Goal: Task Accomplishment & Management: Manage account settings

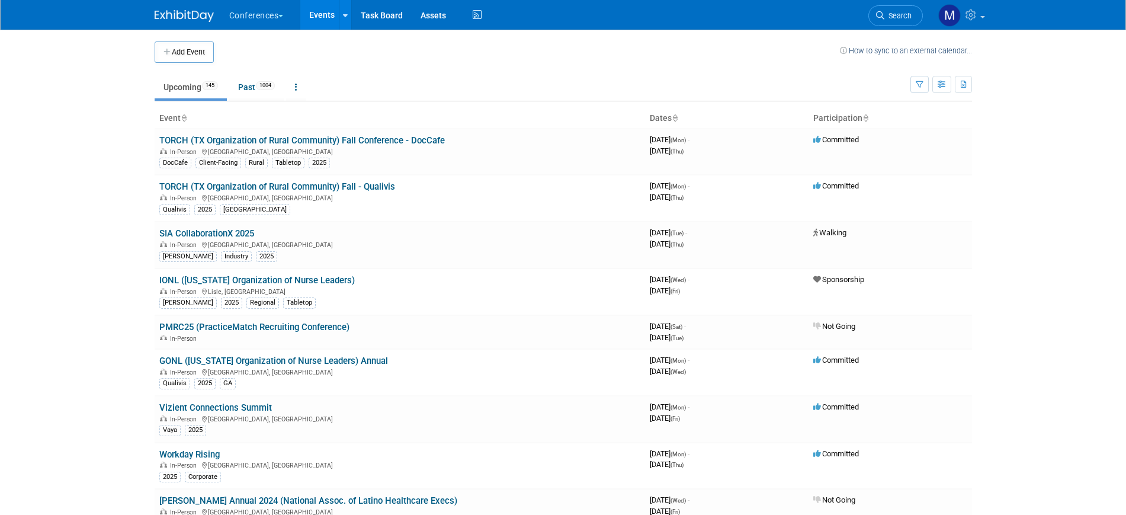
click at [1092, 173] on body "Conferences Explore: My Workspaces 2 Go to Workspace: Conferences Marketing Req…" at bounding box center [563, 257] width 1126 height 515
click at [898, 16] on span "Search" at bounding box center [897, 15] width 27 height 9
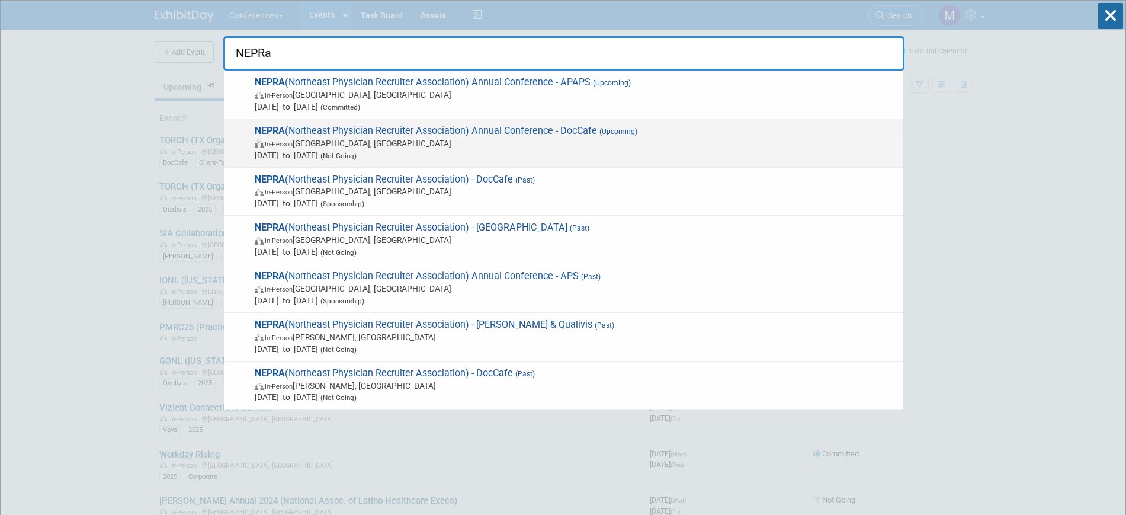
type input "NEPRa"
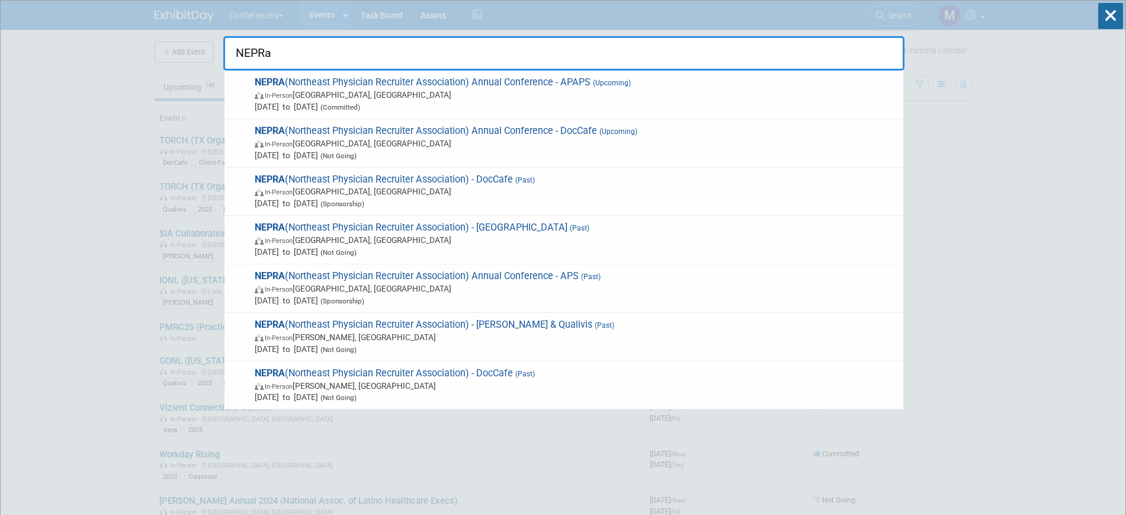
click at [346, 149] on span "Oct 8, 2025 to Oct 10, 2025 (Not Going)" at bounding box center [576, 155] width 643 height 12
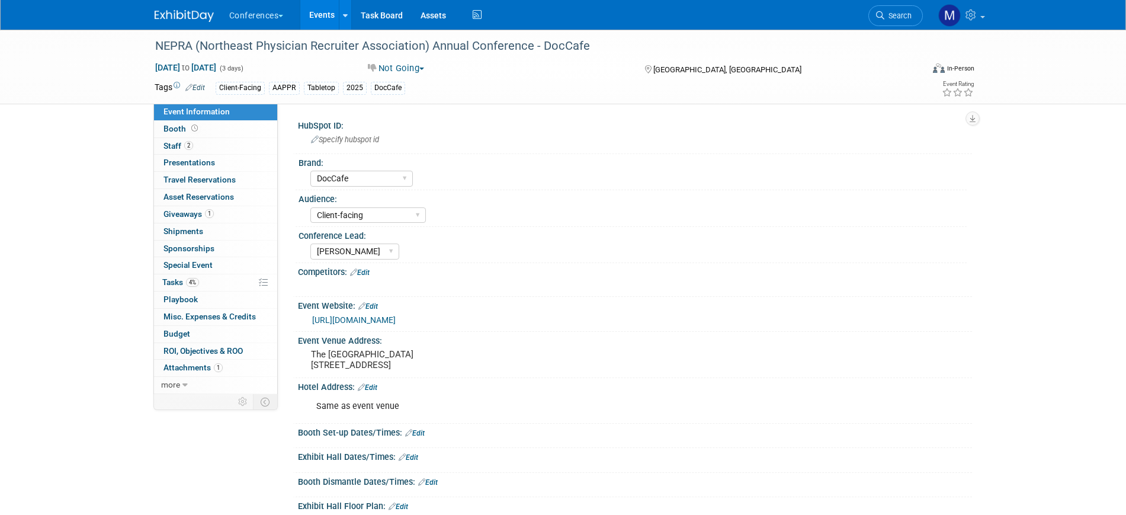
select select "DocCafe"
select select "Client-facing"
select select "[PERSON_NAME]"
click at [32, 242] on div "NEPRA (Northeast Physician Recruiter Association) Annual Conference - DocCafe […" at bounding box center [563, 398] width 1126 height 736
drag, startPoint x: 36, startPoint y: 368, endPoint x: 69, endPoint y: 370, distance: 33.2
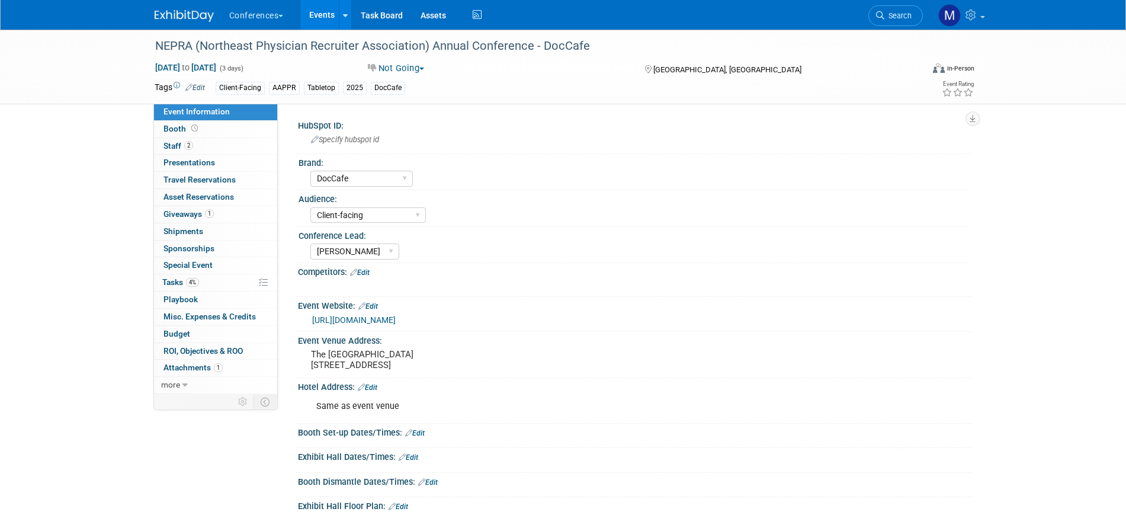
click at [36, 368] on div "NEPRA (Northeast Physician Recruiter Association) Annual Conference - DocCafe O…" at bounding box center [563, 398] width 1126 height 736
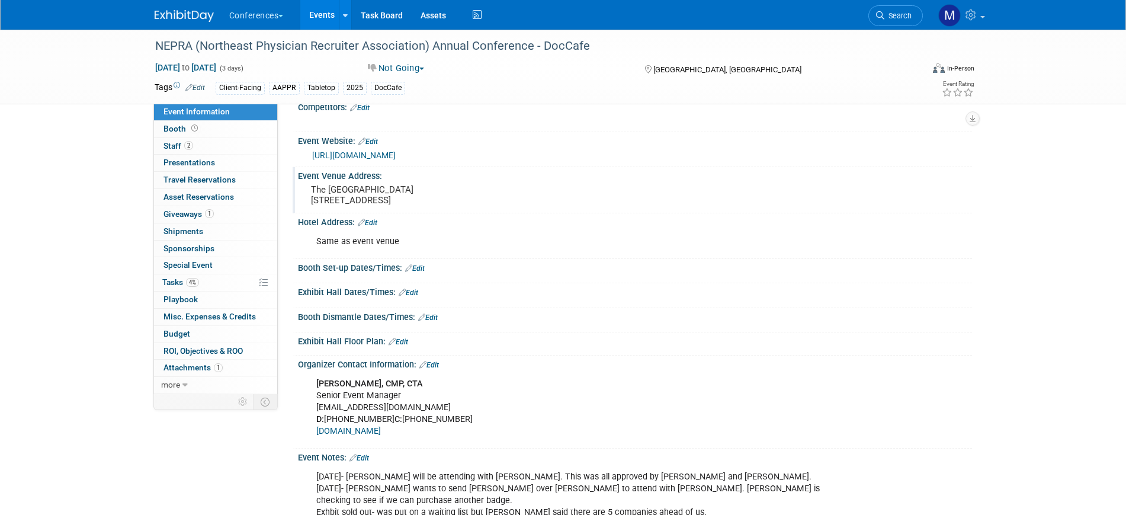
scroll to position [296, 0]
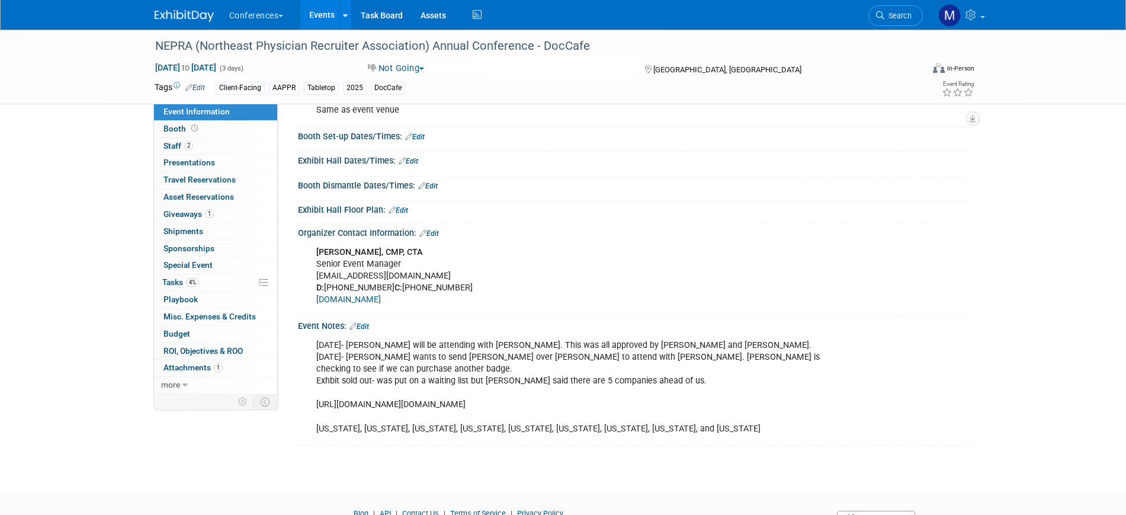
click at [363, 330] on link "Edit" at bounding box center [359, 326] width 20 height 8
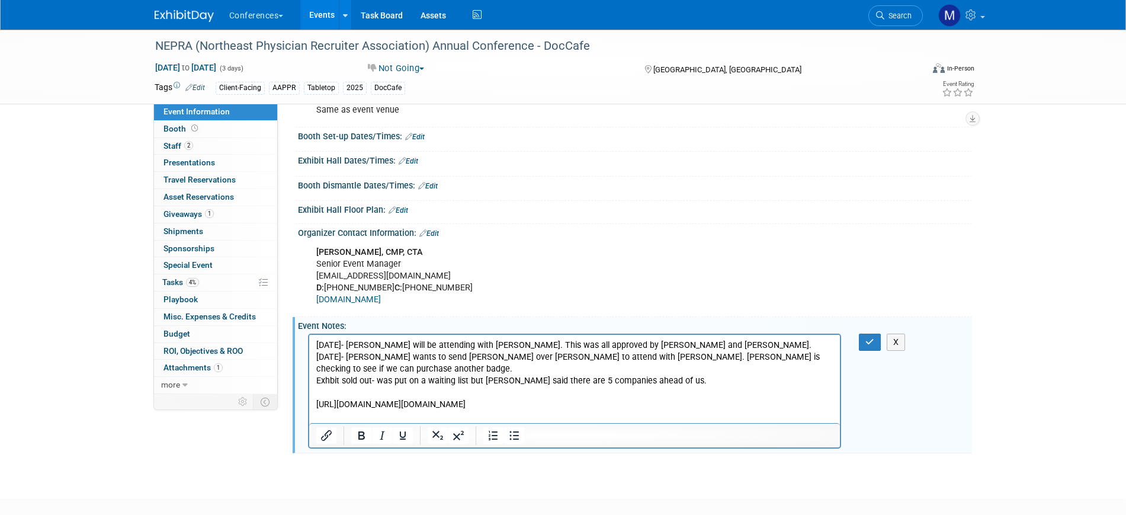
scroll to position [0, 0]
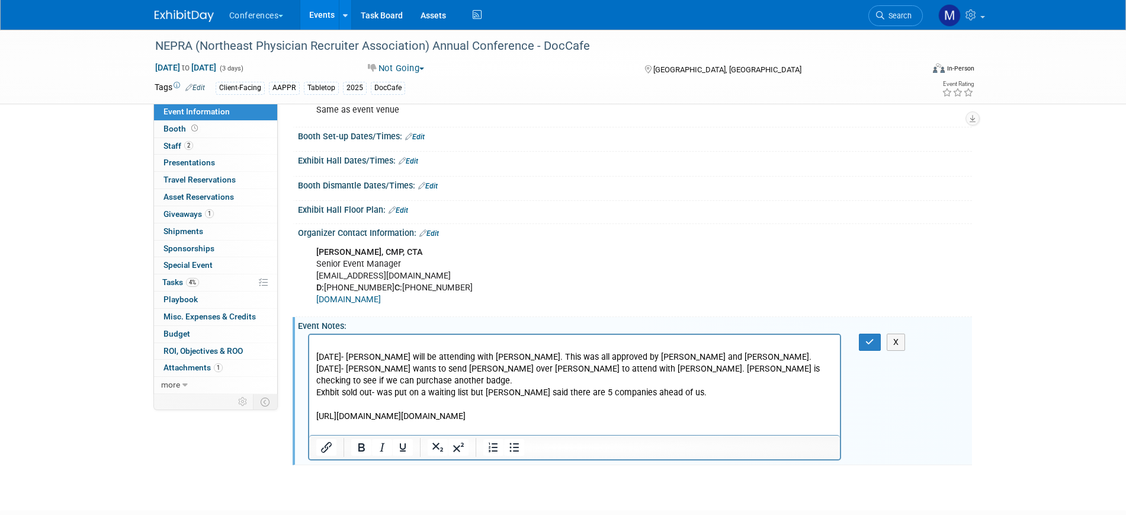
click at [319, 343] on p "Rich Text Area. Press ALT-0 for help." at bounding box center [575, 345] width 518 height 12
click at [876, 351] on button "button" at bounding box center [870, 341] width 22 height 17
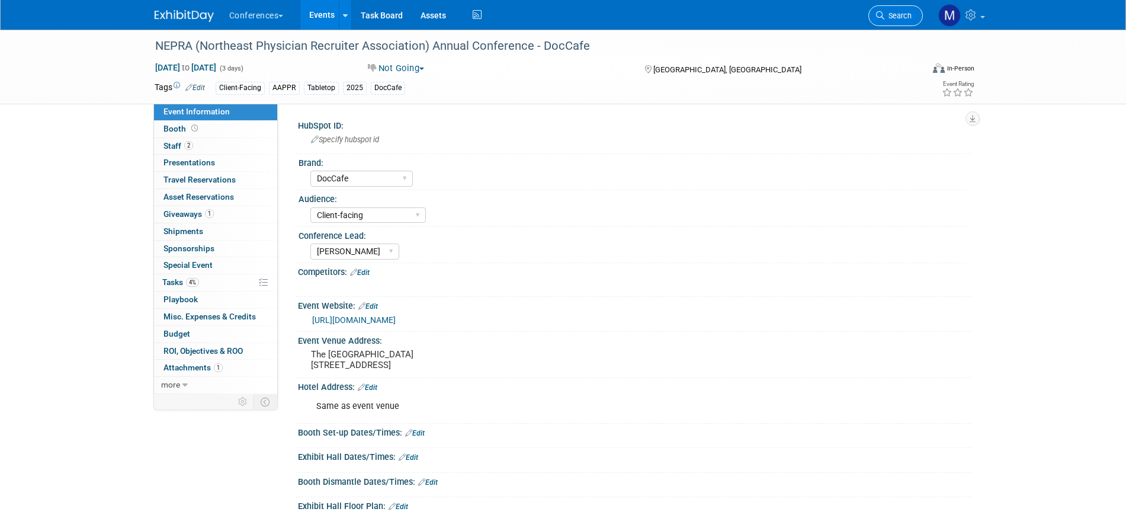
click at [894, 16] on span "Search" at bounding box center [897, 15] width 27 height 9
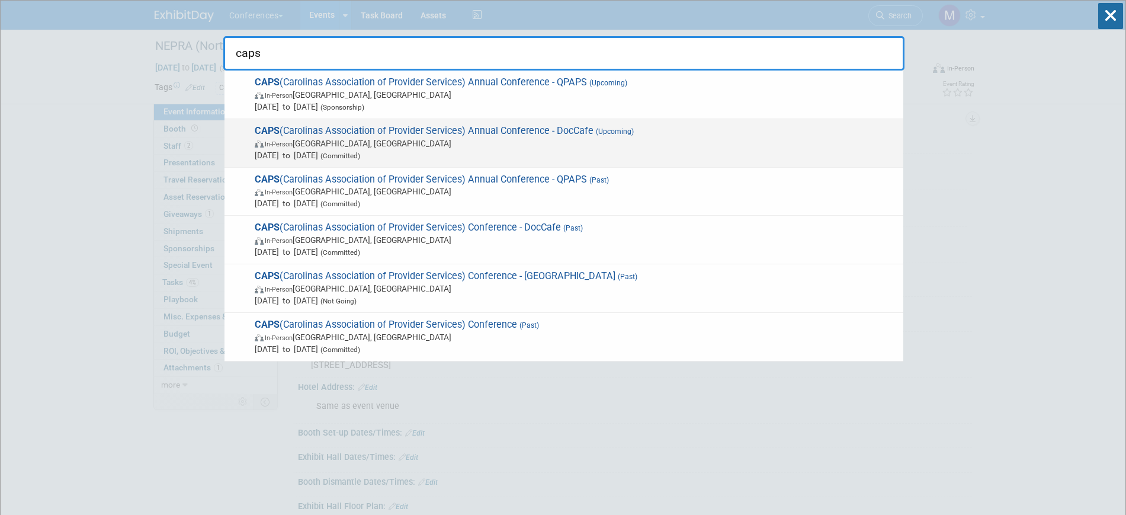
type input "caps"
click at [540, 150] on span "Nov 2, 2025 to Nov 4, 2025 (Committed)" at bounding box center [576, 155] width 643 height 12
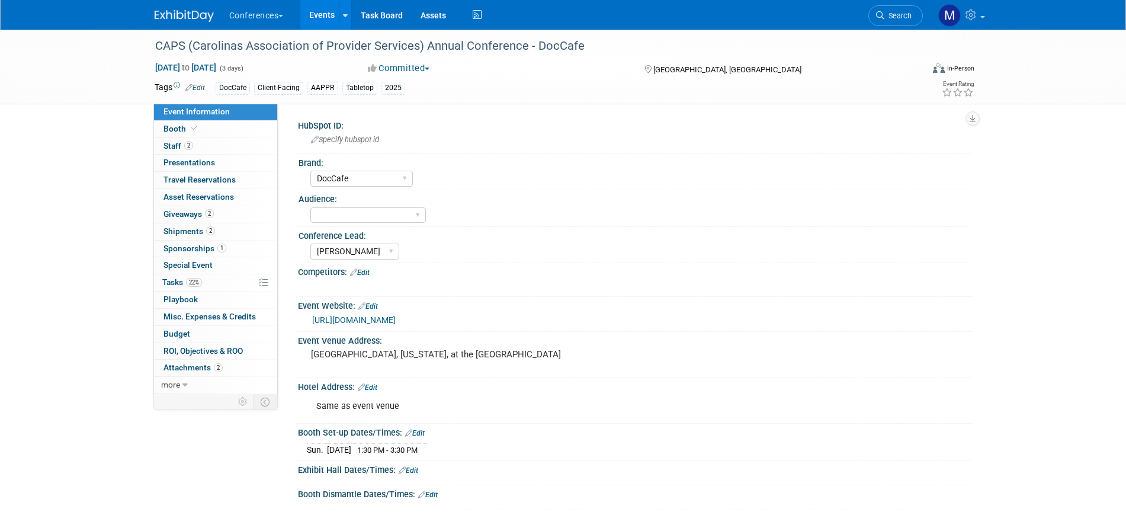
select select "DocCafe"
select select "[PERSON_NAME]"
click at [211, 280] on link "22% Tasks 22%" at bounding box center [215, 282] width 123 height 17
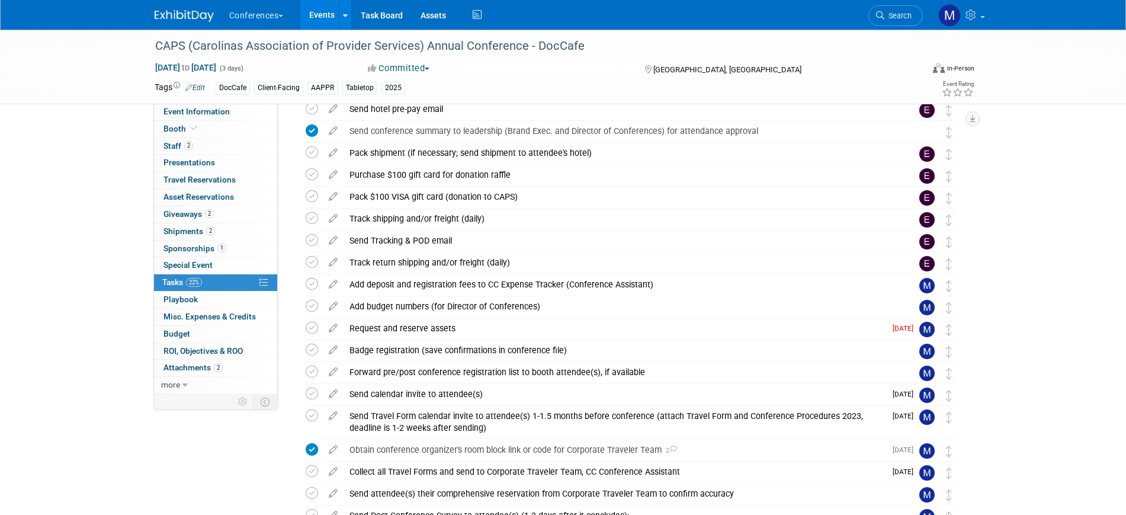
scroll to position [370, 0]
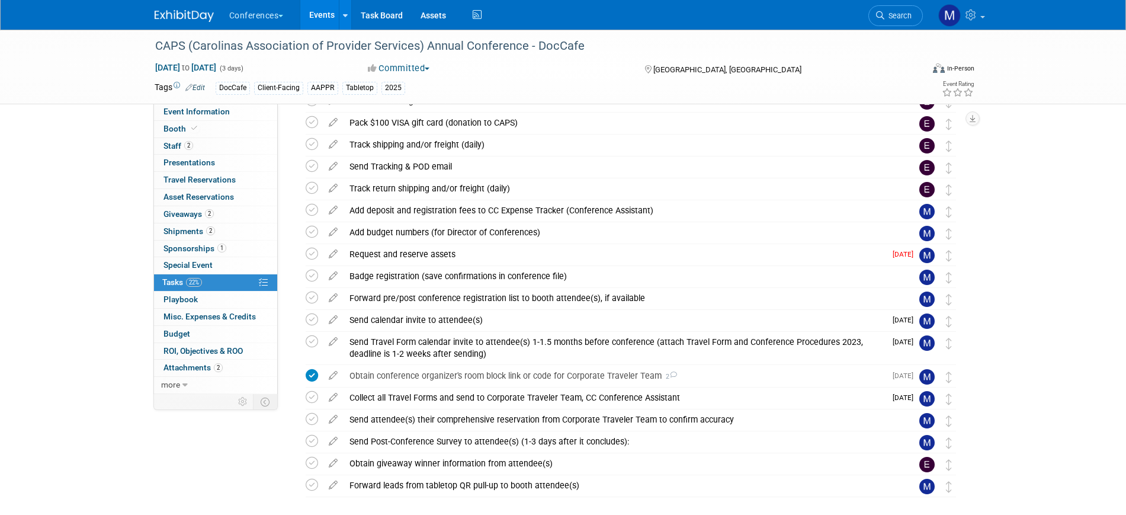
drag, startPoint x: 469, startPoint y: 47, endPoint x: 115, endPoint y: 58, distance: 353.7
click at [115, 58] on div "CAPS (Carolinas Association of Provider Services) Annual Conference - DocCafe N…" at bounding box center [563, 67] width 1126 height 75
click at [218, 138] on link "2 Staff 2" at bounding box center [215, 146] width 123 height 17
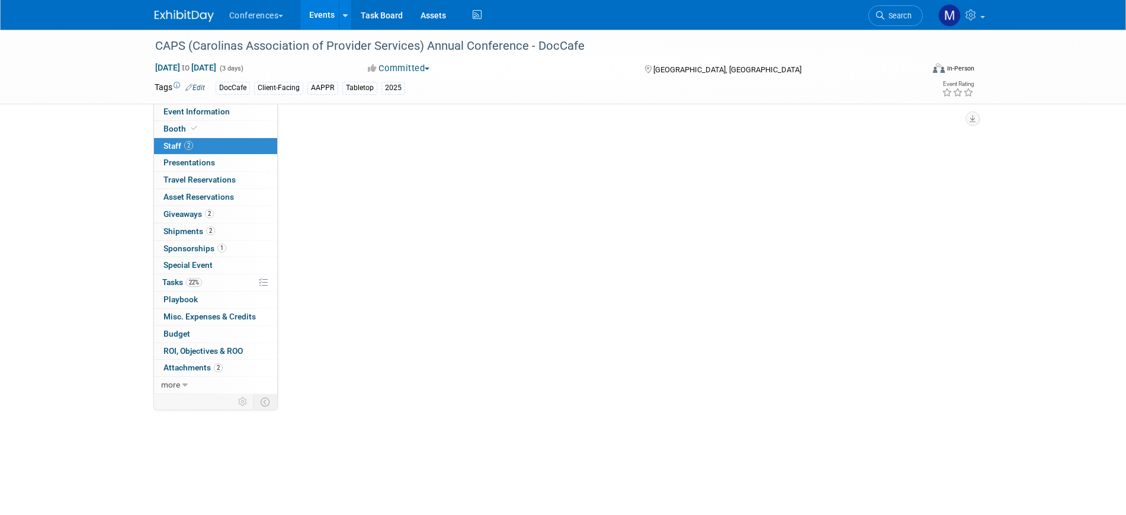
scroll to position [0, 0]
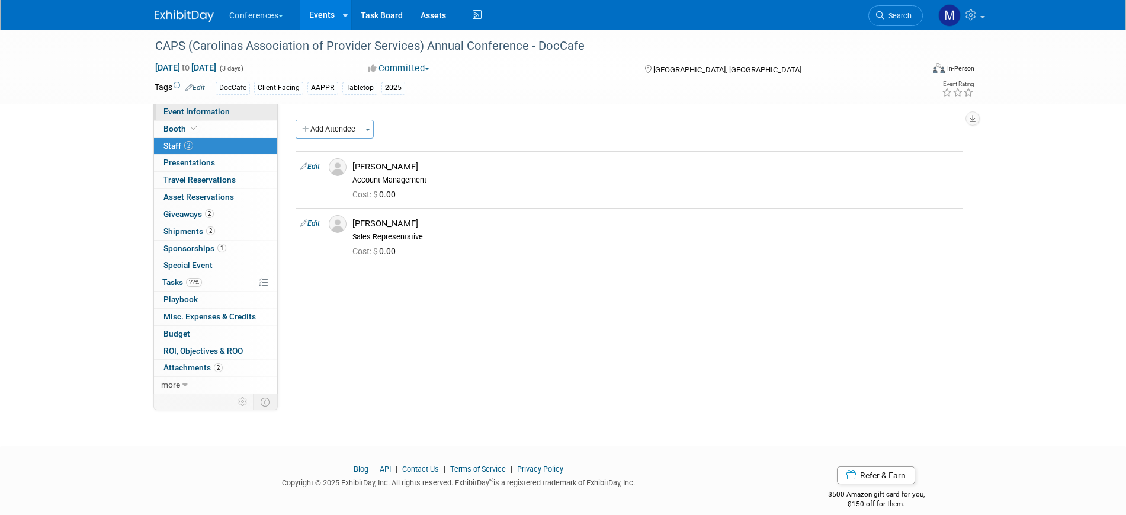
click at [249, 114] on link "Event Information" at bounding box center [215, 112] width 123 height 17
select select "DocCafe"
select select "[PERSON_NAME]"
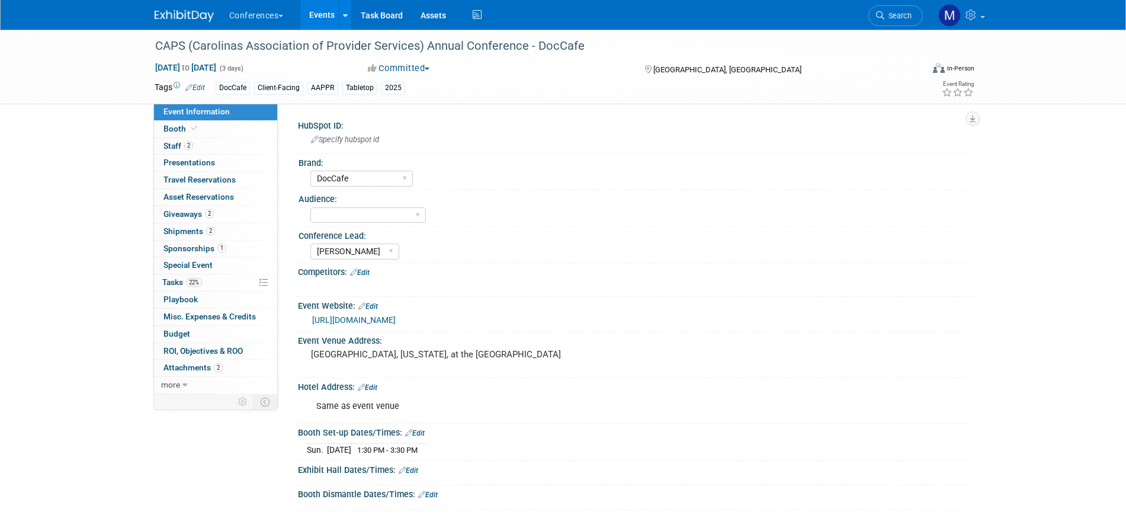
click at [396, 316] on link "https://www.capsnet.org/annual-conference/" at bounding box center [354, 319] width 84 height 9
click at [62, 189] on div "CAPS (Carolinas Association of Provider Services) Annual Conference - DocCafe N…" at bounding box center [563, 386] width 1126 height 712
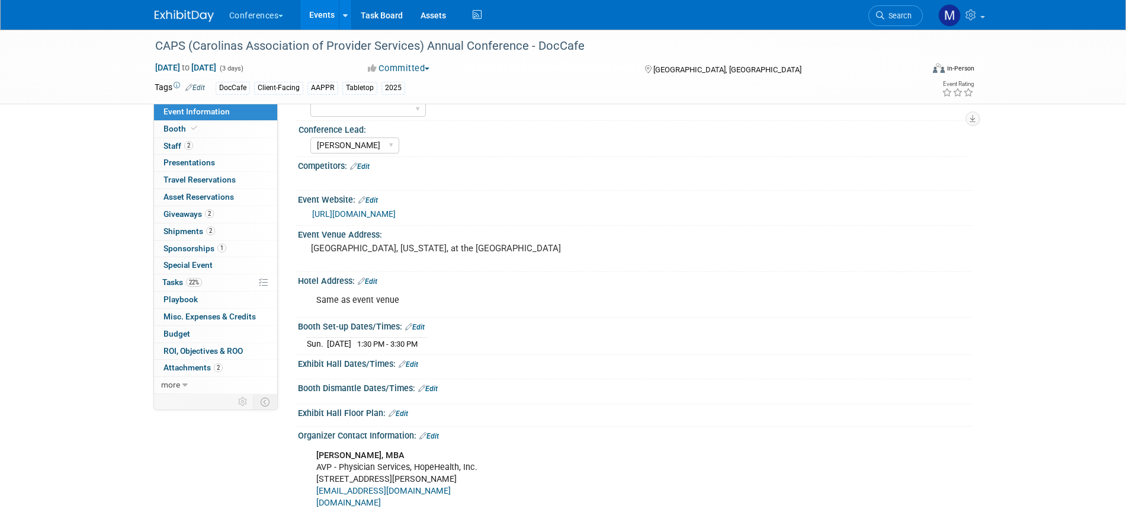
scroll to position [148, 0]
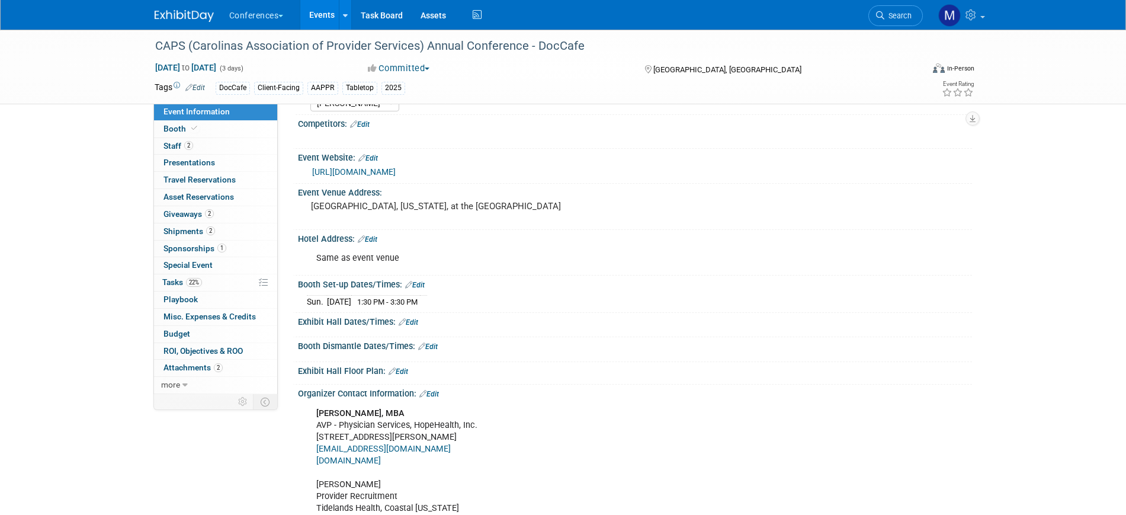
click at [432, 348] on link "Edit" at bounding box center [428, 346] width 20 height 8
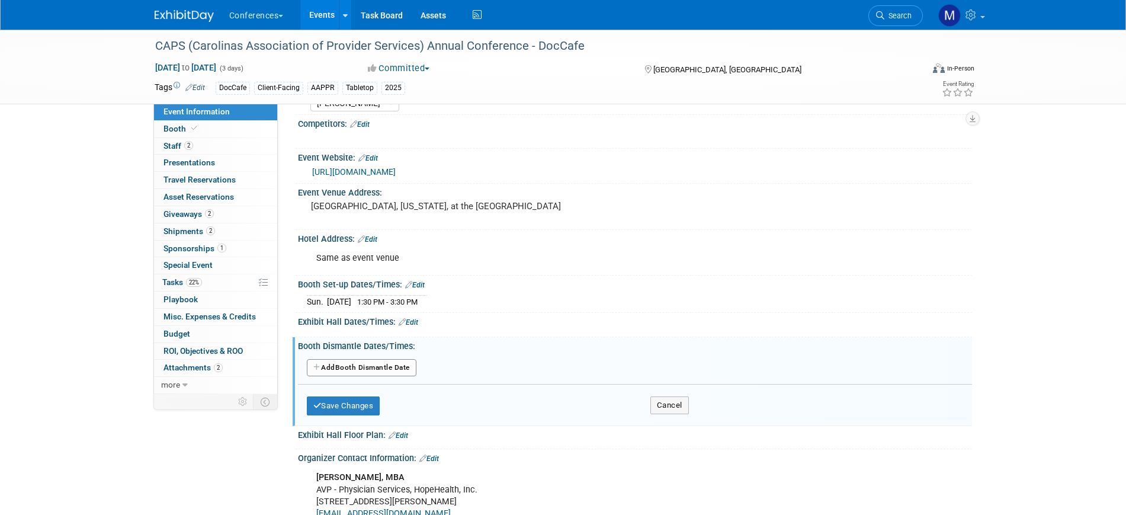
click at [358, 366] on button "Add Another Booth Dismantle Date" at bounding box center [362, 368] width 110 height 18
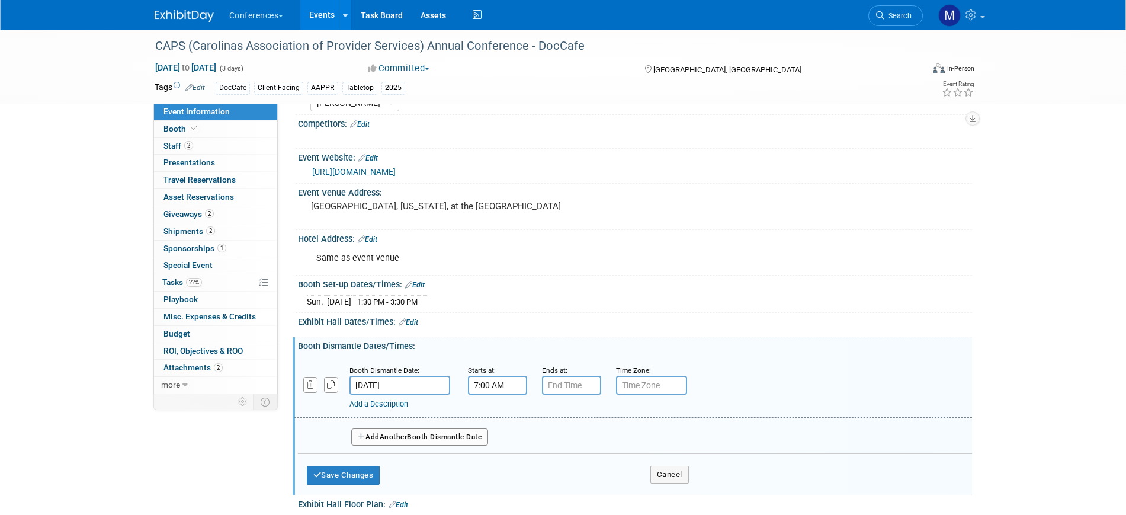
click at [504, 385] on input "7:00 AM" at bounding box center [497, 384] width 59 height 19
click at [493, 441] on span "07" at bounding box center [495, 439] width 23 height 21
click at [525, 414] on td "01" at bounding box center [528, 415] width 38 height 32
click at [555, 442] on span "00" at bounding box center [551, 439] width 23 height 21
click at [563, 450] on td "30" at bounding box center [566, 447] width 38 height 32
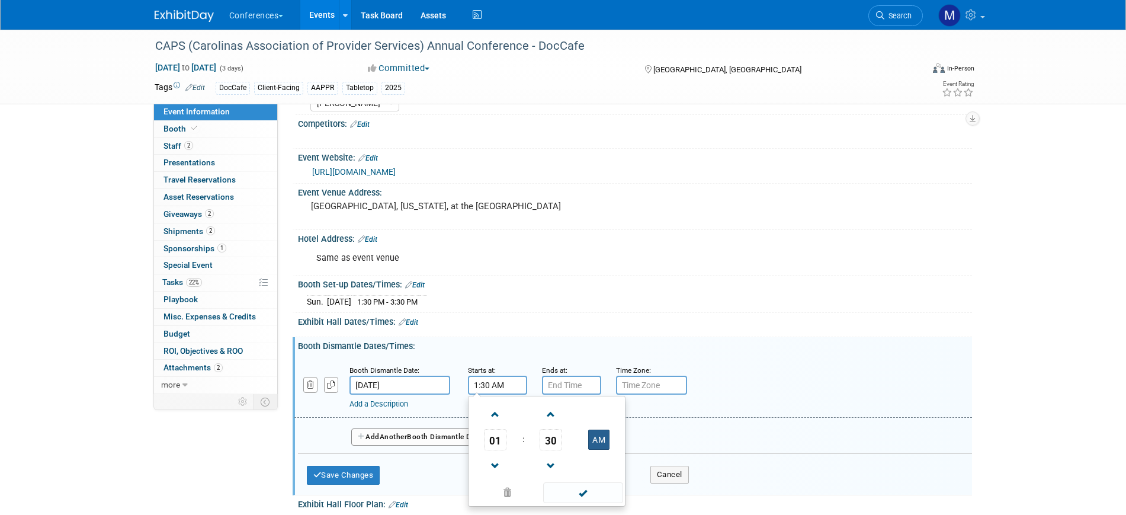
click at [608, 445] on button "AM" at bounding box center [598, 439] width 21 height 20
type input "1:30 PM"
click at [577, 490] on span at bounding box center [583, 492] width 80 height 21
click at [365, 468] on button "Save Changes" at bounding box center [343, 474] width 73 height 19
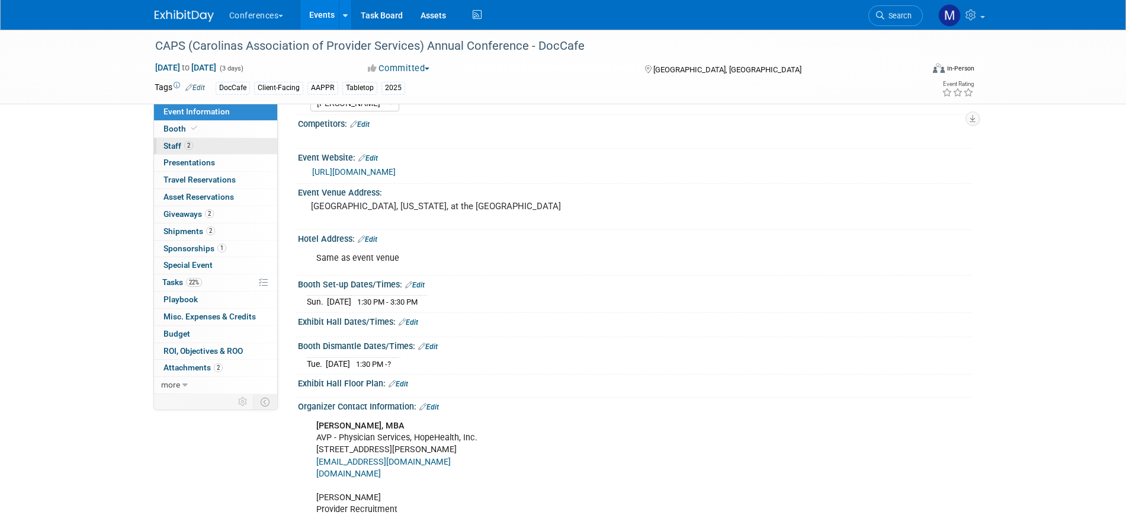
click at [211, 144] on link "2 Staff 2" at bounding box center [215, 146] width 123 height 17
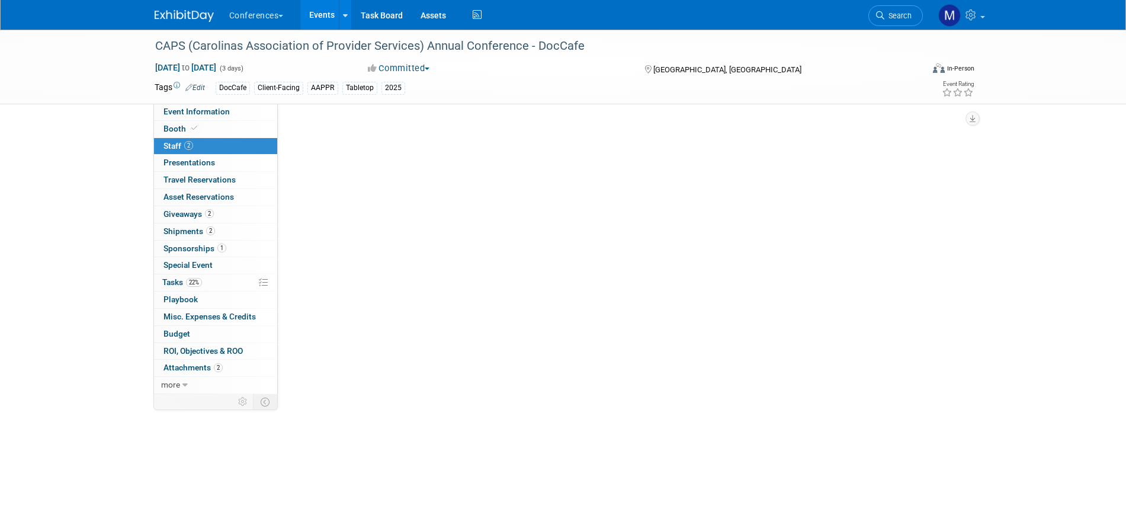
scroll to position [0, 0]
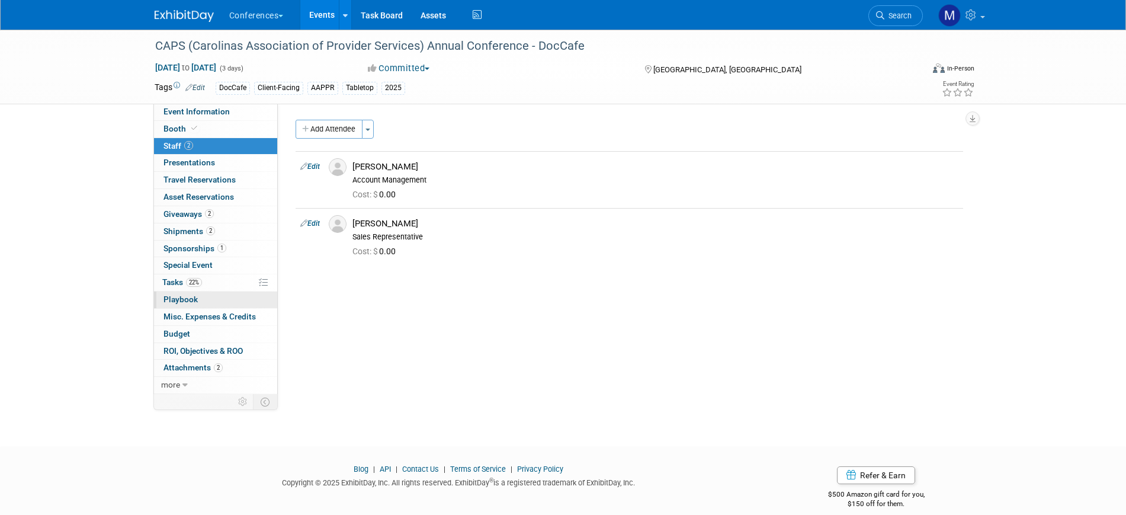
drag, startPoint x: 206, startPoint y: 289, endPoint x: 235, endPoint y: 296, distance: 30.3
click at [206, 290] on link "22% Tasks 22%" at bounding box center [215, 282] width 123 height 17
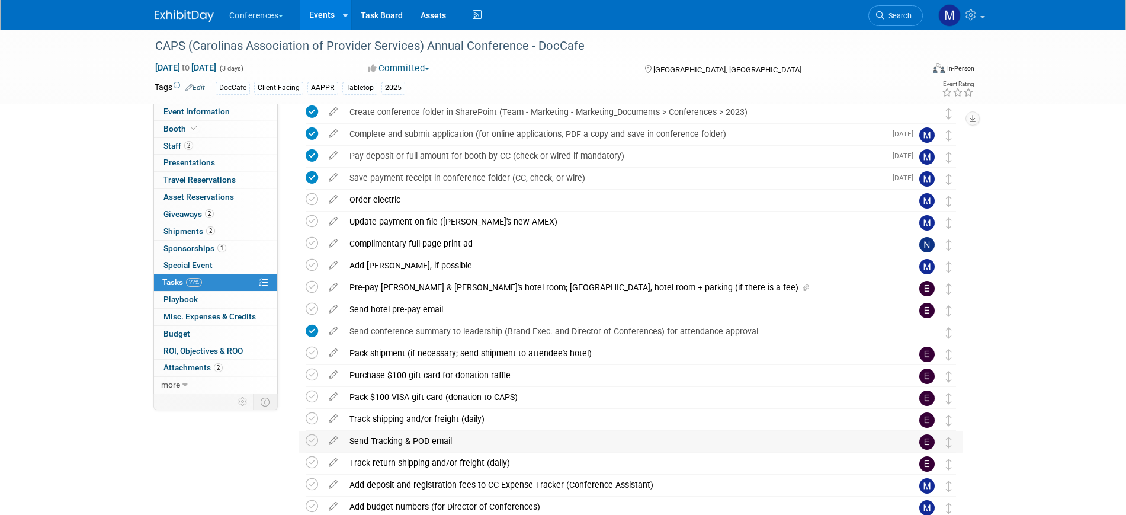
scroll to position [74, 0]
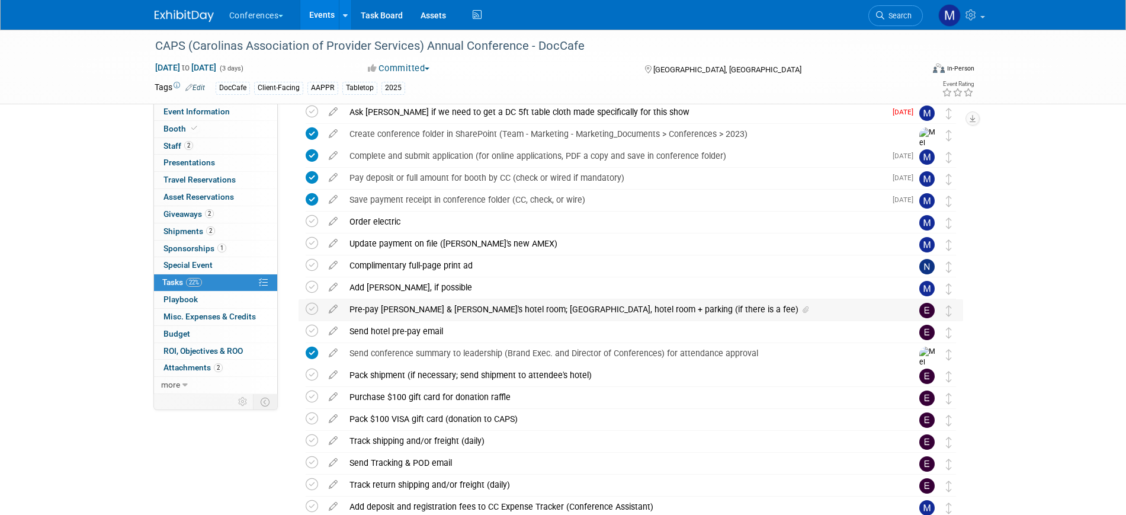
click at [451, 312] on div "Pre-pay Damian & John's hotel room; Chelsea, hotel room + parking (if there is …" at bounding box center [619, 309] width 552 height 20
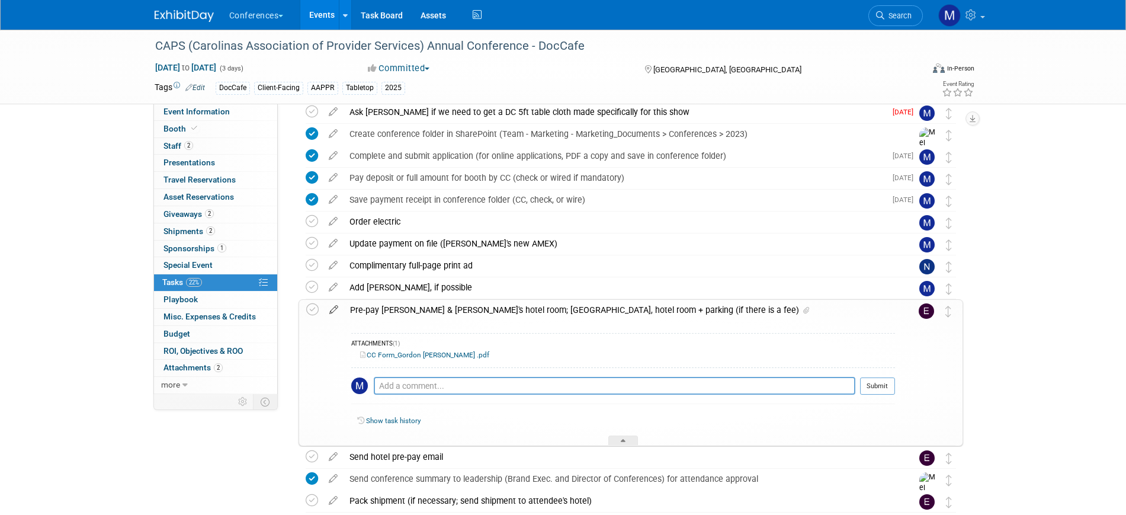
click at [332, 308] on icon at bounding box center [333, 307] width 21 height 15
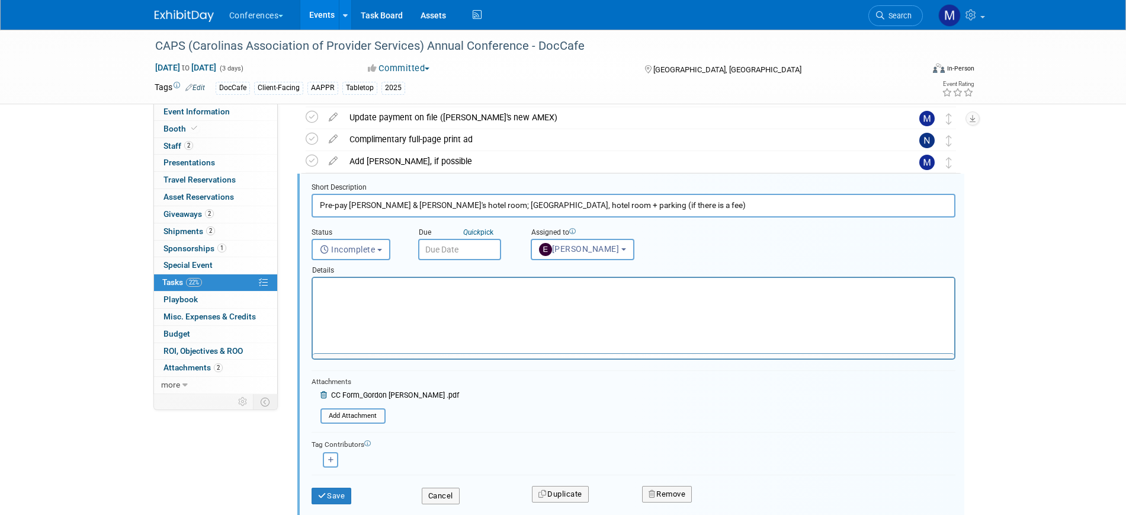
scroll to position [0, 0]
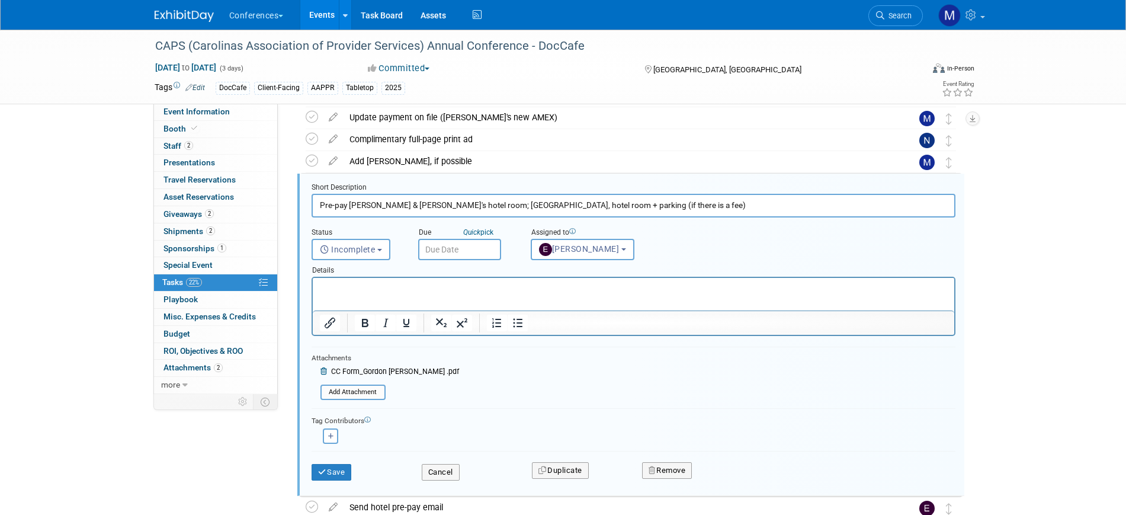
click at [326, 371] on icon at bounding box center [324, 371] width 9 height 7
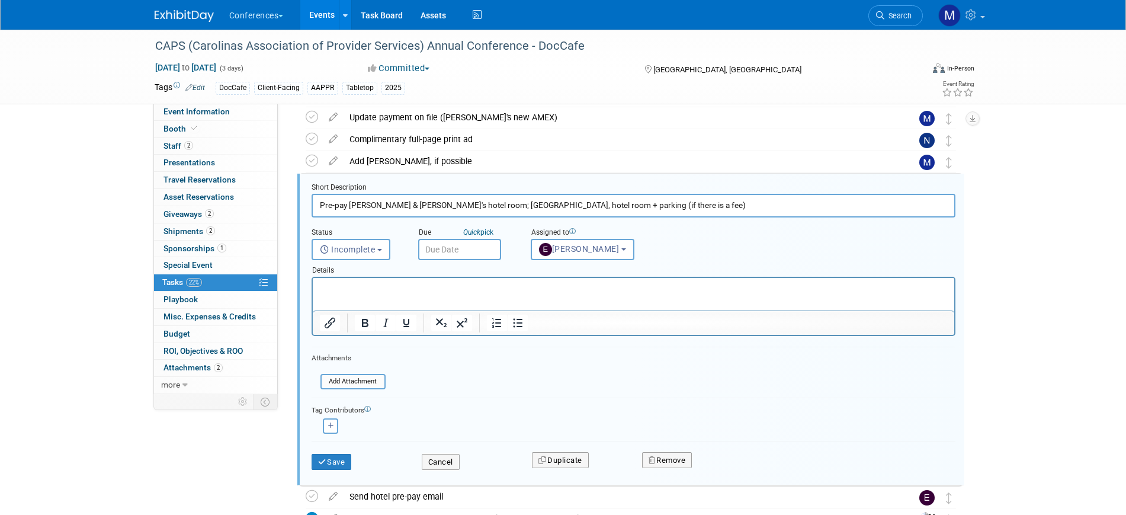
drag, startPoint x: 388, startPoint y: 203, endPoint x: 705, endPoint y: 204, distance: 316.8
click at [705, 204] on input "Pre-pay Damian & John's hotel room; Chelsea, hotel room + parking (if there is …" at bounding box center [634, 205] width 644 height 23
type input "Pre-pay Damian & Chris's Room"
click at [445, 252] on input "text" at bounding box center [459, 249] width 83 height 21
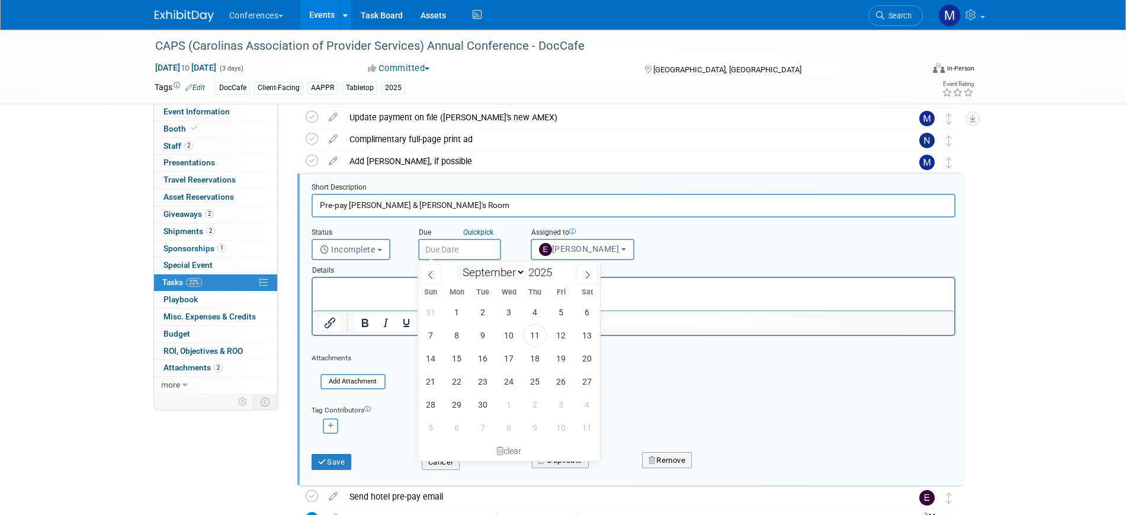
click at [477, 275] on select "January February March April May June July August September October November De…" at bounding box center [491, 272] width 68 height 15
select select "9"
click at [457, 265] on select "January February March April May June July August September October November De…" at bounding box center [491, 272] width 68 height 15
click at [532, 384] on span "23" at bounding box center [535, 381] width 23 height 23
type input "Oct 23, 2025"
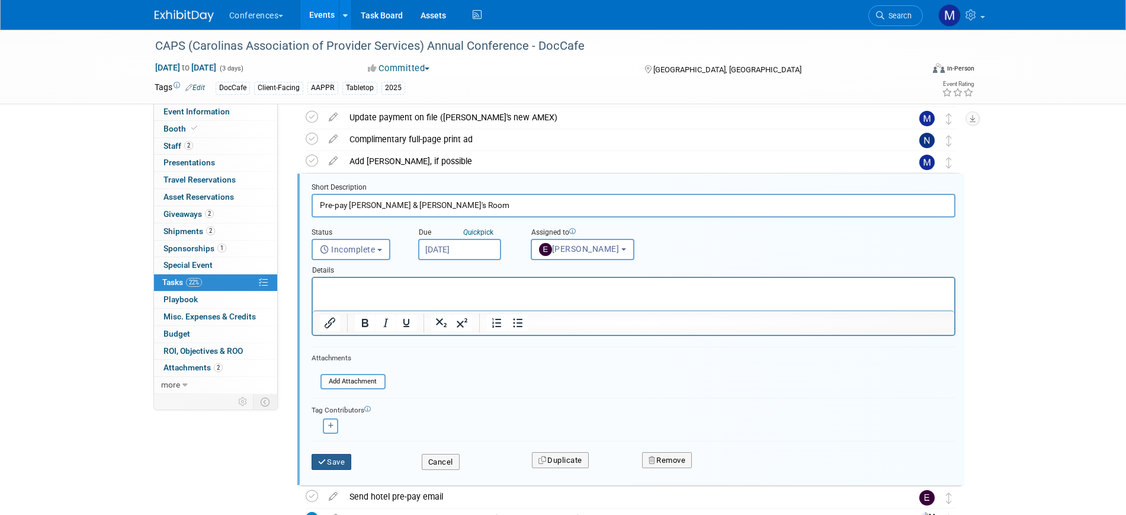
click at [345, 457] on button "Save" at bounding box center [332, 462] width 40 height 17
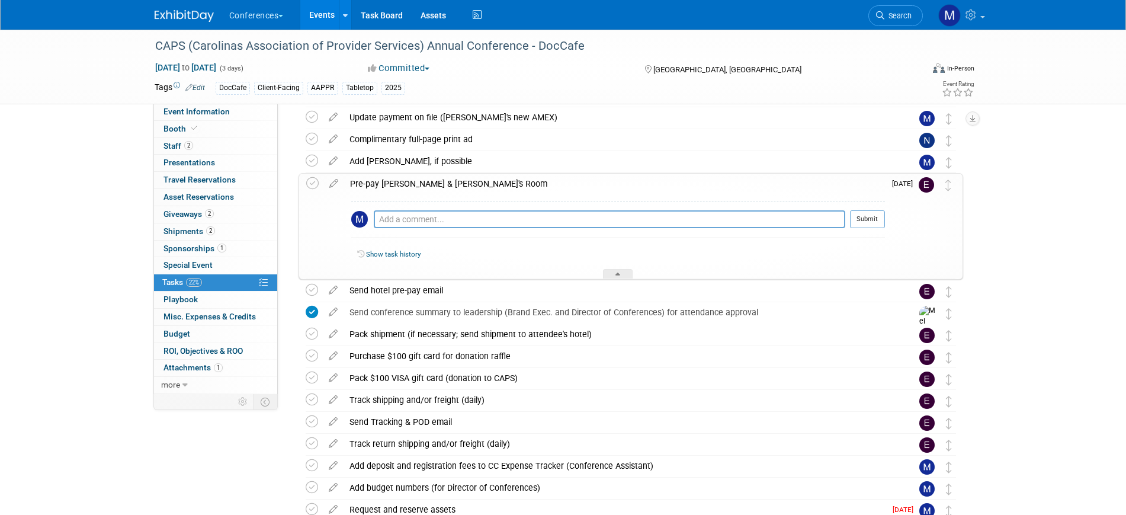
click at [470, 181] on div "Pre-pay Damian & Chris's Room" at bounding box center [614, 184] width 541 height 20
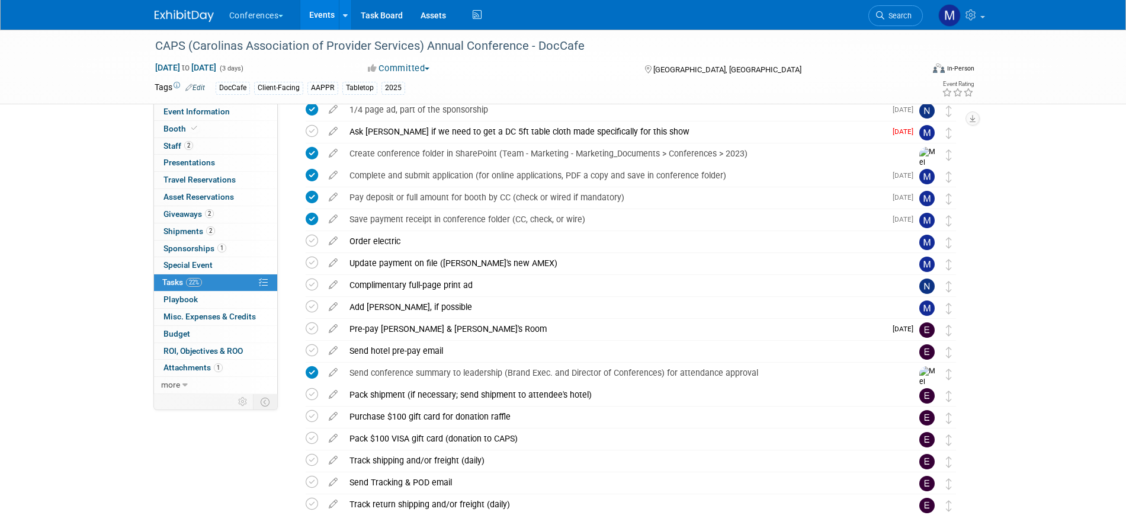
scroll to position [52, 0]
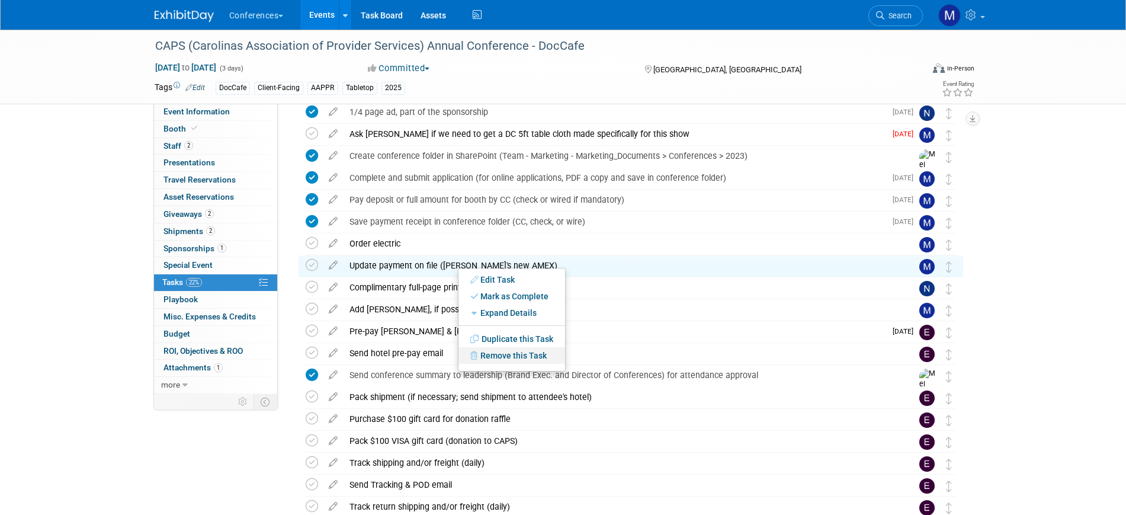
click at [518, 354] on link "Remove this Task" at bounding box center [511, 355] width 107 height 17
click at [613, 368] on link "Yes" at bounding box center [609, 364] width 34 height 19
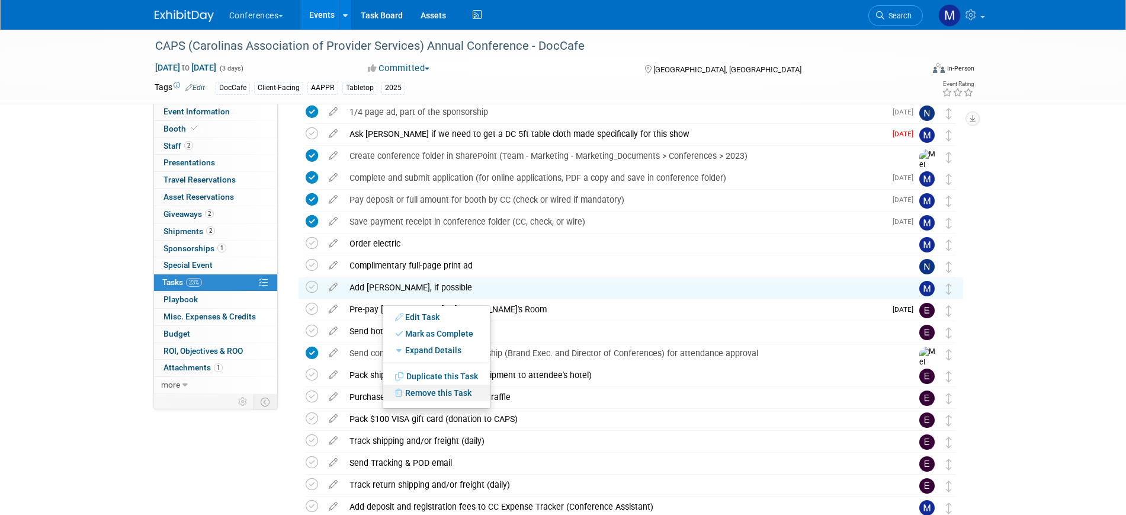
click at [449, 391] on link "Remove this Task" at bounding box center [436, 392] width 107 height 17
click at [529, 400] on link "Yes" at bounding box center [534, 402] width 34 height 19
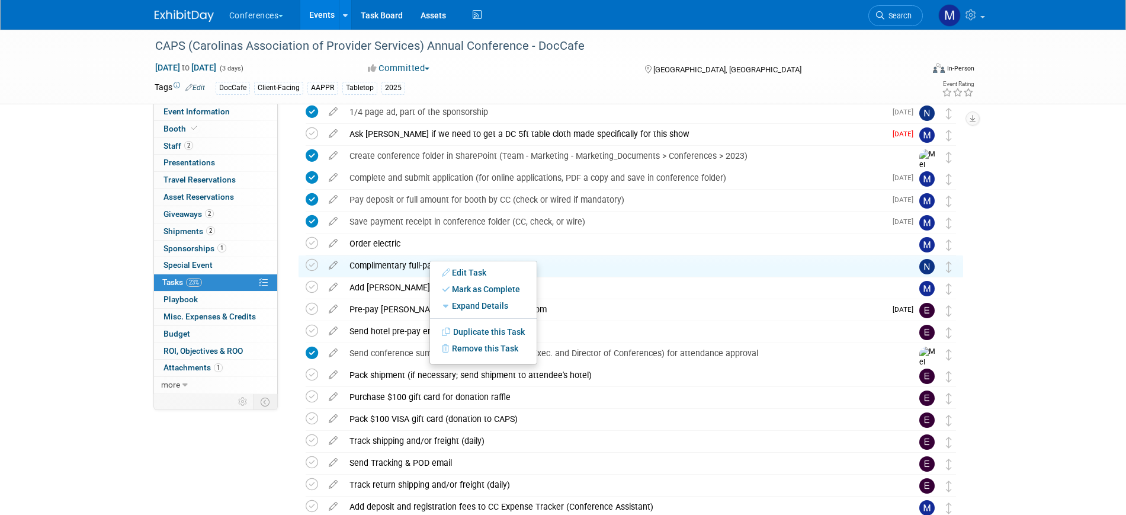
click at [1097, 289] on div "CAPS (Carolinas Association of Provider Services) Annual Conference - DocCafe N…" at bounding box center [563, 421] width 1126 height 888
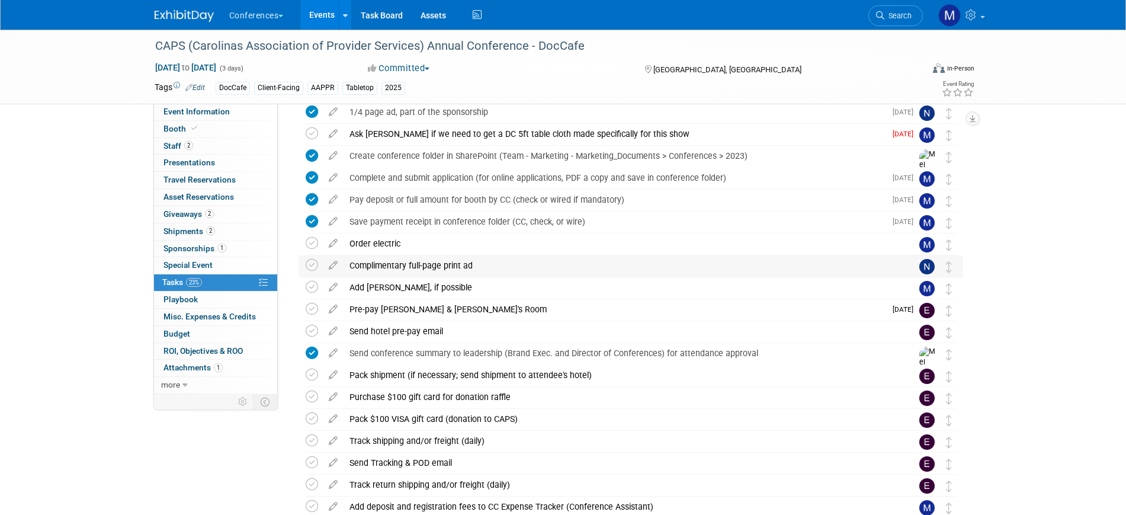
click at [432, 264] on div "Complimentary full-page print ad" at bounding box center [619, 265] width 552 height 20
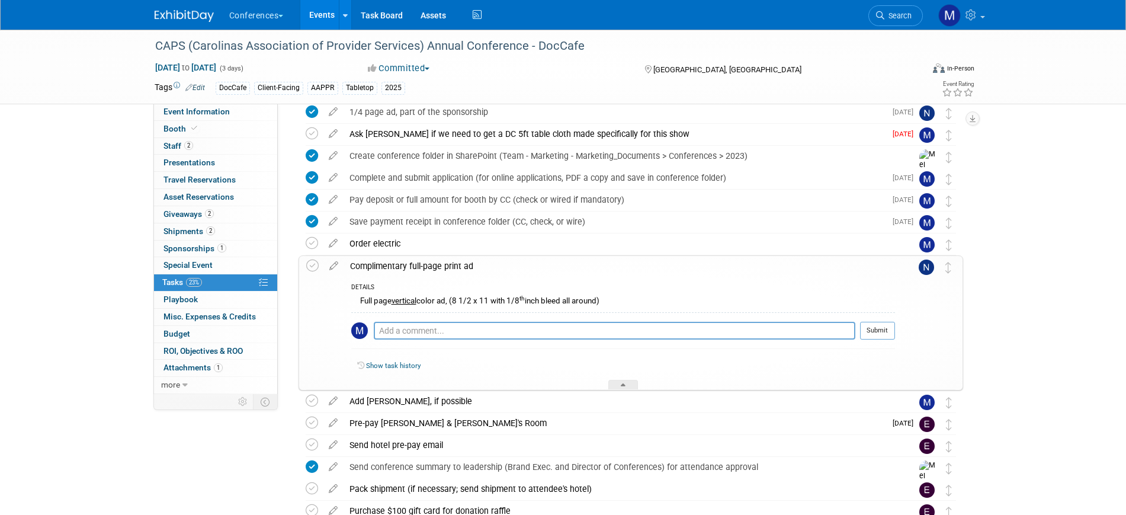
click at [432, 265] on div "Complimentary full-page print ad" at bounding box center [619, 266] width 551 height 20
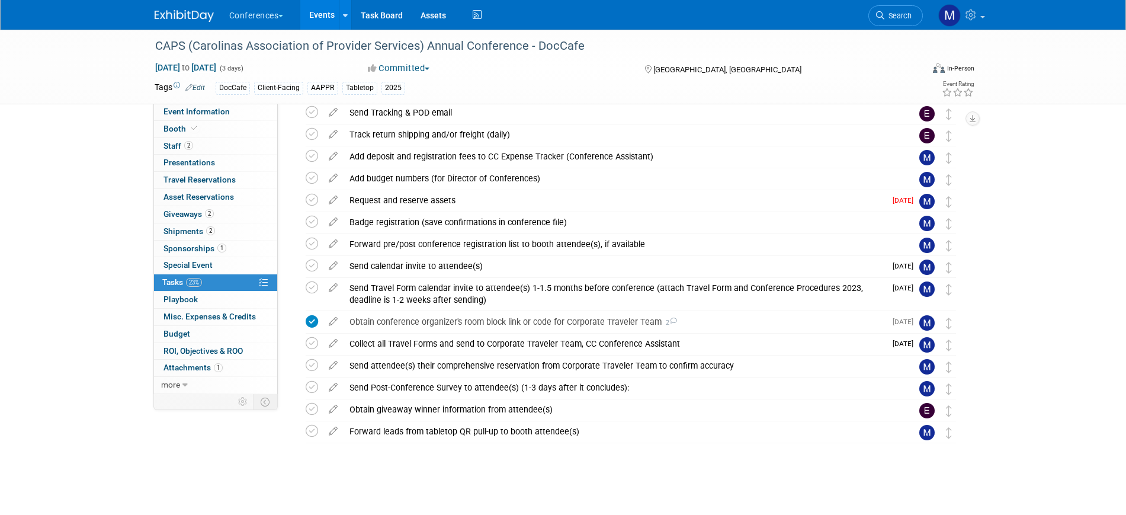
scroll to position [403, 0]
click at [311, 267] on icon at bounding box center [312, 265] width 12 height 12
click at [310, 286] on icon at bounding box center [312, 287] width 12 height 12
click at [333, 341] on icon at bounding box center [333, 340] width 21 height 15
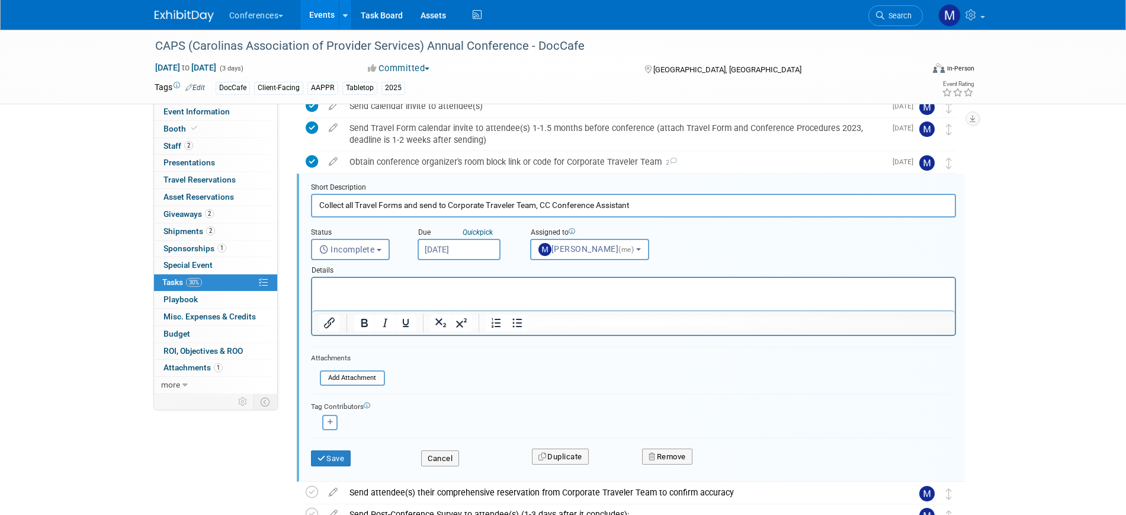
scroll to position [0, 0]
click at [441, 245] on input "Sep 15, 2025" at bounding box center [459, 249] width 83 height 21
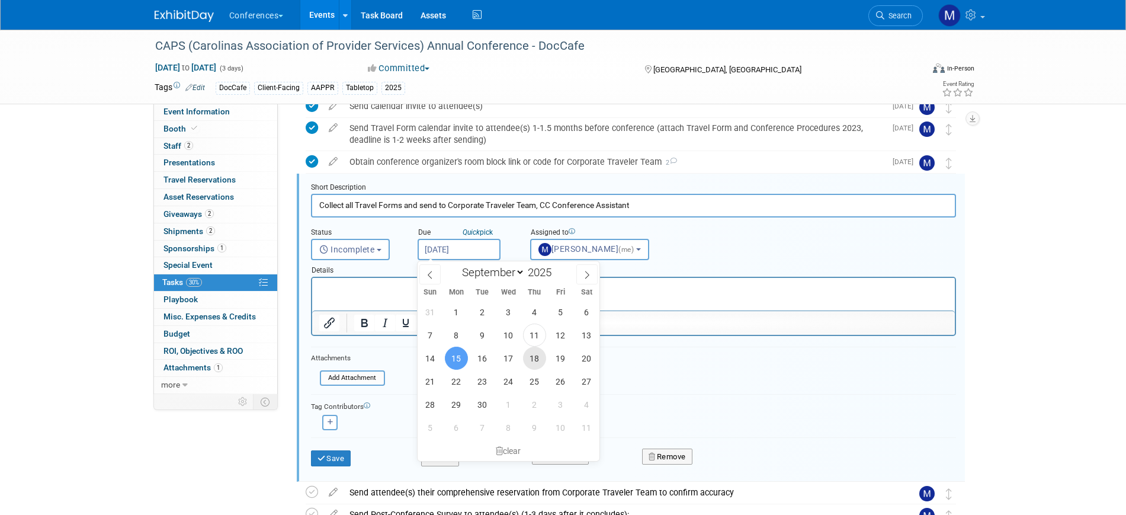
click at [530, 361] on span "18" at bounding box center [534, 357] width 23 height 23
type input "Sep 18, 2025"
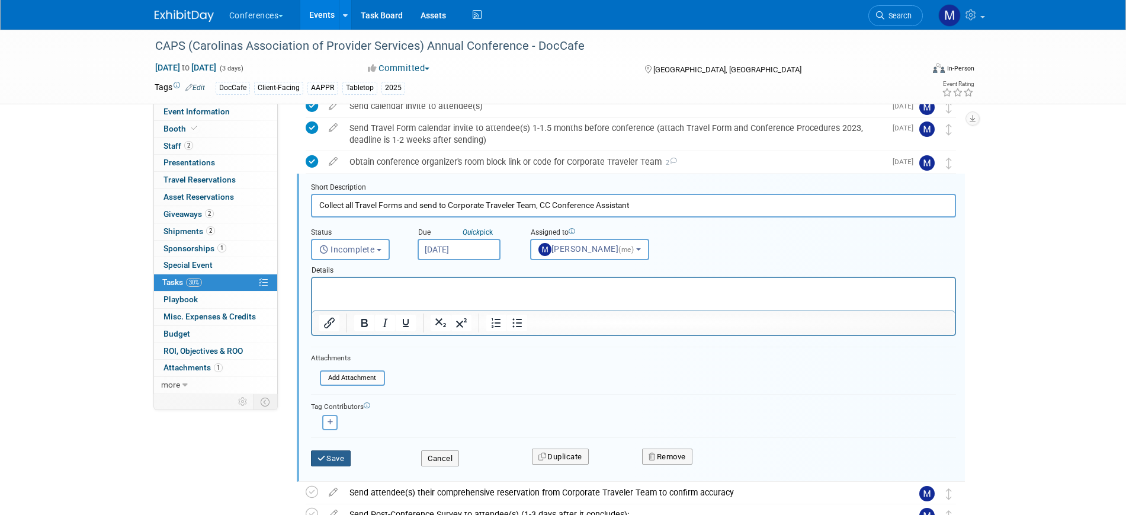
click at [351, 455] on button "Save" at bounding box center [331, 458] width 40 height 17
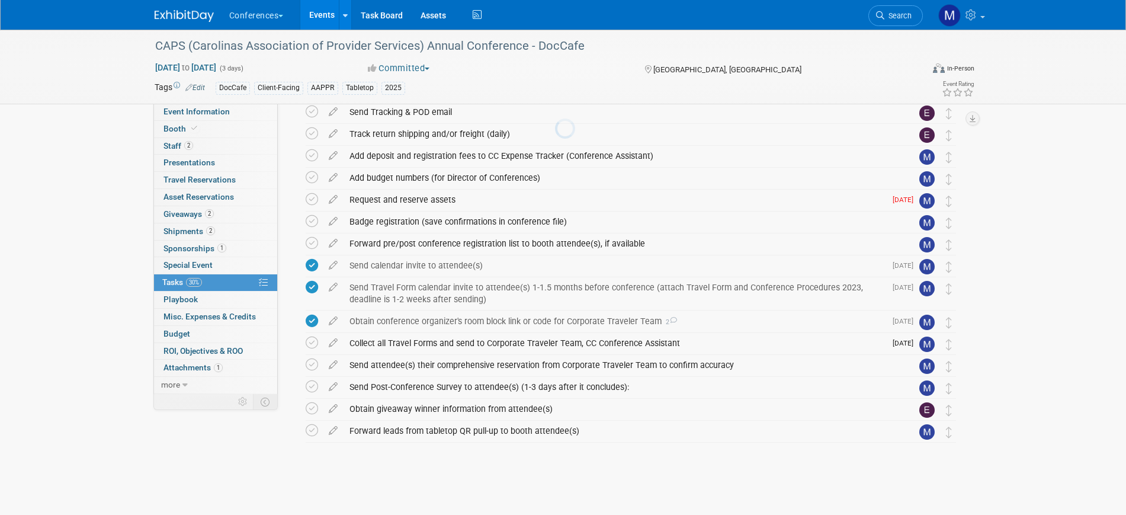
scroll to position [381, 0]
click at [221, 117] on link "Event Information" at bounding box center [215, 112] width 123 height 17
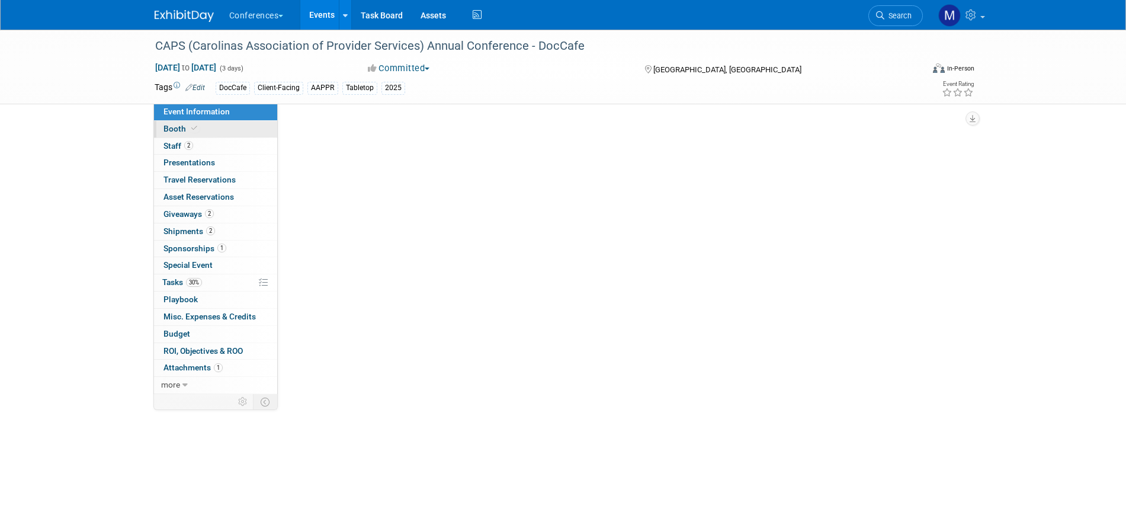
scroll to position [0, 0]
select select "DocCafe"
select select "[PERSON_NAME]"
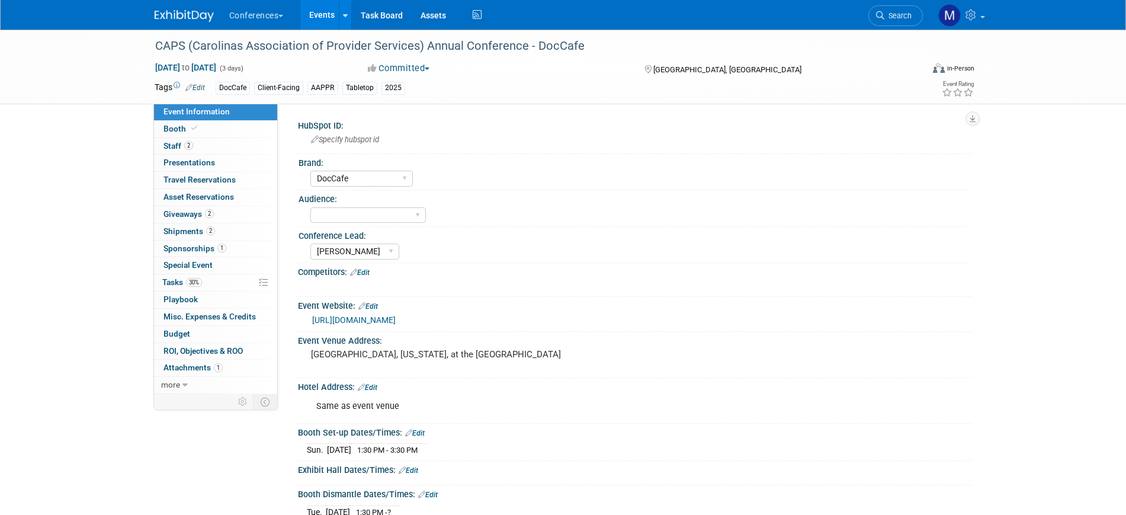
scroll to position [222, 0]
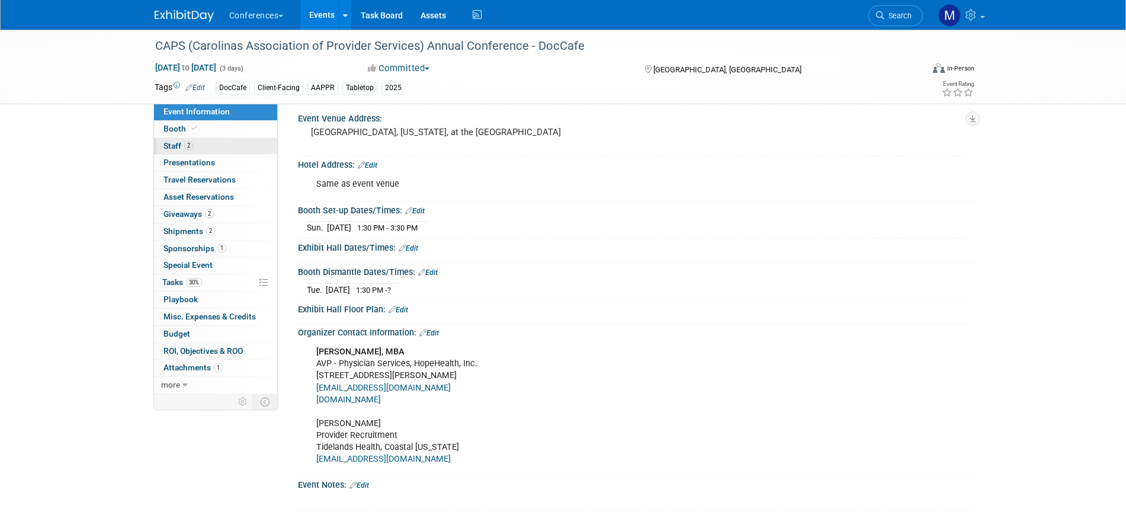
click at [203, 143] on link "2 Staff 2" at bounding box center [215, 146] width 123 height 17
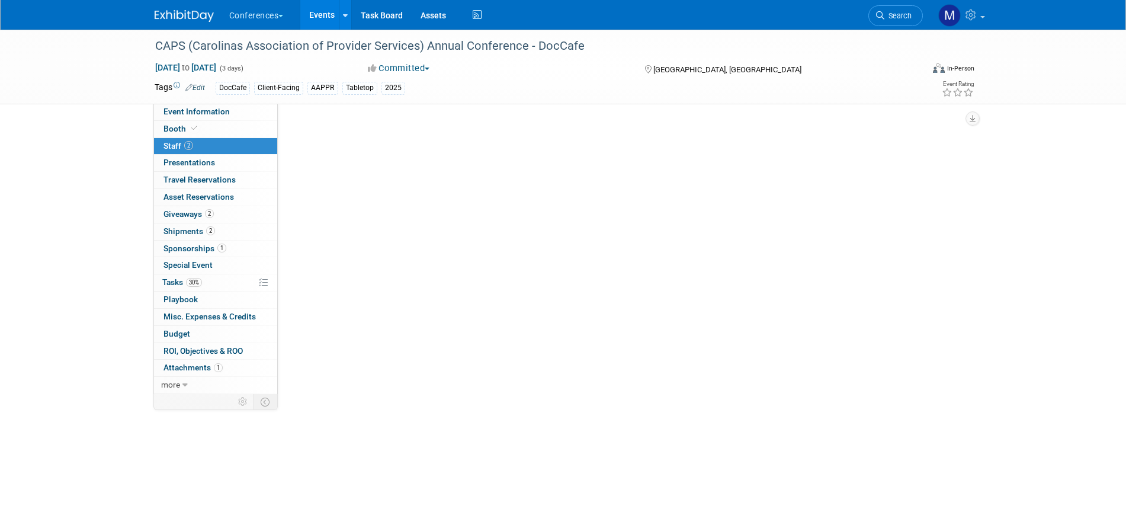
scroll to position [0, 0]
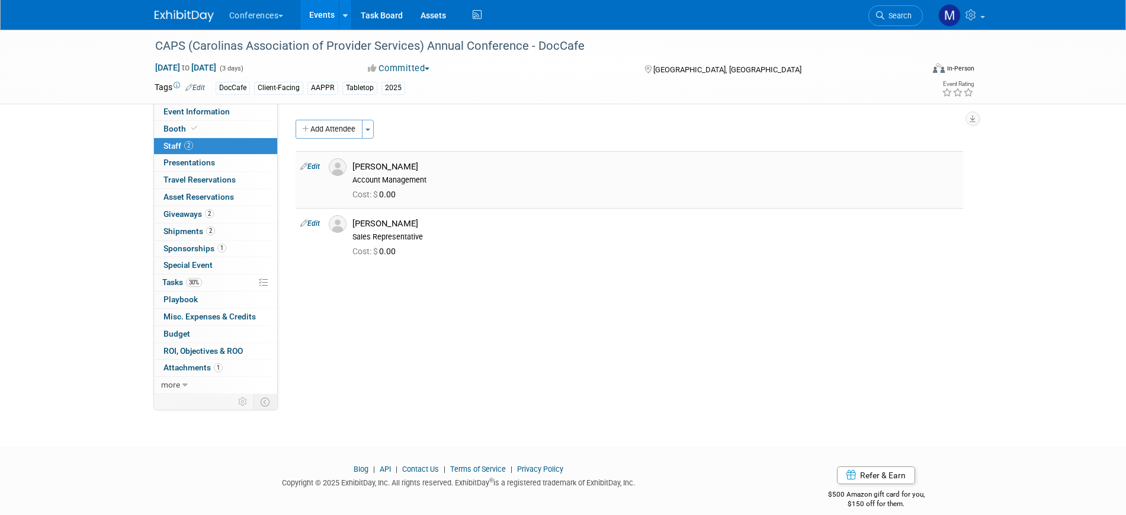
click at [311, 169] on link "Edit" at bounding box center [310, 166] width 20 height 8
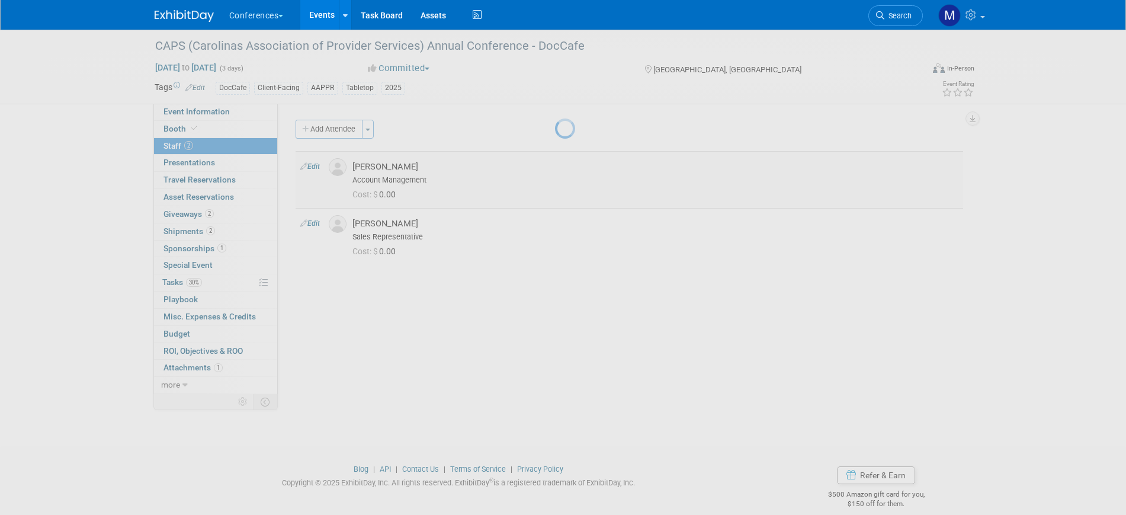
select select "0e9c7b07-f299-4bb0-9b14-9cff53a9f728"
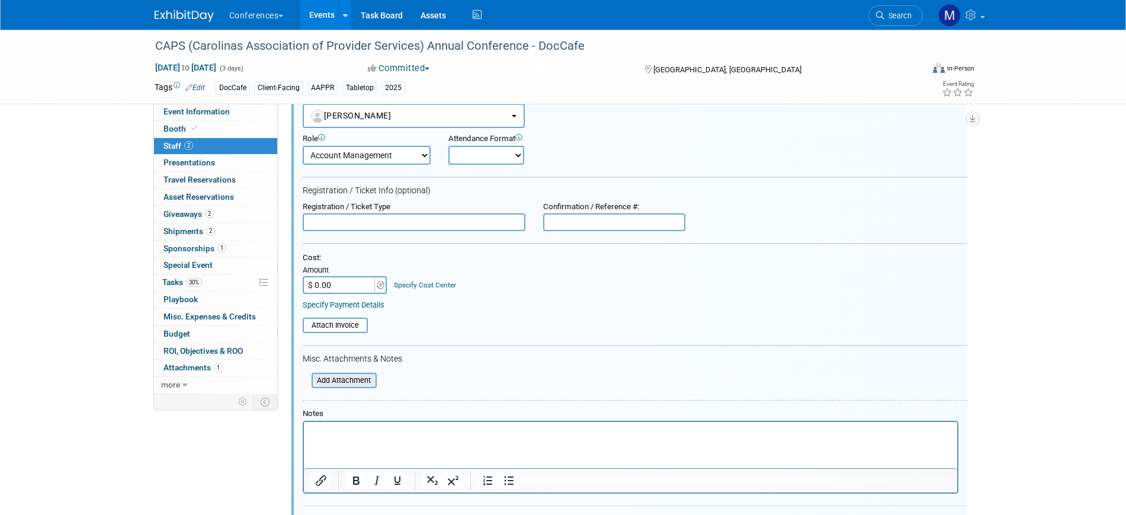
scroll to position [165, 0]
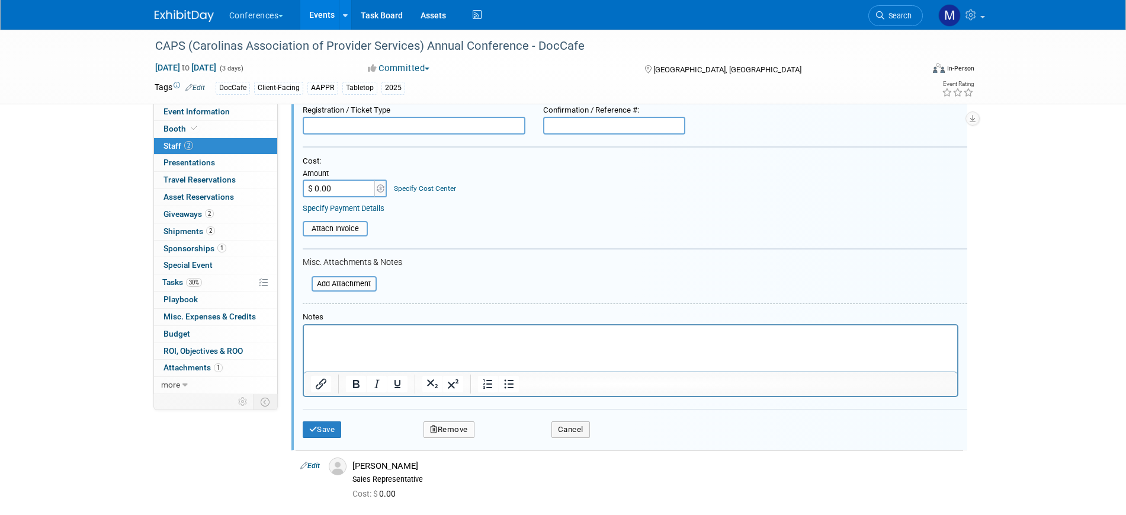
click at [357, 342] on html at bounding box center [629, 333] width 653 height 17
click at [331, 432] on button "Save" at bounding box center [322, 429] width 39 height 17
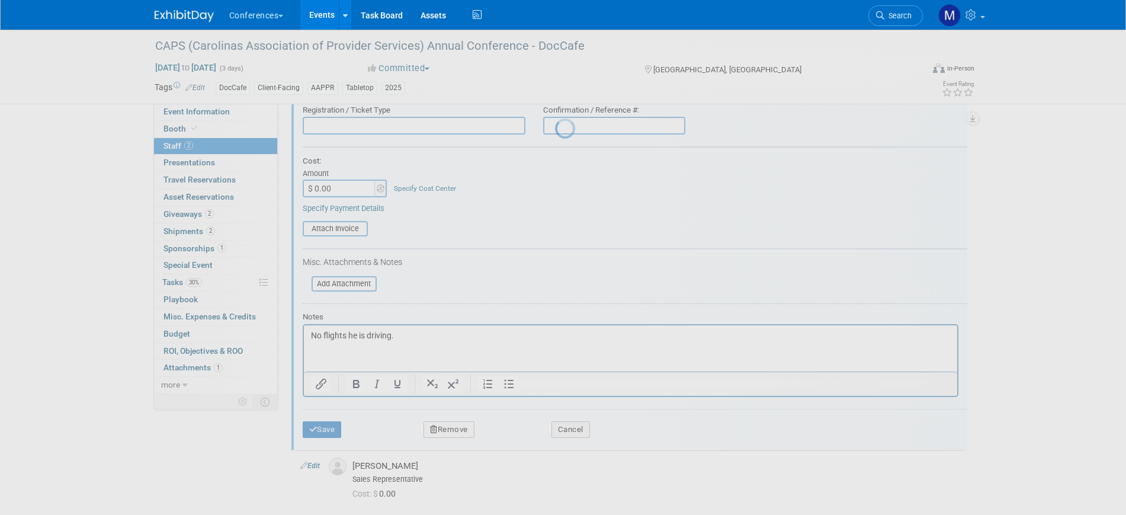
scroll to position [14, 0]
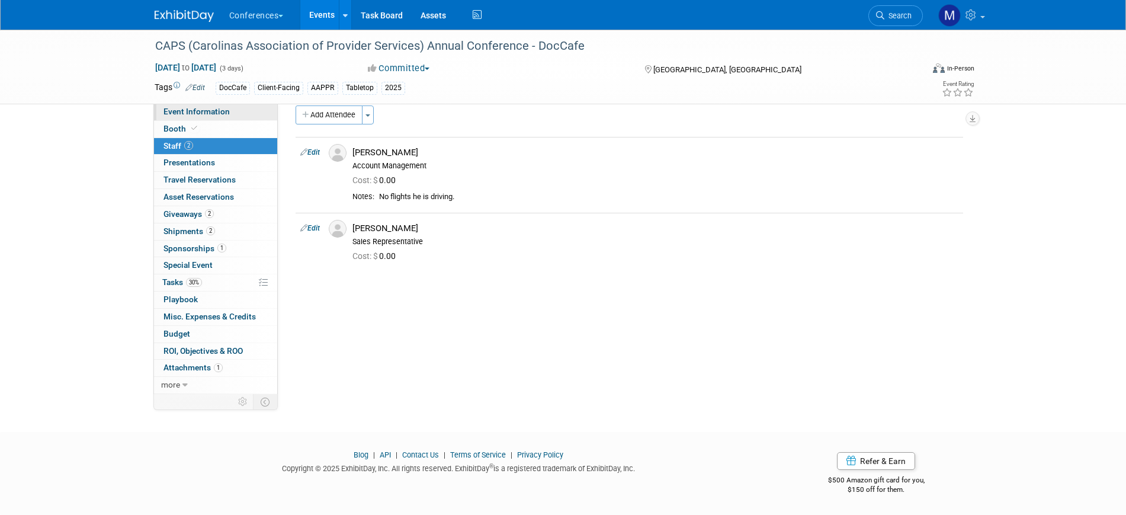
click at [244, 108] on link "Event Information" at bounding box center [215, 112] width 123 height 17
select select "DocCafe"
select select "[PERSON_NAME]"
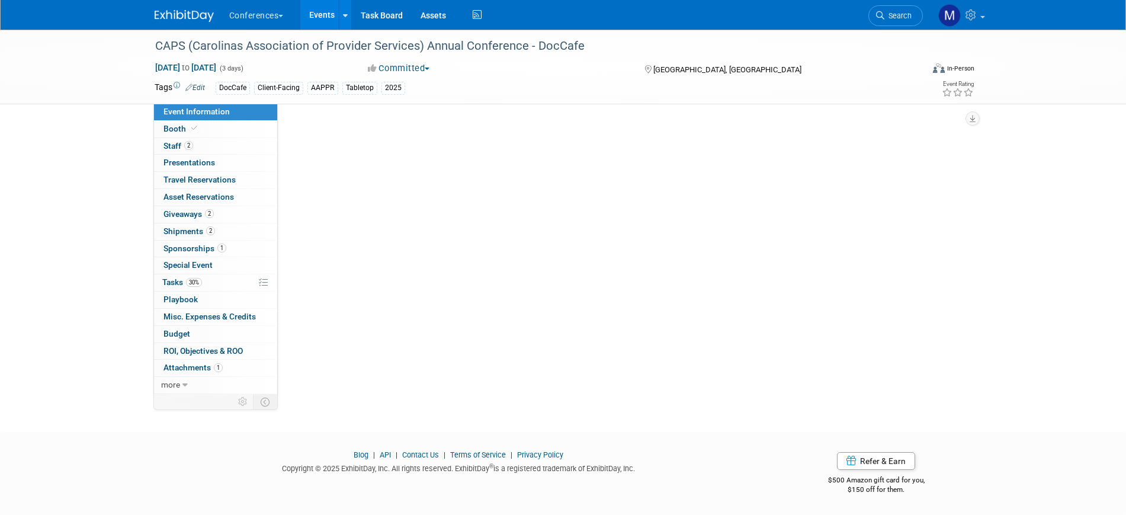
scroll to position [0, 0]
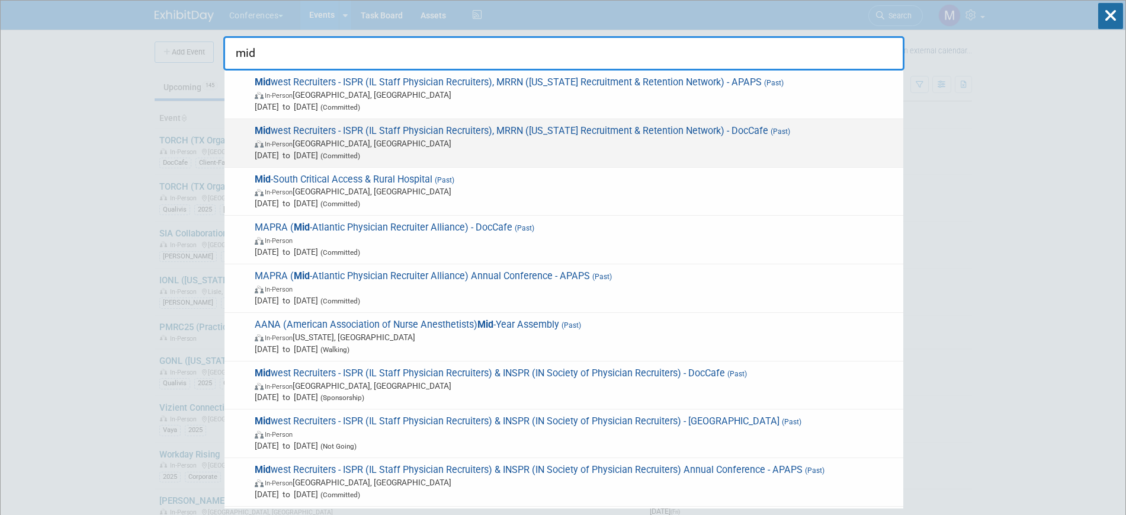
type input "mid"
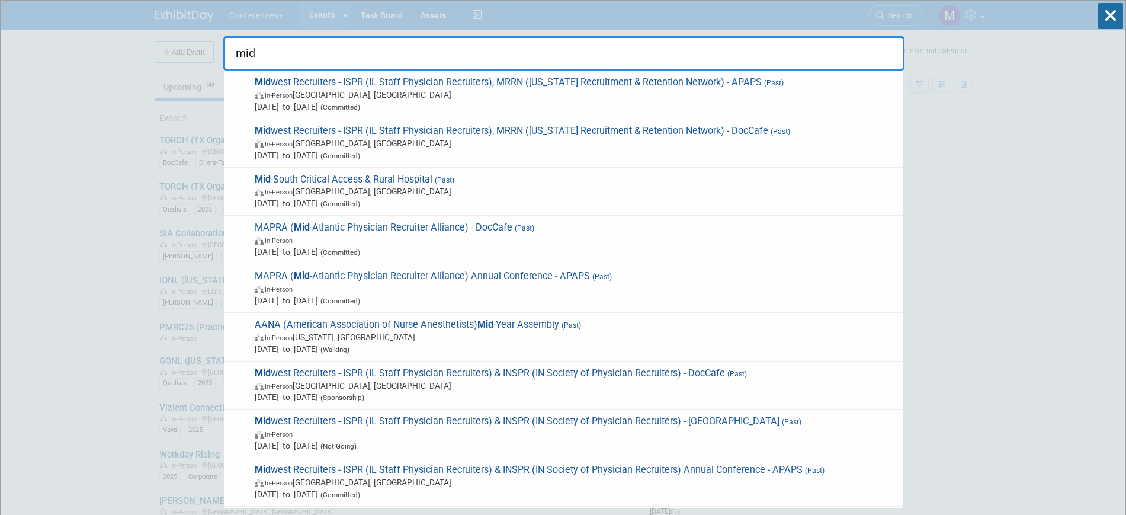
click at [360, 152] on span "(Committed)" at bounding box center [339, 156] width 42 height 8
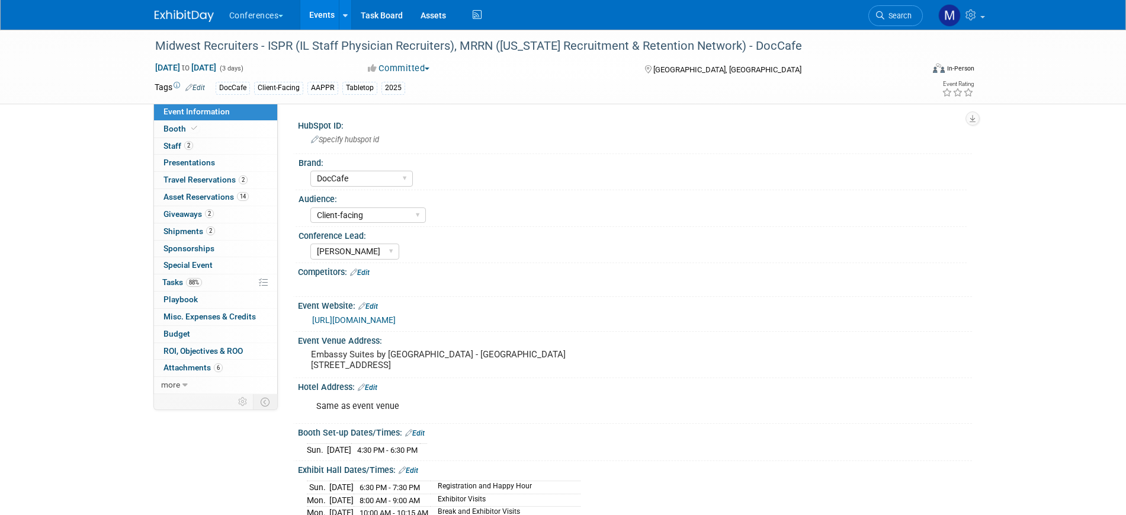
select select "DocCafe"
select select "Client-facing"
select select "[PERSON_NAME]"
click at [219, 151] on link "2 Staff 2" at bounding box center [215, 146] width 123 height 17
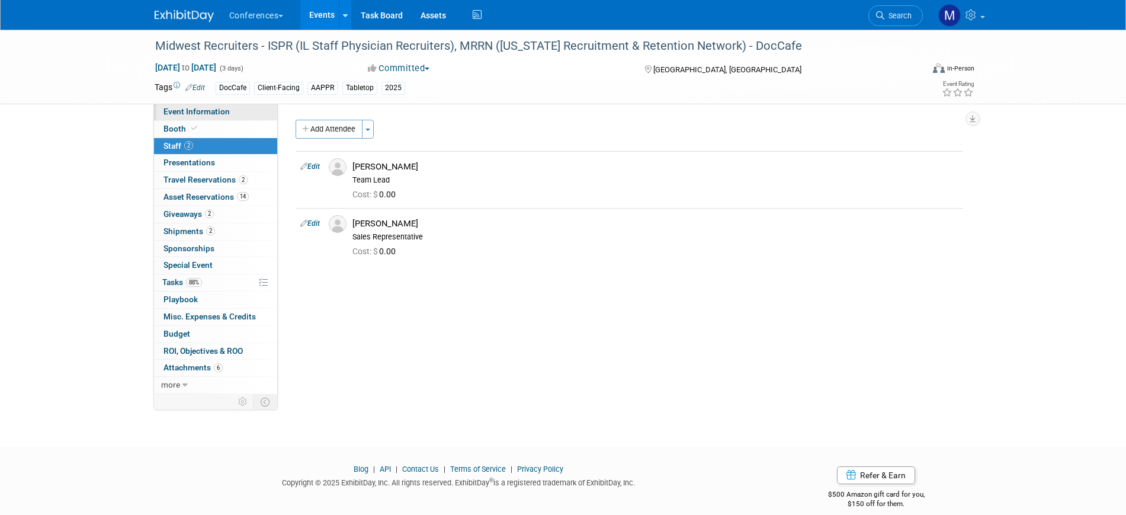
click at [229, 110] on link "Event Information" at bounding box center [215, 112] width 123 height 17
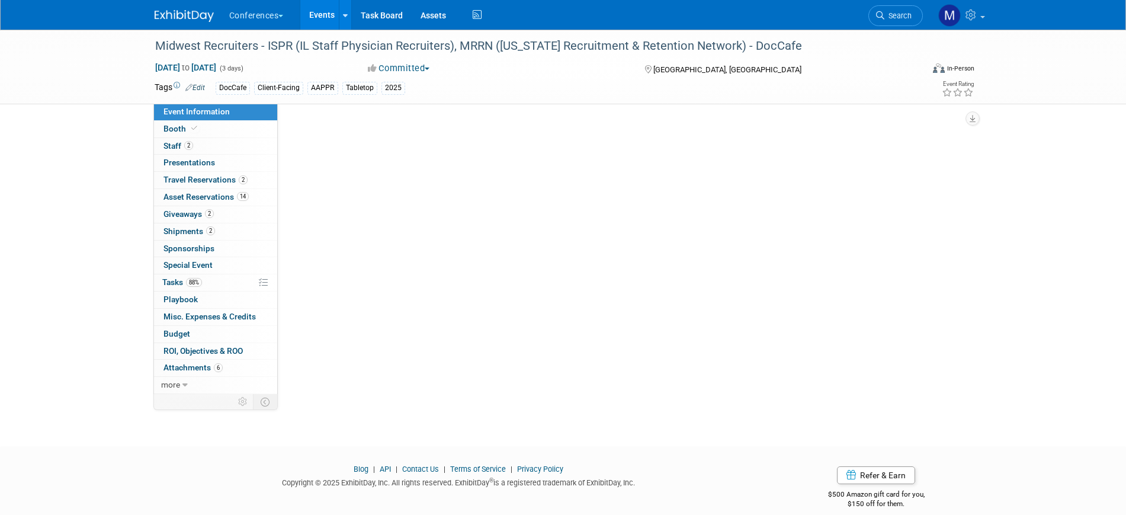
select select "DocCafe"
select select "Client-facing"
select select "Marygrace"
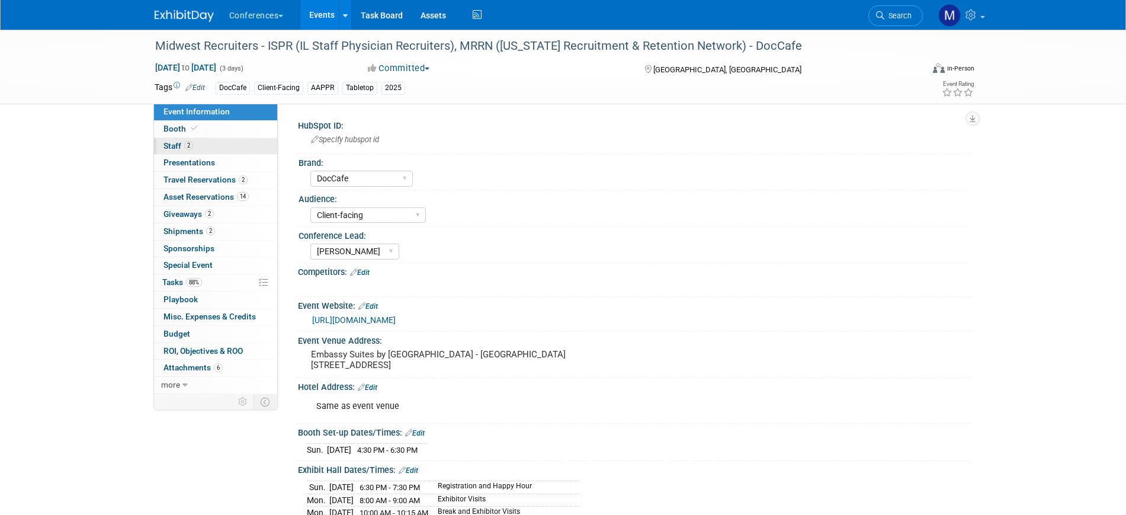
click at [195, 146] on link "2 Staff 2" at bounding box center [215, 146] width 123 height 17
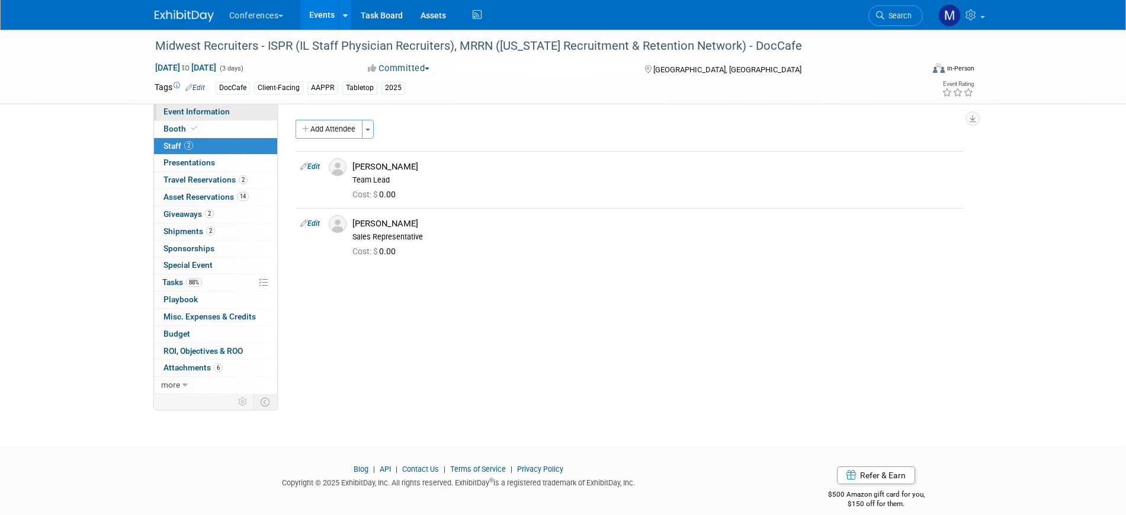
click at [214, 113] on span "Event Information" at bounding box center [196, 111] width 66 height 9
select select "DocCafe"
select select "Client-facing"
select select "[PERSON_NAME]"
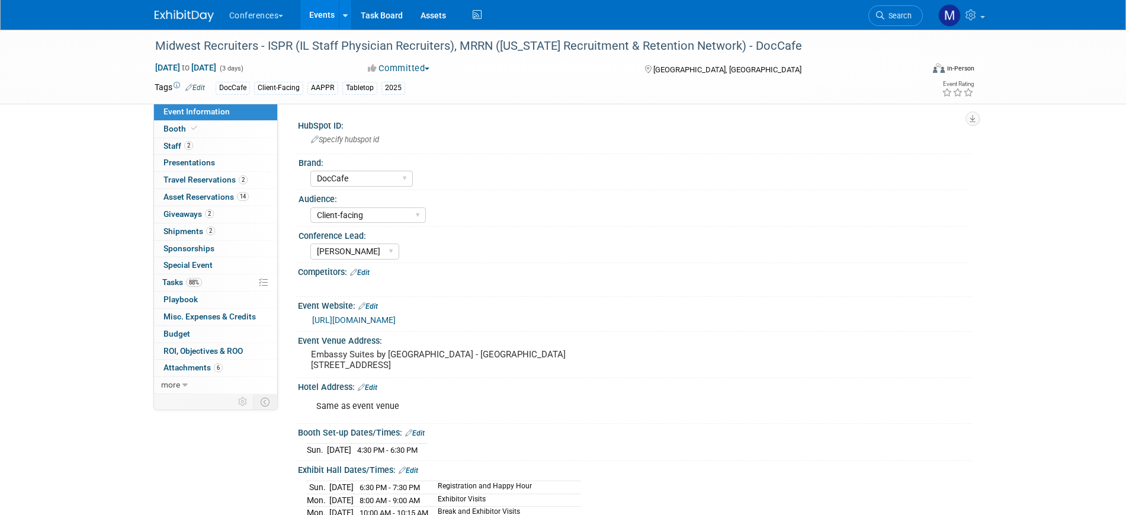
drag, startPoint x: 181, startPoint y: 145, endPoint x: 208, endPoint y: 117, distance: 38.9
click at [181, 145] on span "Staff 2" at bounding box center [178, 145] width 30 height 9
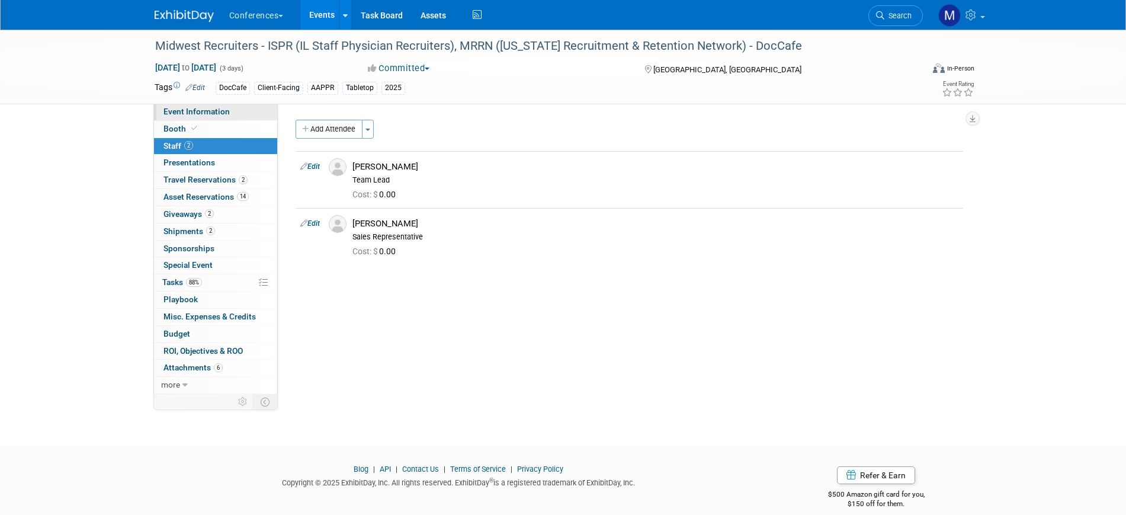
click at [217, 107] on span "Event Information" at bounding box center [196, 111] width 66 height 9
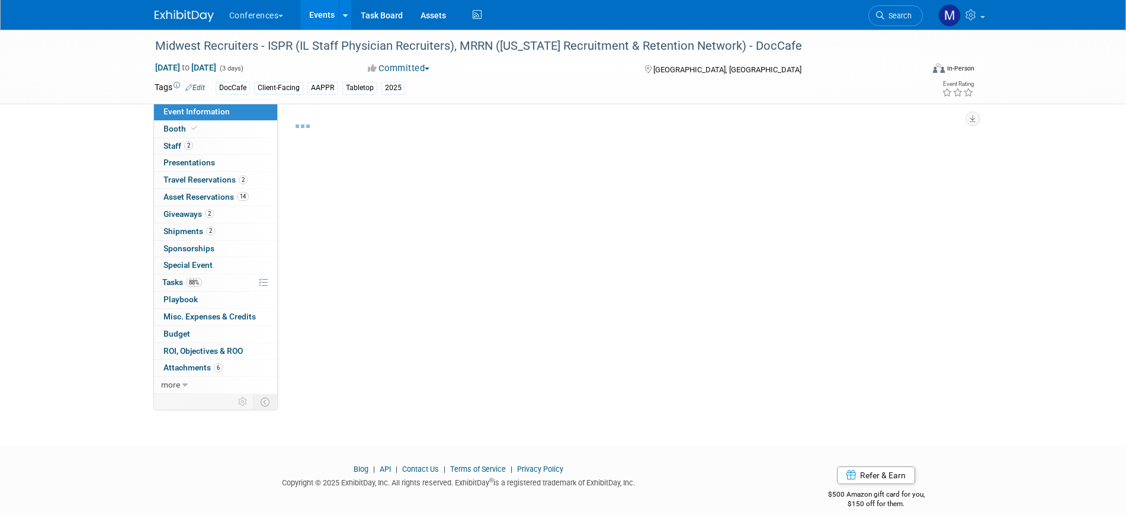
select select "DocCafe"
select select "Client-facing"
select select "[PERSON_NAME]"
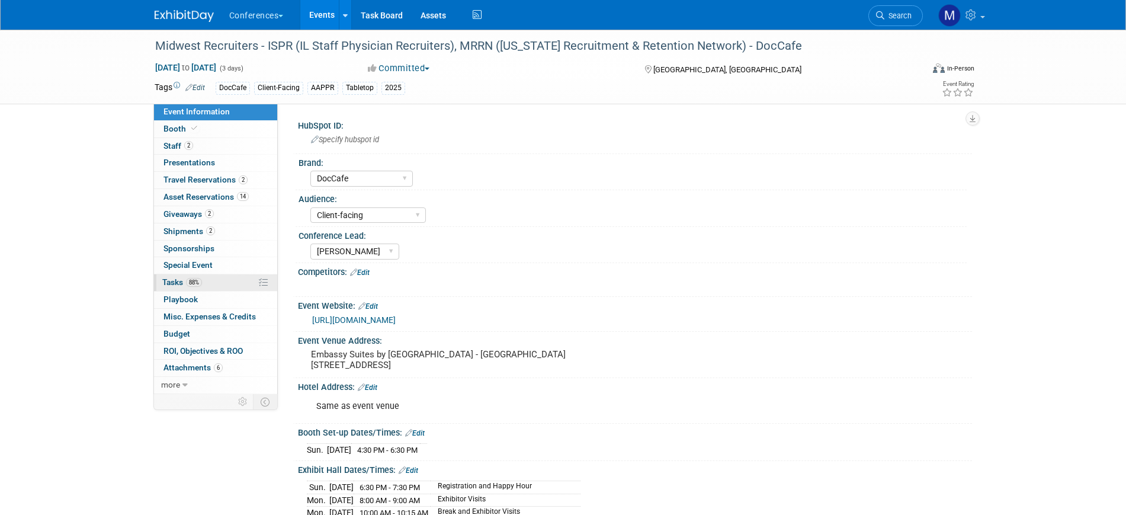
click at [208, 284] on link "88% Tasks 88%" at bounding box center [215, 282] width 123 height 17
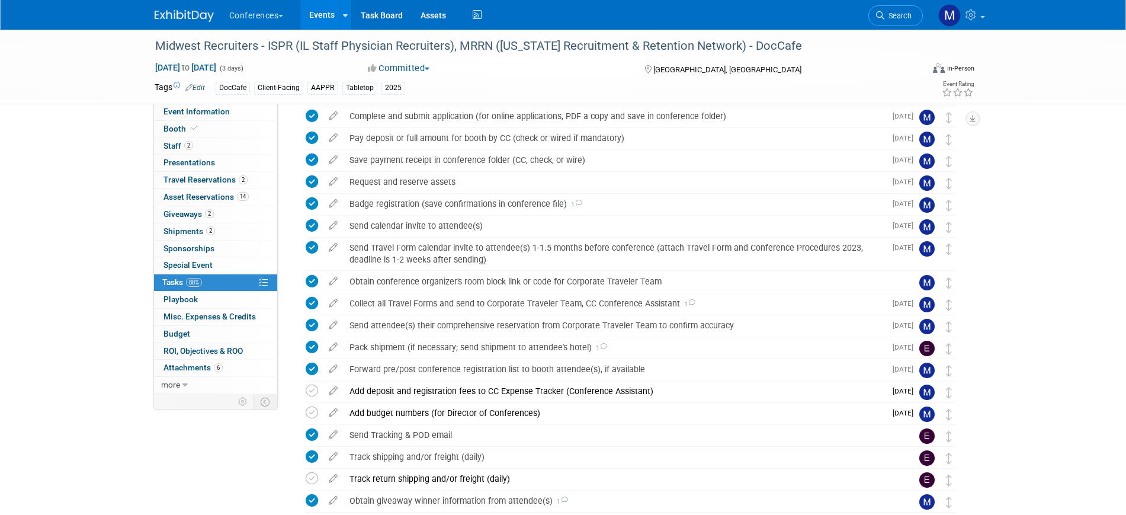
scroll to position [293, 0]
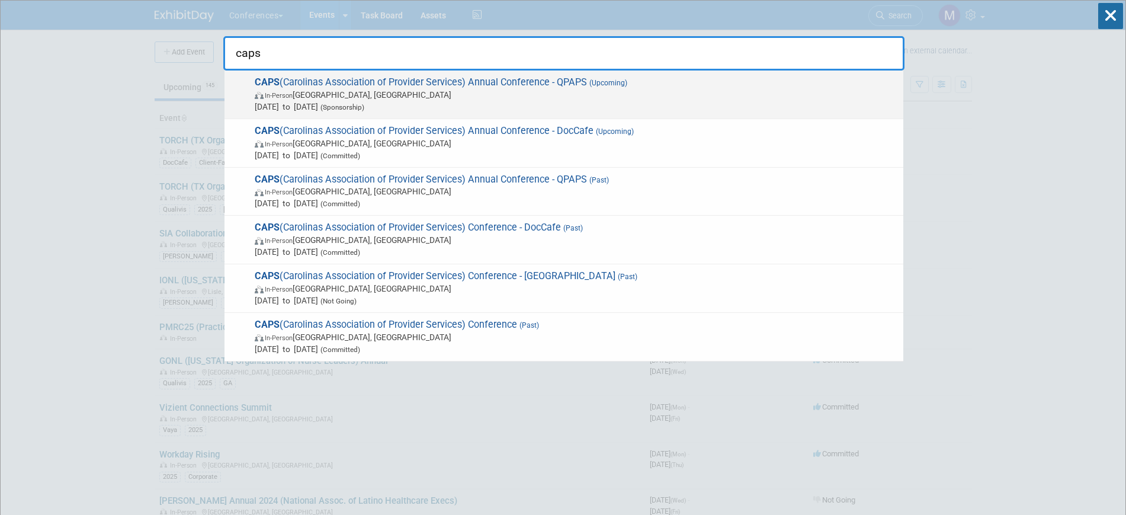
type input "caps"
click at [657, 87] on span "CAPS (Carolinas Association of Provider Services) Annual Conference - QPAPS (Up…" at bounding box center [574, 94] width 646 height 36
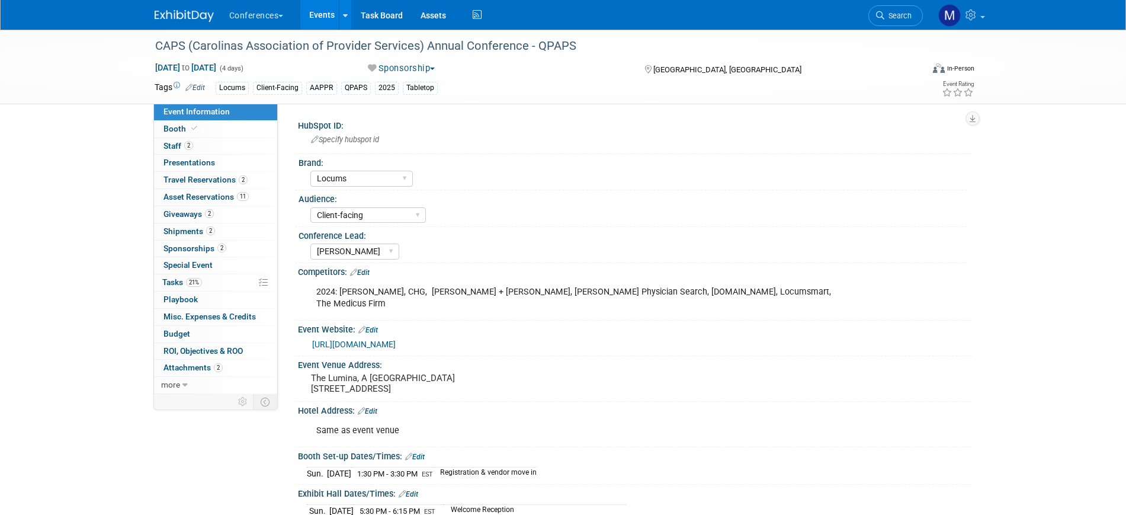
select select "Locums"
select select "Client-facing"
select select "[PERSON_NAME]"
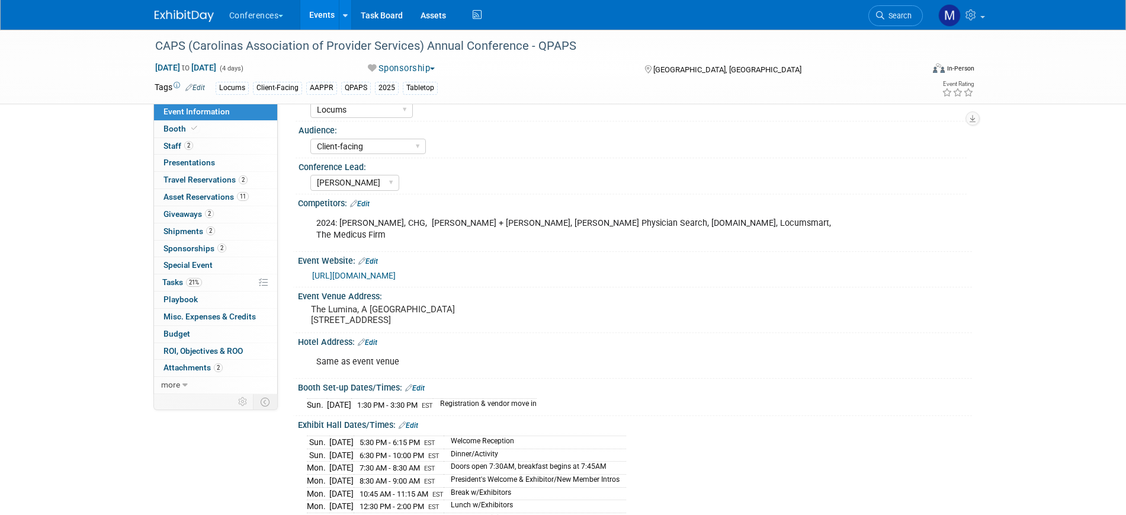
scroll to position [222, 0]
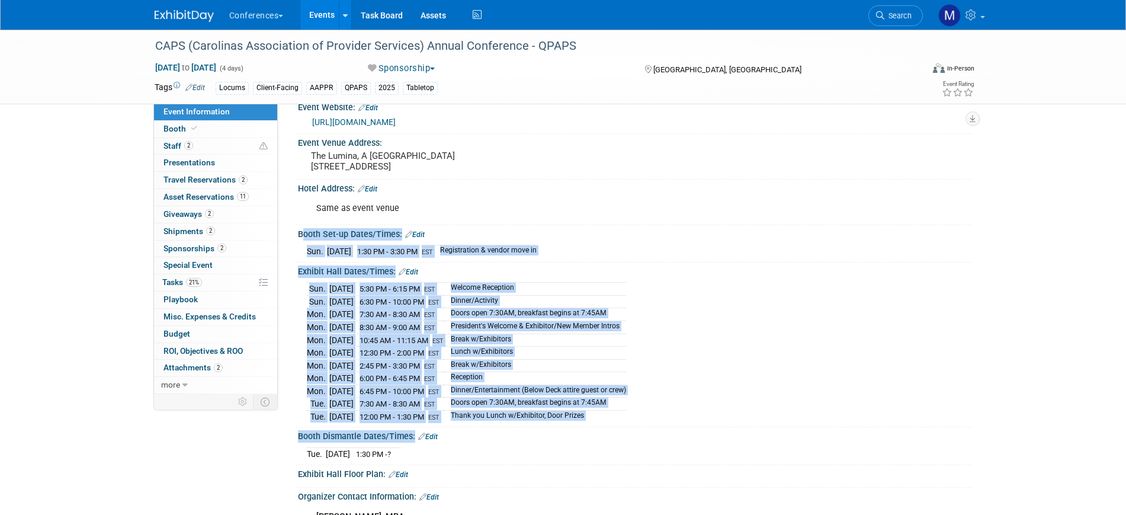
drag, startPoint x: 296, startPoint y: 223, endPoint x: 429, endPoint y: 448, distance: 261.7
click at [429, 448] on div "HubSpot ID: Specify hubspot id Brand: Aya Bespoke Corporate [PERSON_NAME] DocCa…" at bounding box center [629, 278] width 667 height 767
copy div "Booth Set-up Dates/Times: Edit [DATE] 1:30 PM - 3:30 PM EST Registration & vend…"
click at [508, 444] on div "[DATE] 1:30 PM - ?" at bounding box center [635, 452] width 656 height 16
drag, startPoint x: 298, startPoint y: 220, endPoint x: 426, endPoint y: 436, distance: 251.7
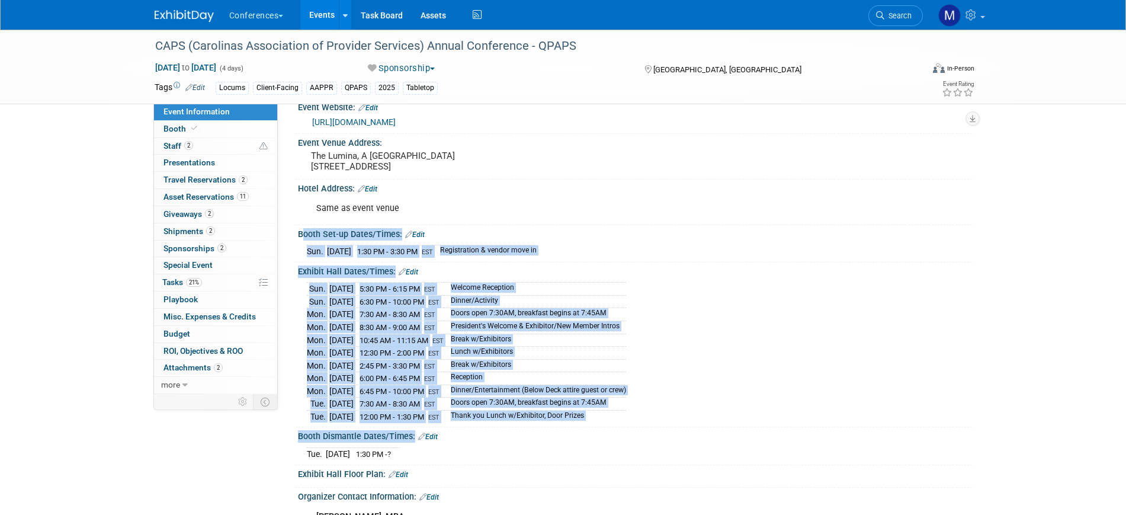
click at [426, 436] on div "HubSpot ID: Specify hubspot id Brand: Aya Bespoke Corporate [PERSON_NAME] DocCa…" at bounding box center [629, 278] width 667 height 767
click at [207, 386] on link "more" at bounding box center [215, 385] width 123 height 17
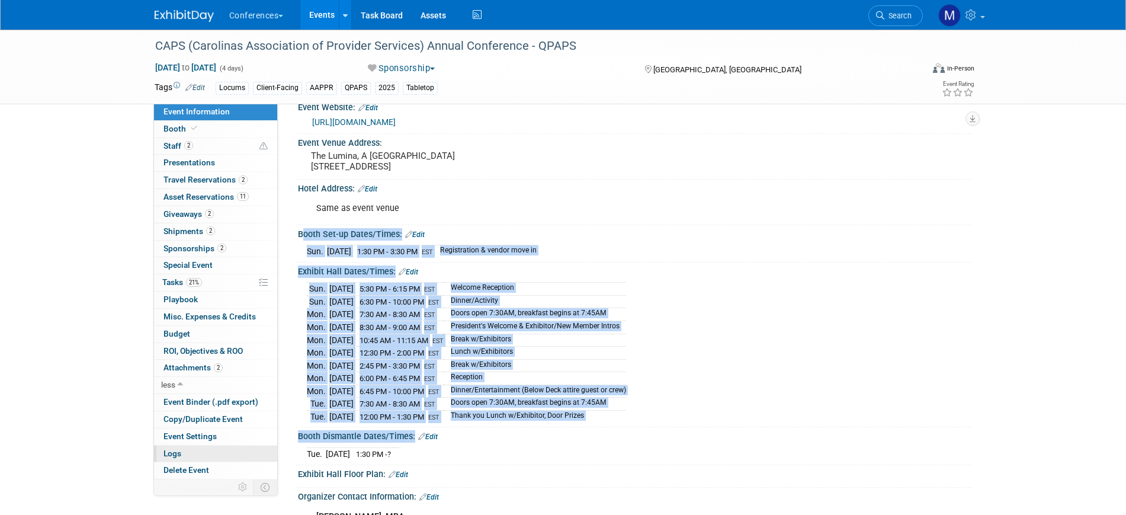
click at [191, 447] on link "Logs" at bounding box center [215, 453] width 123 height 17
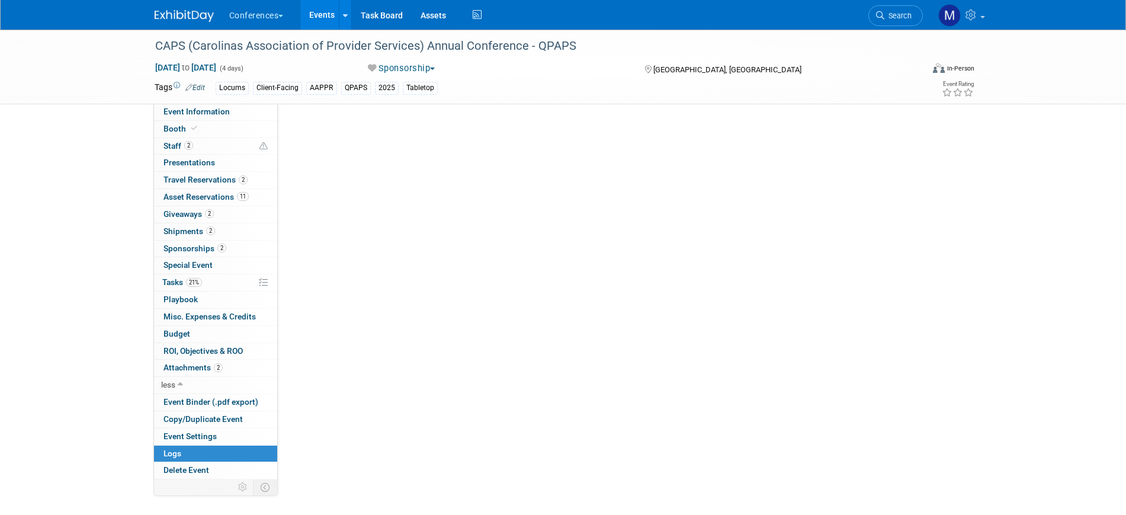
scroll to position [0, 0]
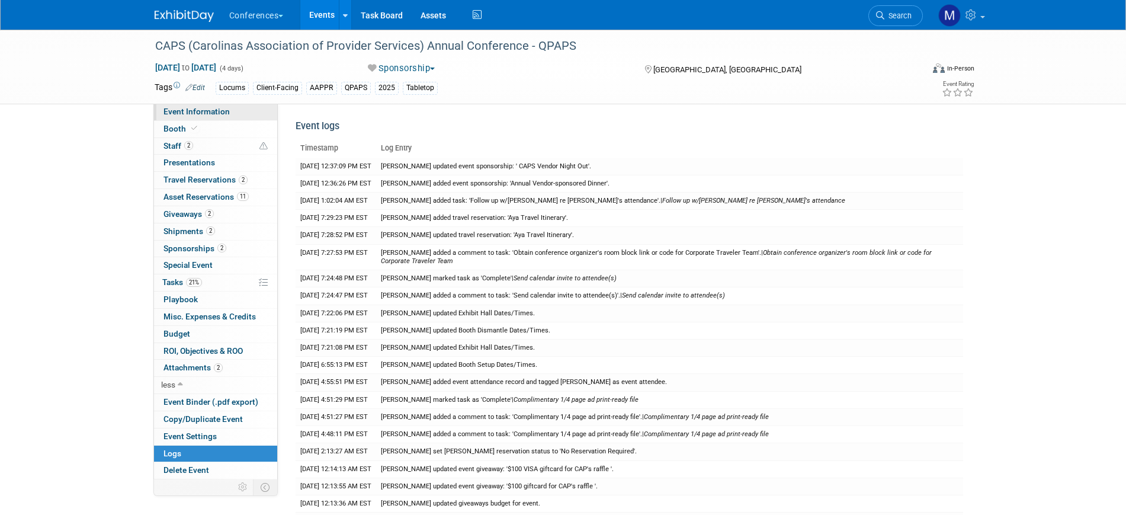
click at [200, 111] on span "Event Information" at bounding box center [196, 111] width 66 height 9
select select "Locums"
select select "Client-facing"
select select "Mel"
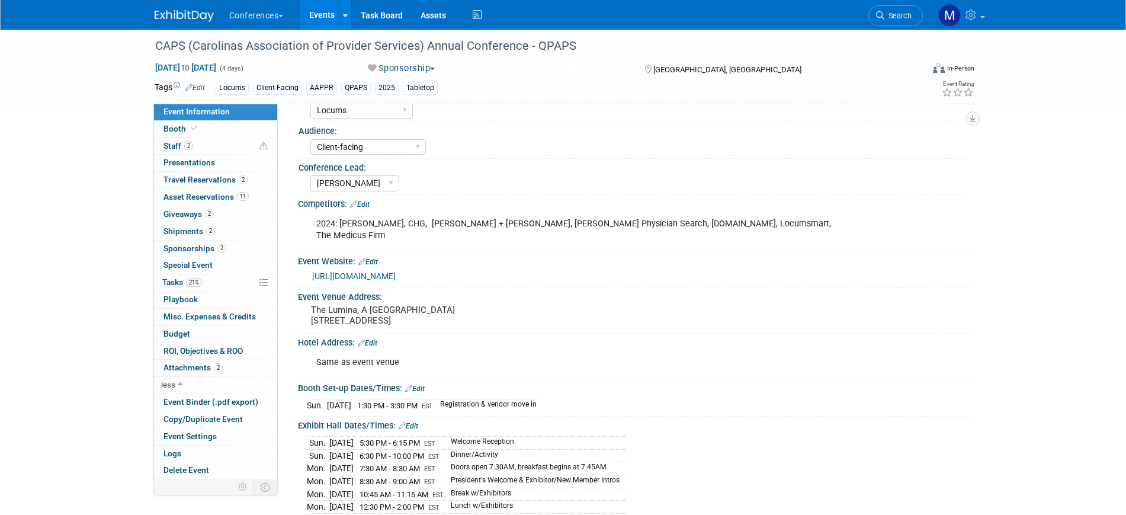
scroll to position [148, 0]
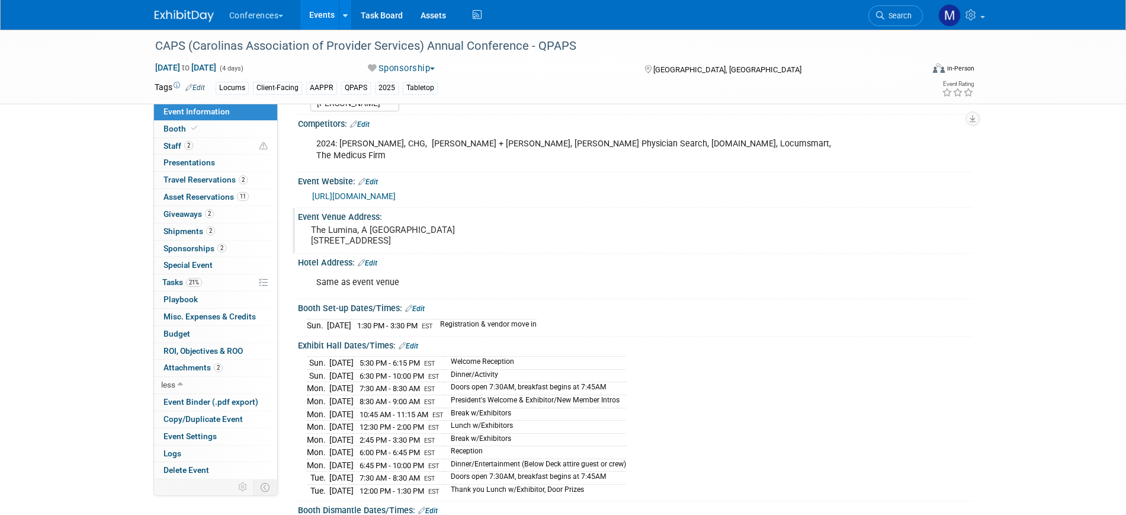
drag, startPoint x: 505, startPoint y: 229, endPoint x: 309, endPoint y: 218, distance: 196.3
click at [309, 221] on div "The Lumina, A Holiday Inn Resort 1706 N Lumina Ave., Wrightsville Beach, NC 284…" at bounding box center [438, 234] width 263 height 27
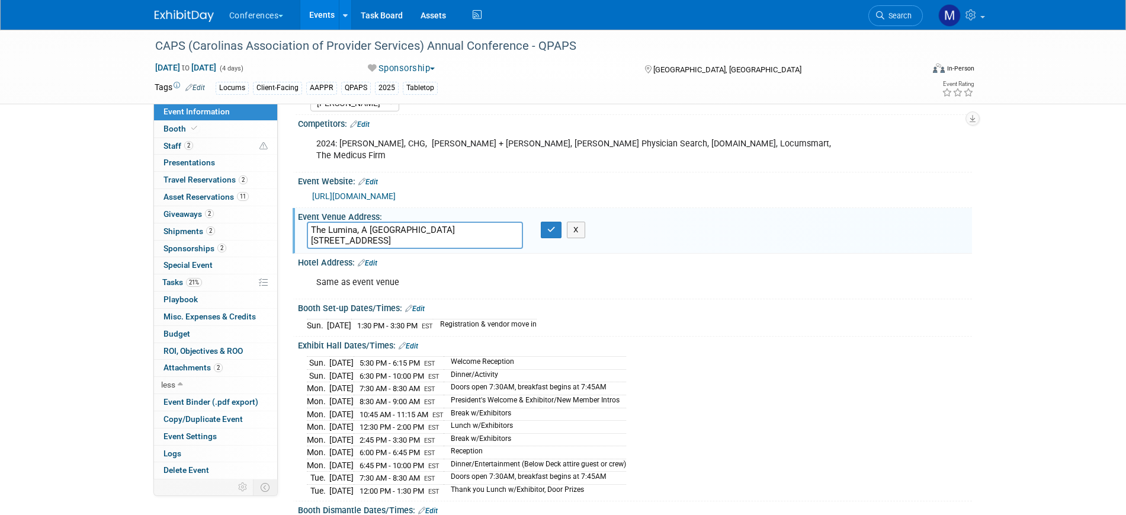
drag, startPoint x: 312, startPoint y: 211, endPoint x: 512, endPoint y: 232, distance: 201.8
click at [512, 232] on textarea "The Lumina, A [GEOGRAPHIC_DATA] [STREET_ADDRESS]" at bounding box center [415, 234] width 216 height 27
click at [546, 221] on button "button" at bounding box center [551, 229] width 21 height 17
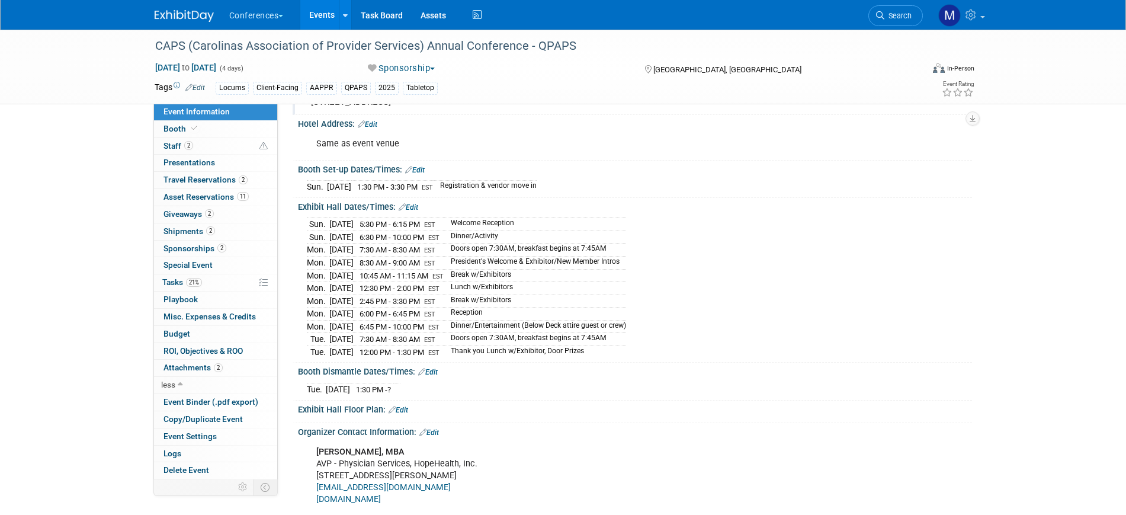
scroll to position [296, 0]
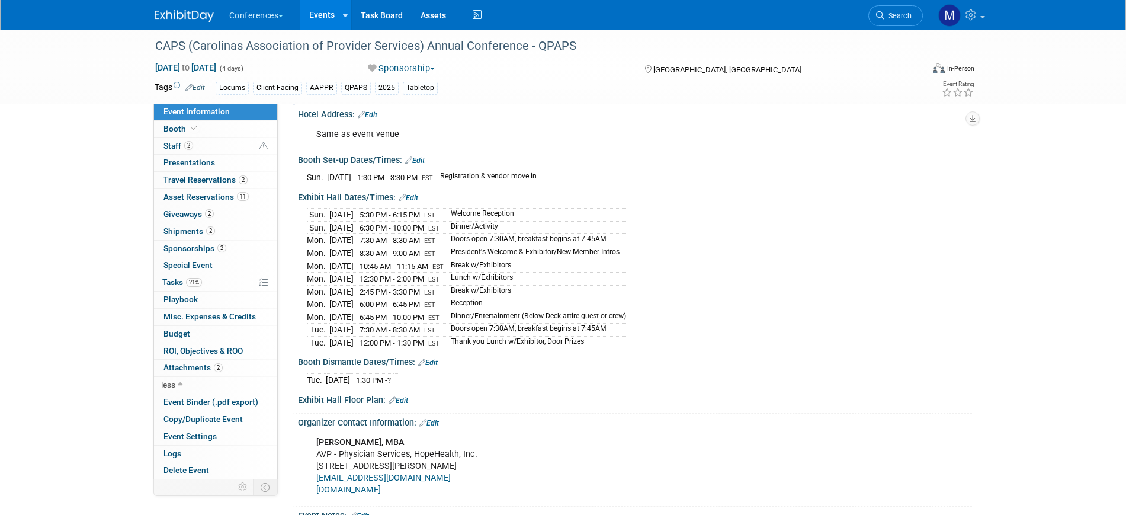
drag, startPoint x: 298, startPoint y: 295, endPoint x: 426, endPoint y: 362, distance: 143.8
click at [426, 362] on div "HubSpot ID: Specify hubspot id Brand: Aya Bespoke Corporate Dawson DocCafe Locu…" at bounding box center [629, 204] width 667 height 767
copy div "Booth Set-up Dates/Times: Edit Sun. Nov 2, 2025 1:30 PM - 3:30 PM EST Registrat…"
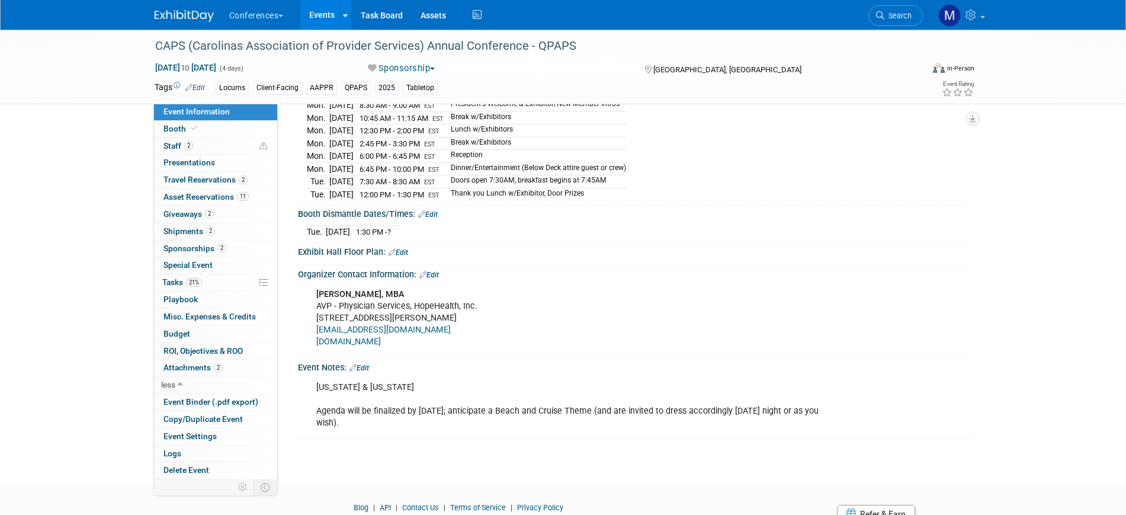
scroll to position [148, 0]
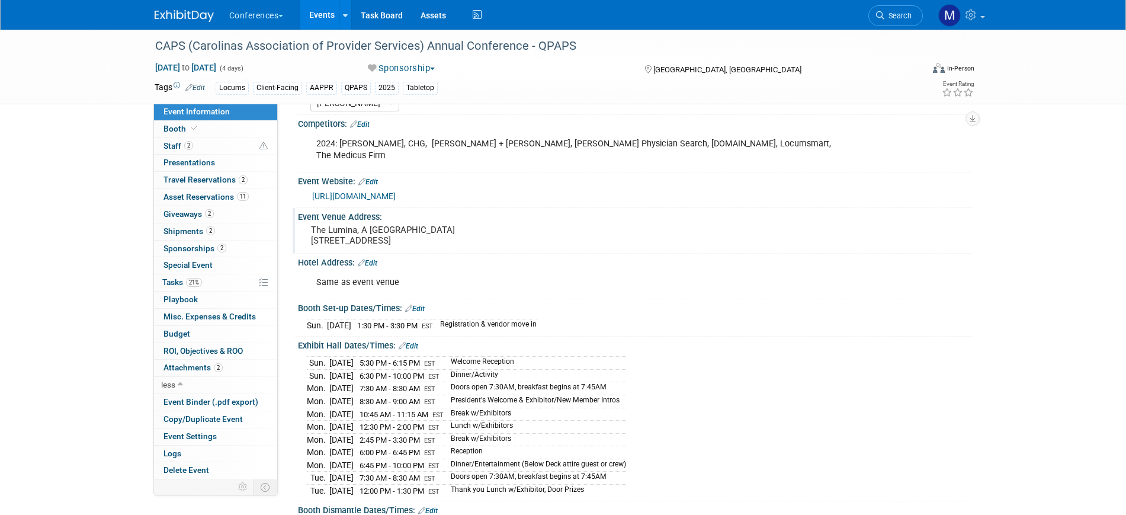
click at [178, 9] on link at bounding box center [191, 9] width 73 height 9
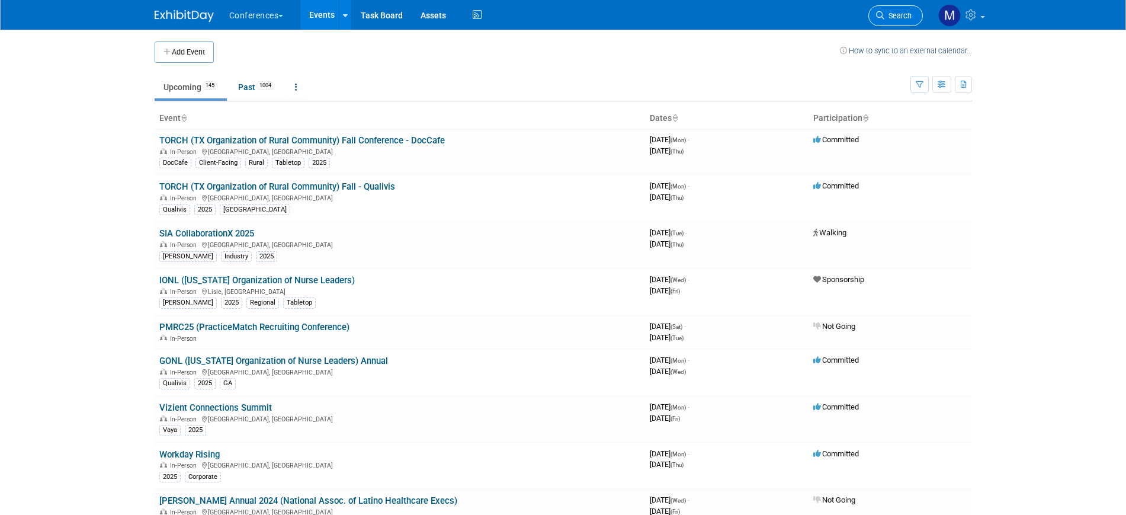
click at [890, 18] on span "Search" at bounding box center [897, 15] width 27 height 9
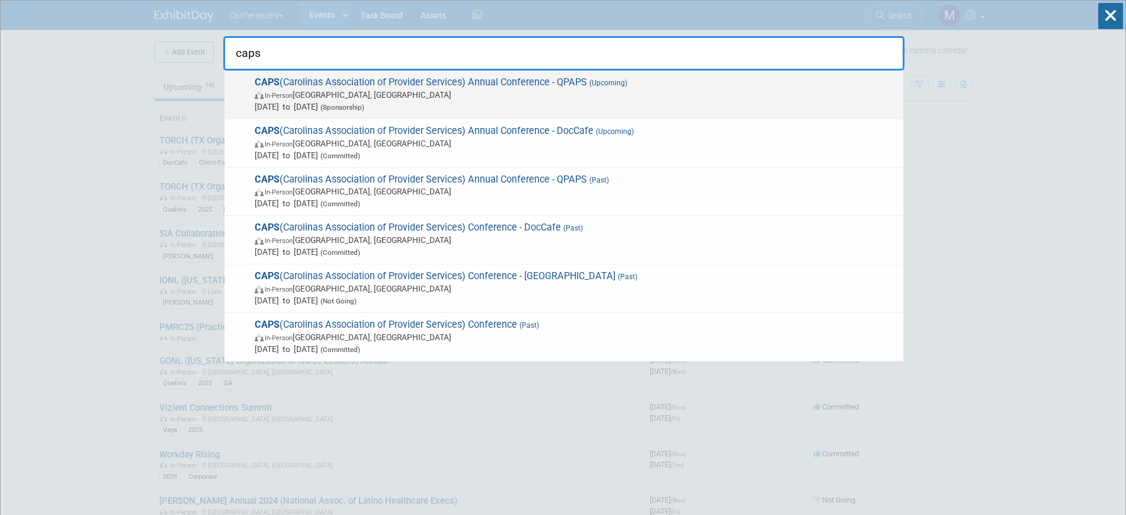
type input "caps"
click at [599, 101] on span "Nov 1, 2025 to Nov 4, 2025 (Sponsorship)" at bounding box center [576, 107] width 643 height 12
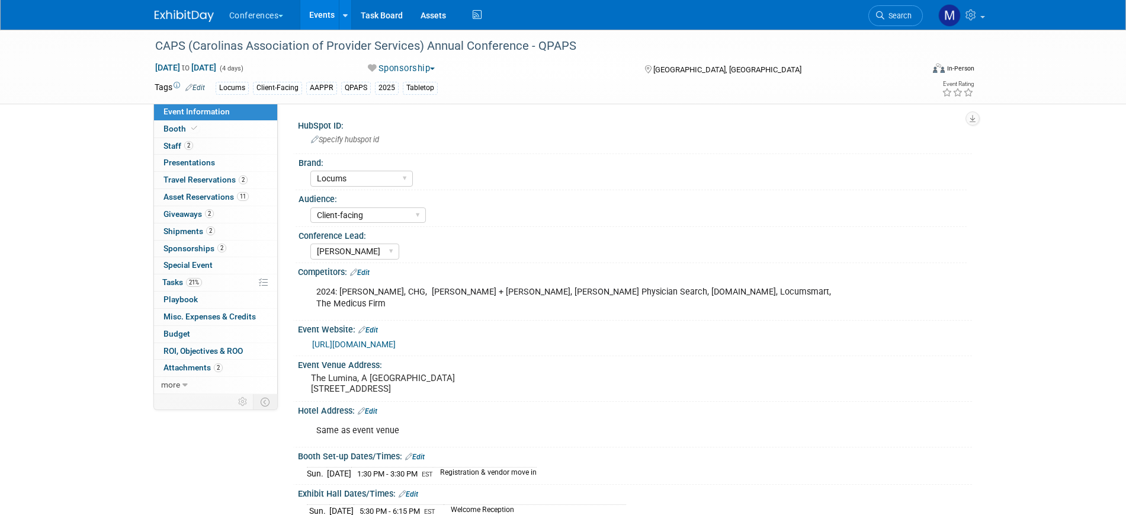
select select "Locums"
select select "Client-facing"
select select "[PERSON_NAME]"
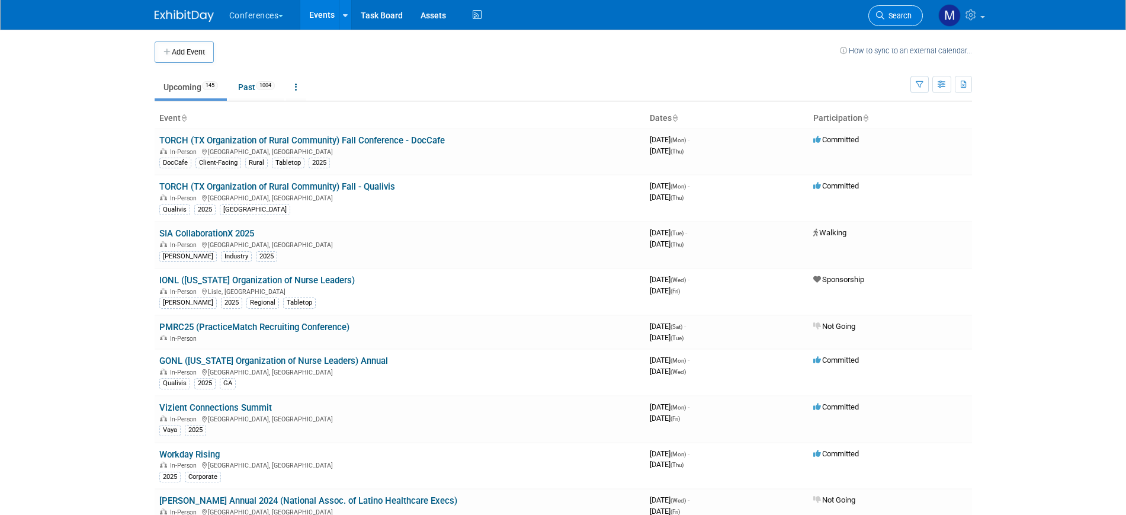
click at [903, 14] on span "Search" at bounding box center [897, 15] width 27 height 9
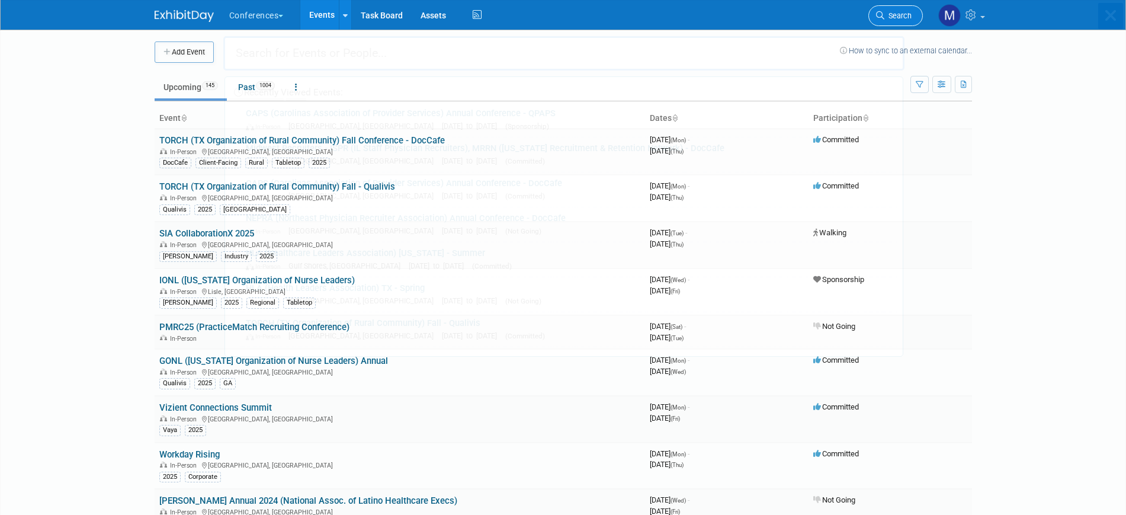
type input "s"
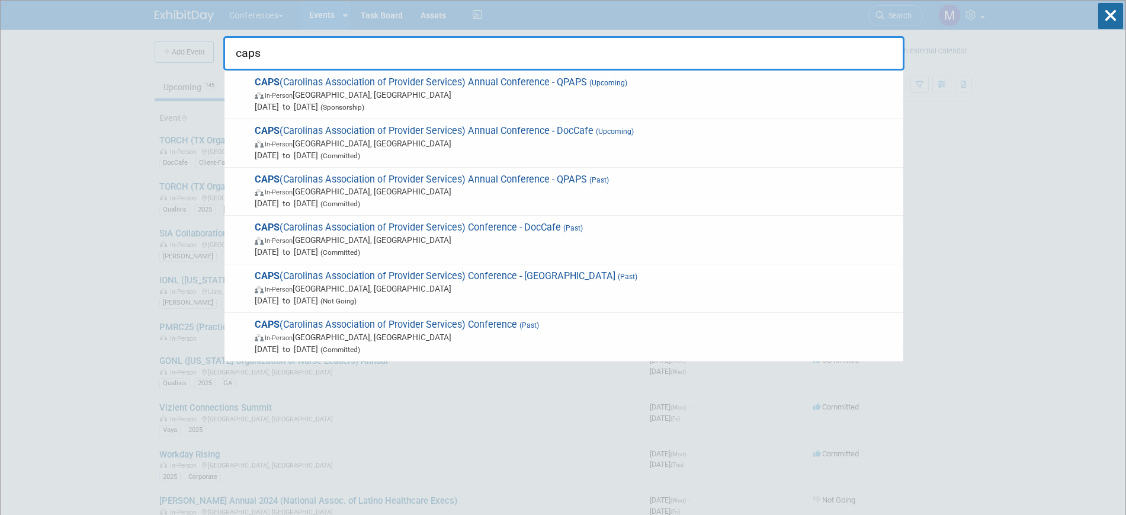
type input "caps"
click at [601, 98] on span "In-Person Wrightsville Beach, NC" at bounding box center [576, 95] width 643 height 12
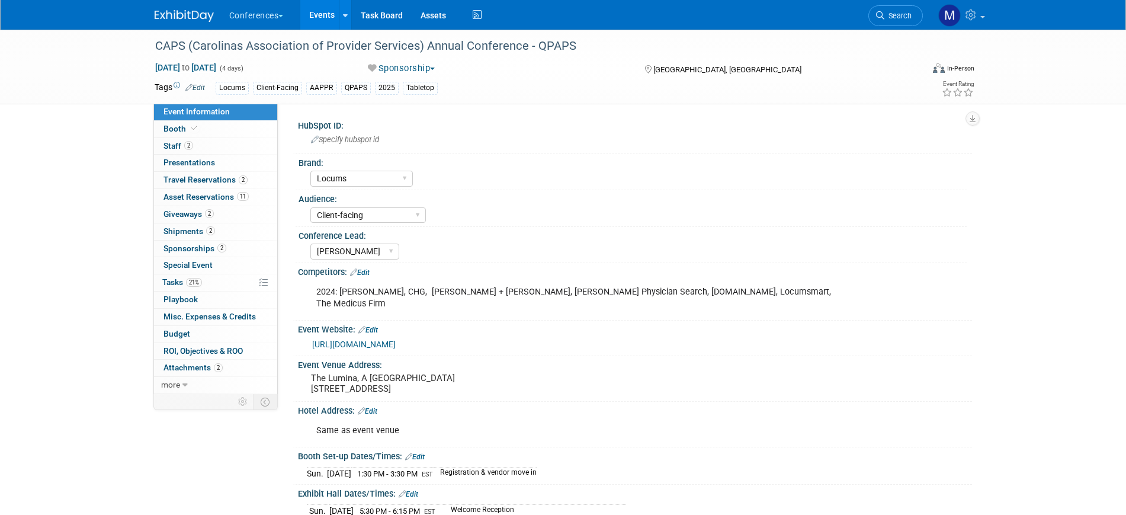
select select "Locums"
select select "Client-facing"
select select "[PERSON_NAME]"
click at [362, 339] on link "https://www.capsnet.org/annual-conference/" at bounding box center [354, 343] width 84 height 9
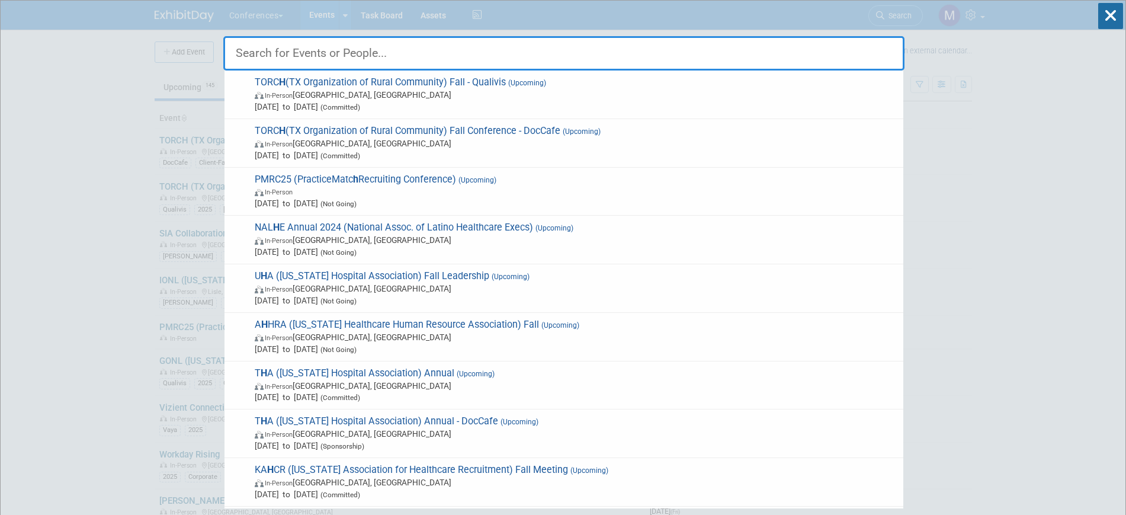
type input "H"
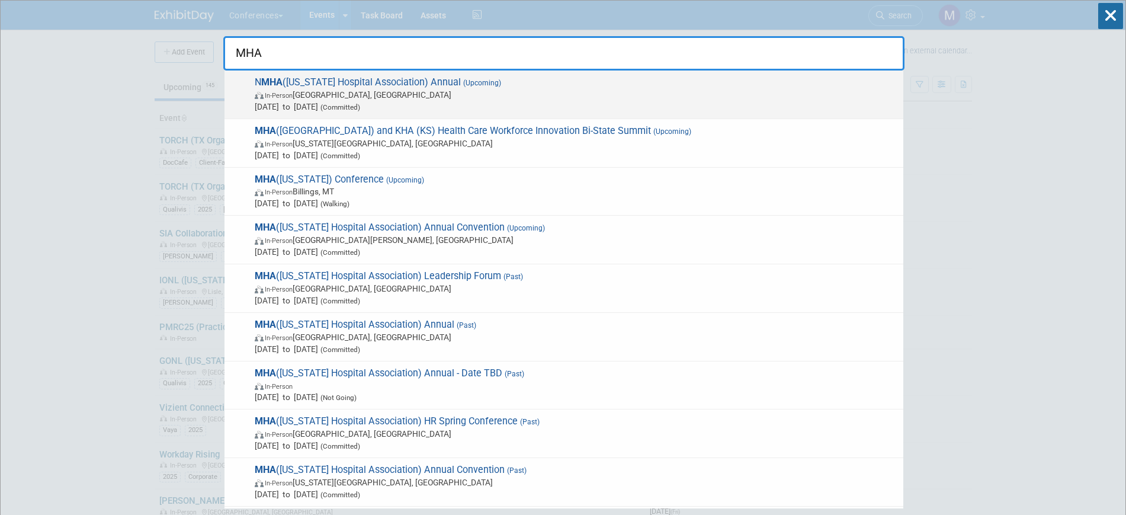
type input "MHA"
click at [381, 90] on span "In-Person Albuquerque, NM" at bounding box center [576, 95] width 643 height 12
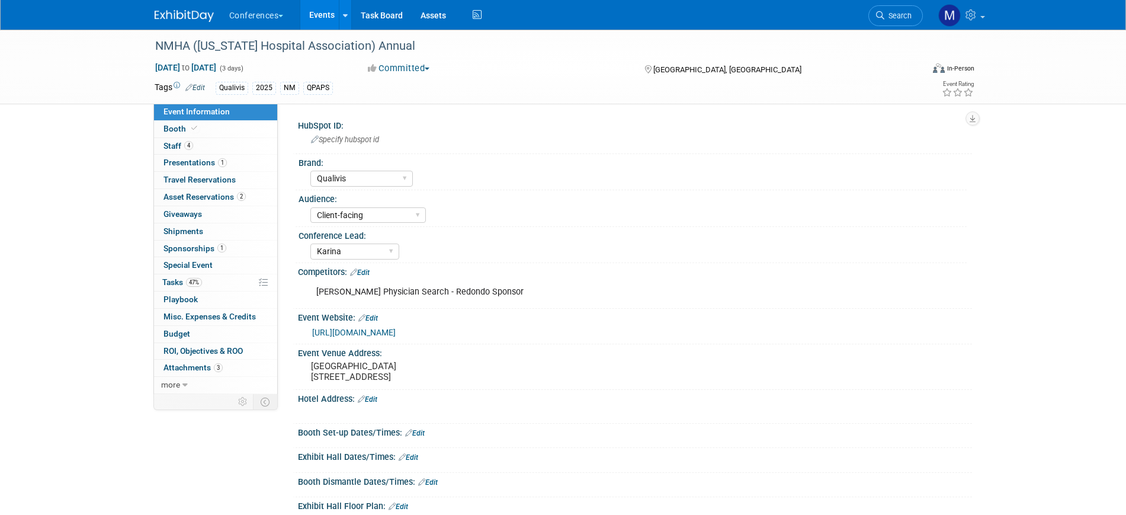
select select "Qualivis"
select select "Client-facing"
select select "Karina"
click at [199, 145] on link "4 Staff 4" at bounding box center [215, 146] width 123 height 17
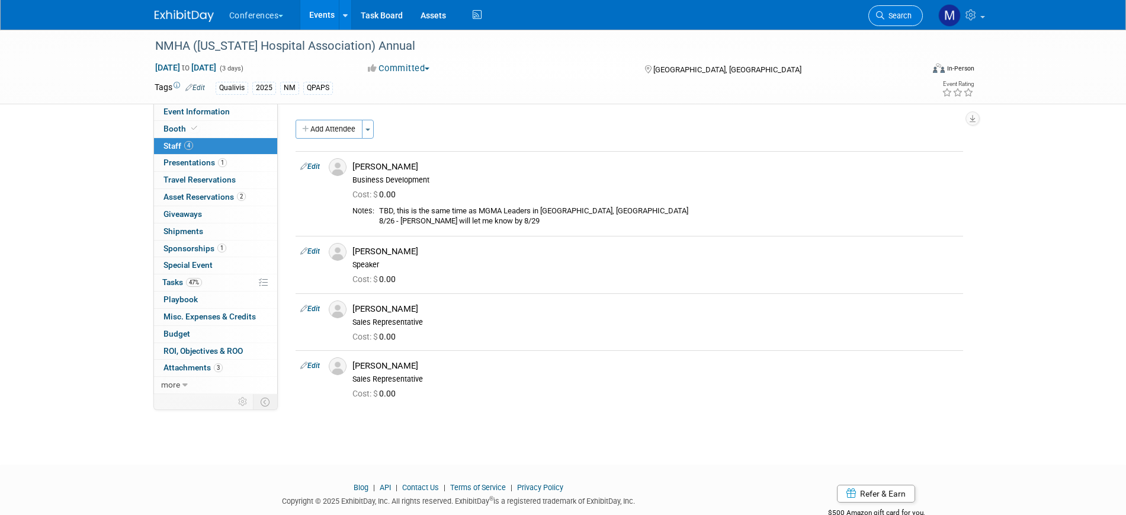
click at [891, 18] on span "Search" at bounding box center [897, 15] width 27 height 9
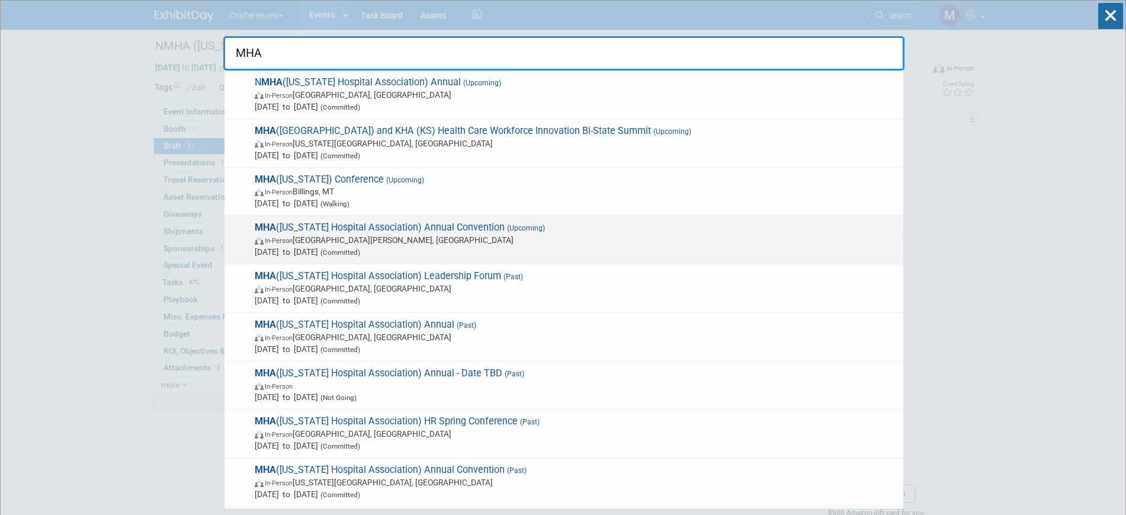
type input "MHA"
click at [362, 224] on span "MHA (Missouri Hospital Association) Annual Convention (Upcoming) In-Person Sain…" at bounding box center [574, 239] width 646 height 36
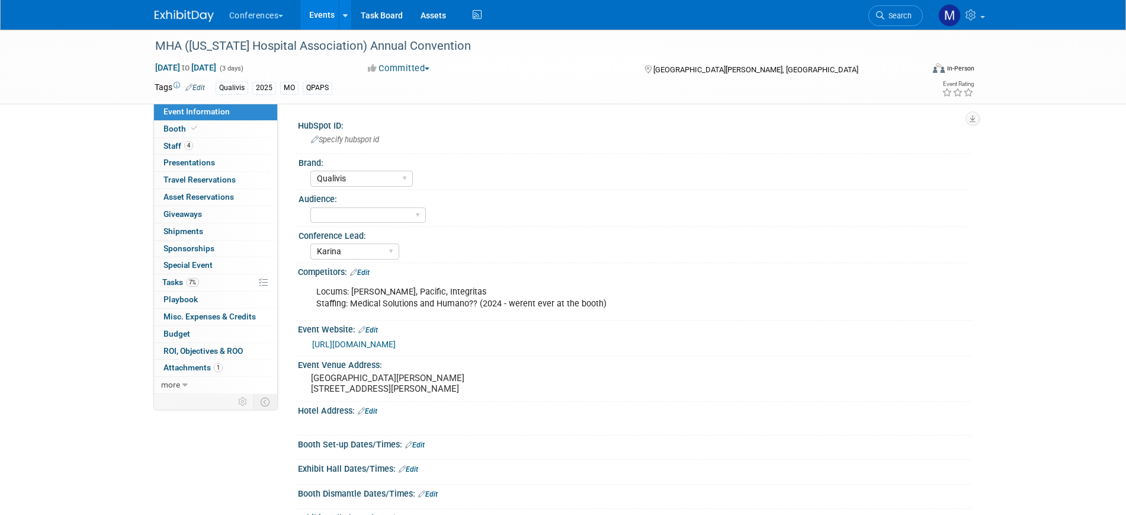
select select "Qualivis"
select select "Karina"
click at [195, 142] on link "4 Staff 4" at bounding box center [215, 146] width 123 height 17
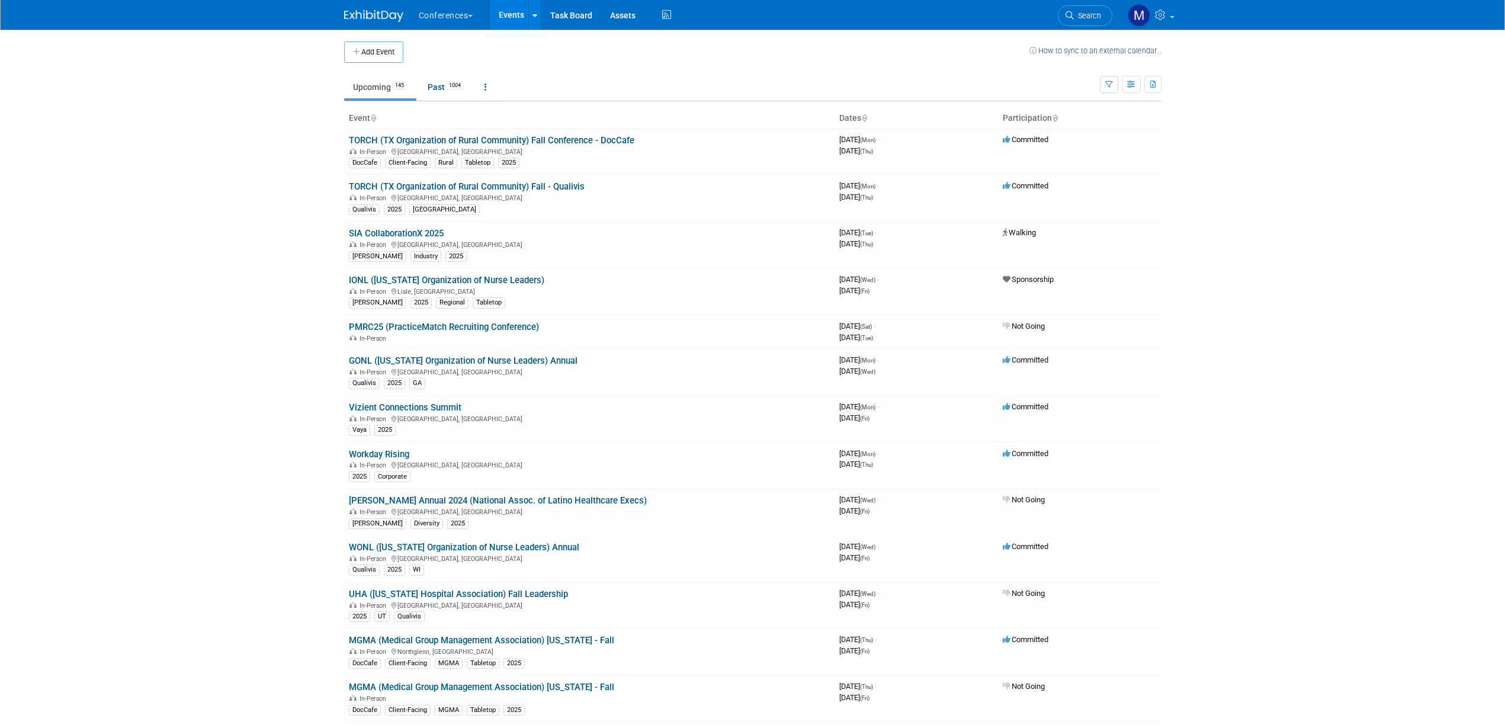
click at [386, 18] on img at bounding box center [373, 16] width 59 height 12
click at [1067, 9] on link "Search" at bounding box center [1085, 15] width 54 height 21
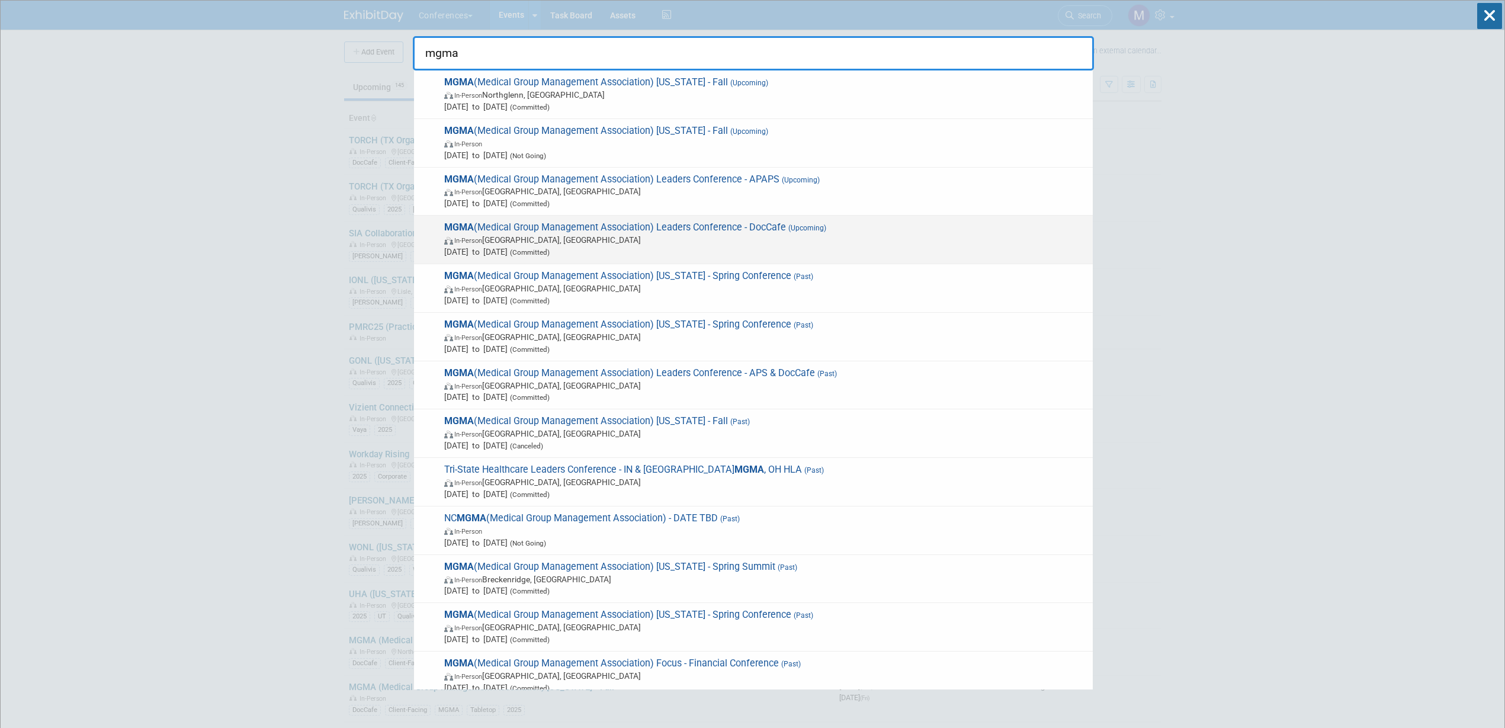
type input "mgma"
click at [772, 221] on span "MGMA (Medical Group Management Association) Leaders Conference - DocCafe (Upcom…" at bounding box center [764, 239] width 646 height 36
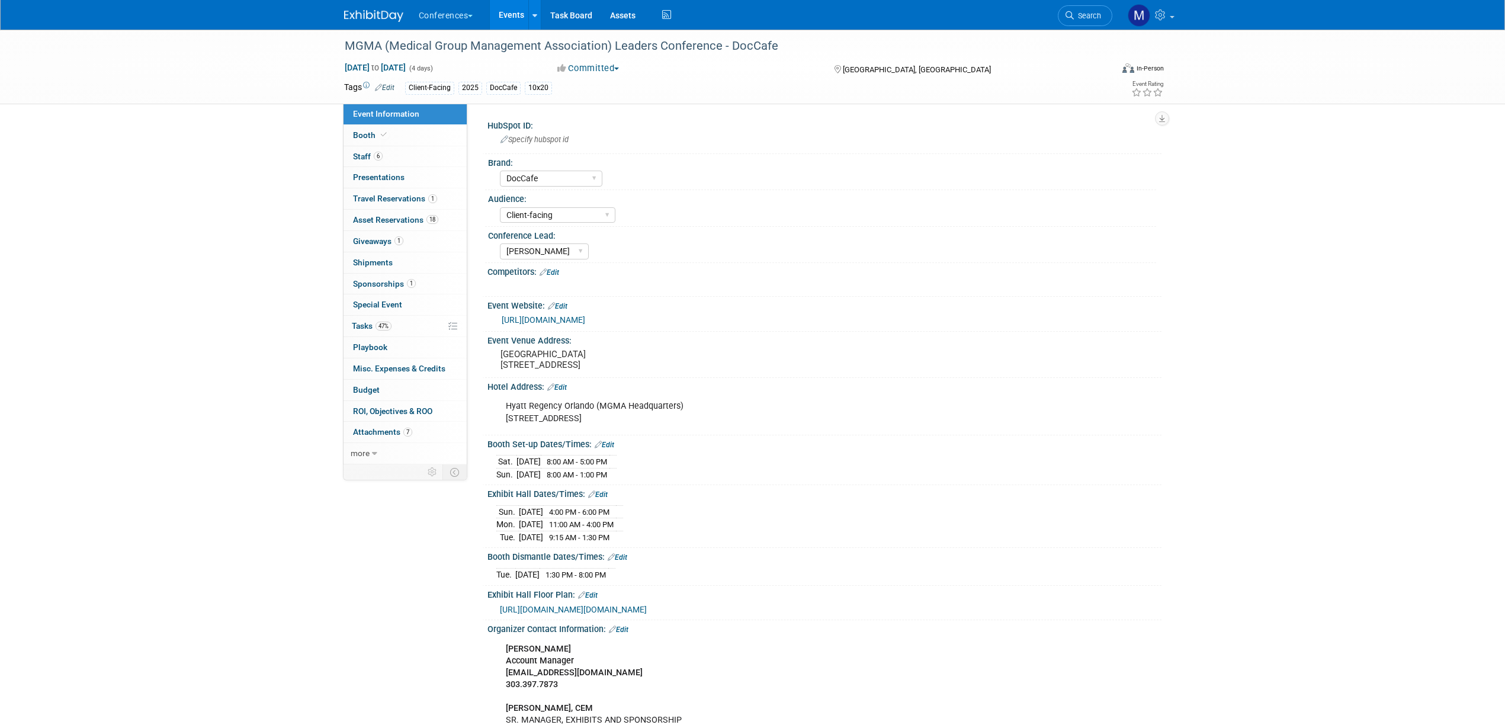
select select "DocCafe"
select select "Client-facing"
select select "[PERSON_NAME]"
click at [399, 323] on link "47% Tasks 47%" at bounding box center [404, 326] width 123 height 21
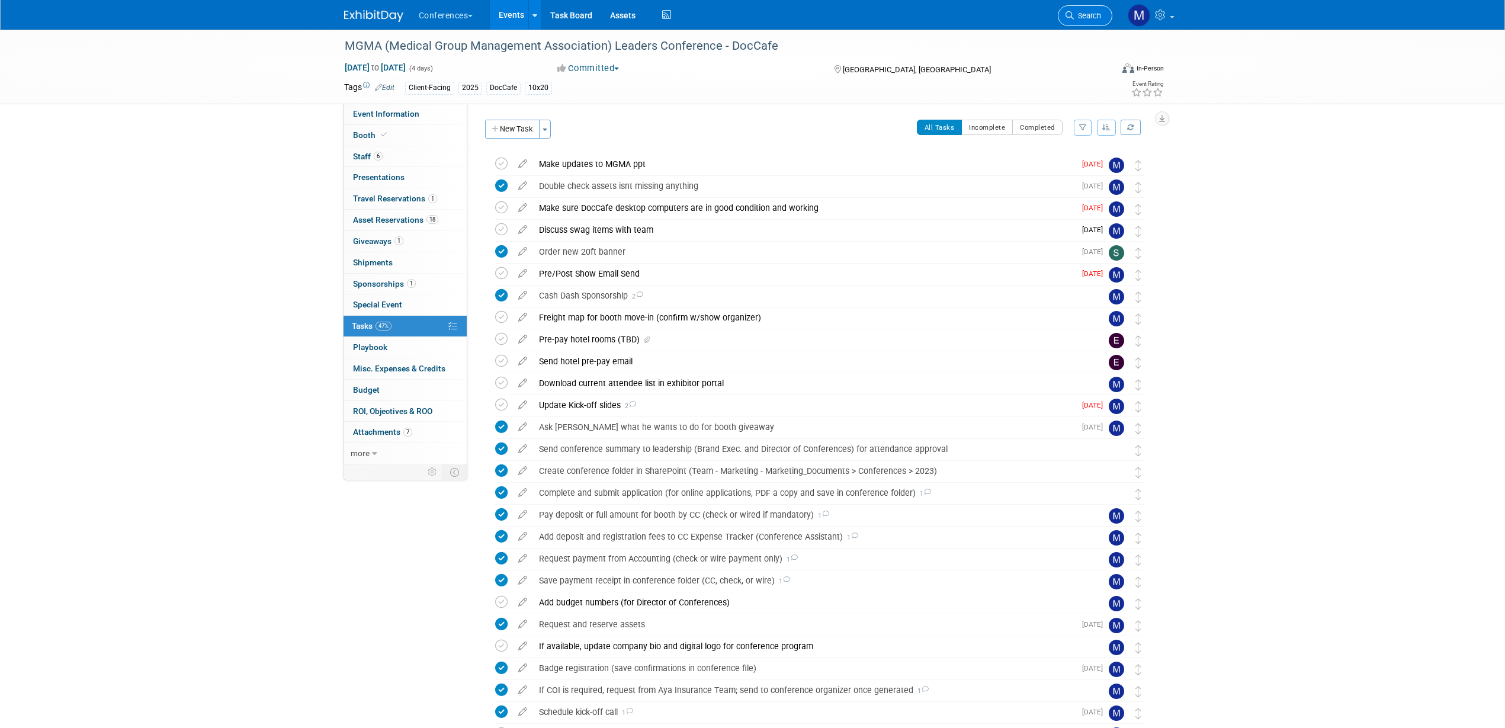
click at [1081, 17] on span "Search" at bounding box center [1087, 15] width 27 height 9
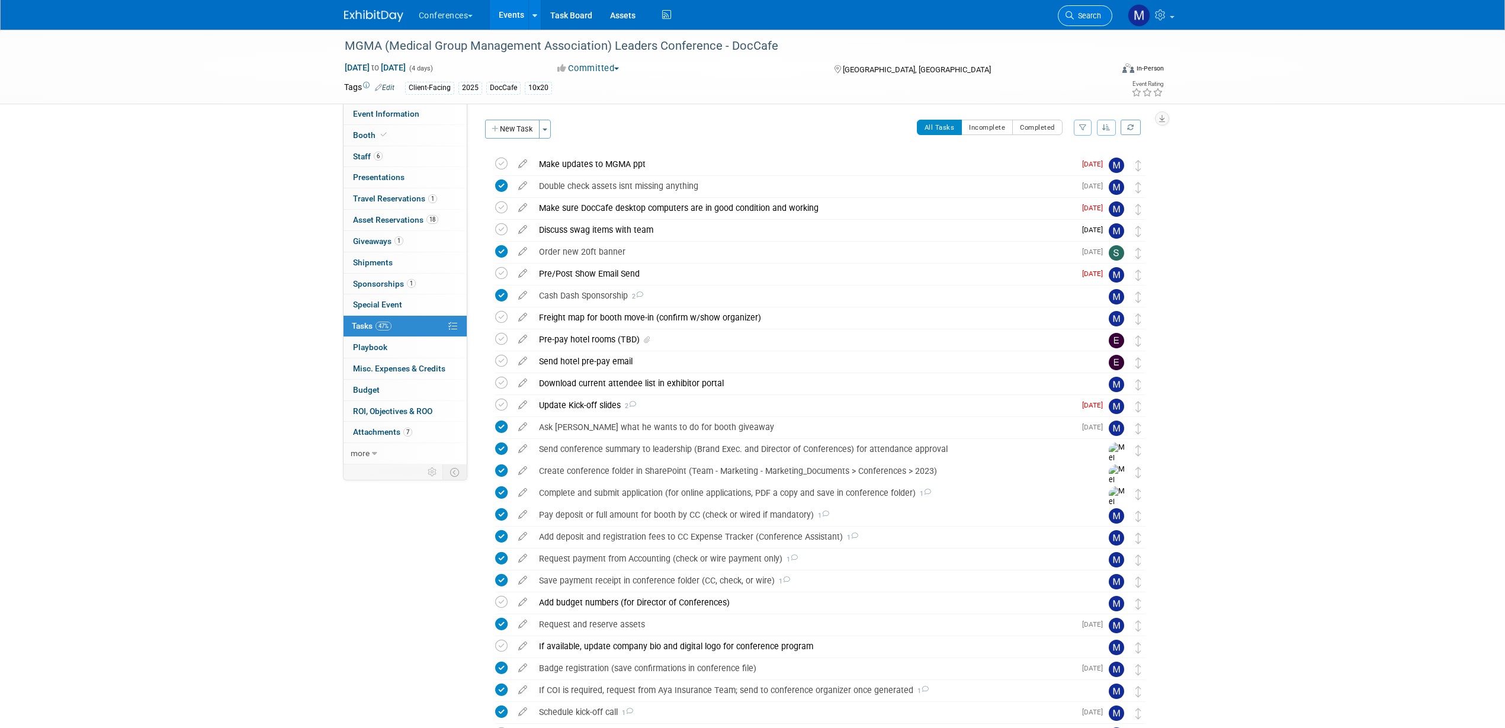
click at [1097, 18] on span "Search" at bounding box center [1087, 15] width 27 height 9
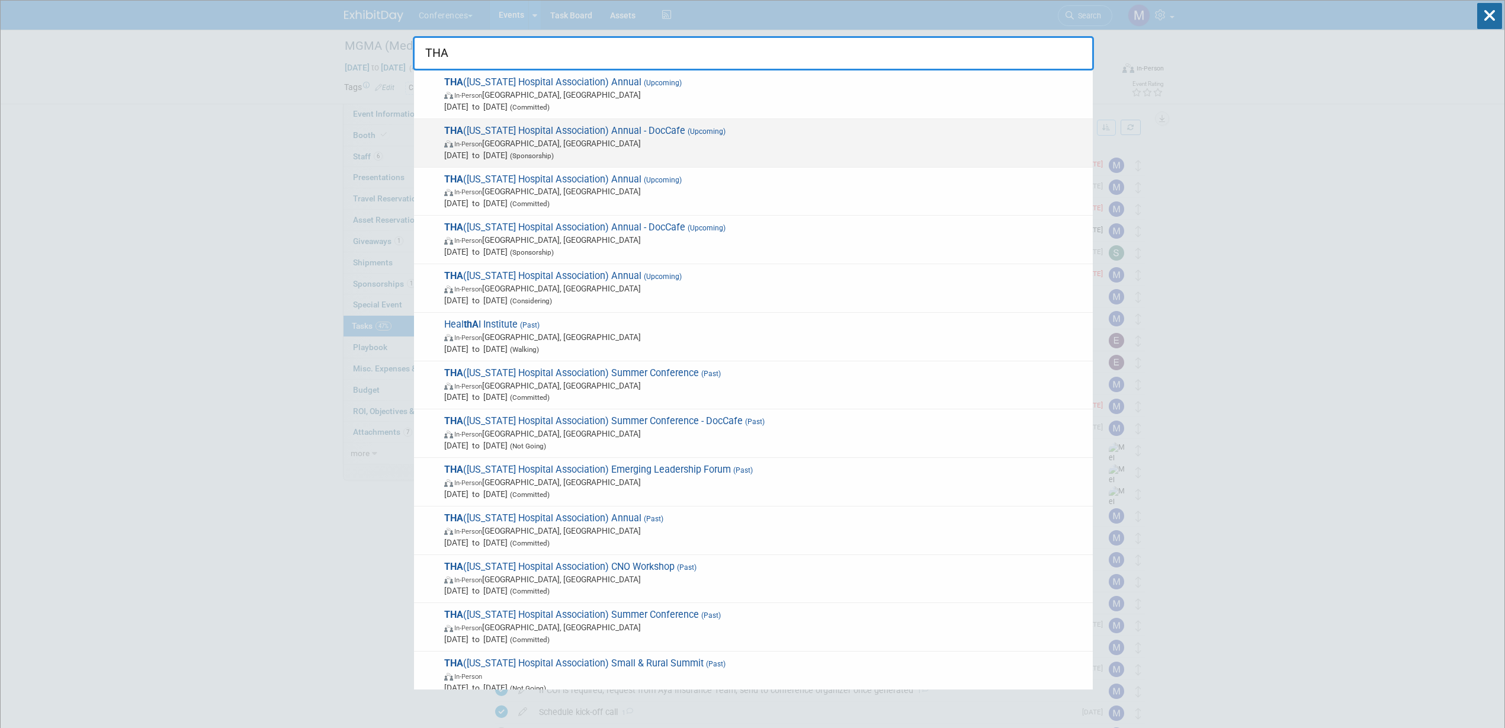
type input "THA"
click at [651, 137] on span "In-Person Nashville, TN" at bounding box center [765, 143] width 643 height 12
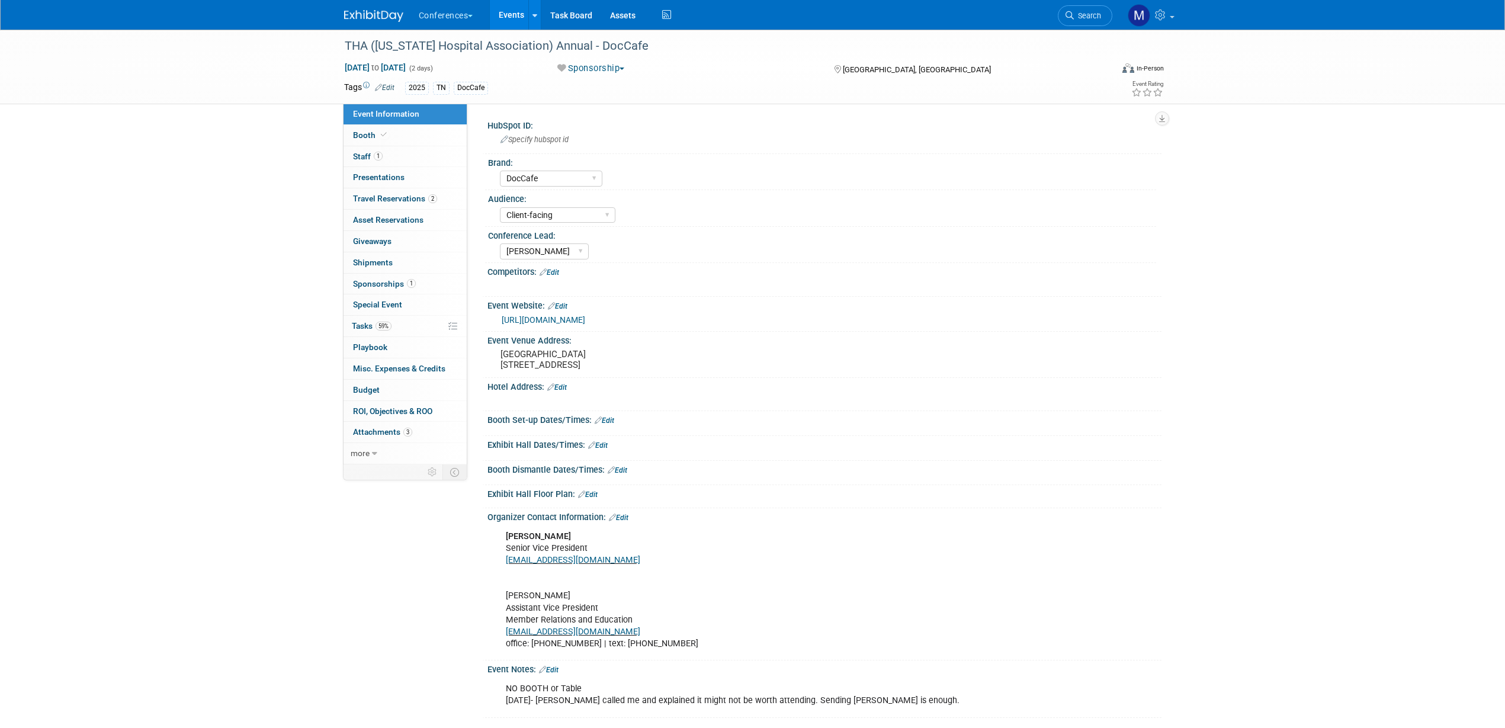
select select "DocCafe"
select select "Client-facing"
select select "[PERSON_NAME]"
click at [388, 329] on span "59%" at bounding box center [383, 326] width 16 height 9
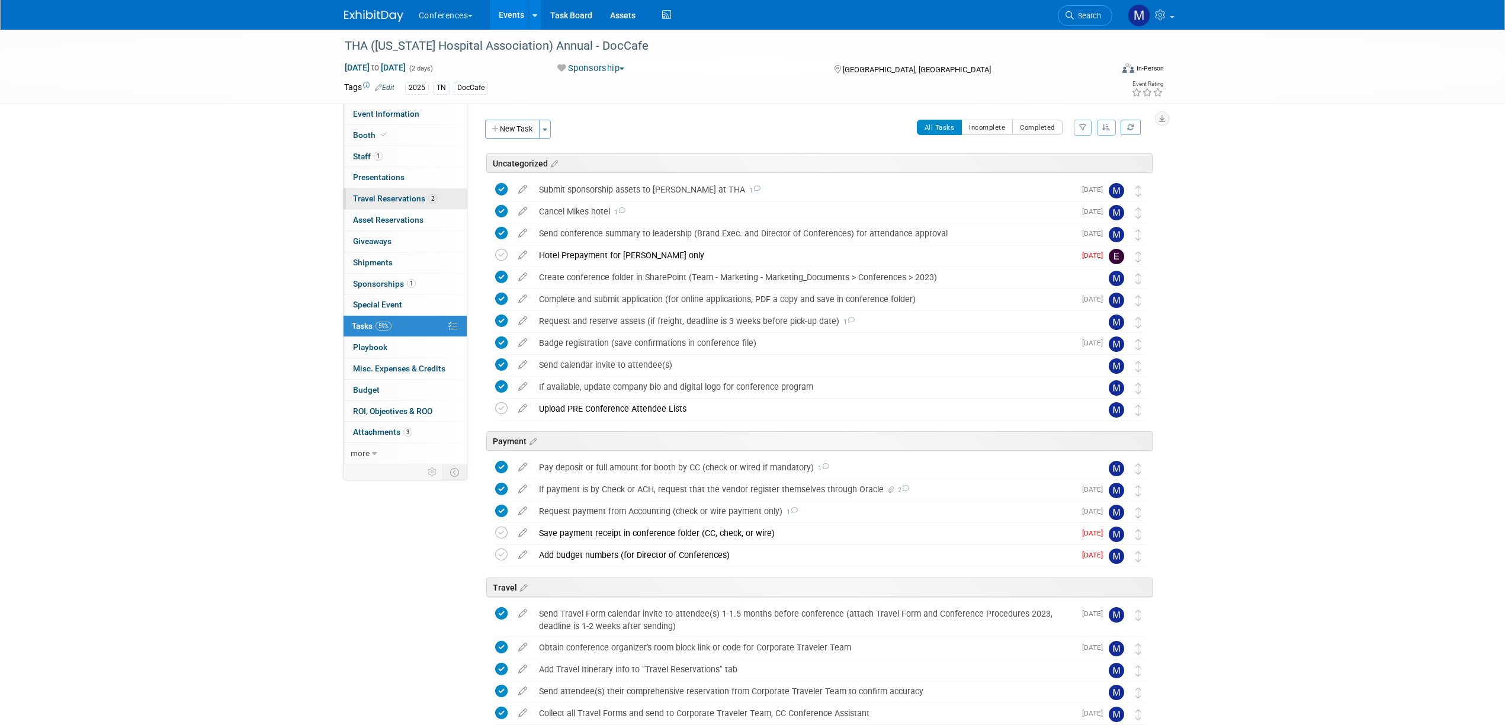
click at [408, 195] on span "Travel Reservations 2" at bounding box center [395, 198] width 84 height 9
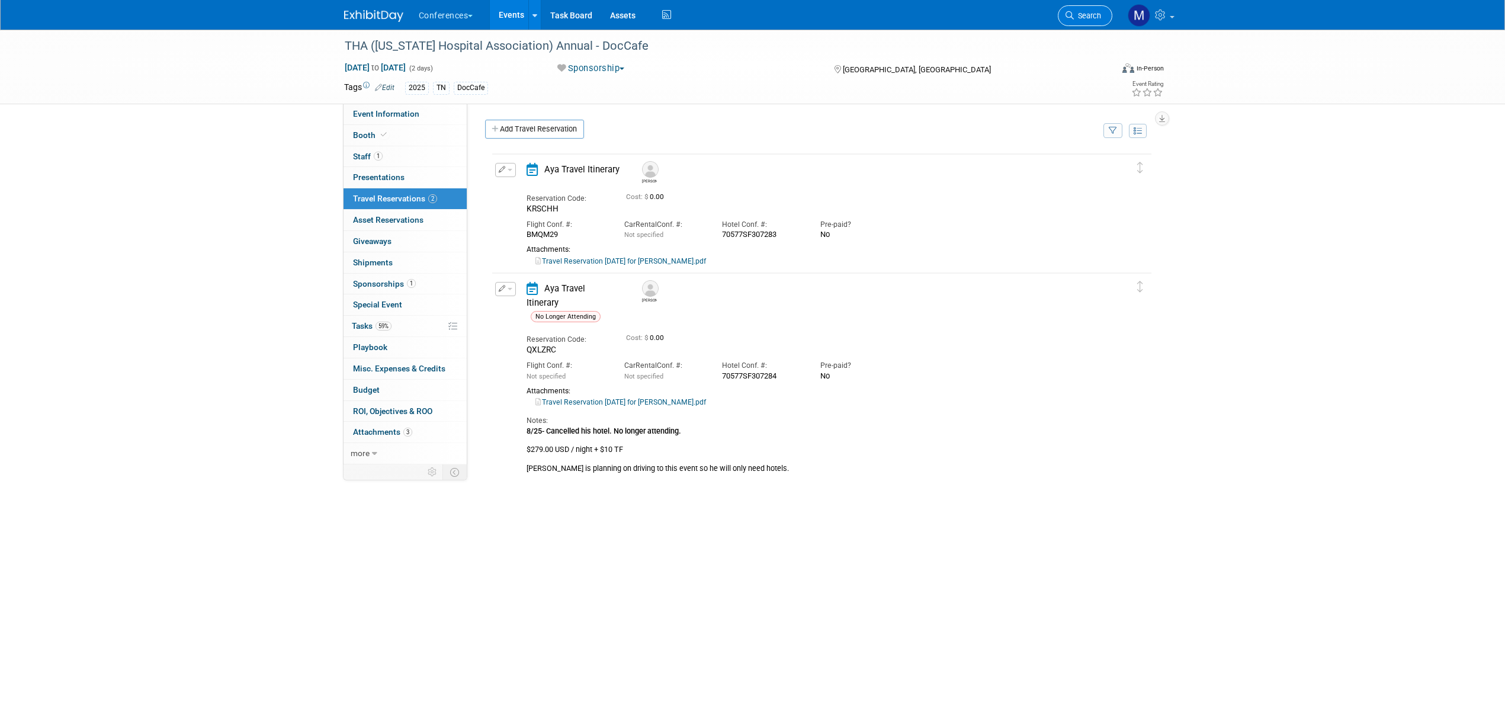
click at [1096, 13] on span "Search" at bounding box center [1087, 15] width 27 height 9
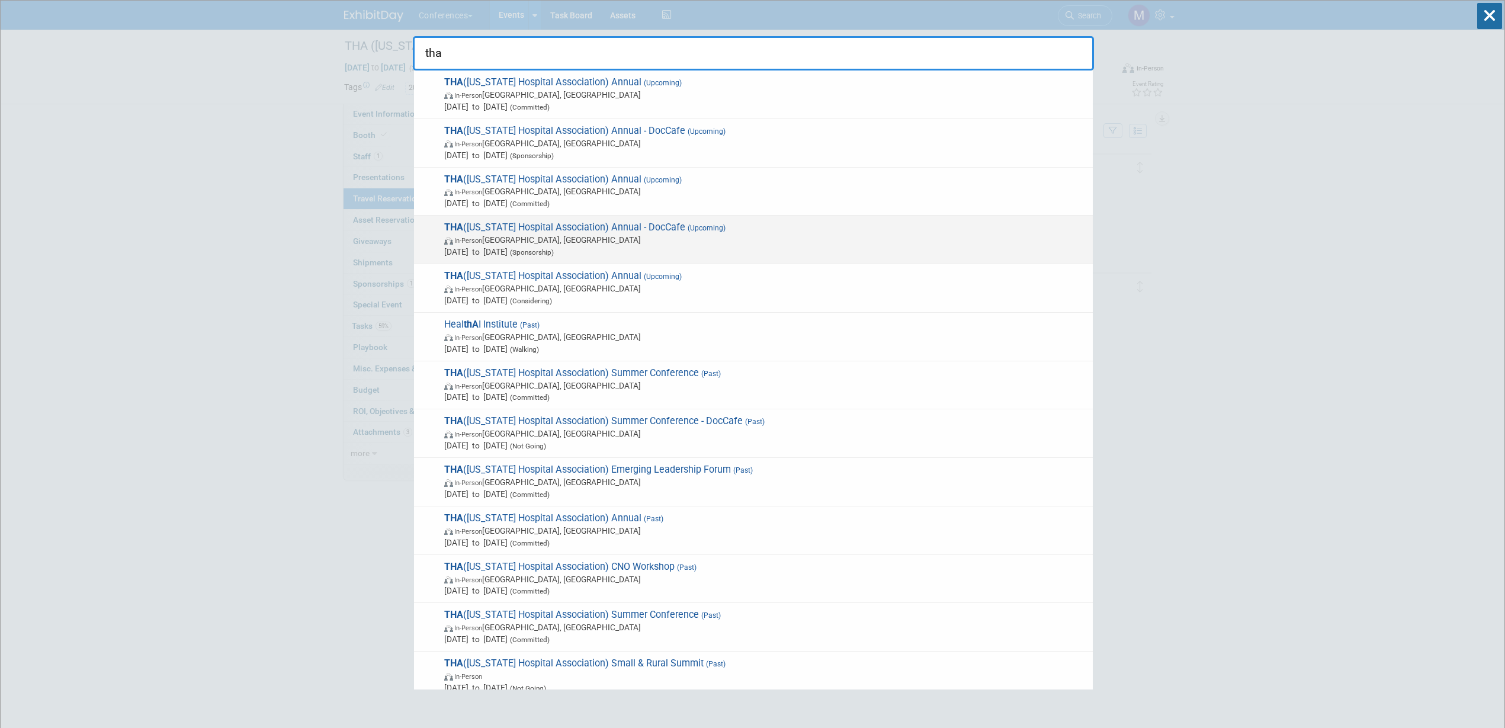
type input "tha"
click at [619, 239] on span "In-Person San Antonio, TX" at bounding box center [765, 240] width 643 height 12
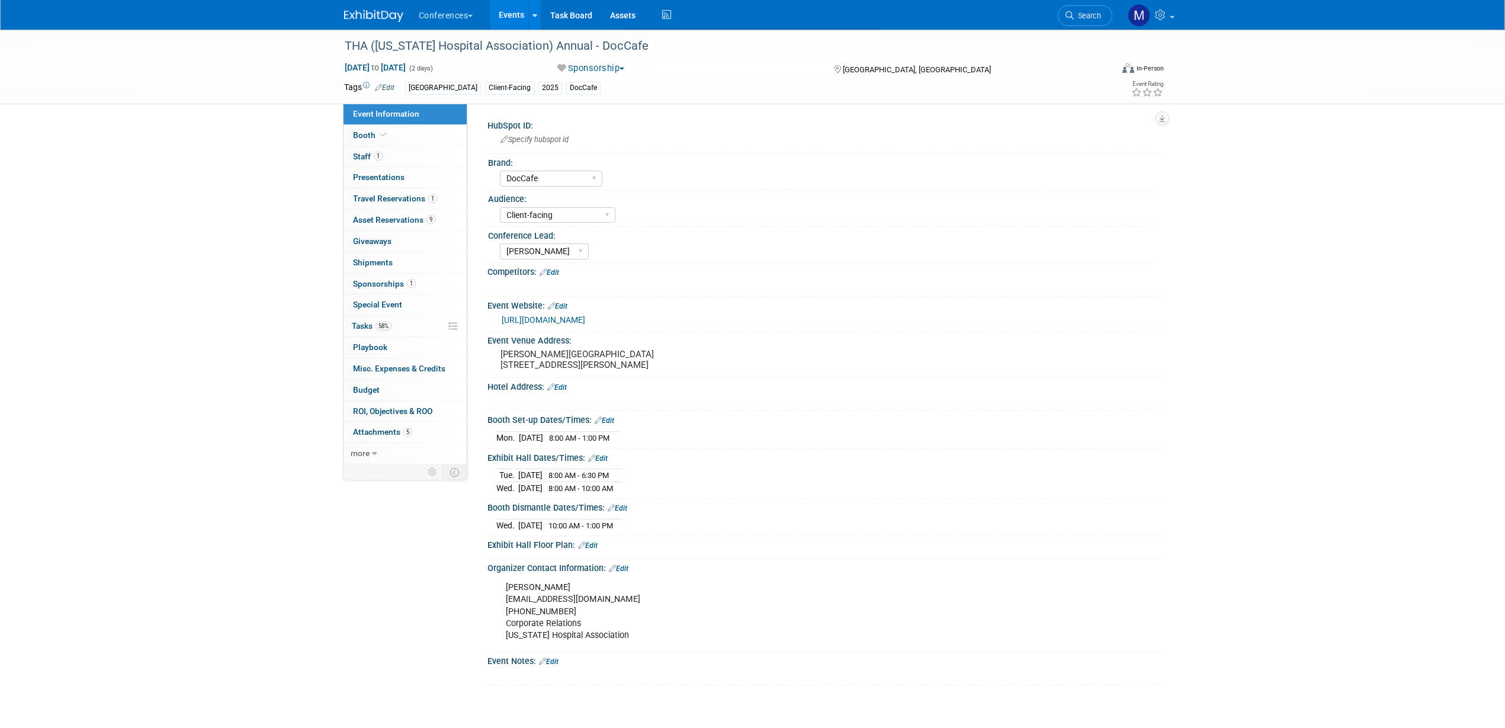
select select "DocCafe"
select select "Client-facing"
select select "[PERSON_NAME]"
click at [410, 195] on span "Travel Reservations 1" at bounding box center [395, 198] width 84 height 9
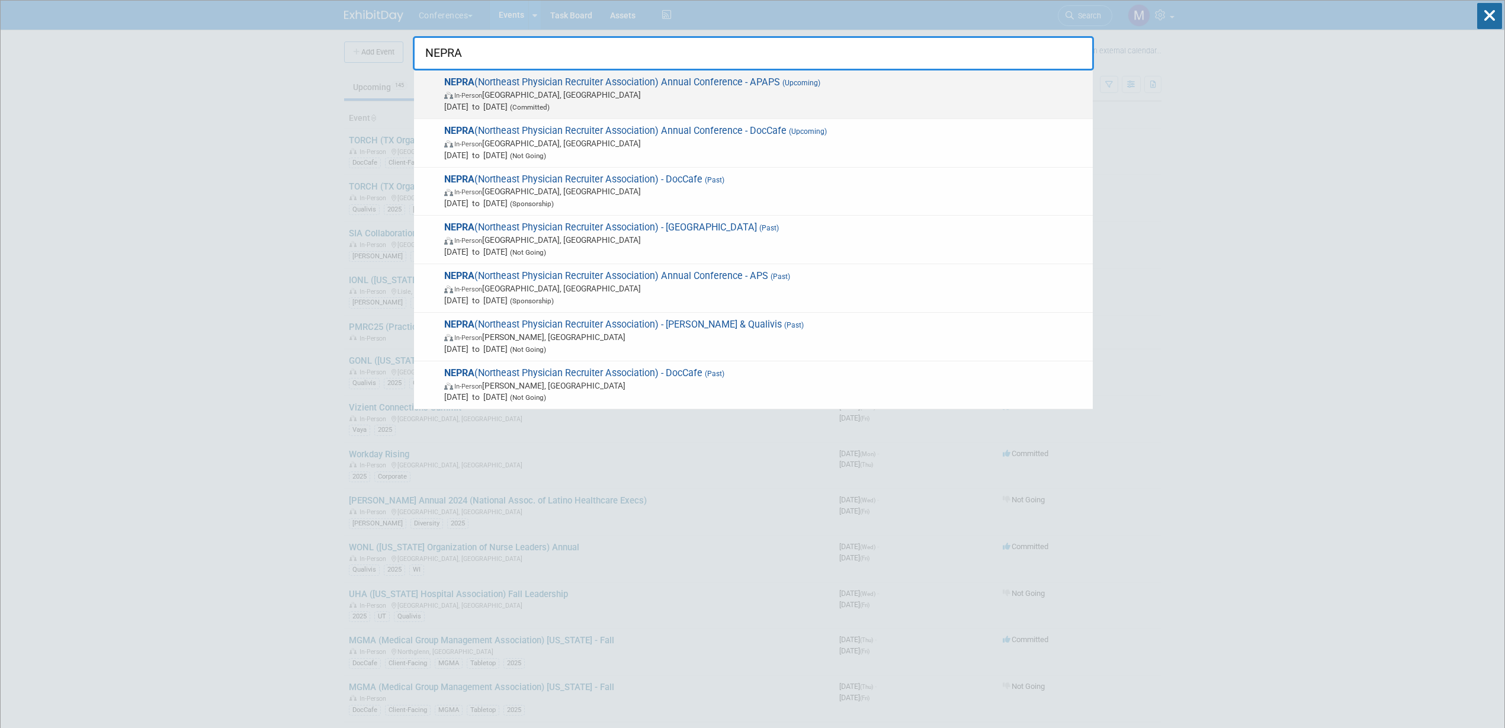
type input "NEPRA"
click at [657, 108] on span "Oct 8, 2025 to Oct 10, 2025 (Committed)" at bounding box center [765, 107] width 643 height 12
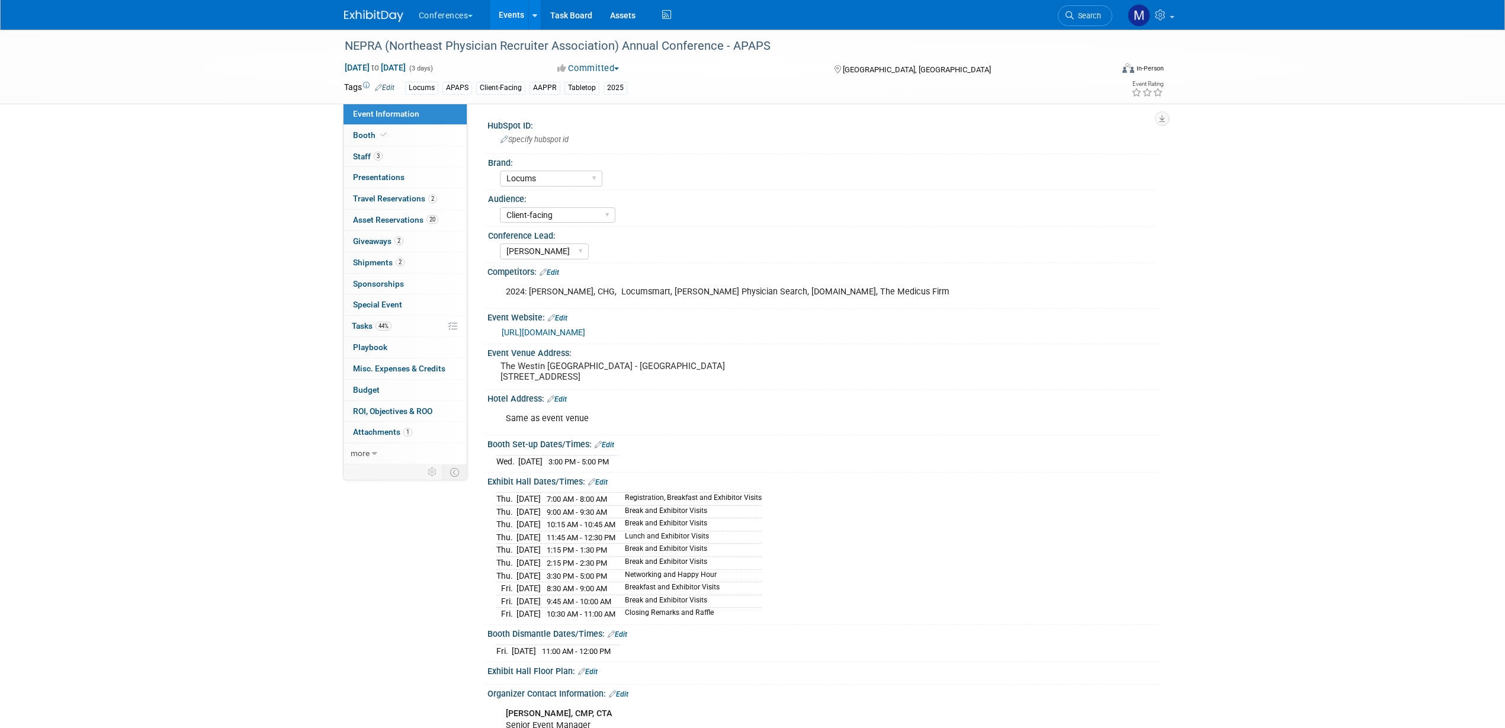
select select "Locums"
select select "Client-facing"
select select "Mel"
click at [452, 195] on link "2 Travel Reservations 2" at bounding box center [404, 198] width 123 height 21
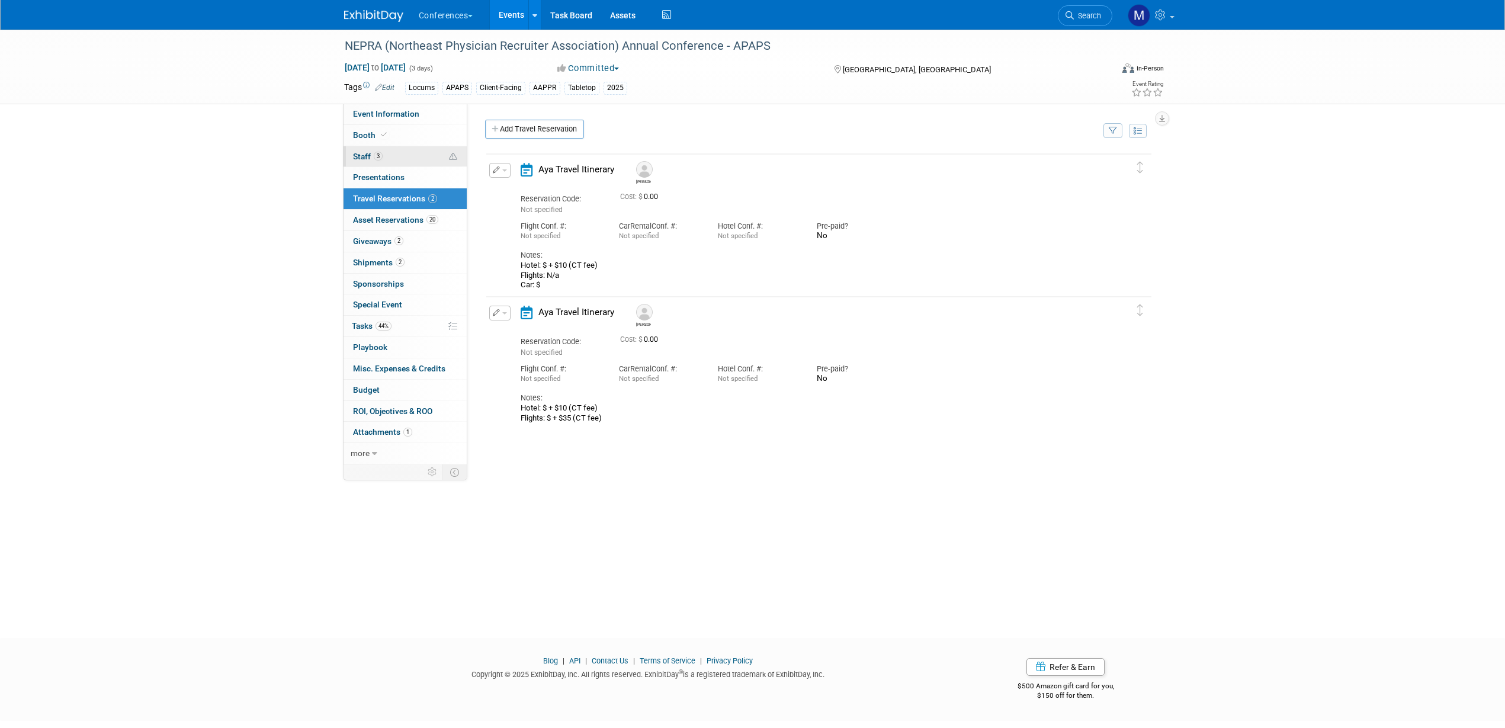
click at [428, 153] on link "3 Staff 3" at bounding box center [404, 156] width 123 height 21
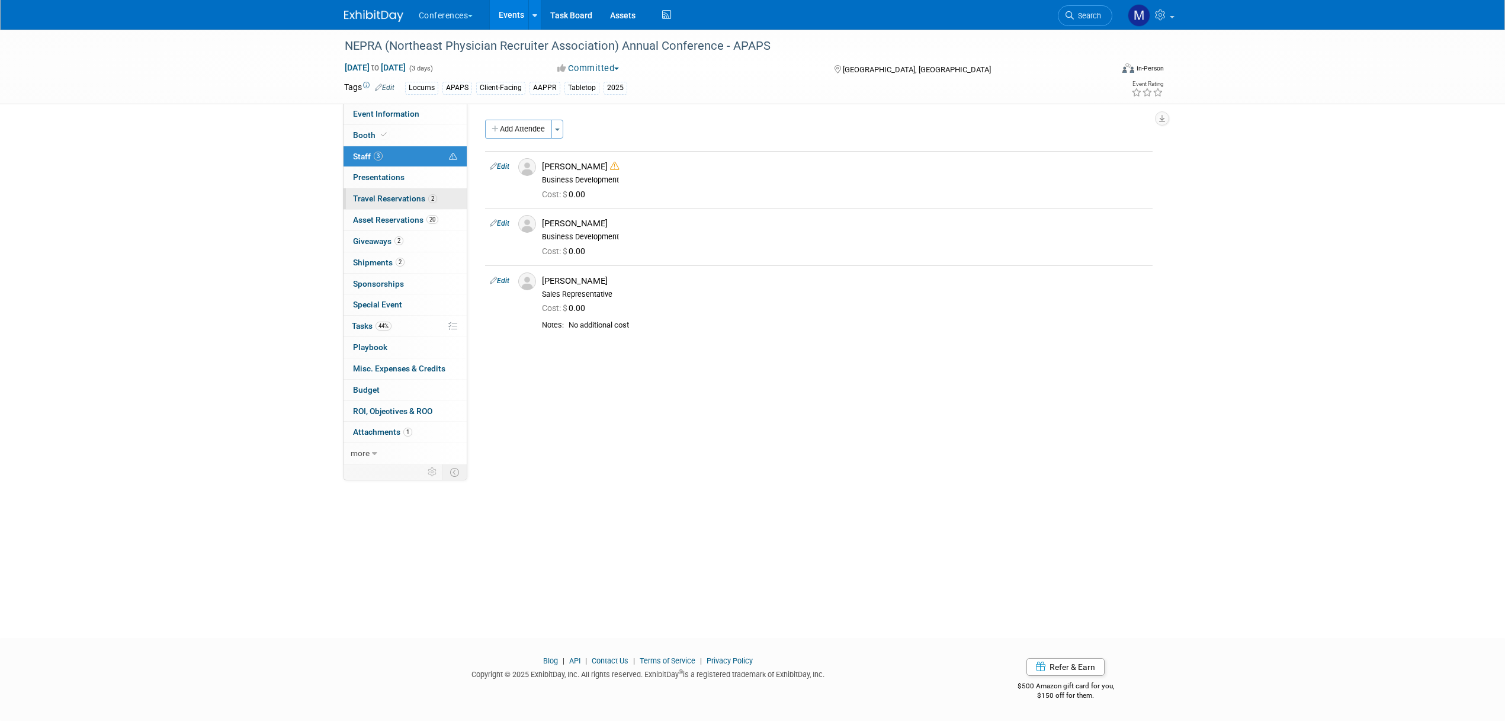
click at [416, 203] on span "Travel Reservations 2" at bounding box center [395, 198] width 84 height 9
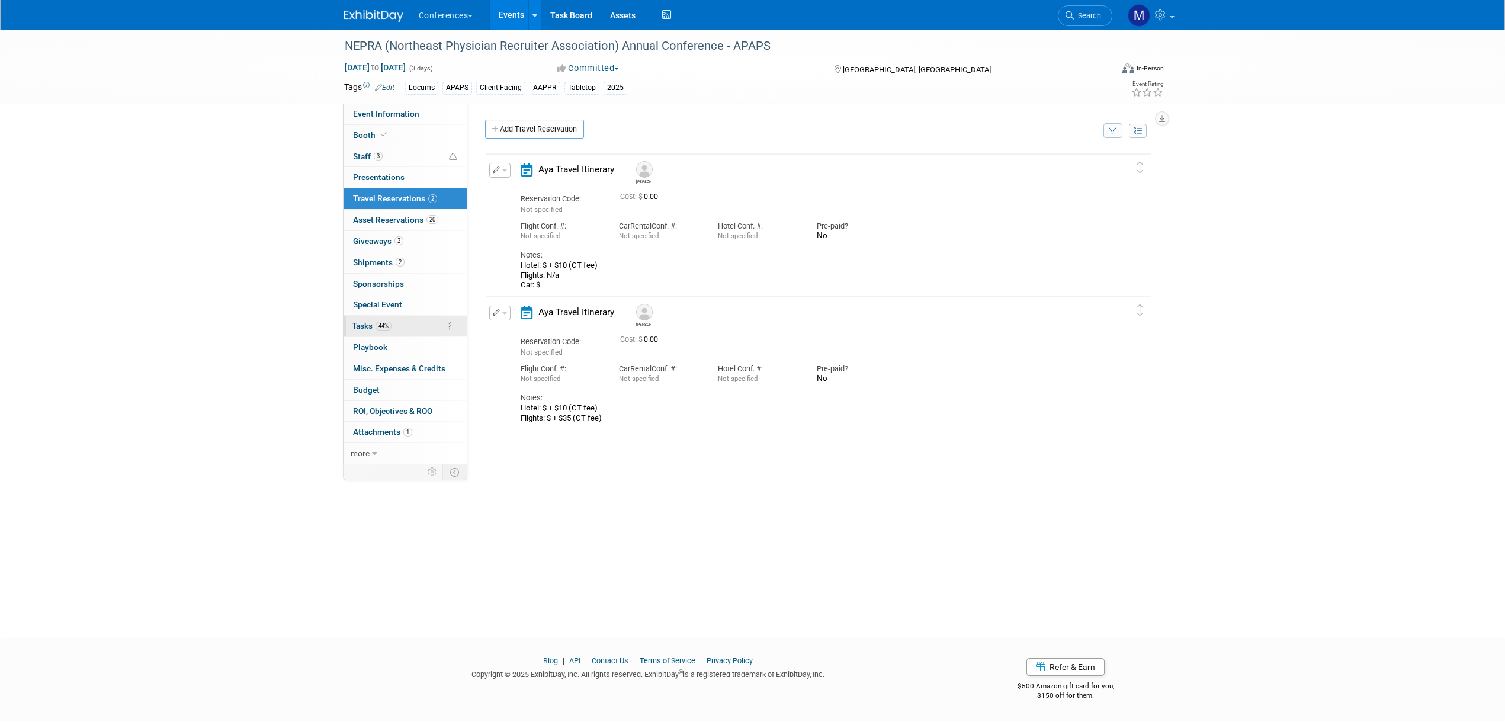
click at [408, 318] on link "44% Tasks 44%" at bounding box center [404, 326] width 123 height 21
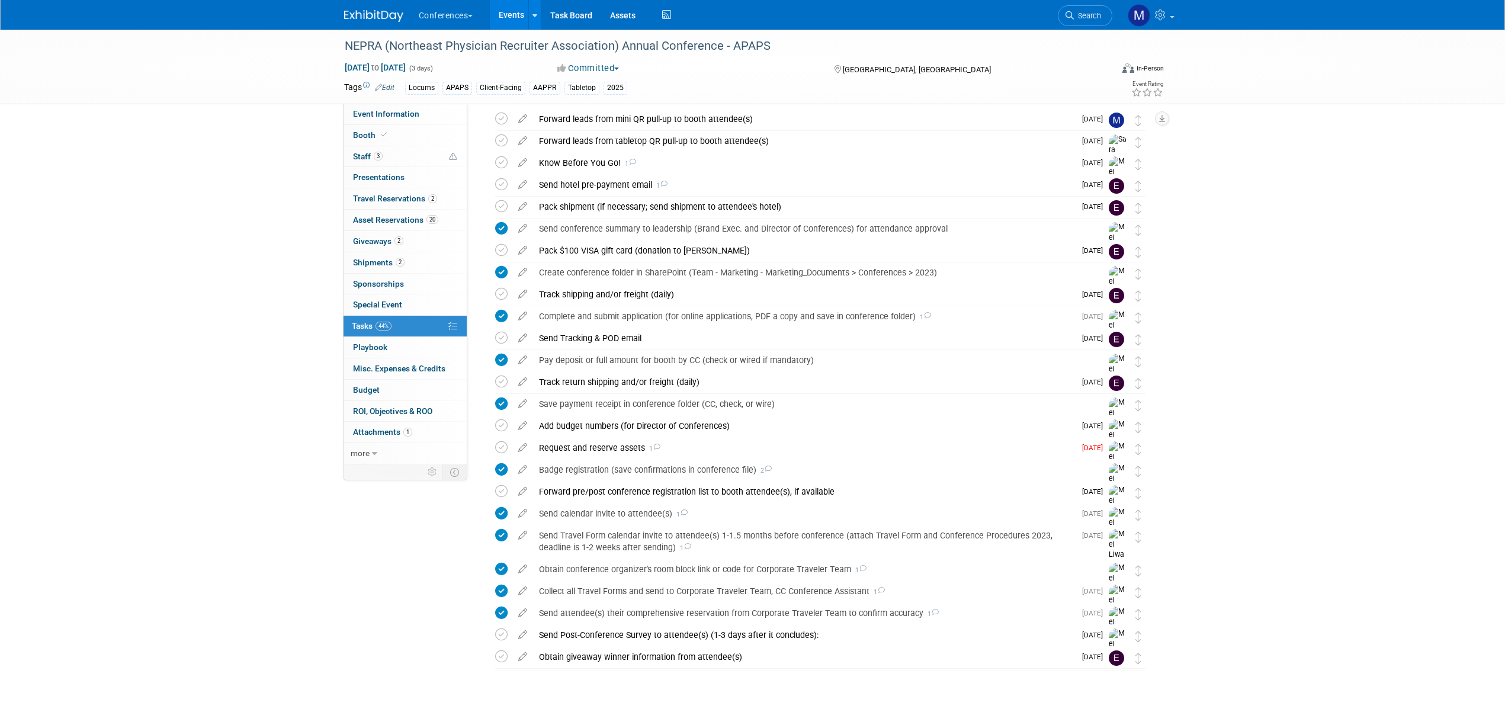
scroll to position [58, 0]
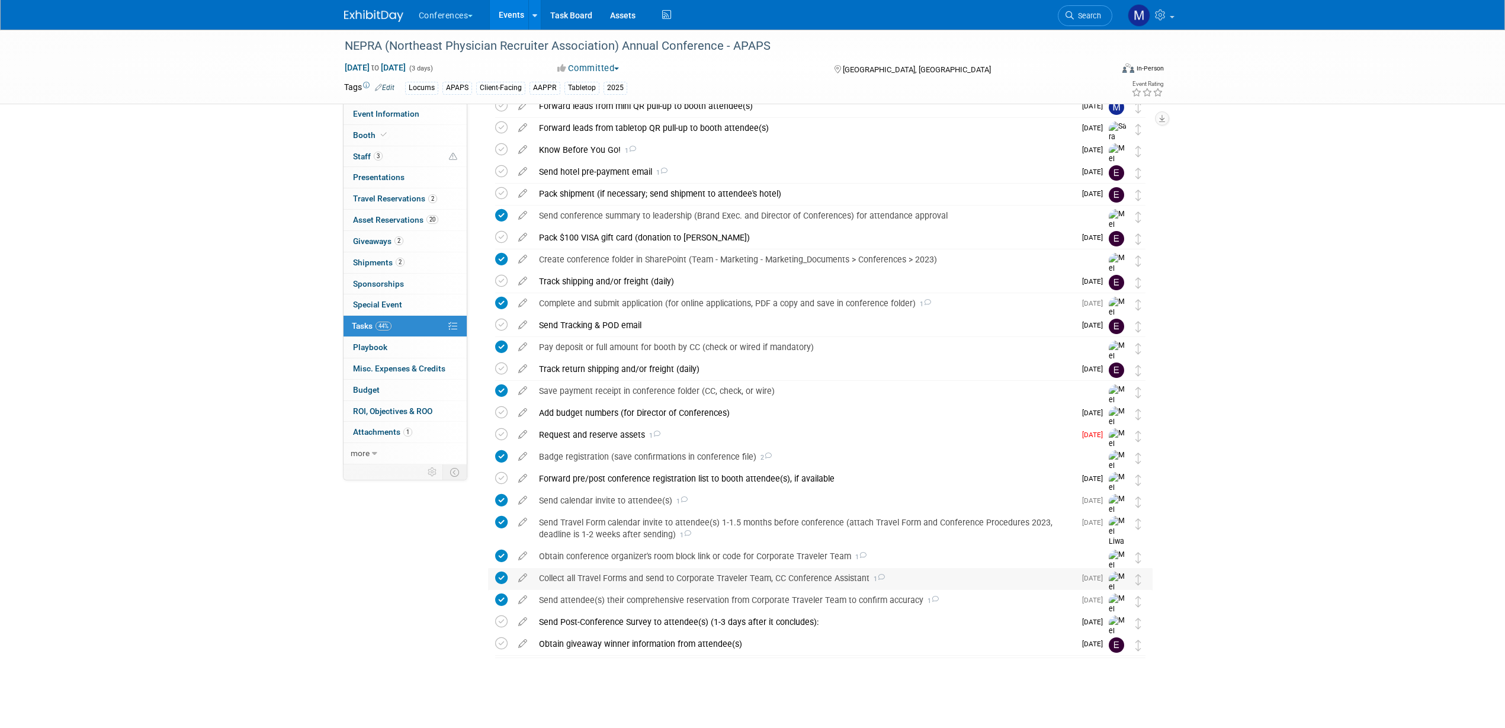
click at [694, 575] on div "Collect all Travel Forms and send to Corporate Traveler Team, CC Conference Ass…" at bounding box center [804, 578] width 542 height 20
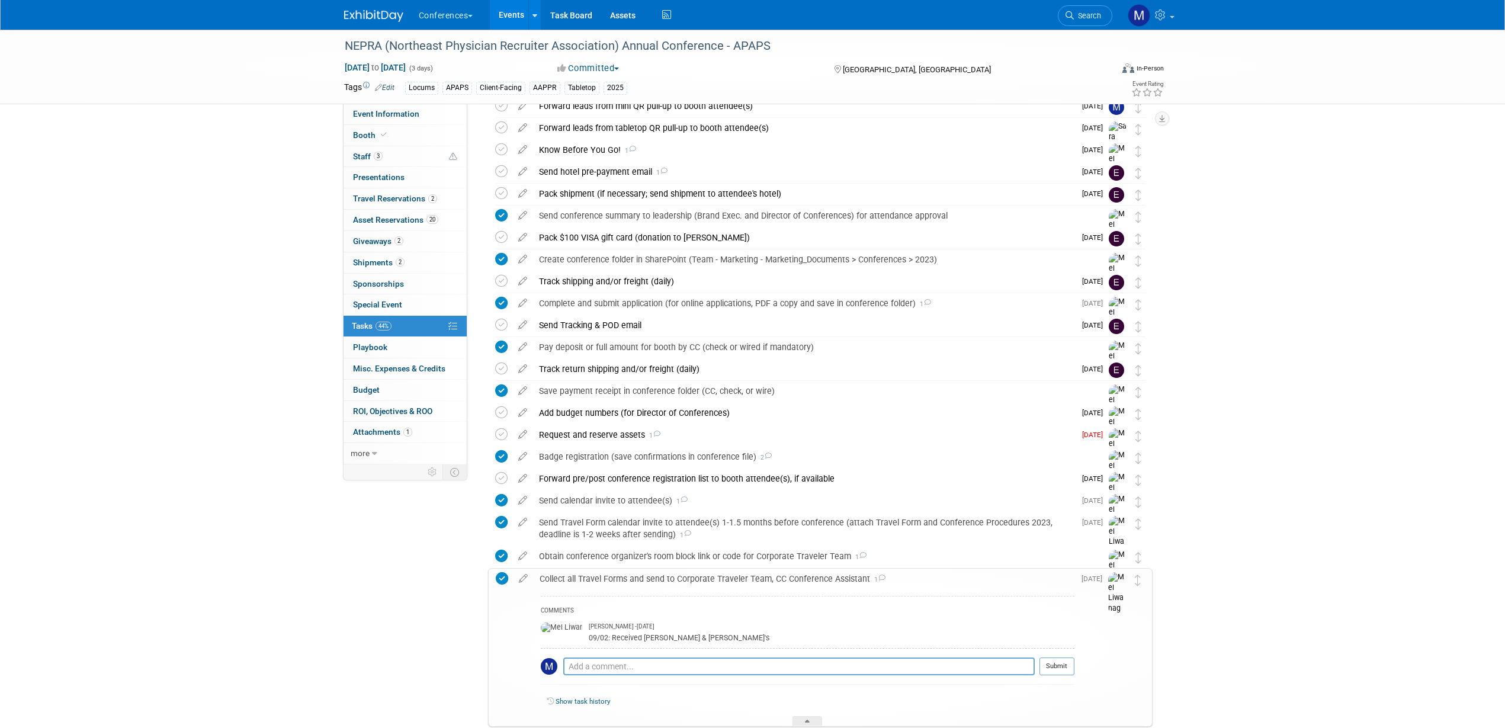
click at [694, 575] on div "Collect all Travel Forms and send to Corporate Traveler Team, CC Conference Ass…" at bounding box center [804, 579] width 541 height 20
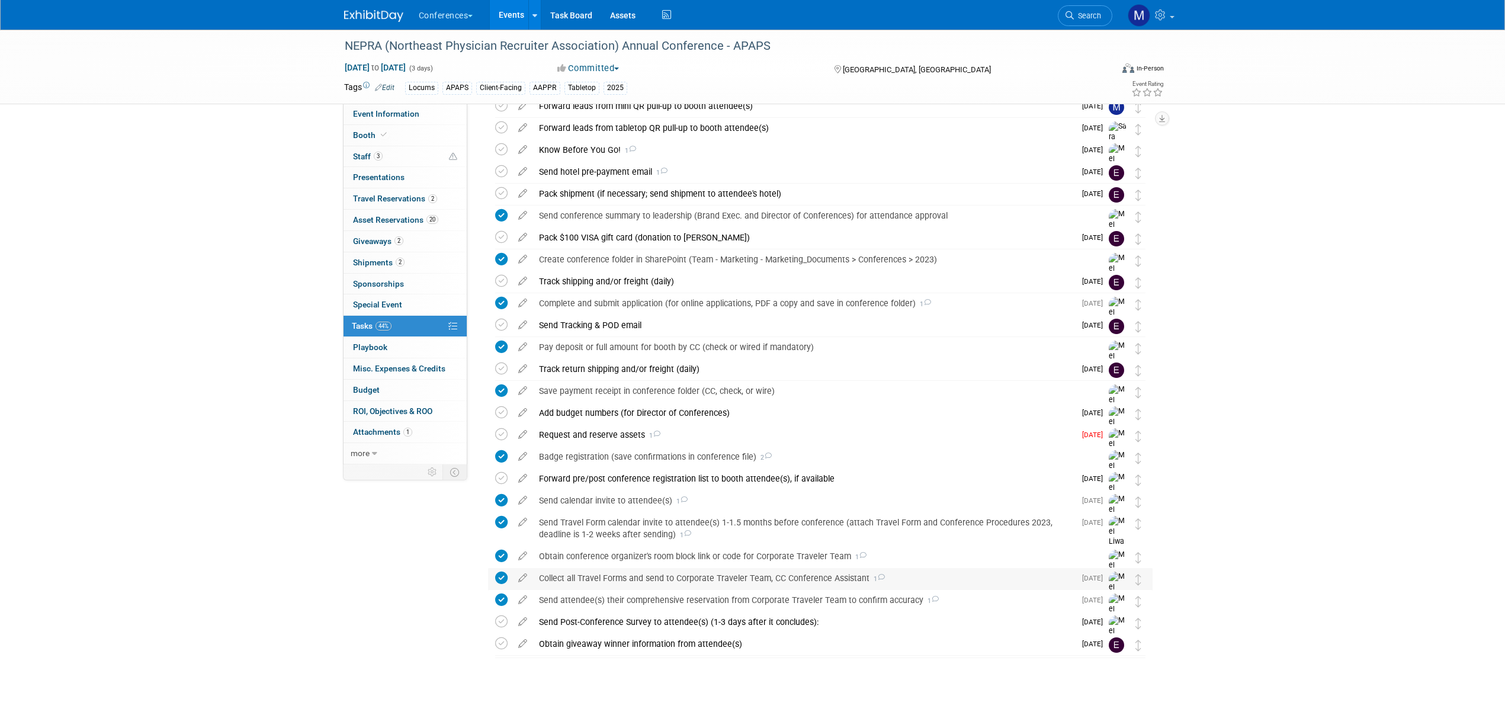
click at [694, 575] on div "Collect all Travel Forms and send to Corporate Traveler Team, CC Conference Ass…" at bounding box center [804, 578] width 542 height 20
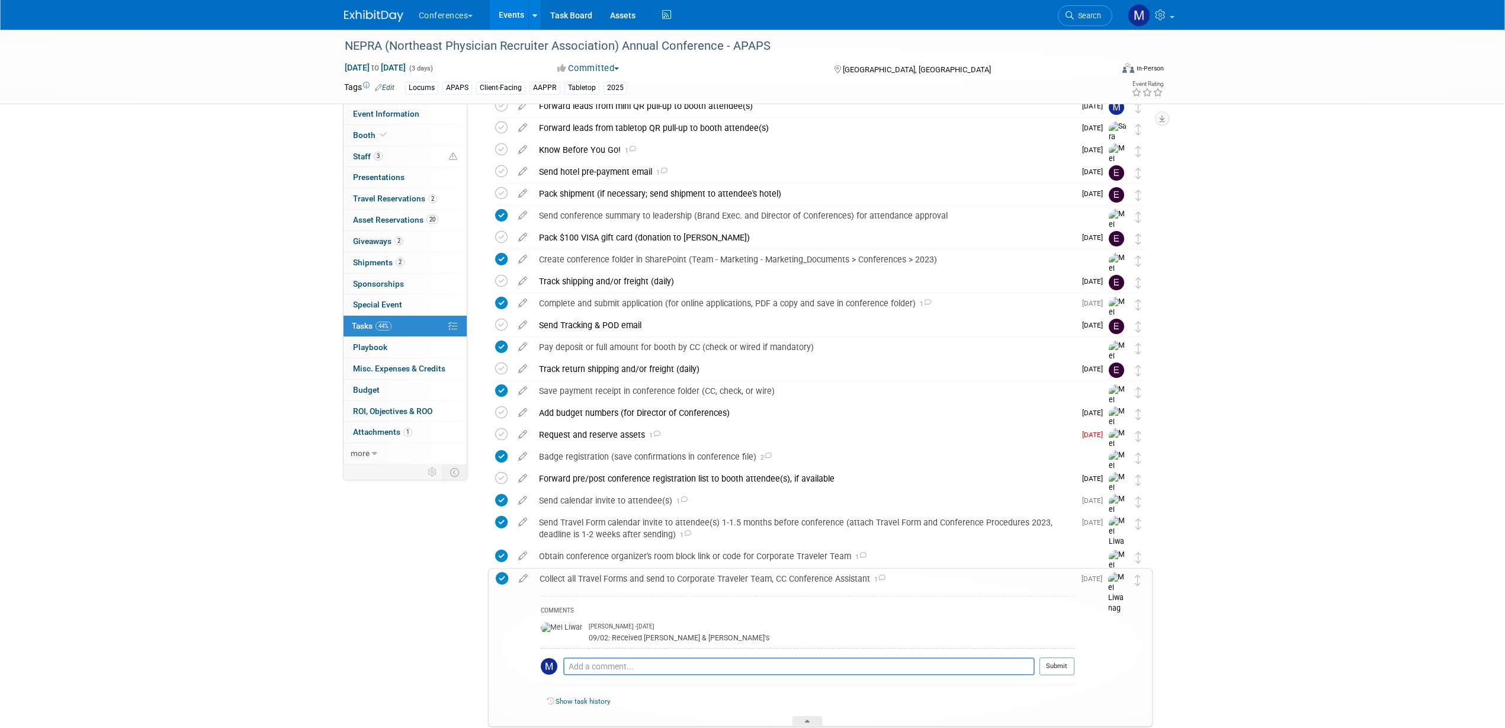
click at [694, 575] on div "Collect all Travel Forms and send to Corporate Traveler Team, CC Conference Ass…" at bounding box center [804, 579] width 541 height 20
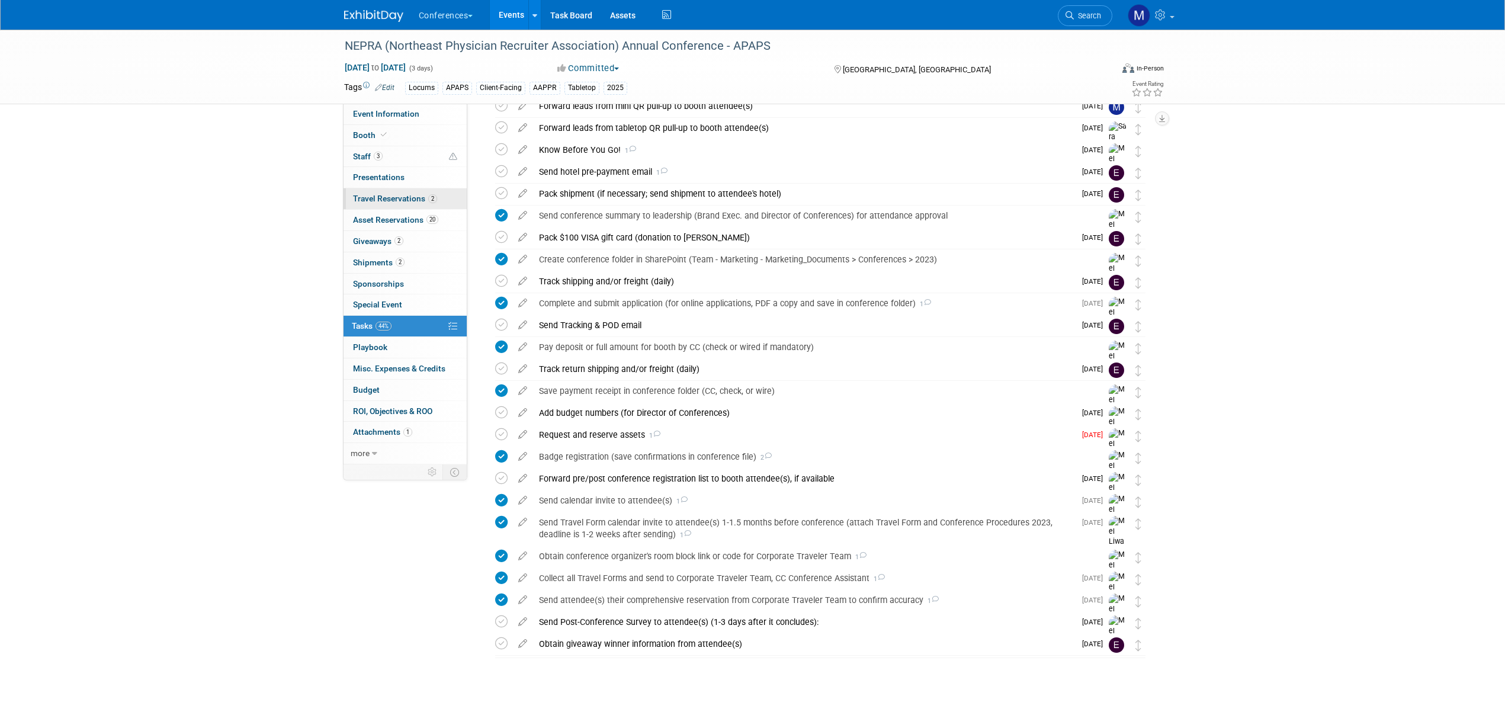
click at [406, 198] on span "Travel Reservations 2" at bounding box center [395, 198] width 84 height 9
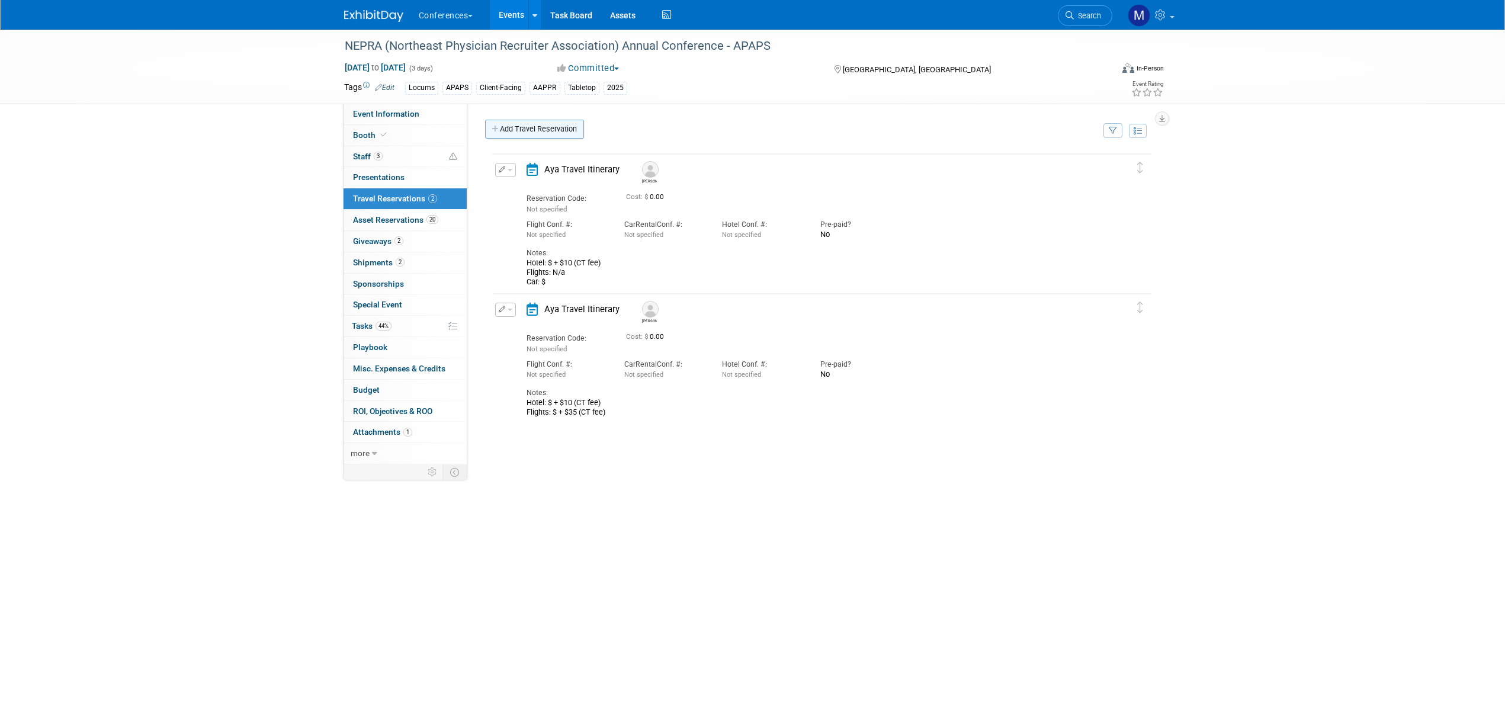
click at [547, 131] on link "Add Travel Reservation" at bounding box center [534, 129] width 99 height 19
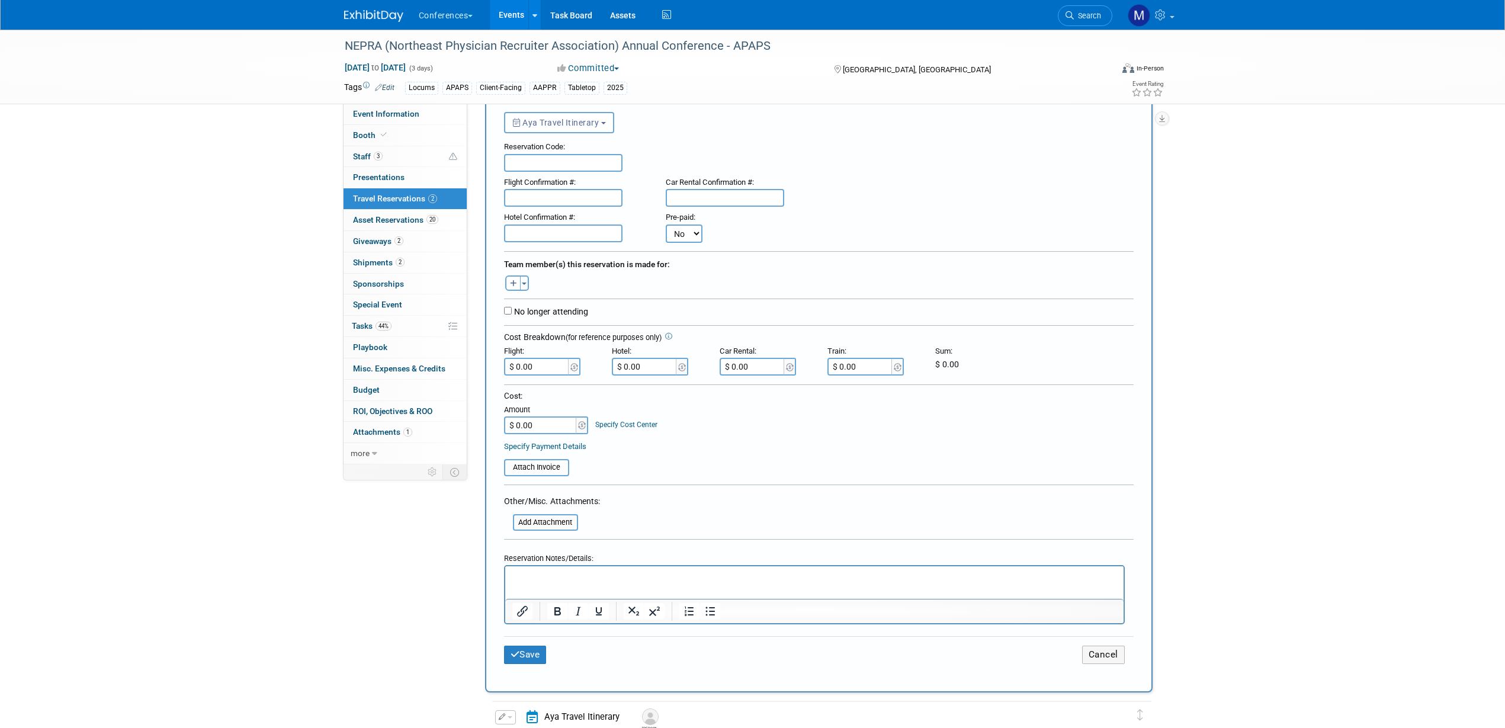
scroll to position [222, 0]
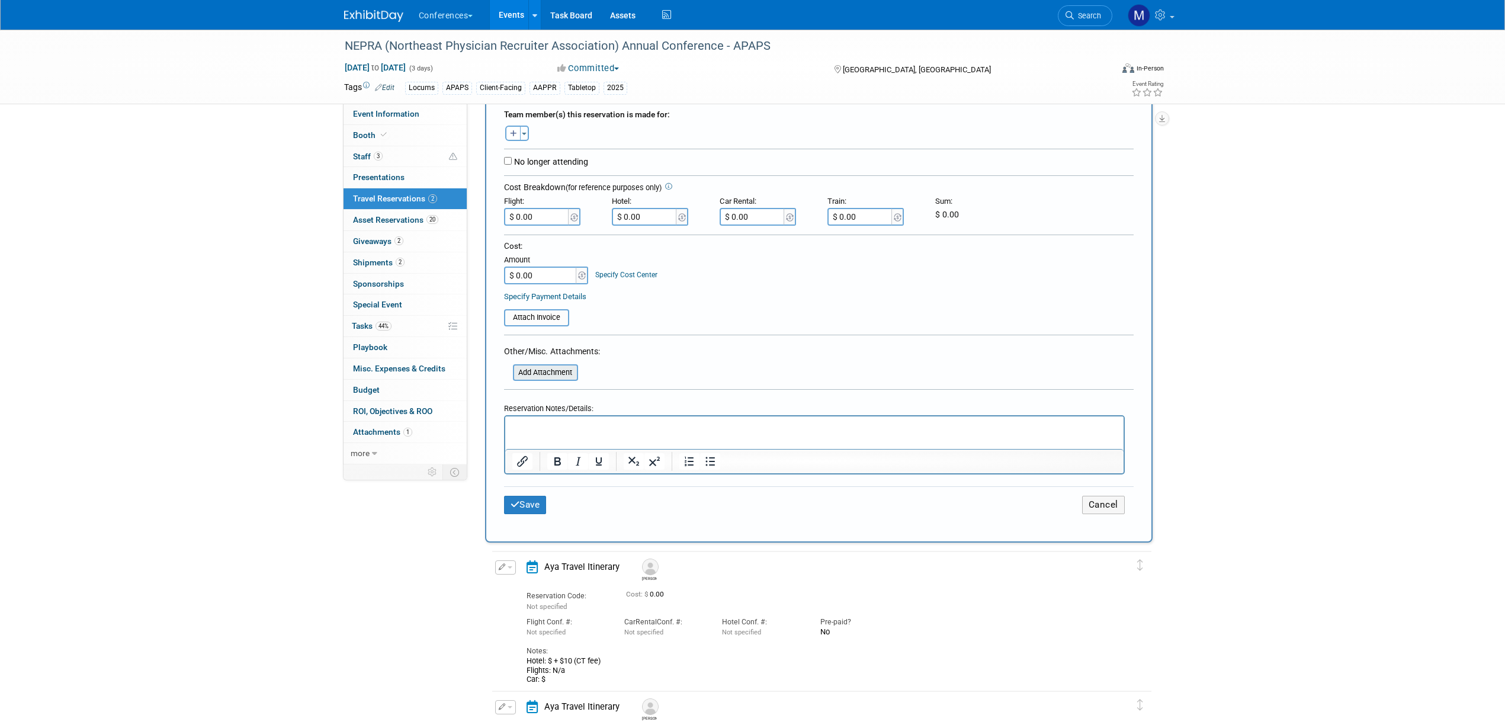
click at [543, 375] on input "file" at bounding box center [506, 372] width 141 height 14
click at [1110, 508] on button "Cancel" at bounding box center [1103, 505] width 43 height 18
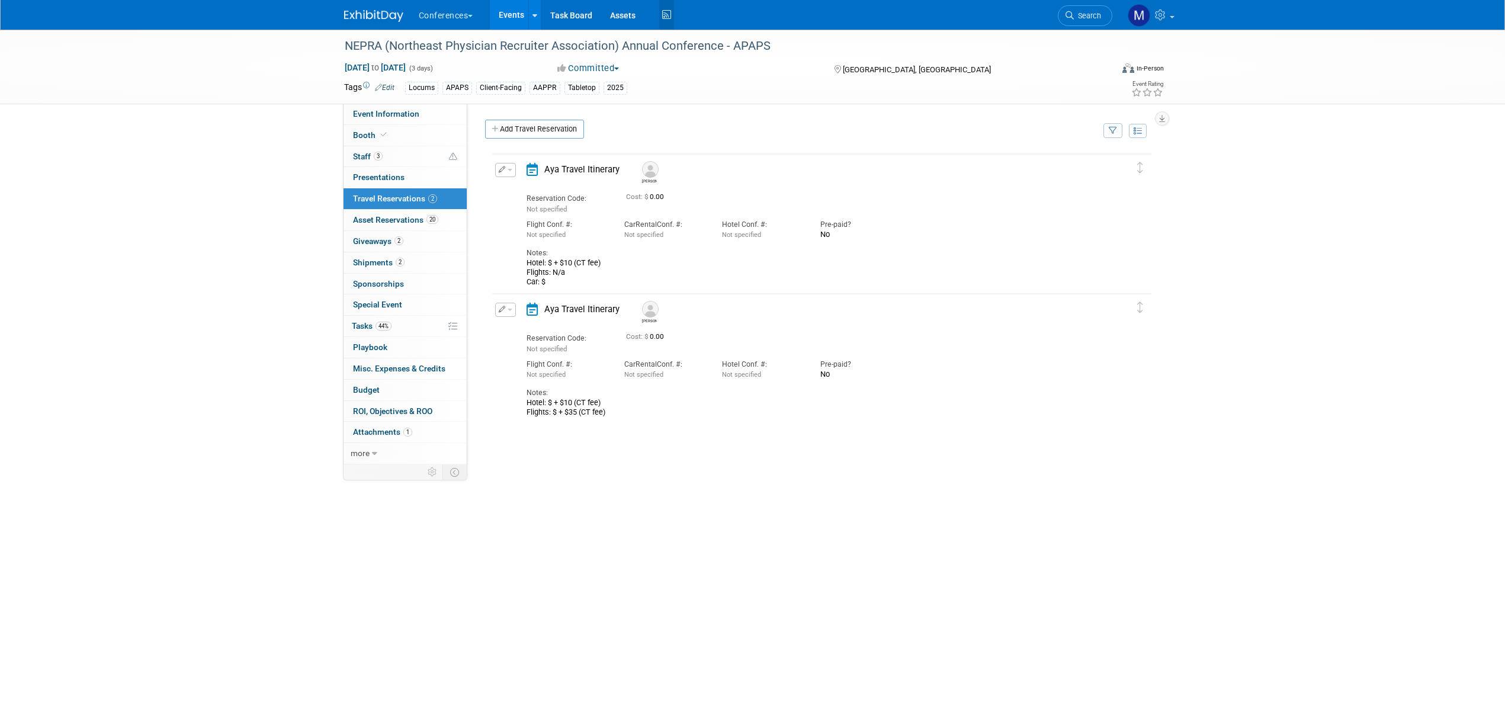
scroll to position [0, 0]
click at [1093, 12] on span "Search" at bounding box center [1087, 15] width 27 height 9
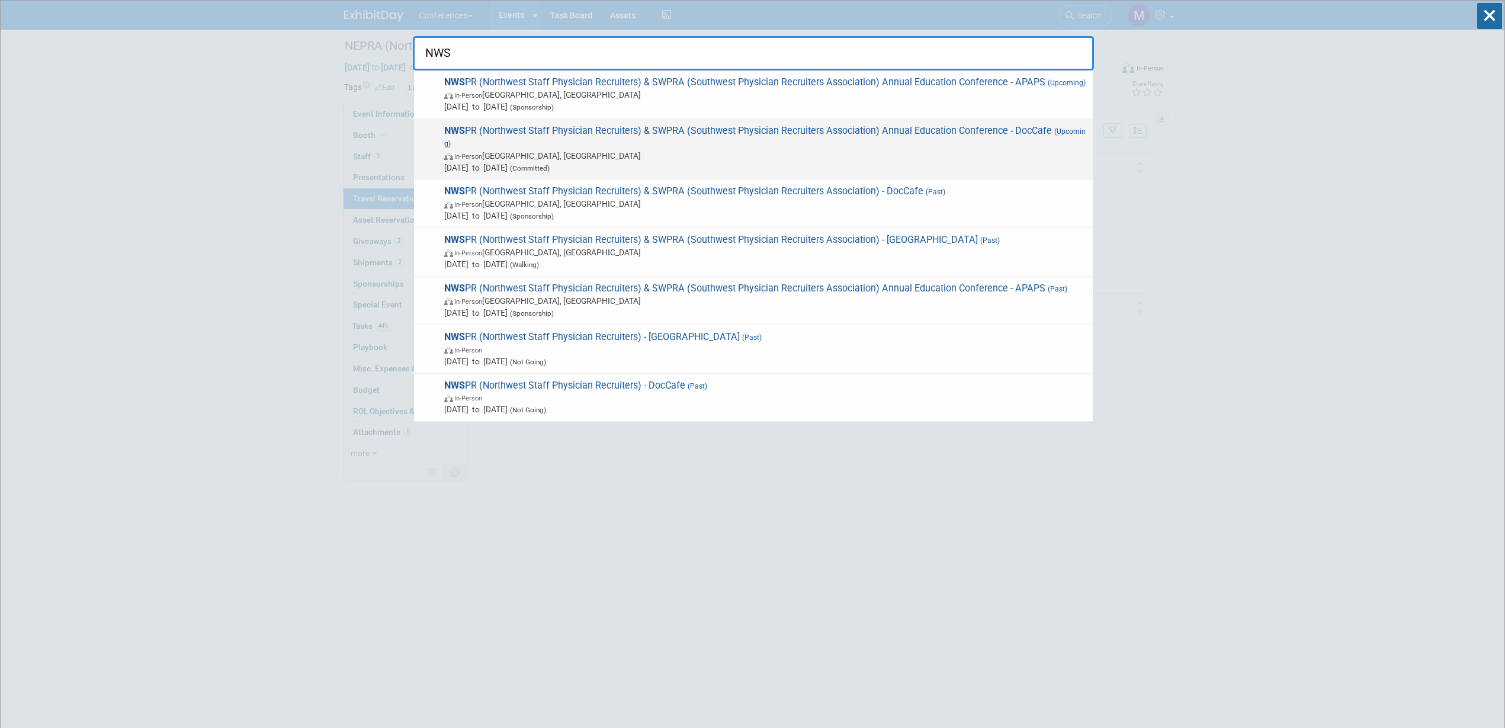
type input "NWS"
click at [766, 145] on span "NWS PR (Northwest Staff Physician Recruiters) & SWPRA (Southwest Physician Recr…" at bounding box center [764, 149] width 646 height 49
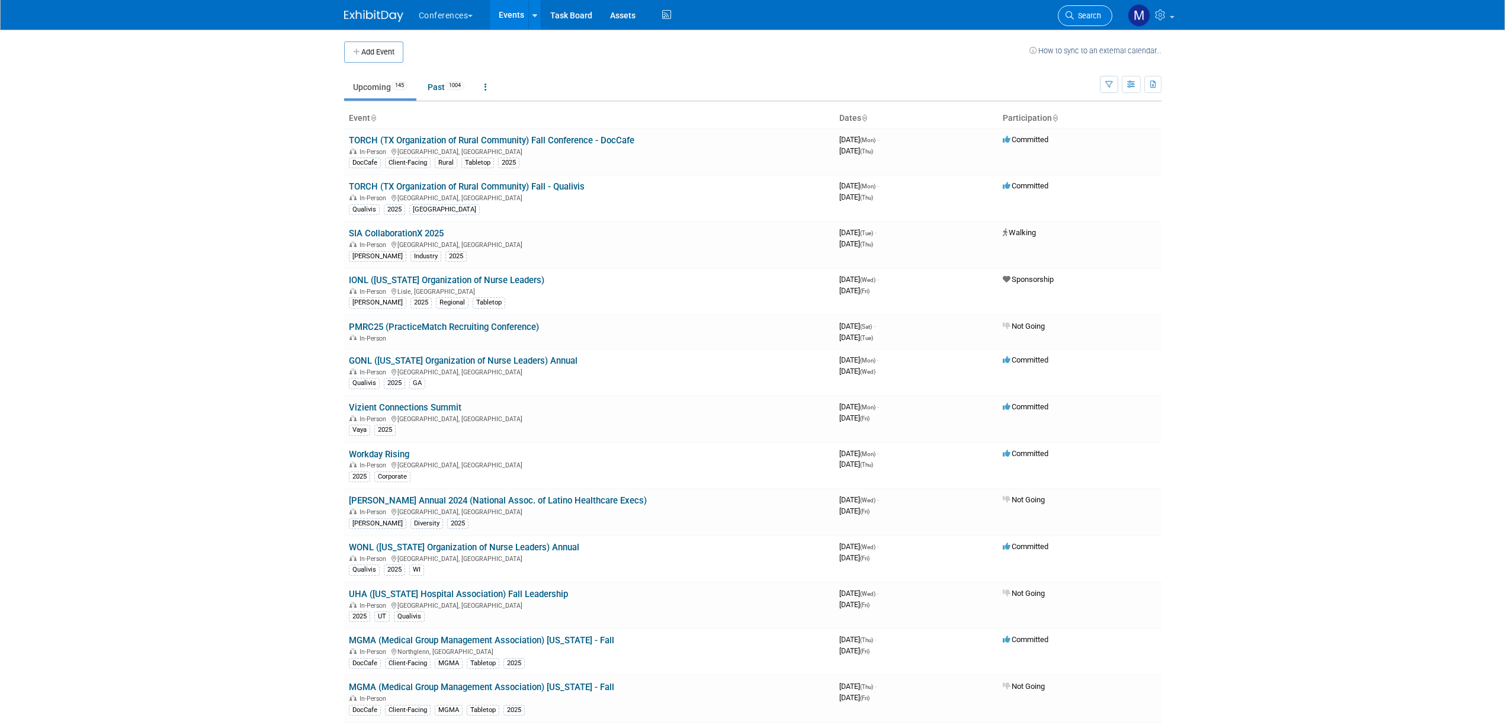
click at [1093, 15] on span "Search" at bounding box center [1087, 15] width 27 height 9
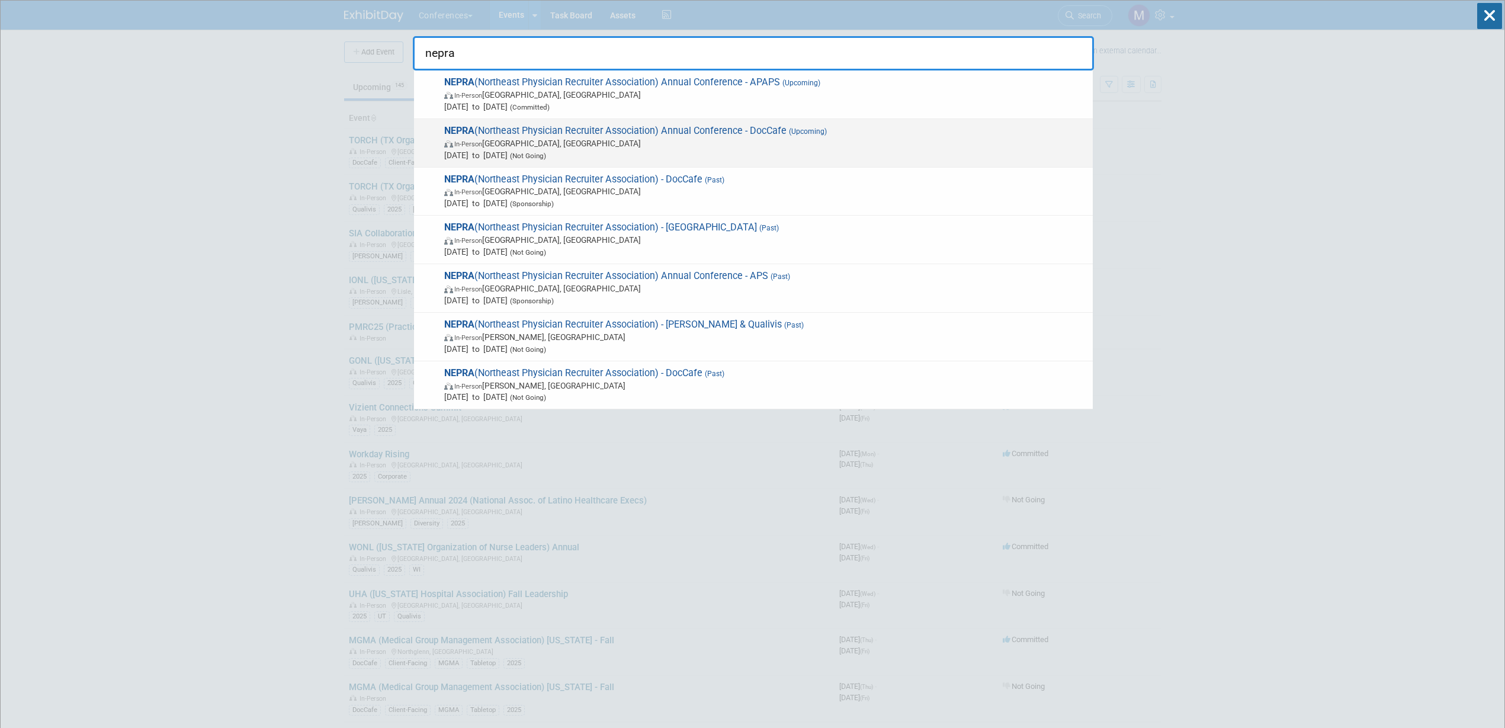
type input "nepra"
click at [609, 140] on span "In-Person [GEOGRAPHIC_DATA], [GEOGRAPHIC_DATA]" at bounding box center [765, 143] width 643 height 12
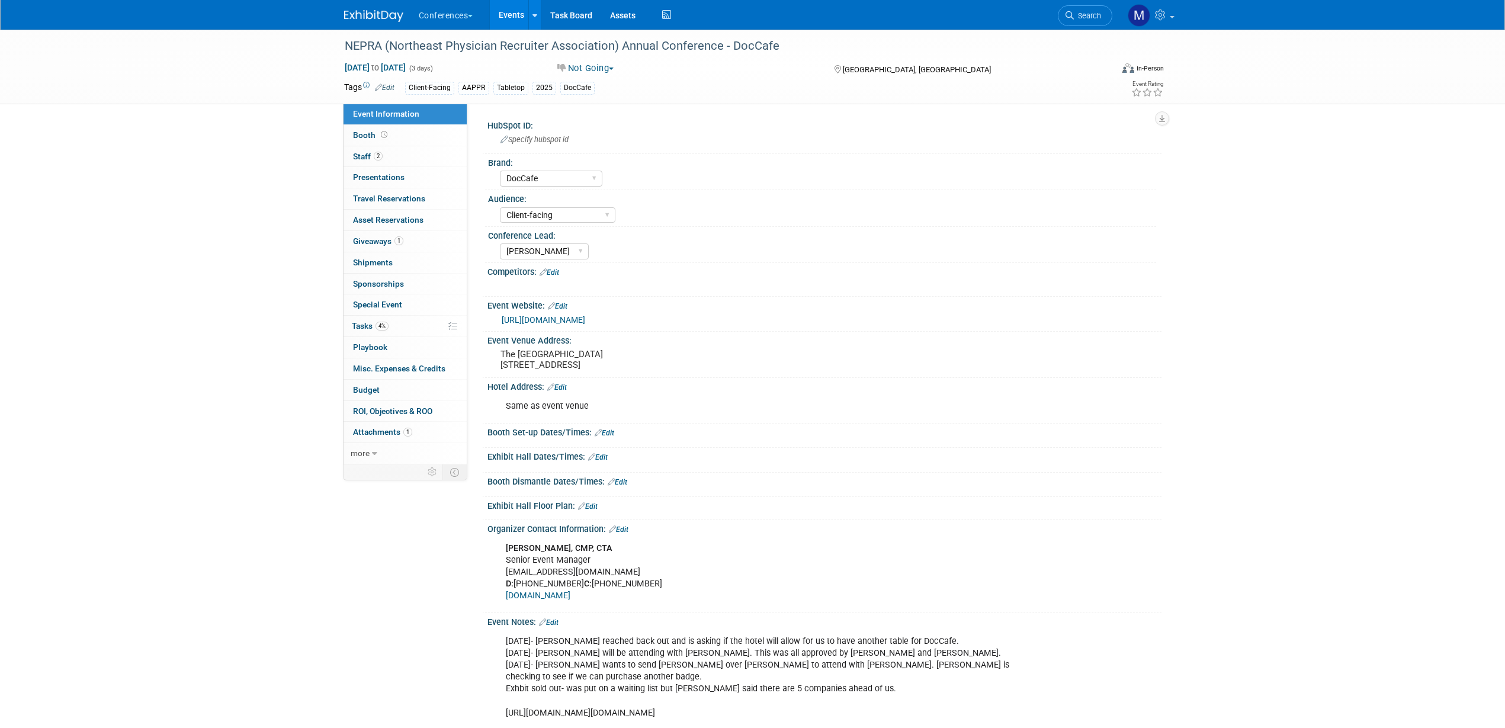
select select "DocCafe"
select select "Client-facing"
select select "[PERSON_NAME]"
click at [394, 156] on link "2 Staff 2" at bounding box center [404, 156] width 123 height 21
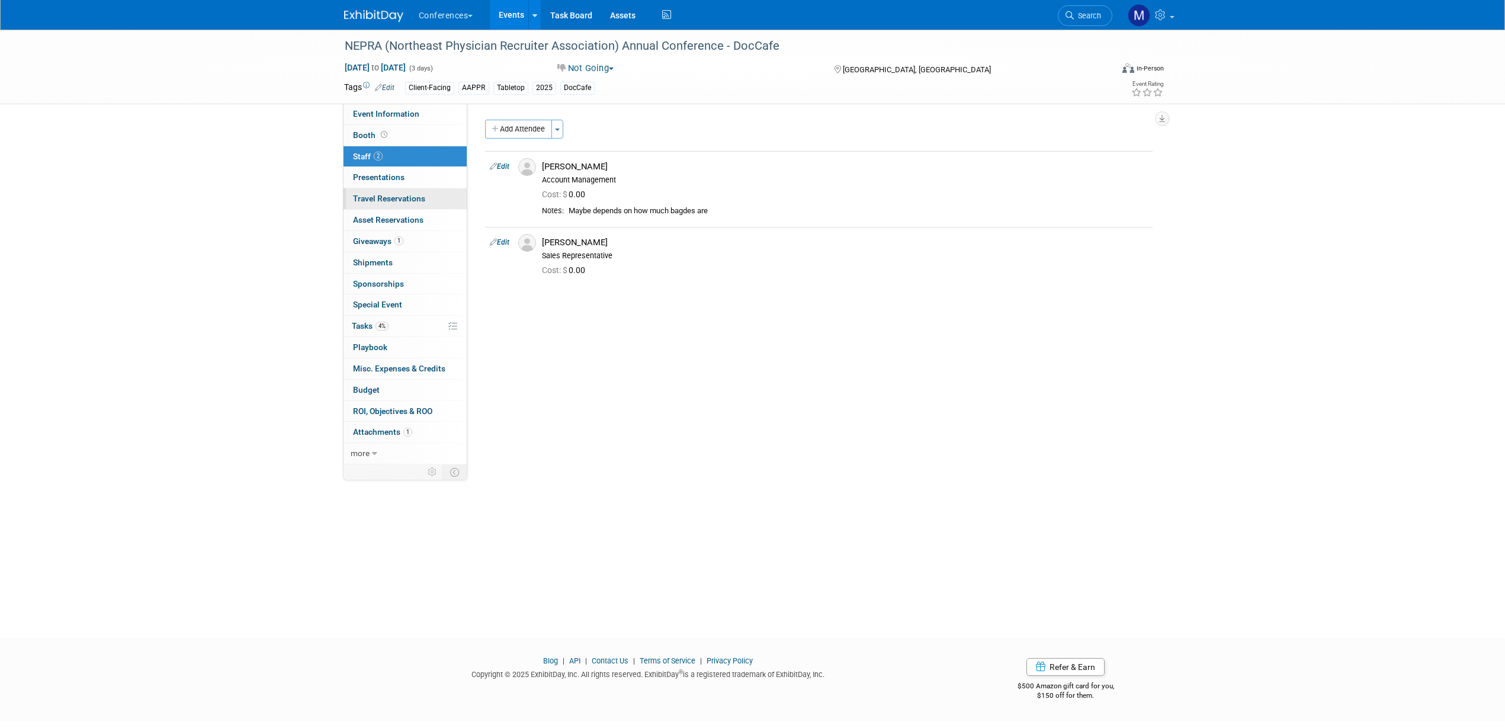
click at [404, 198] on span "Travel Reservations 0" at bounding box center [389, 198] width 72 height 9
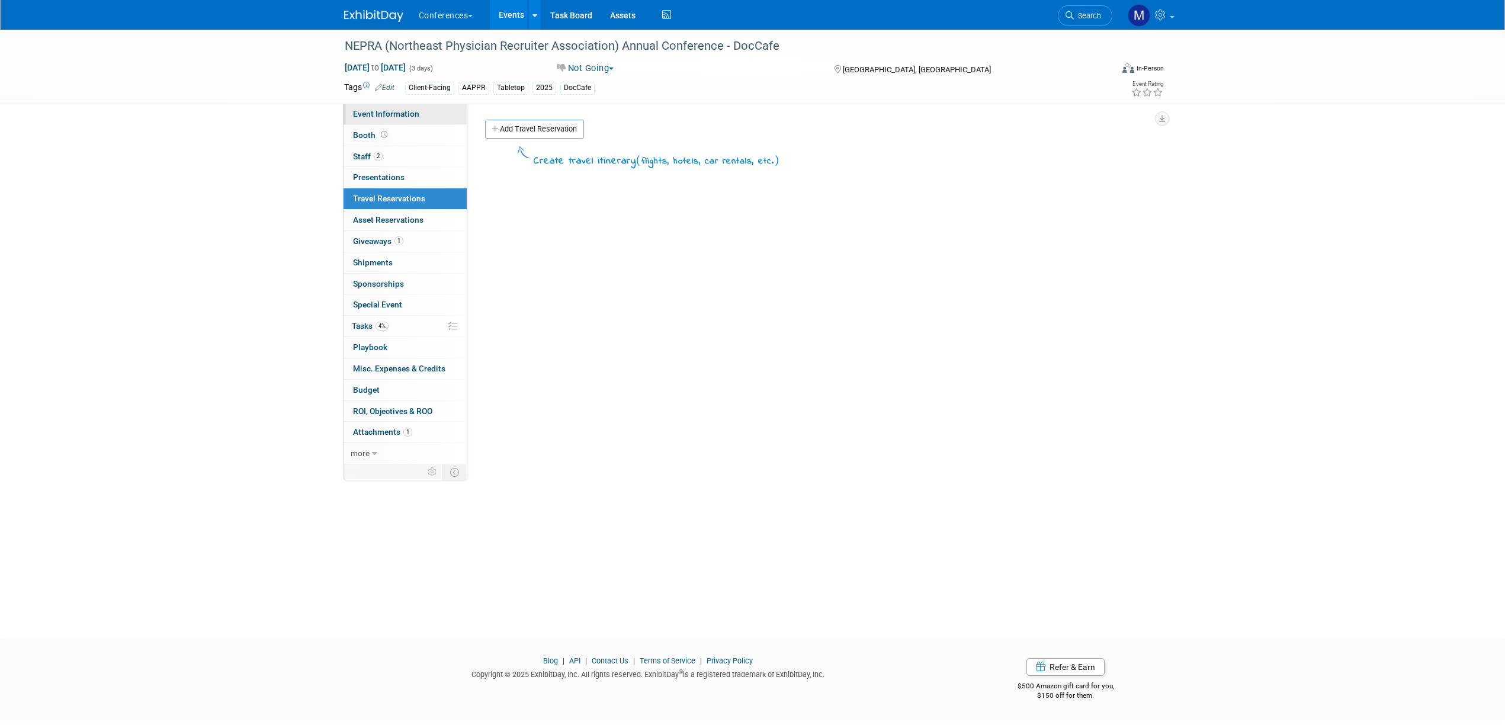
click at [408, 107] on link "Event Information" at bounding box center [404, 114] width 123 height 21
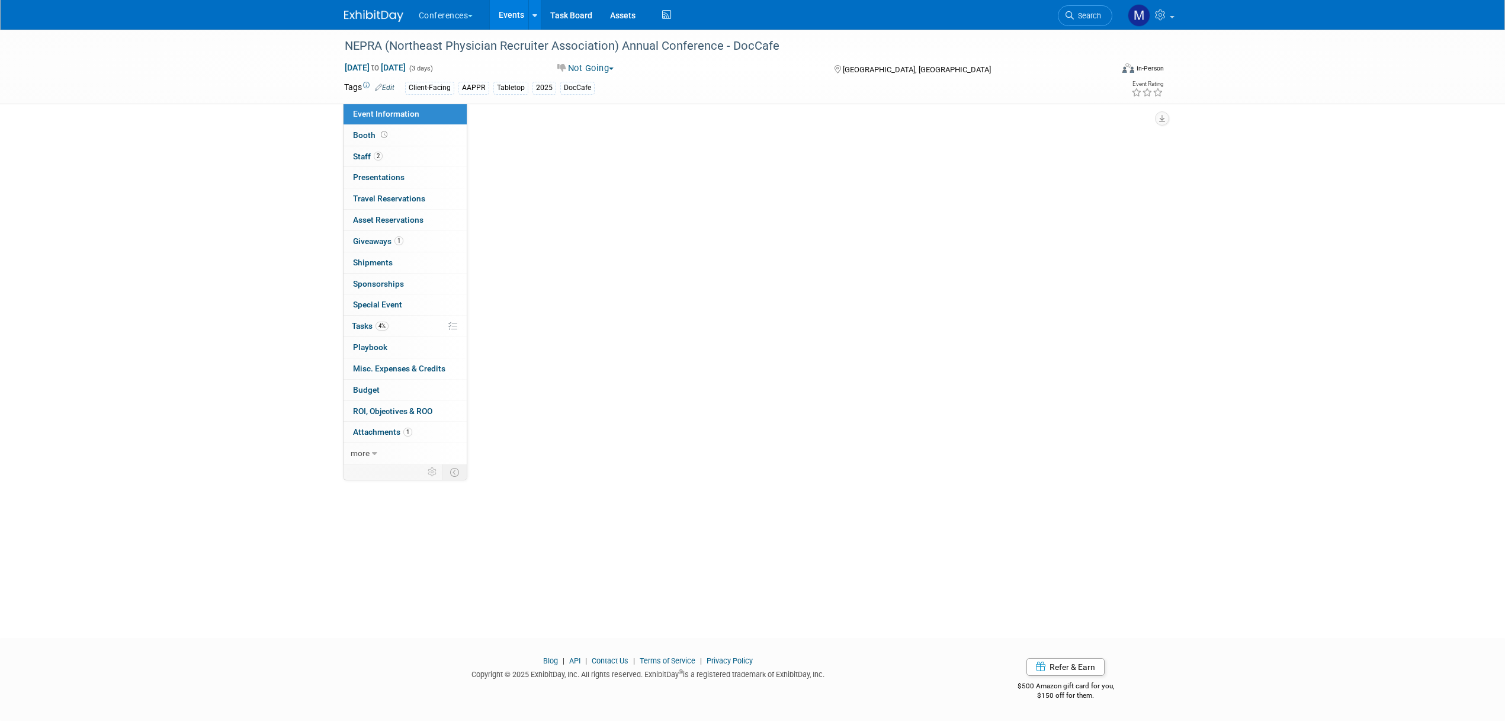
select select "DocCafe"
select select "Client-facing"
select select "[PERSON_NAME]"
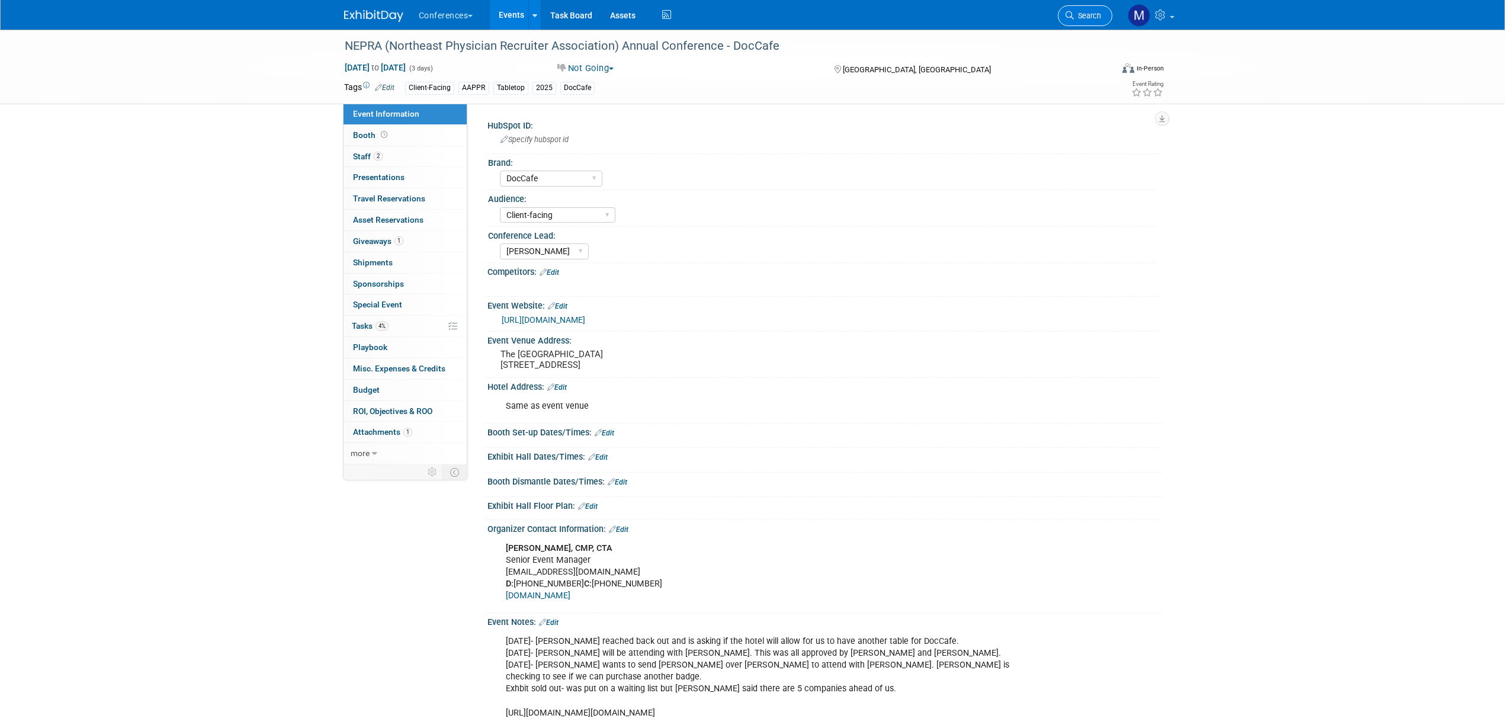
click at [1078, 20] on link "Search" at bounding box center [1085, 15] width 54 height 21
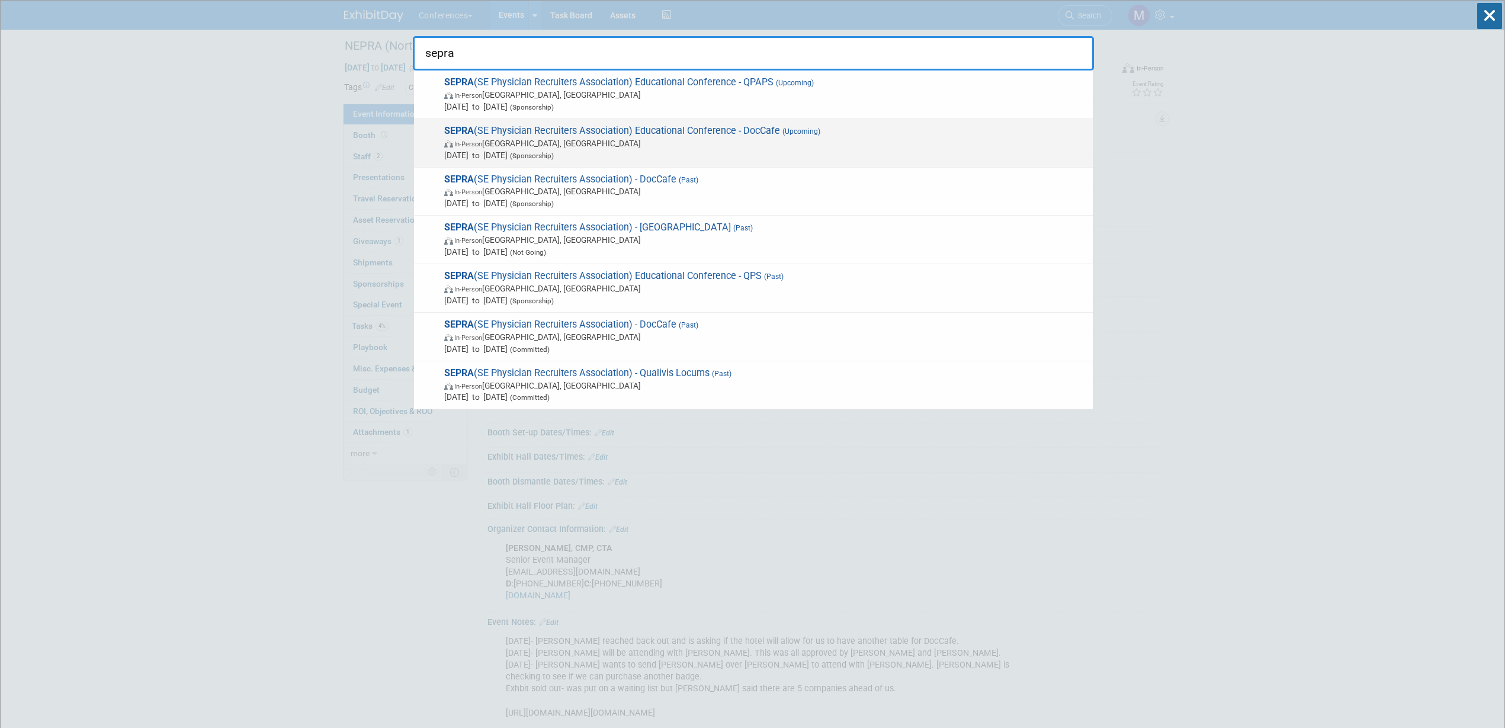
type input "sepra"
click at [817, 141] on span "In-Person FL, United States" at bounding box center [765, 143] width 643 height 12
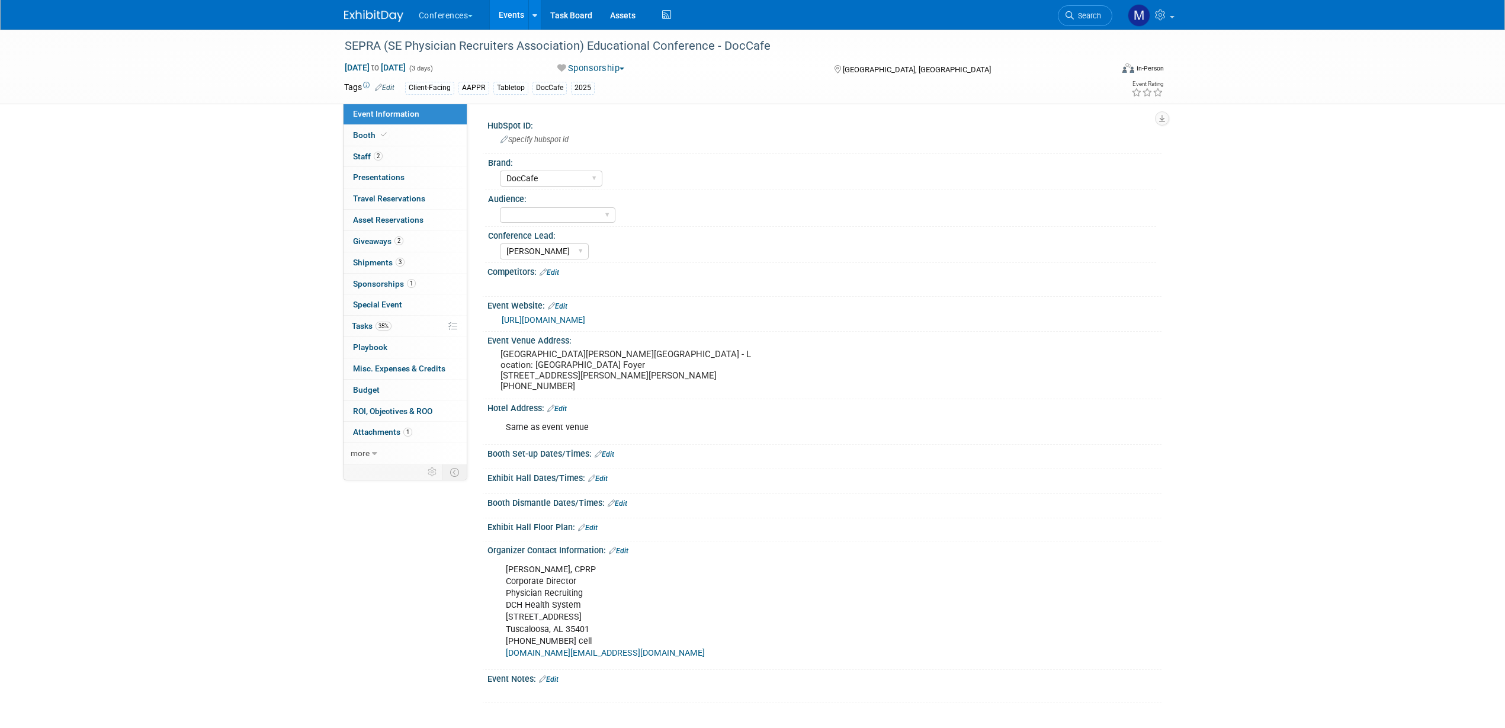
select select "DocCafe"
select select "[PERSON_NAME]"
click at [398, 329] on link "35% Tasks 35%" at bounding box center [404, 326] width 123 height 21
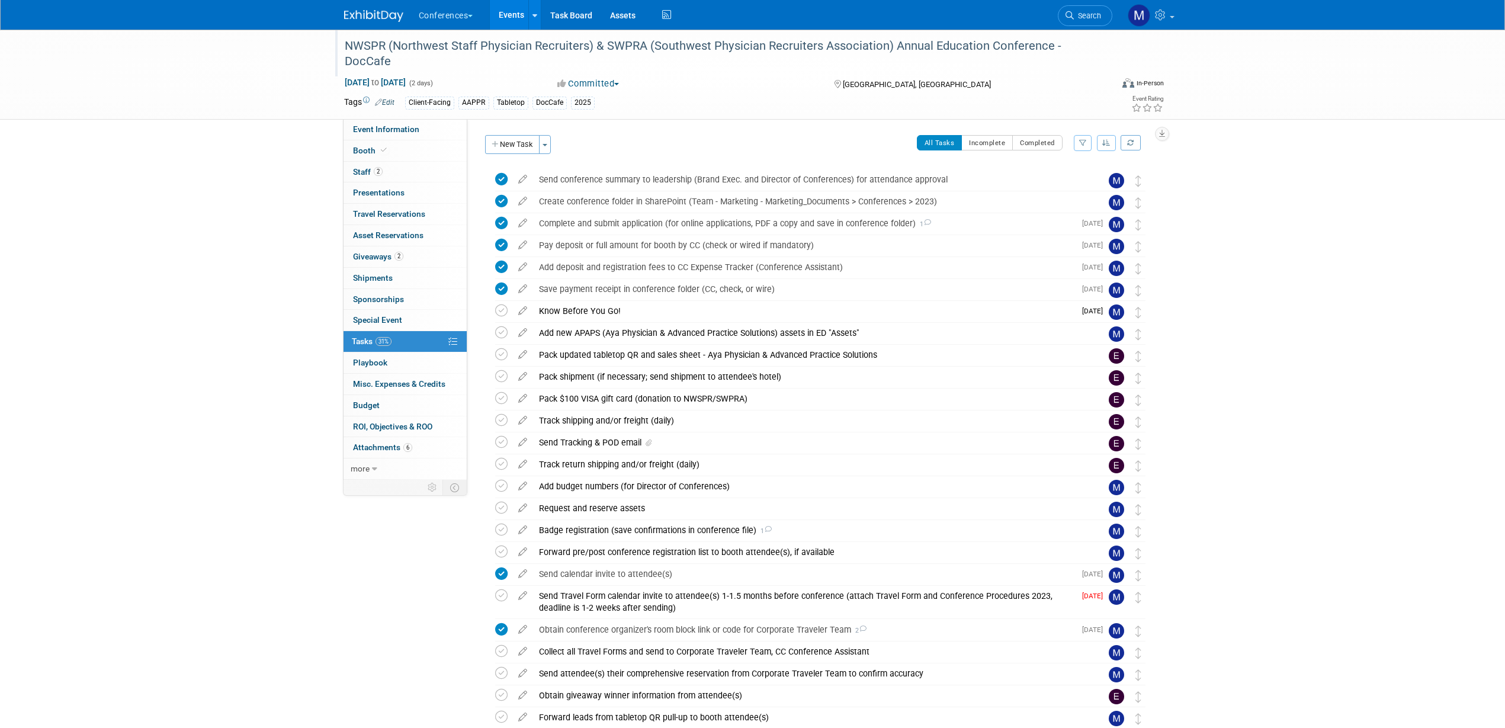
click at [367, 48] on div "NWSPR (Northwest Staff Physician Recruiters) & SWPRA (Southwest Physician Recru…" at bounding box center [718, 54] width 754 height 36
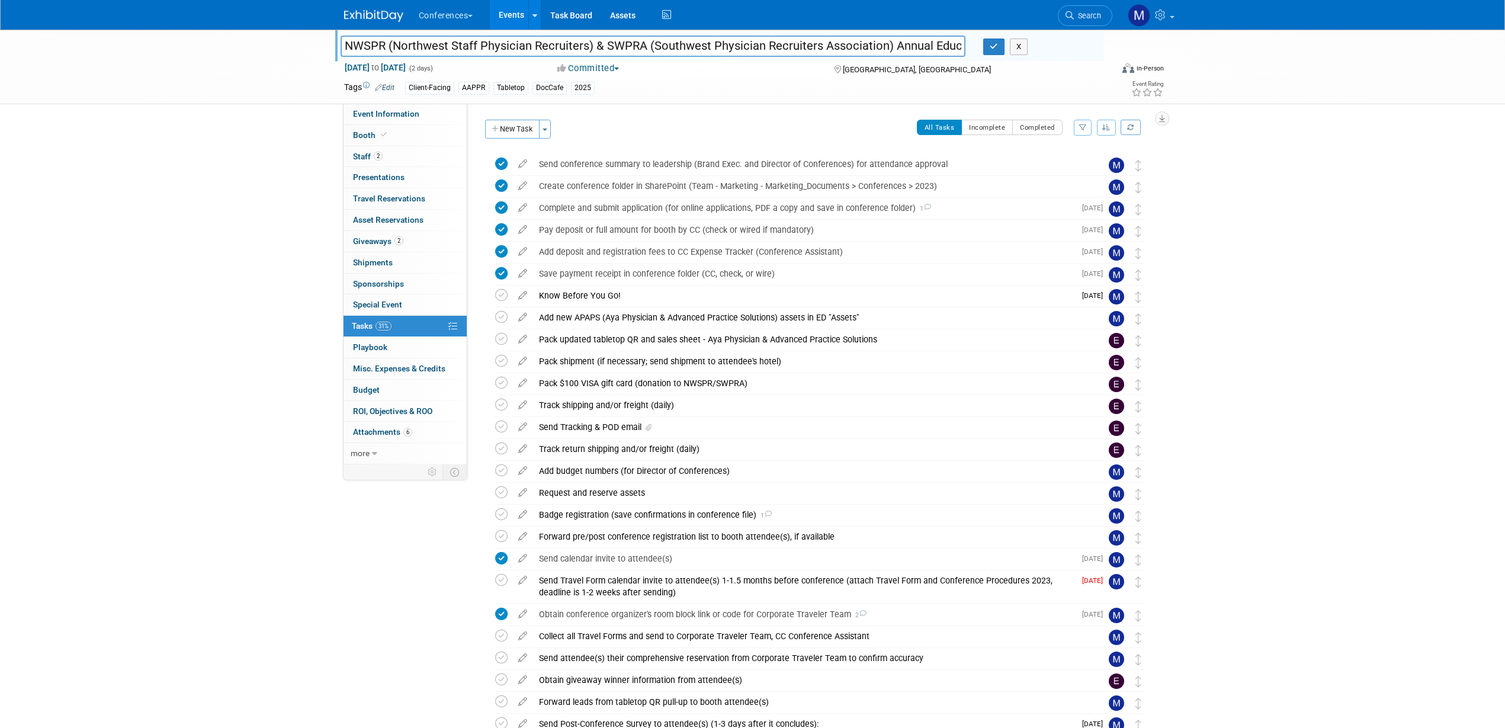
click at [354, 44] on input "NWSPR (Northwest Staff Physician Recruiters) & SWPRA (Southwest Physician Recru…" at bounding box center [653, 46] width 625 height 21
click at [625, 43] on input "NWSPR (Northwest Staff Physician Recruiters) & SWPRA (Southwest Physician Recru…" at bounding box center [653, 46] width 625 height 21
click at [992, 47] on icon "button" at bounding box center [994, 47] width 8 height 8
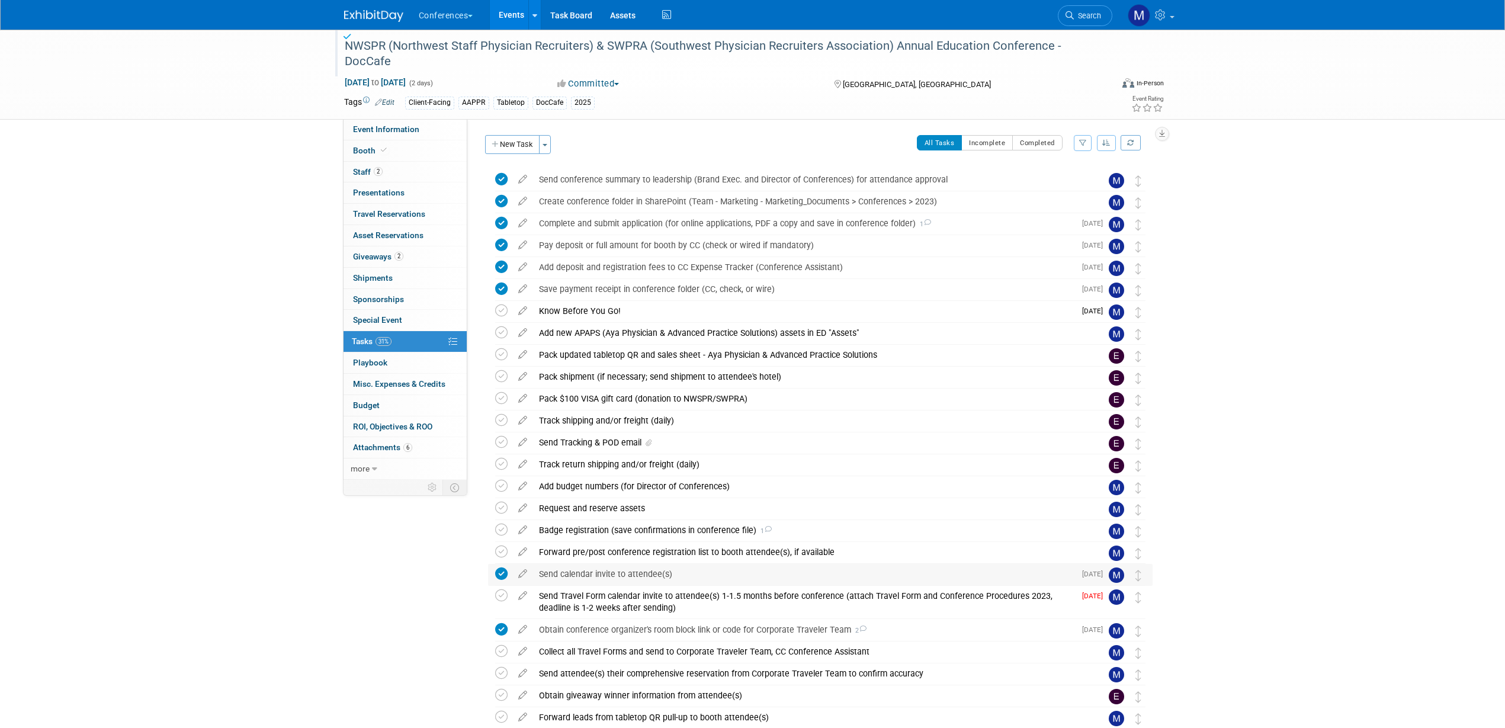
click at [602, 568] on div "Send calendar invite to attendee(s)" at bounding box center [804, 574] width 542 height 20
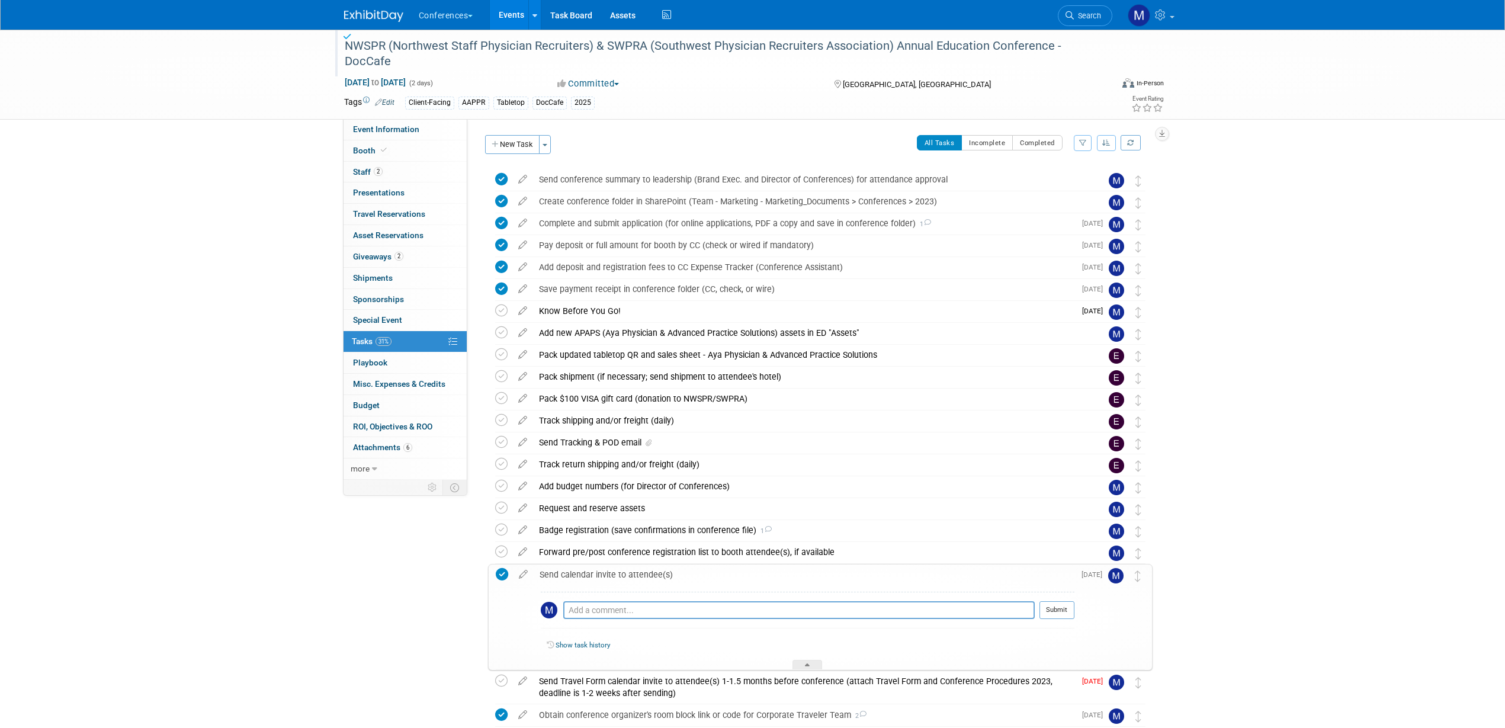
click at [602, 568] on div "Send calendar invite to attendee(s)" at bounding box center [804, 574] width 541 height 20
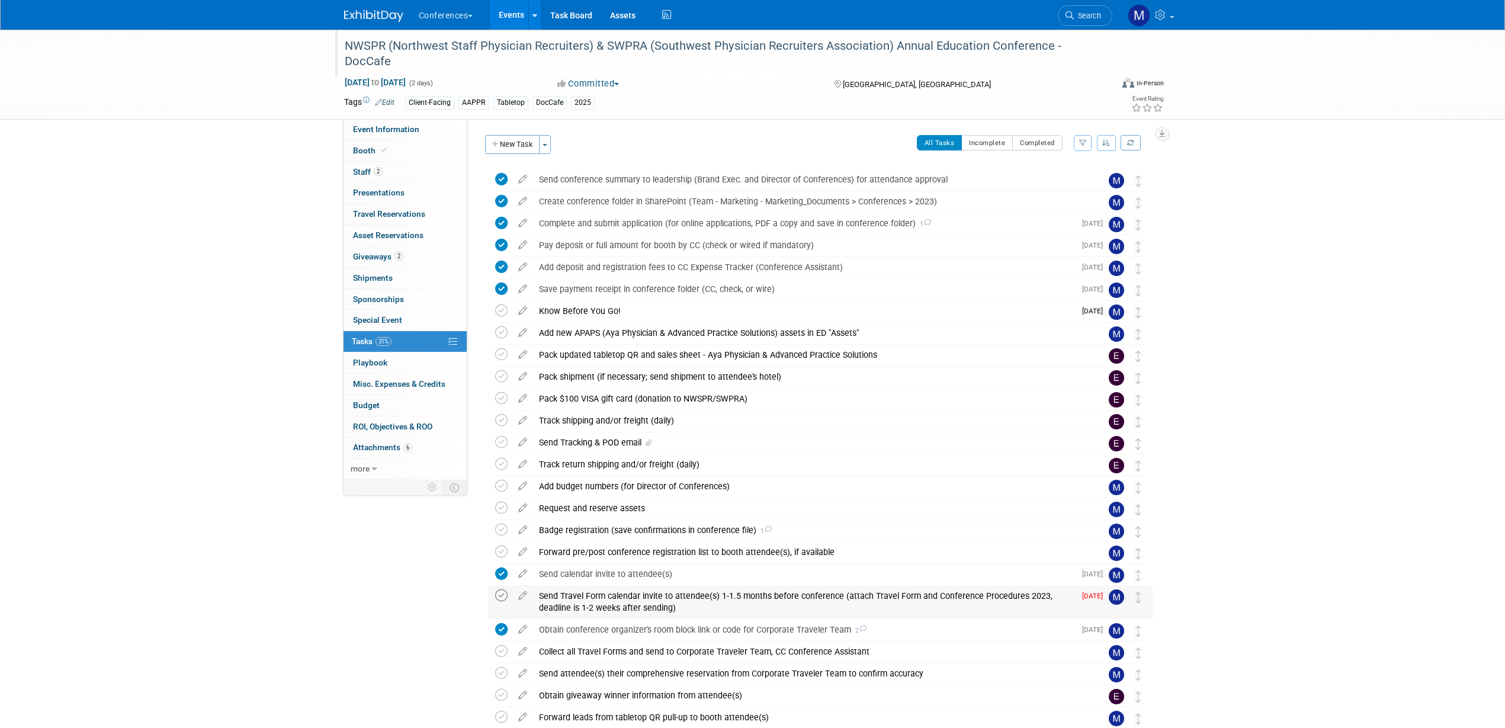
click at [501, 600] on icon at bounding box center [501, 595] width 12 height 12
click at [523, 650] on icon at bounding box center [522, 648] width 21 height 15
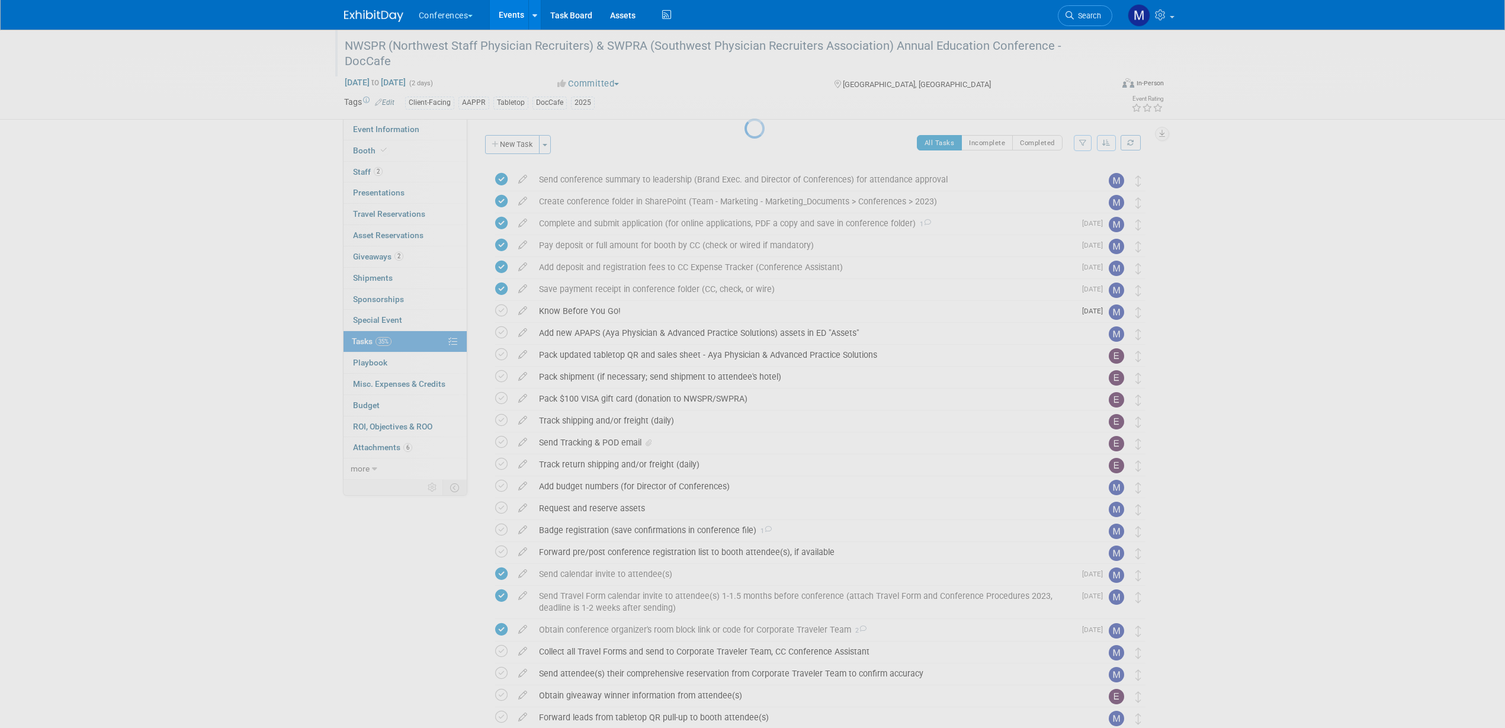
select select "8"
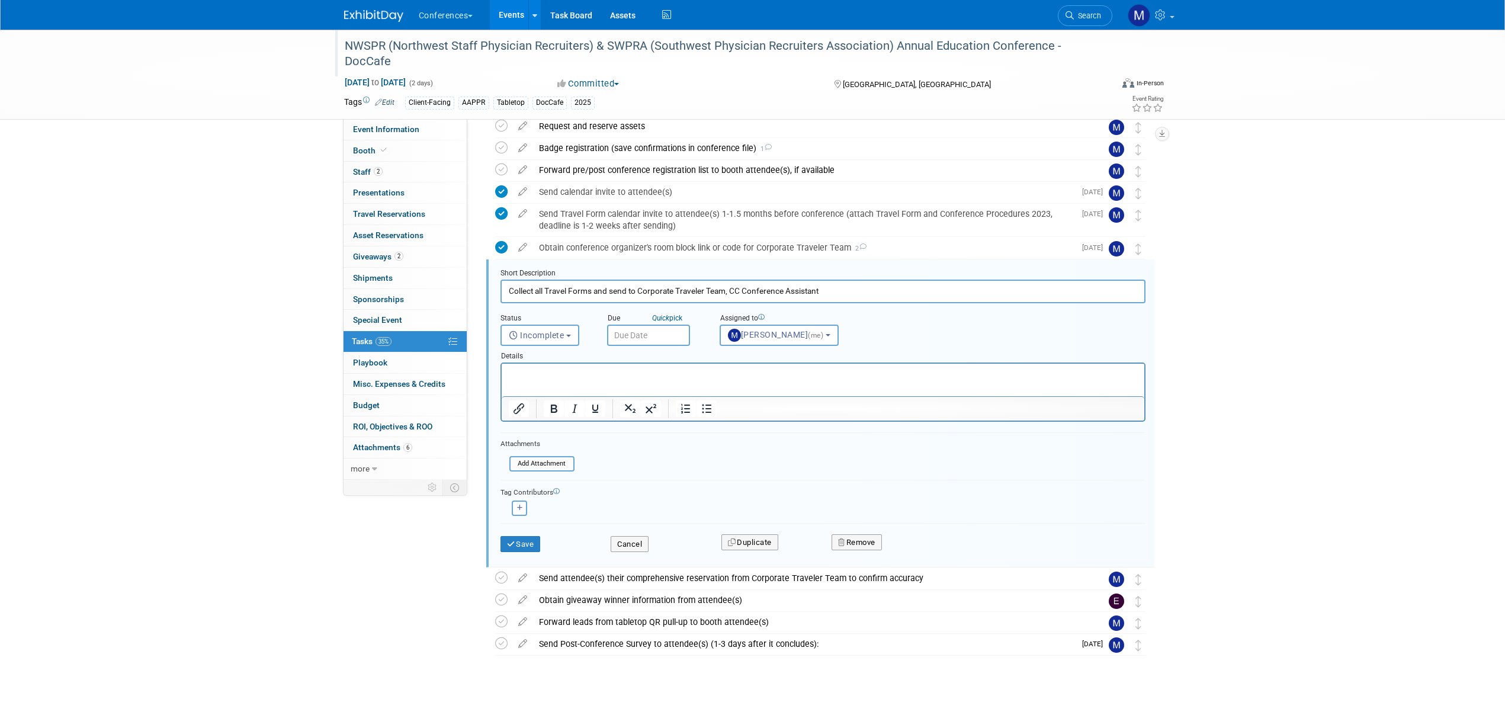
click at [638, 323] on div "Due Quick pick" at bounding box center [654, 318] width 95 height 11
click at [644, 333] on input "text" at bounding box center [648, 335] width 83 height 21
click at [675, 445] on span "16" at bounding box center [671, 443] width 23 height 23
type input "[DATE]"
click at [533, 548] on button "Save" at bounding box center [520, 544] width 40 height 17
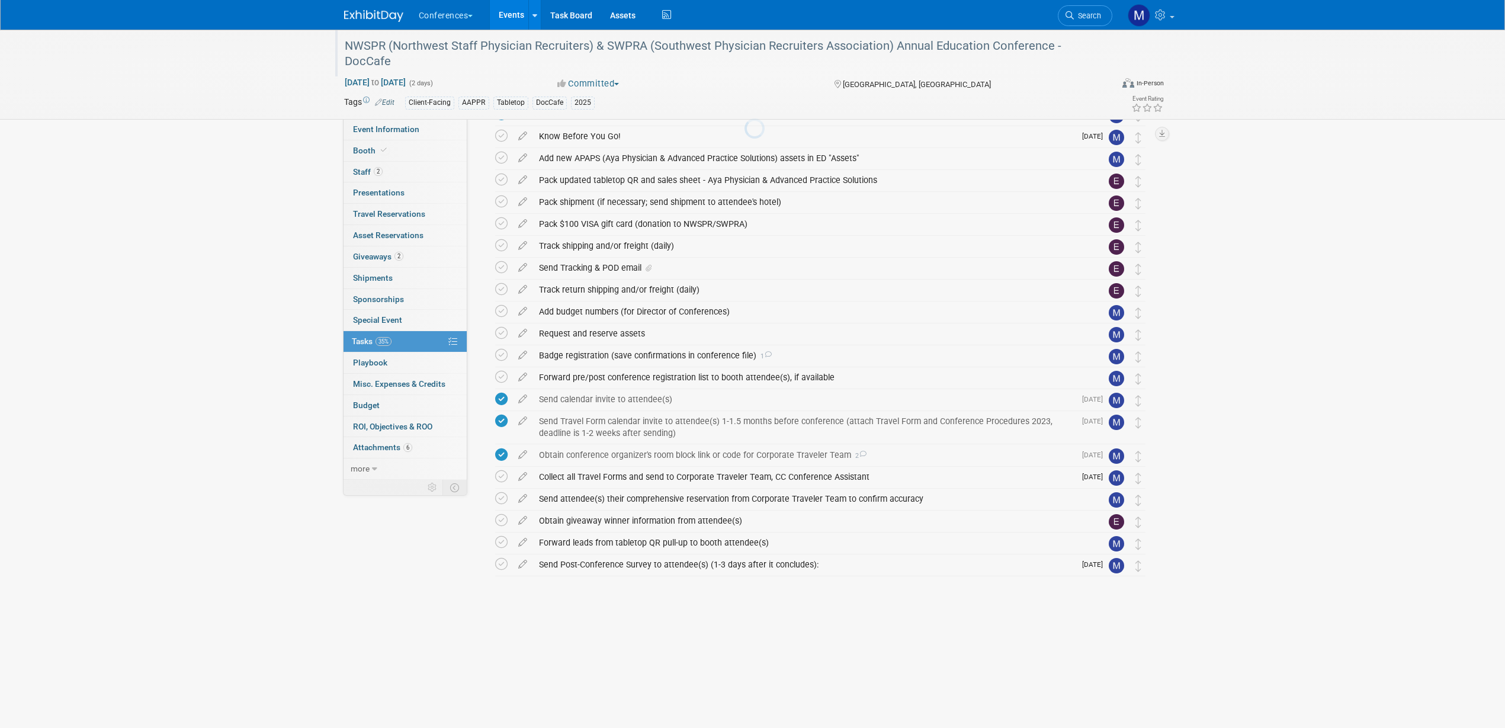
scroll to position [95, 0]
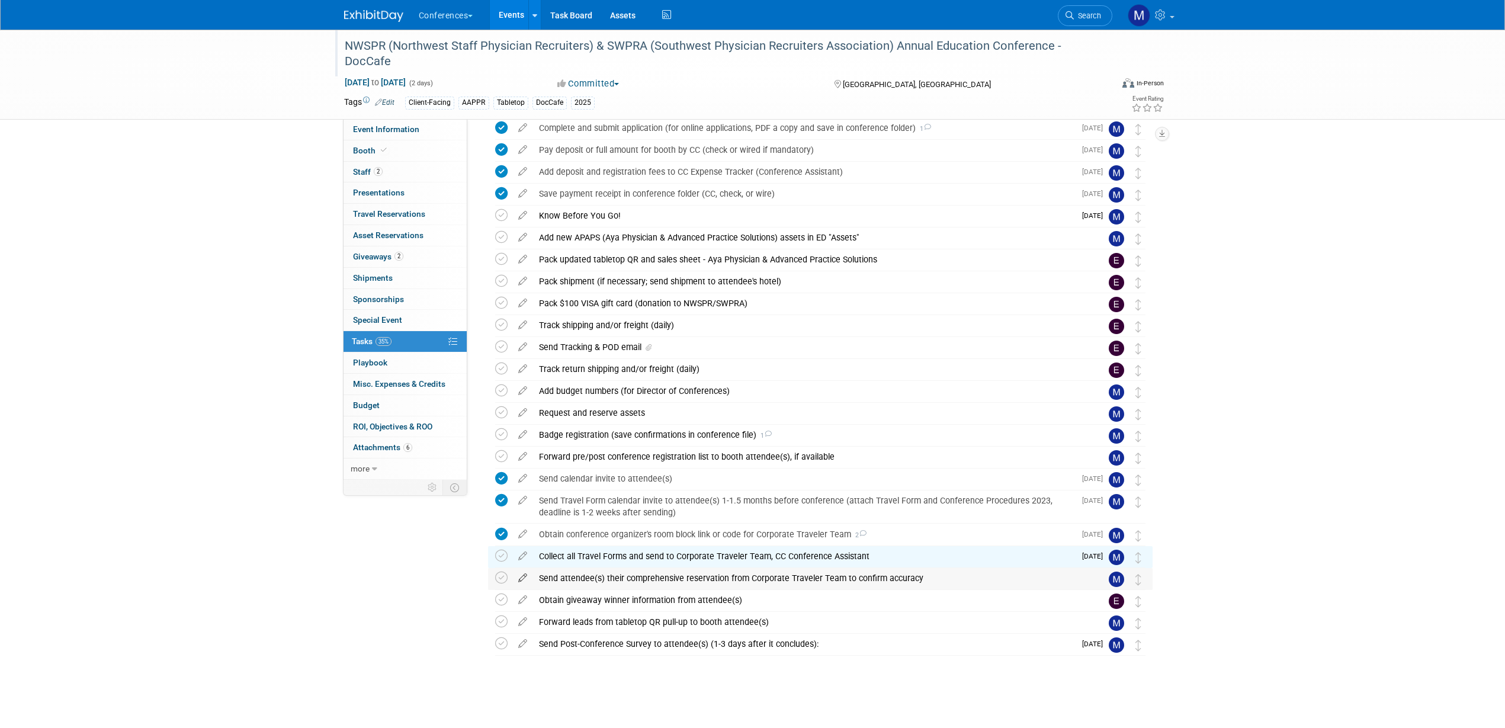
click at [525, 579] on icon at bounding box center [522, 575] width 21 height 15
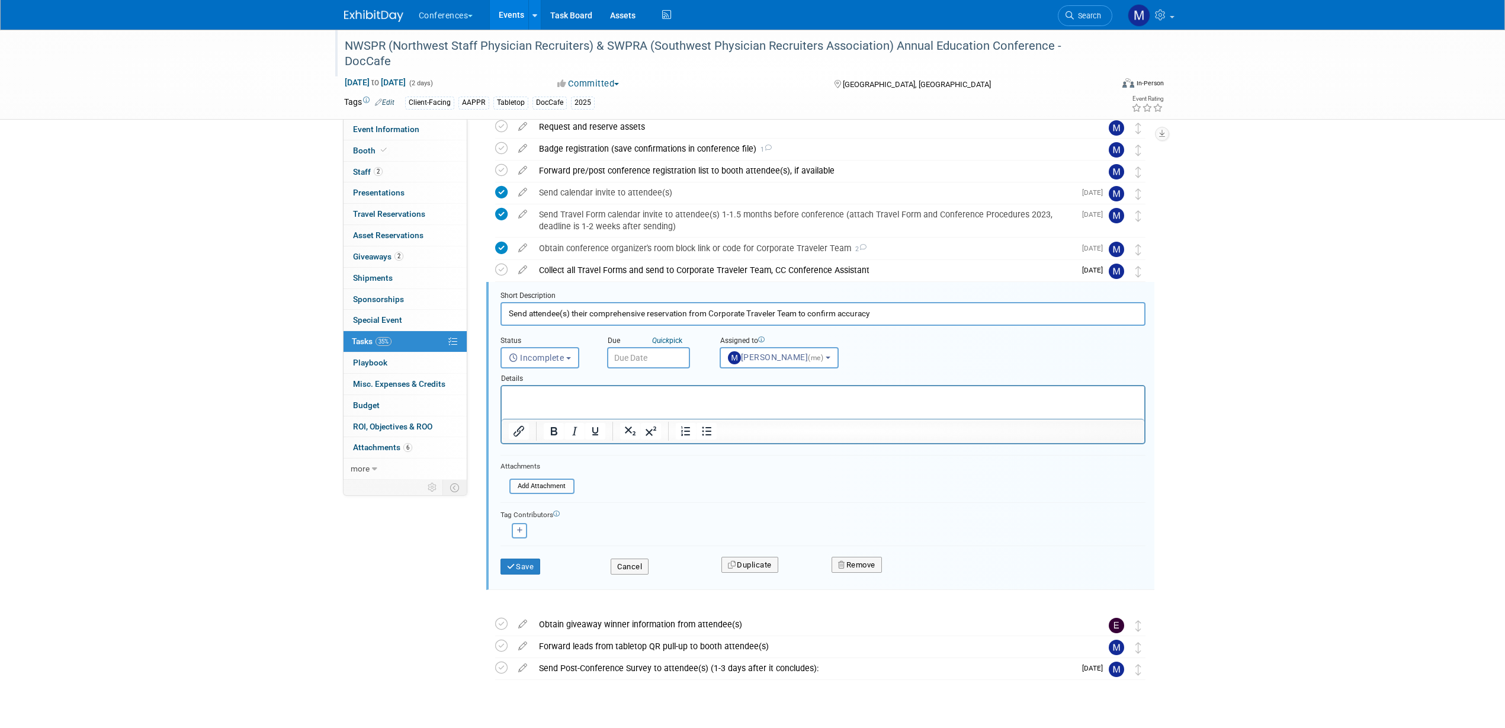
scroll to position [395, 0]
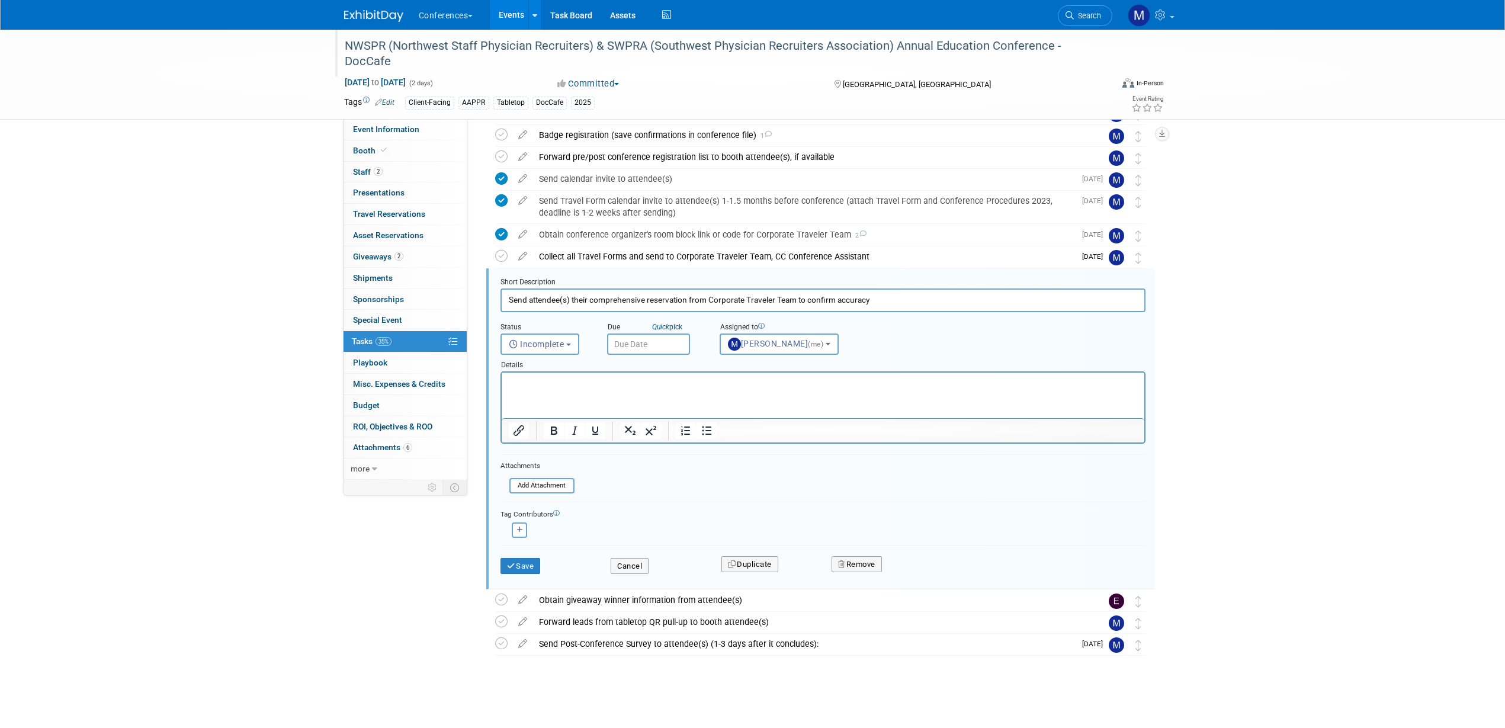
click at [627, 336] on input "text" at bounding box center [648, 343] width 83 height 21
click at [666, 454] on span "16" at bounding box center [671, 452] width 23 height 23
type input "Sep 16, 2025"
click at [526, 565] on button "Save" at bounding box center [520, 566] width 40 height 17
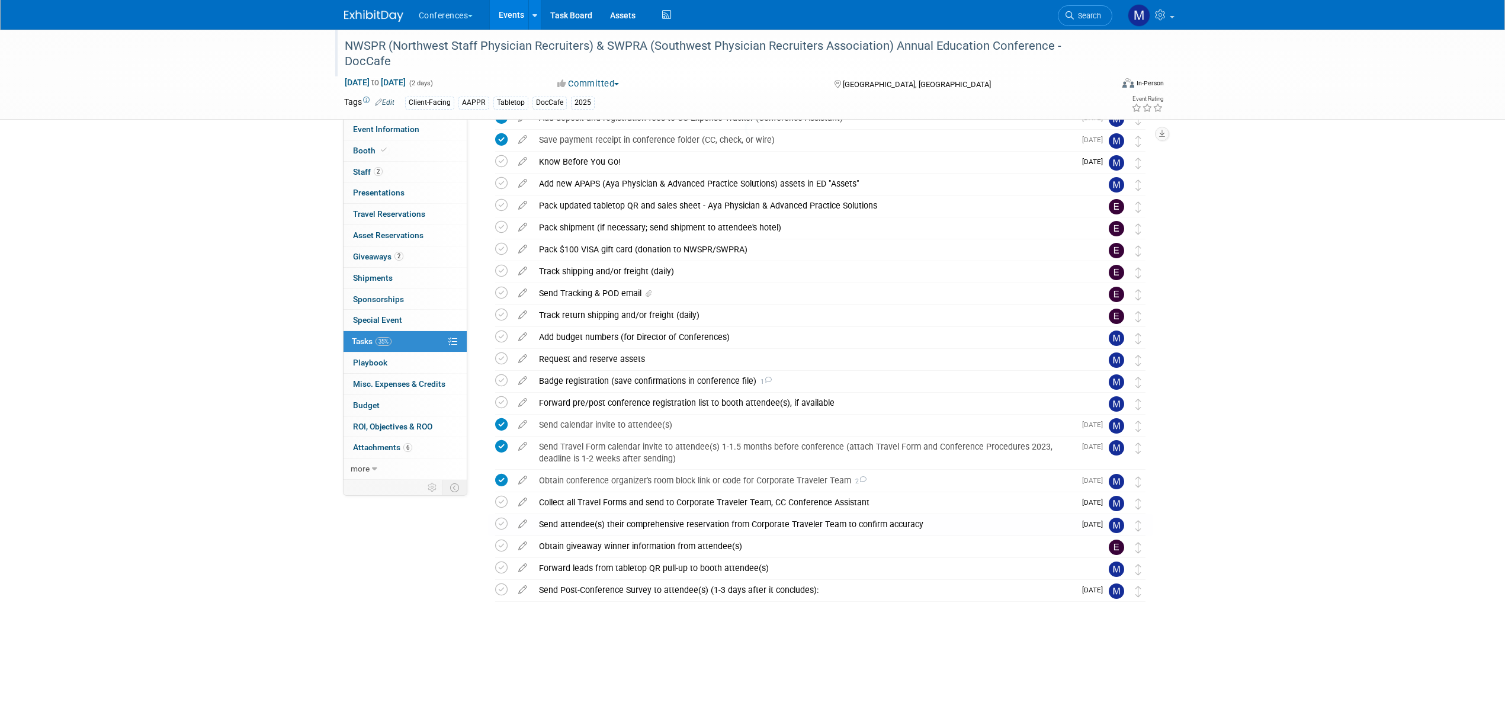
scroll to position [95, 0]
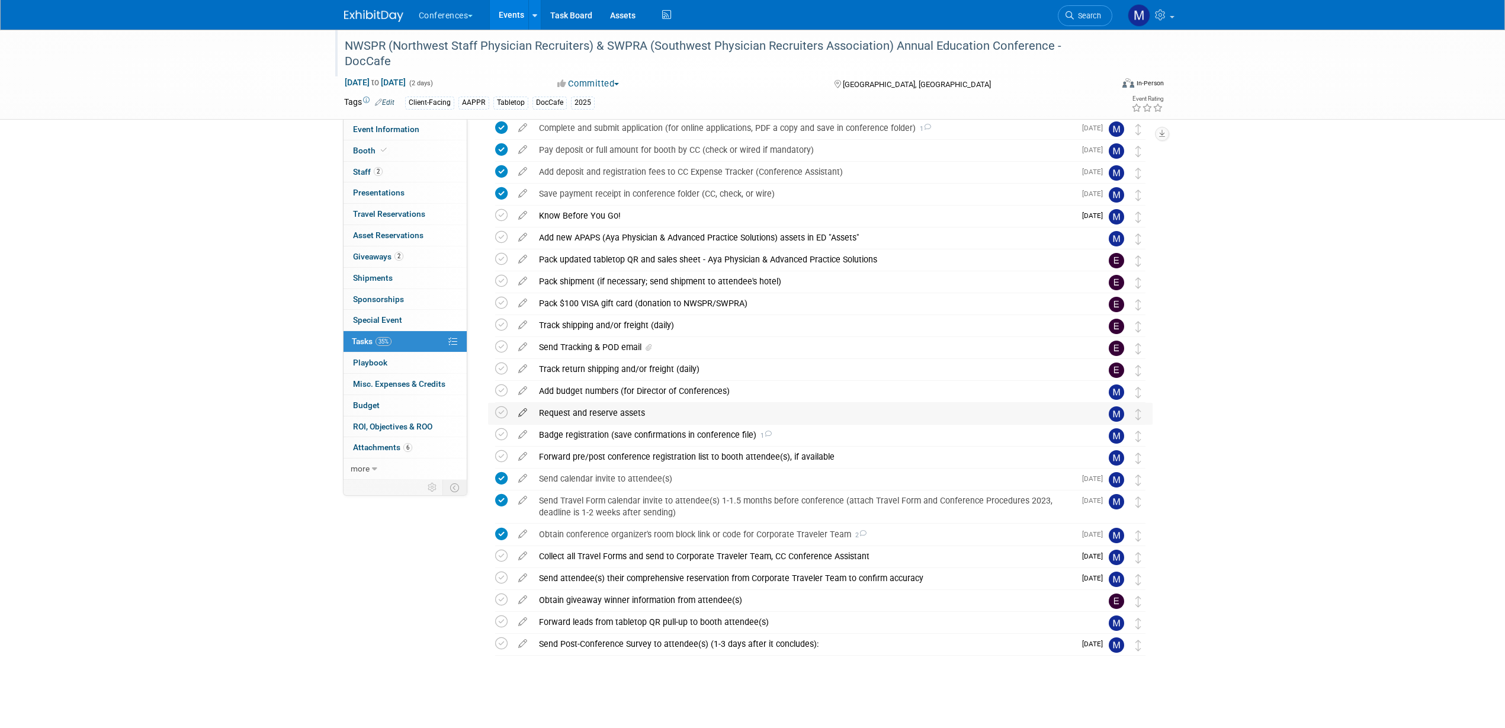
click at [525, 411] on icon at bounding box center [522, 410] width 21 height 15
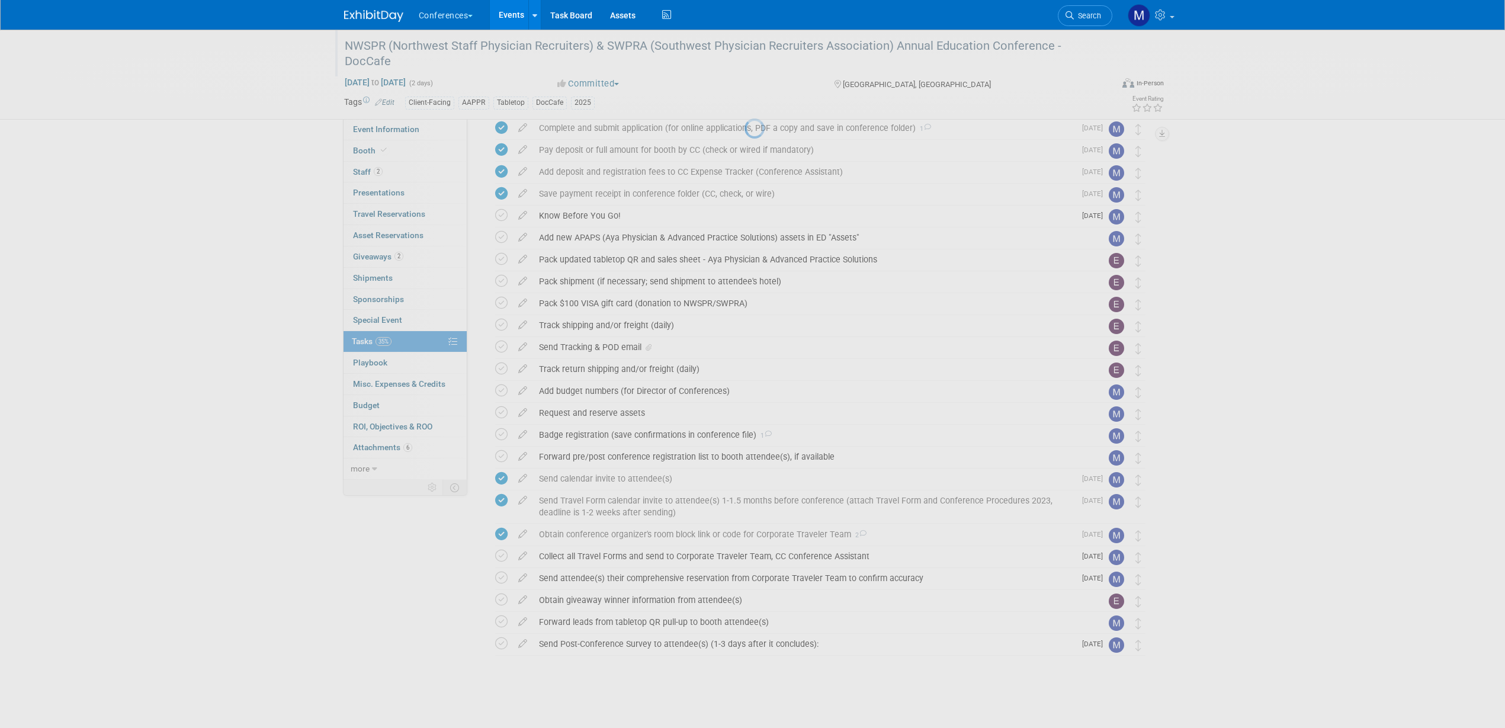
select select "8"
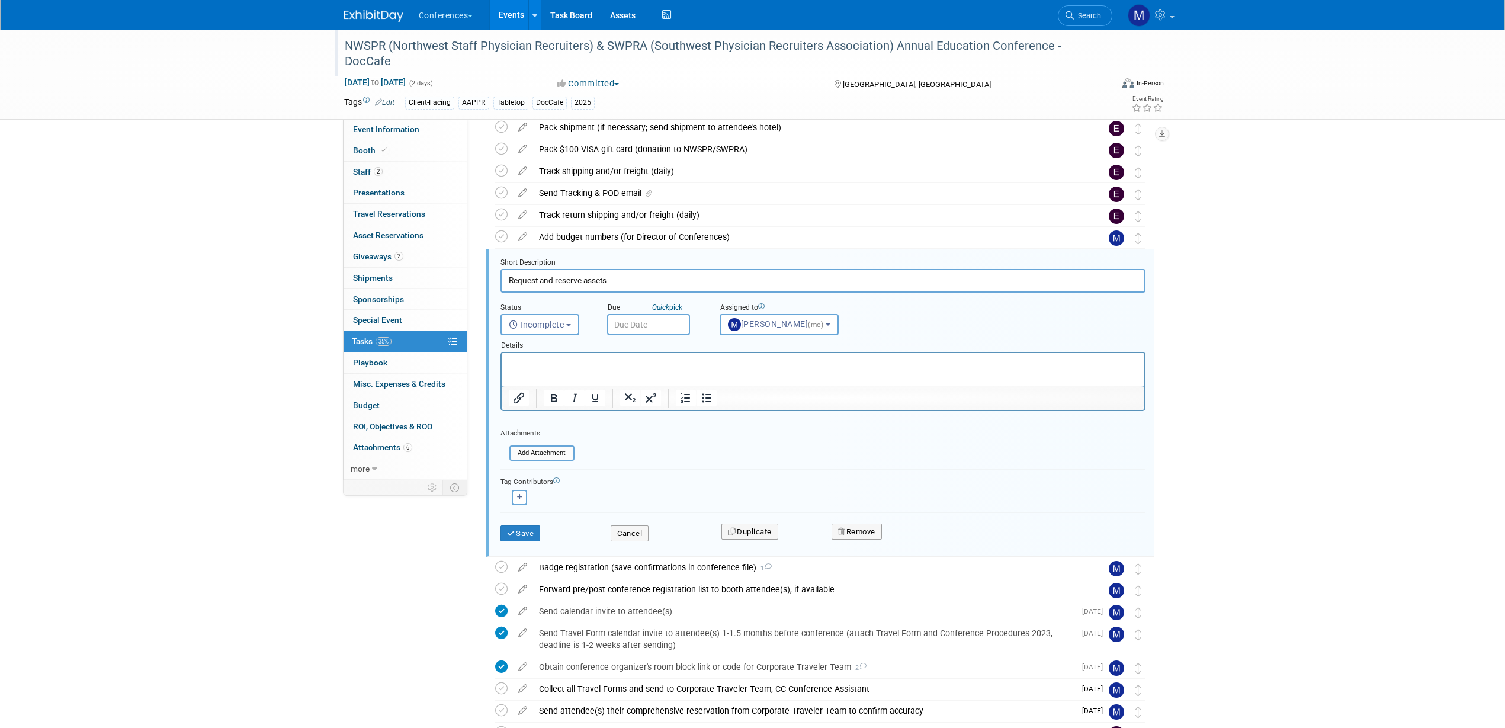
scroll to position [309, 0]
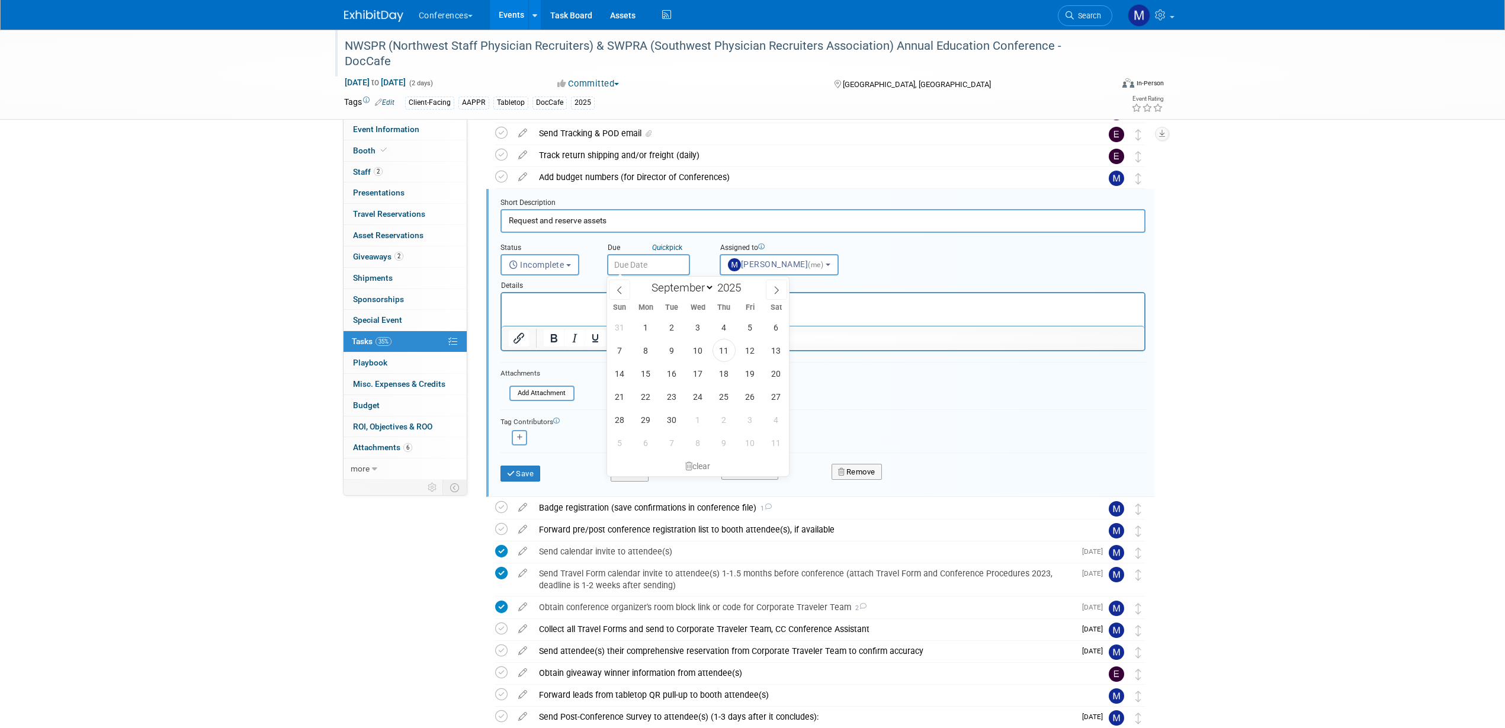
click at [634, 259] on input "text" at bounding box center [648, 264] width 83 height 21
click at [756, 381] on span "19" at bounding box center [750, 373] width 23 height 23
click at [656, 263] on input "Sep 19, 2025" at bounding box center [648, 264] width 83 height 21
click at [644, 395] on span "22" at bounding box center [645, 396] width 23 height 23
type input "Sep 22, 2025"
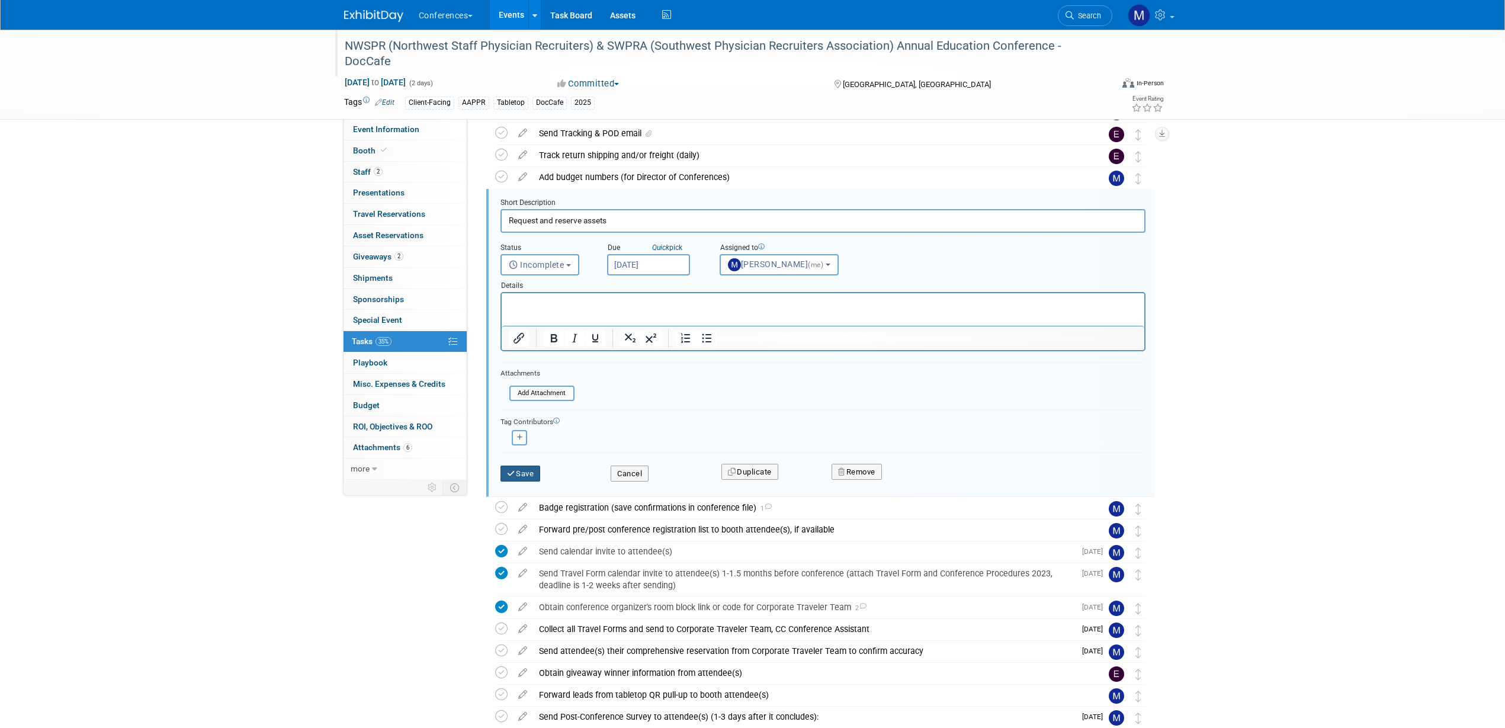
click at [530, 476] on button "Save" at bounding box center [520, 473] width 40 height 17
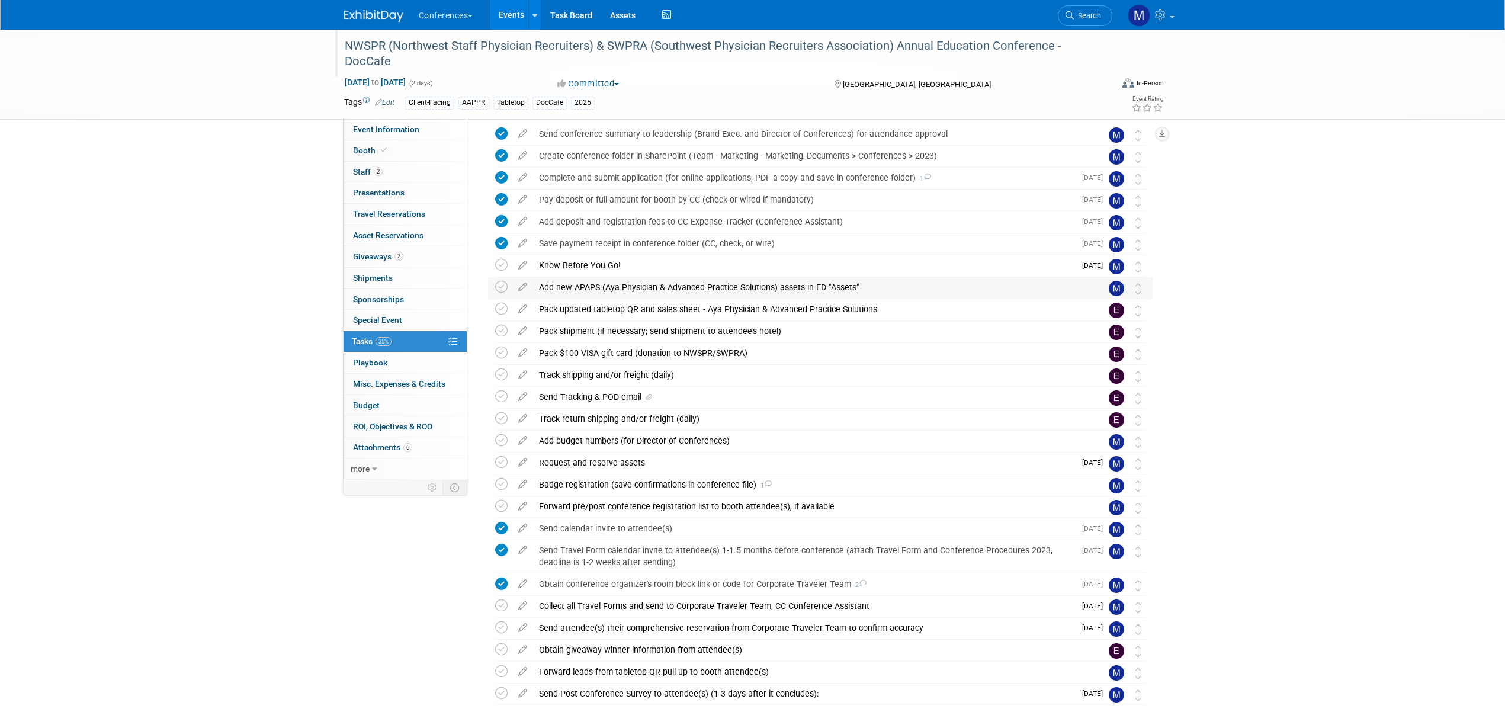
scroll to position [0, 0]
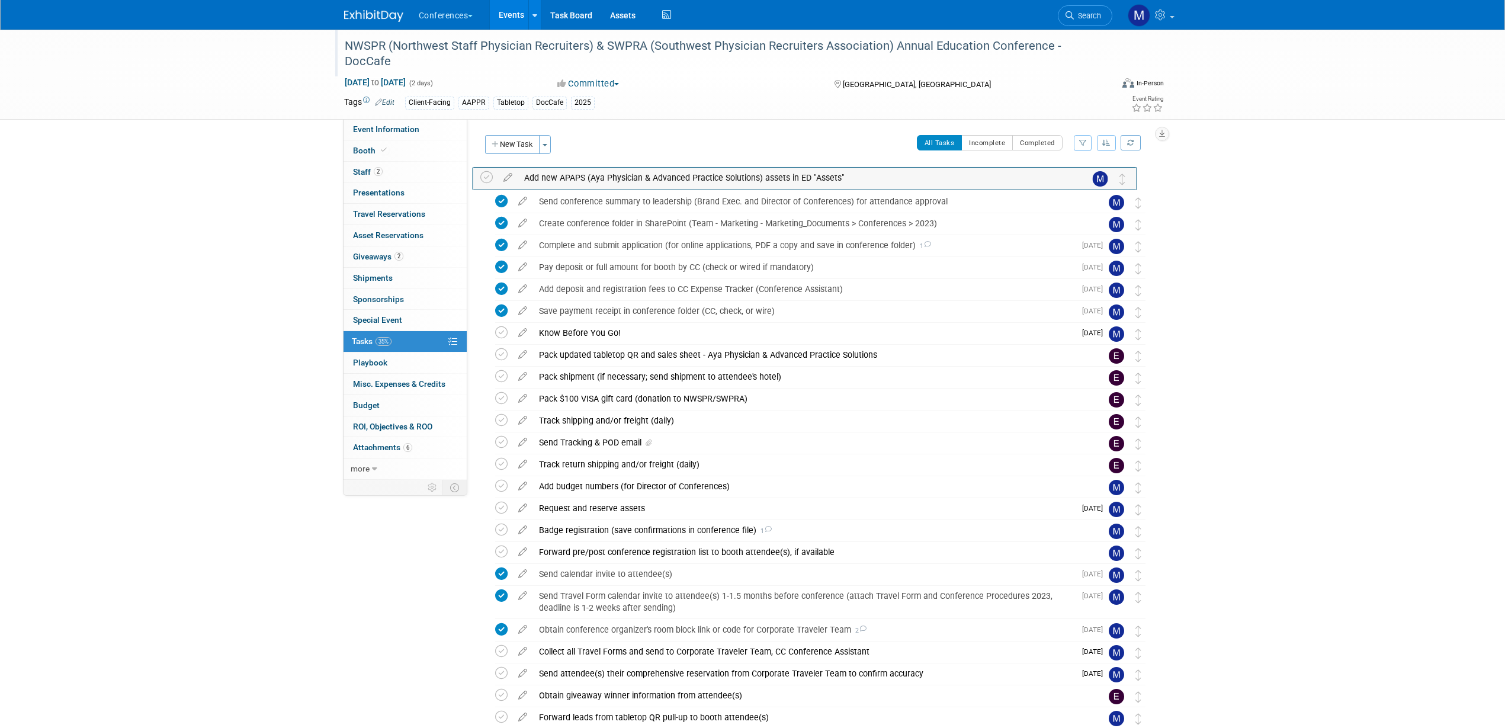
drag, startPoint x: 1133, startPoint y: 336, endPoint x: 1118, endPoint y: 180, distance: 156.5
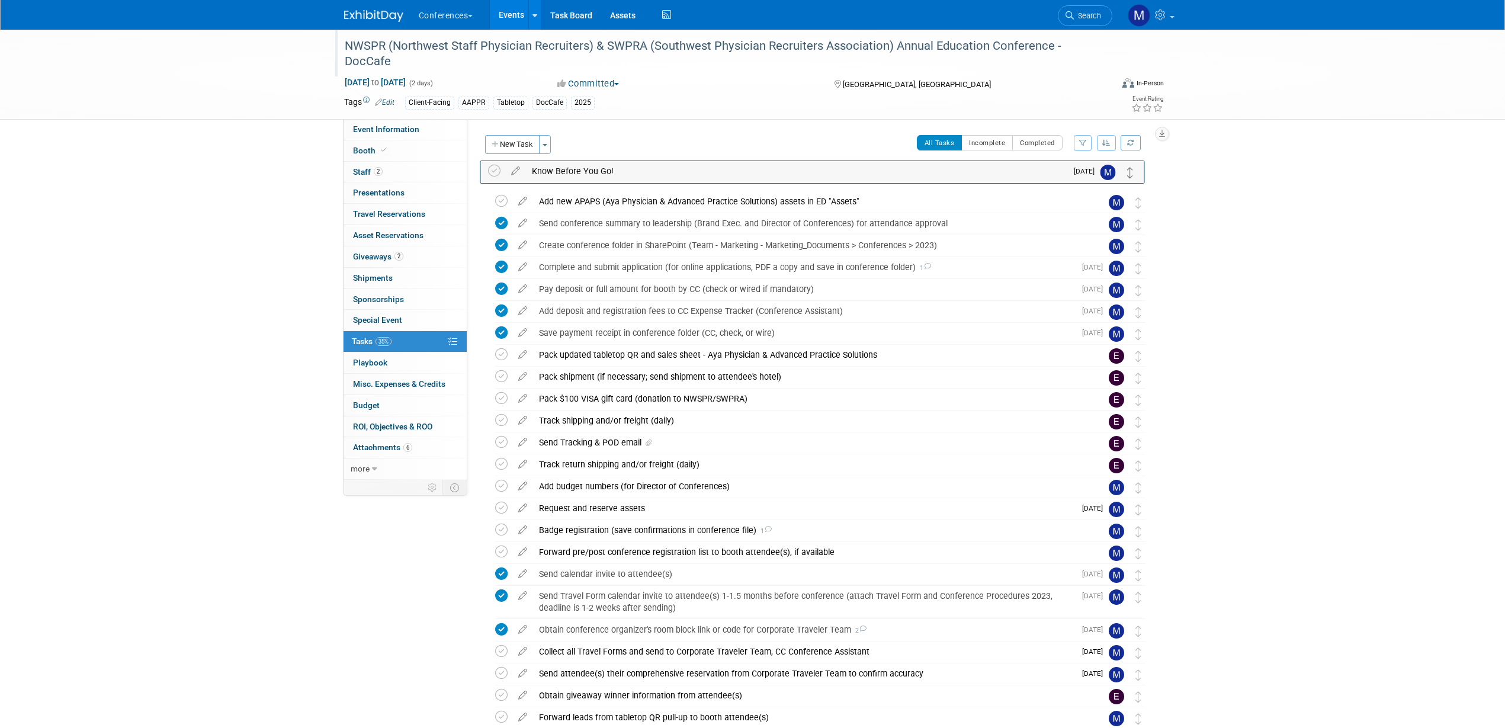
drag, startPoint x: 1136, startPoint y: 335, endPoint x: 1128, endPoint y: 173, distance: 162.5
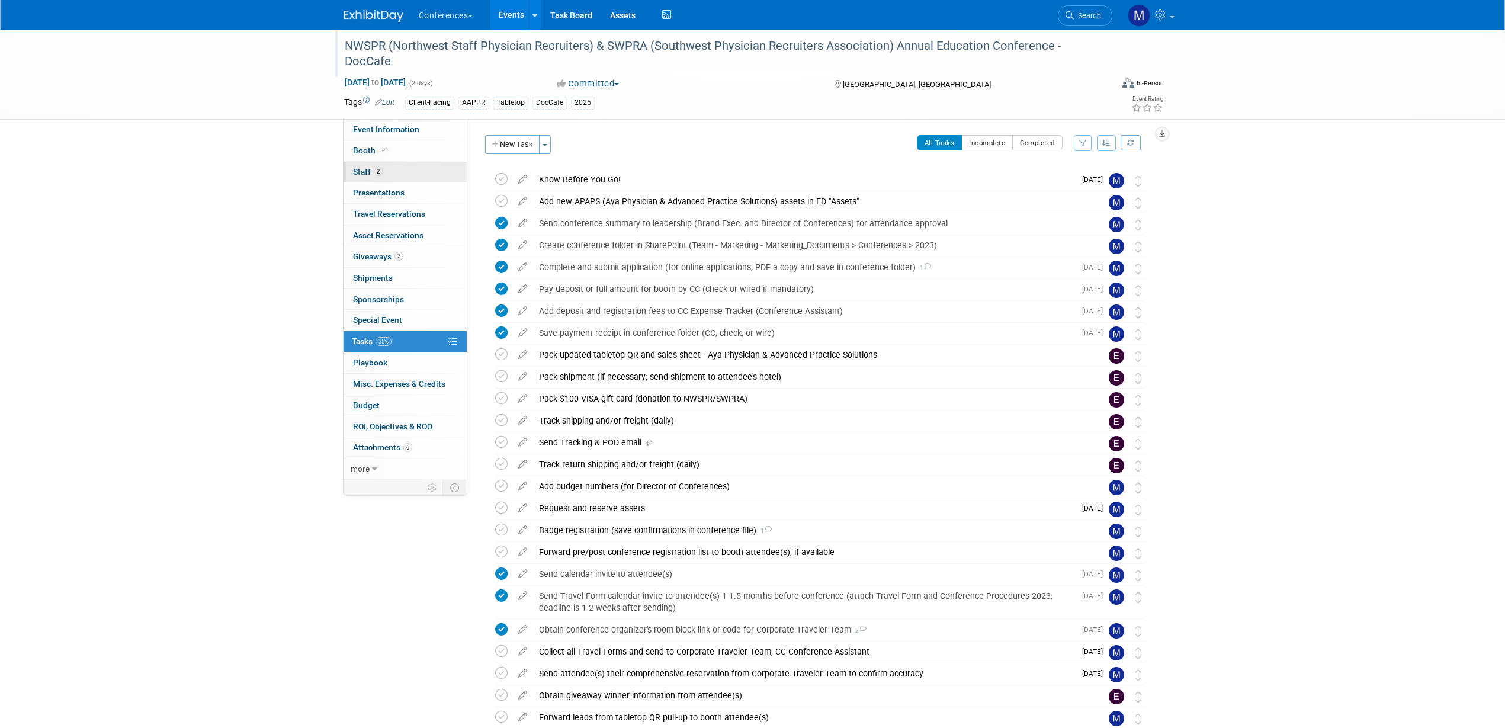
click at [367, 175] on span "Staff 2" at bounding box center [368, 171] width 30 height 9
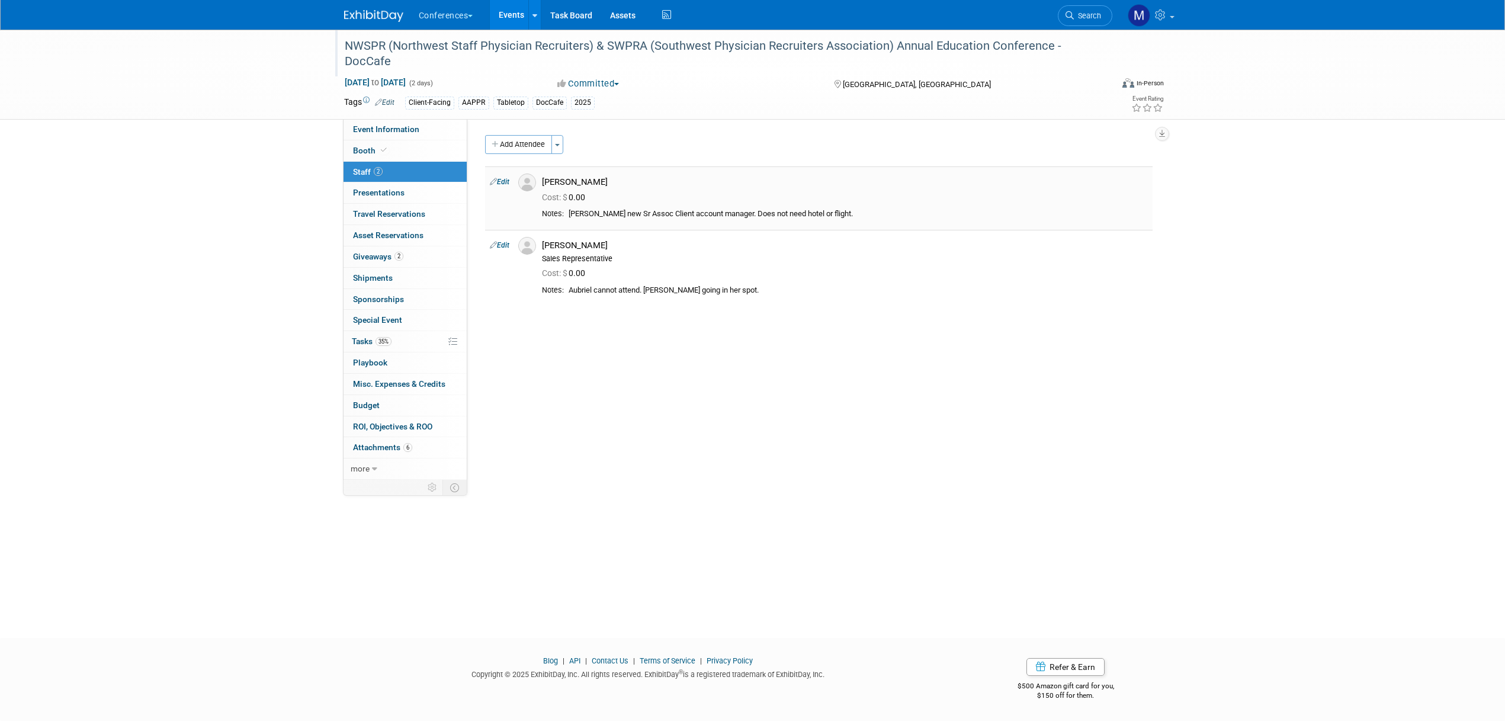
drag, startPoint x: 544, startPoint y: 178, endPoint x: 605, endPoint y: 178, distance: 61.0
click at [605, 178] on div "[PERSON_NAME]" at bounding box center [845, 181] width 606 height 11
copy div "[PERSON_NAME]"
click at [406, 130] on span "Event Information" at bounding box center [386, 128] width 66 height 9
select select "DocCafe"
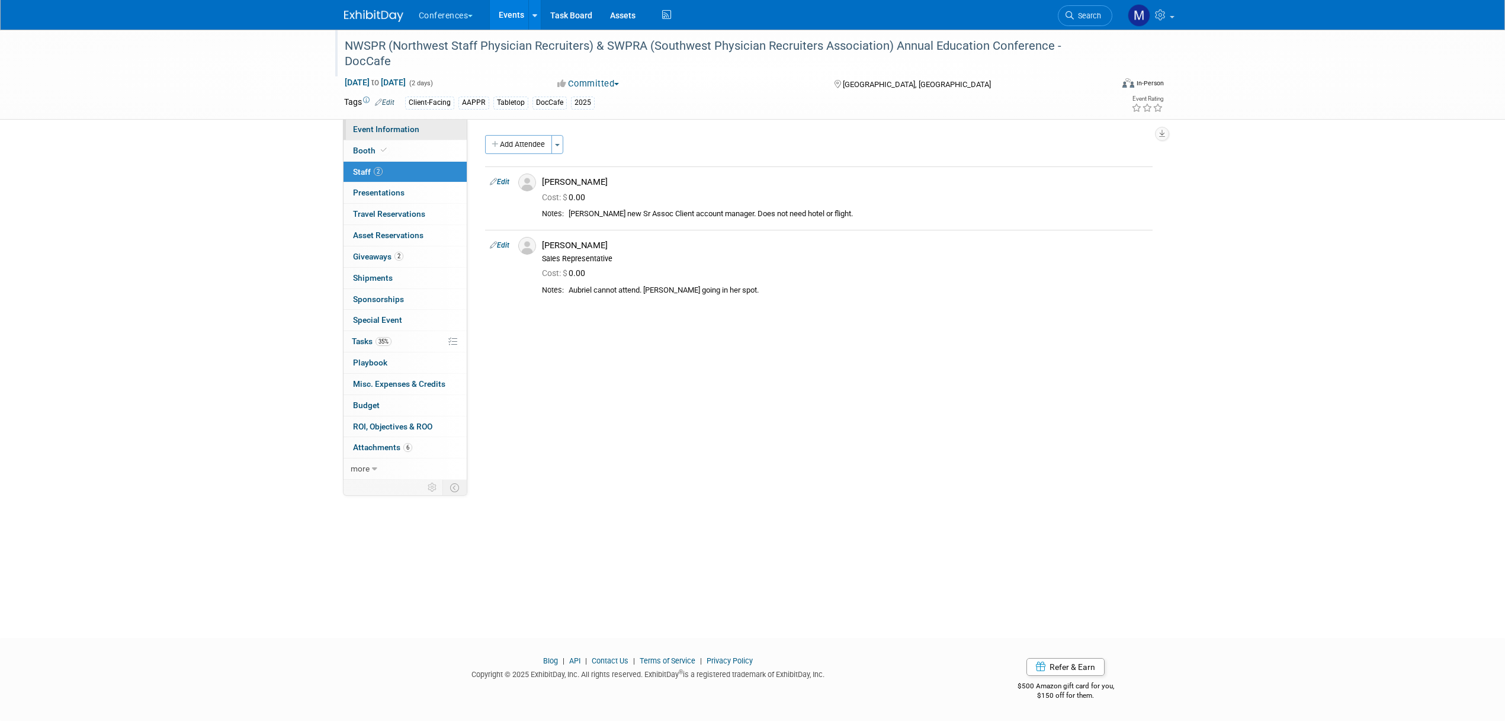
select select "[PERSON_NAME]"
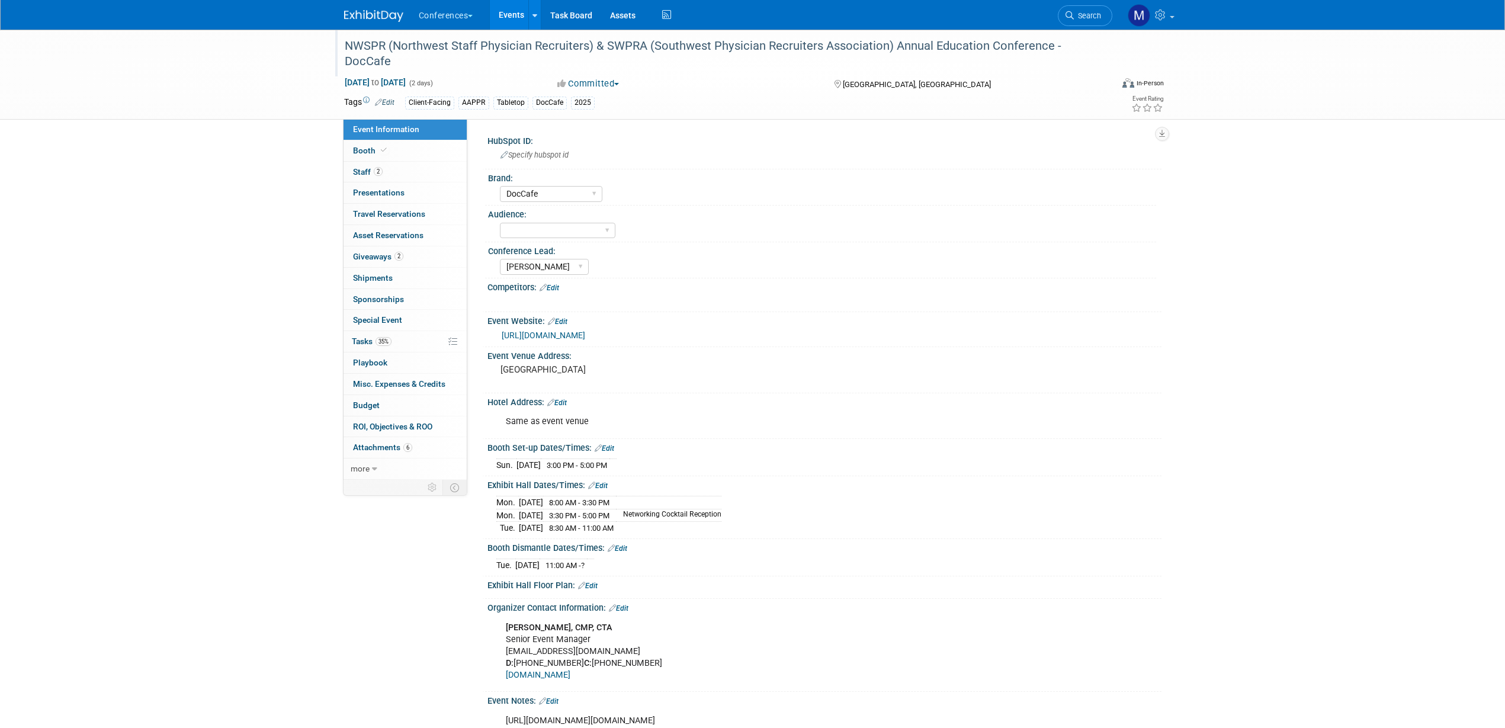
click at [373, 172] on span "Staff 2" at bounding box center [368, 171] width 30 height 9
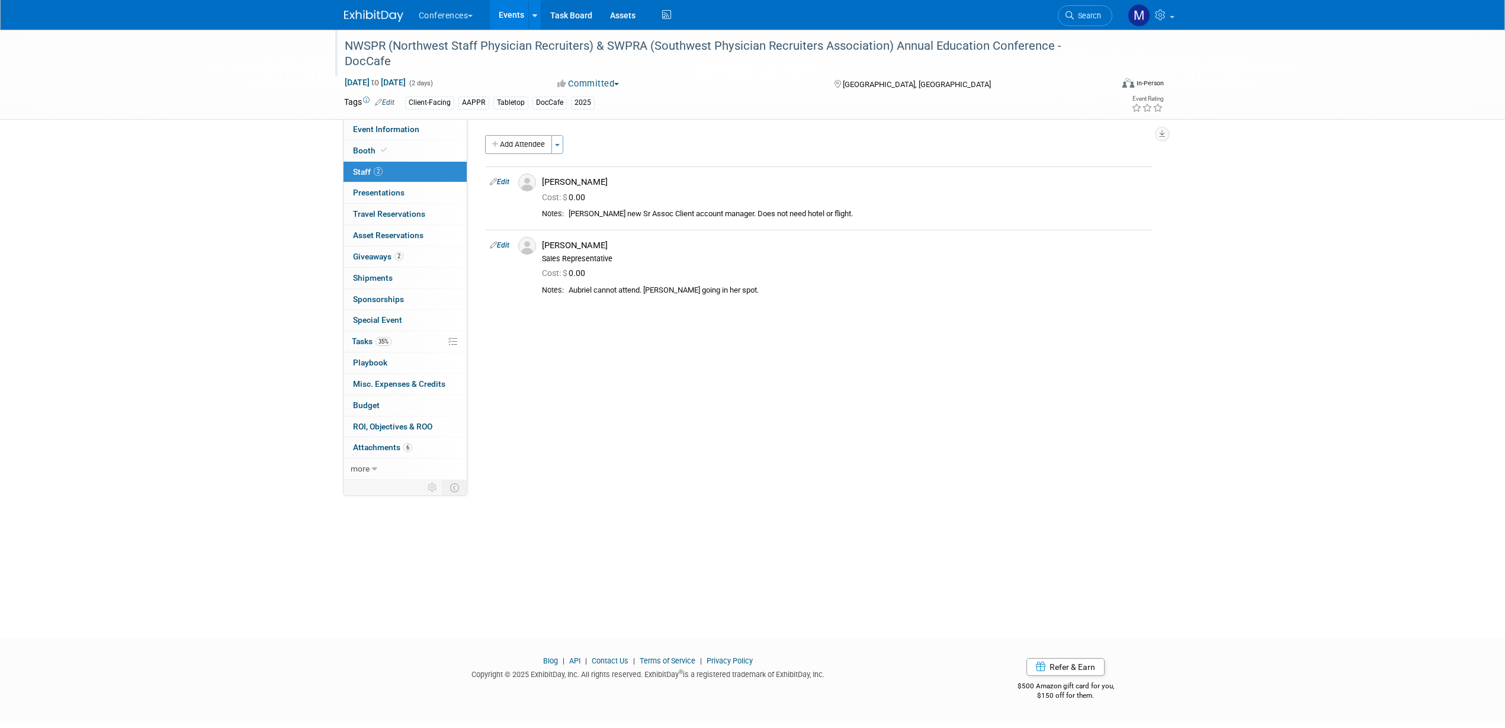
click at [386, 14] on img at bounding box center [373, 16] width 59 height 12
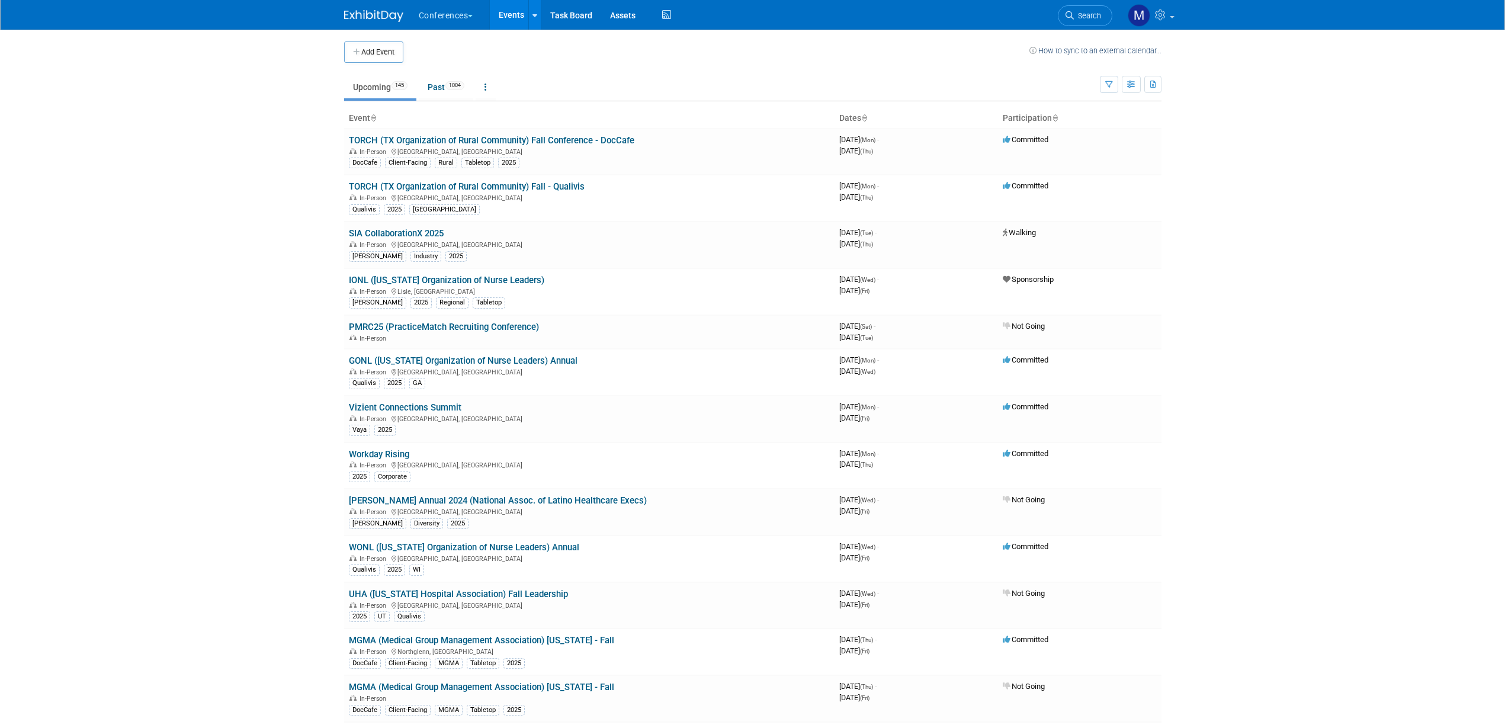
drag, startPoint x: 1083, startPoint y: 5, endPoint x: 1091, endPoint y: 22, distance: 19.1
click at [1083, 5] on link "Search" at bounding box center [1085, 15] width 54 height 21
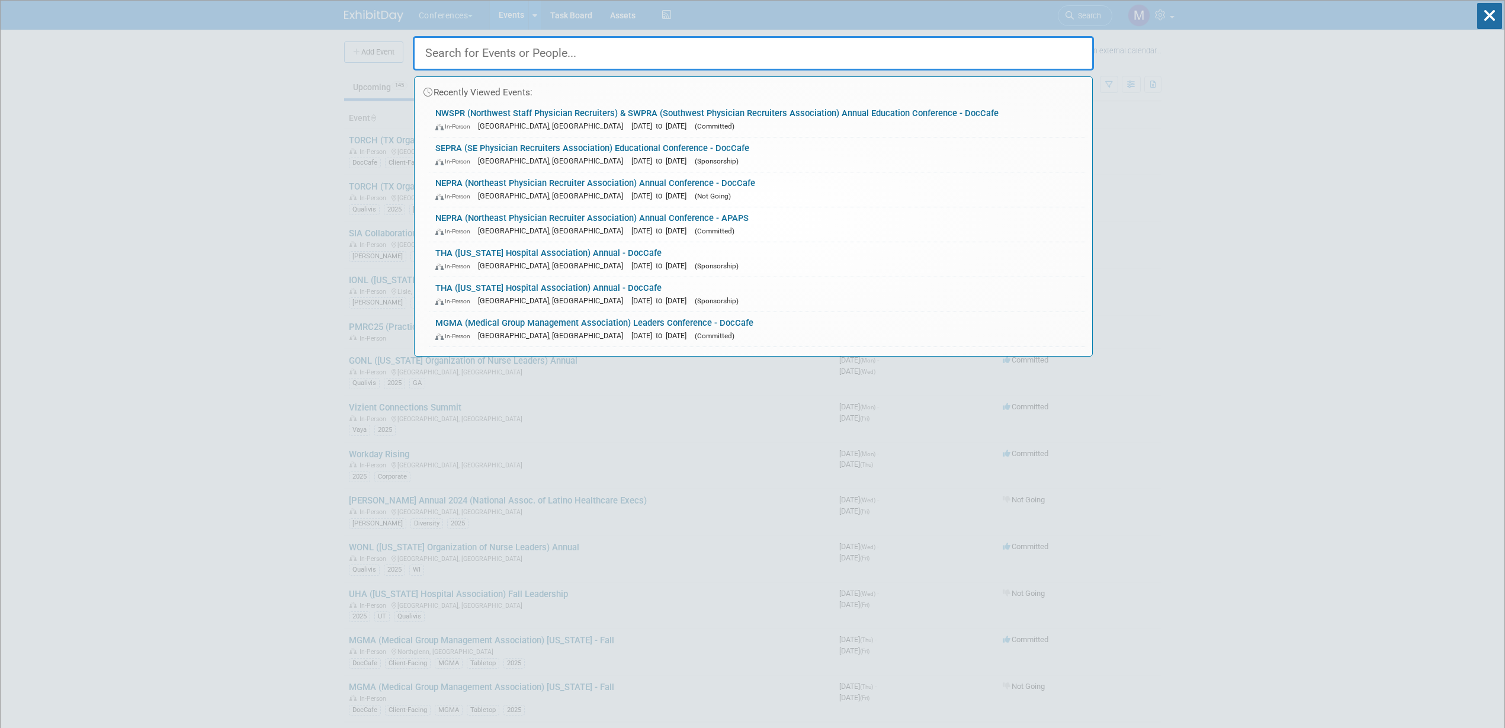
click at [473, 54] on input "text" at bounding box center [753, 53] width 681 height 34
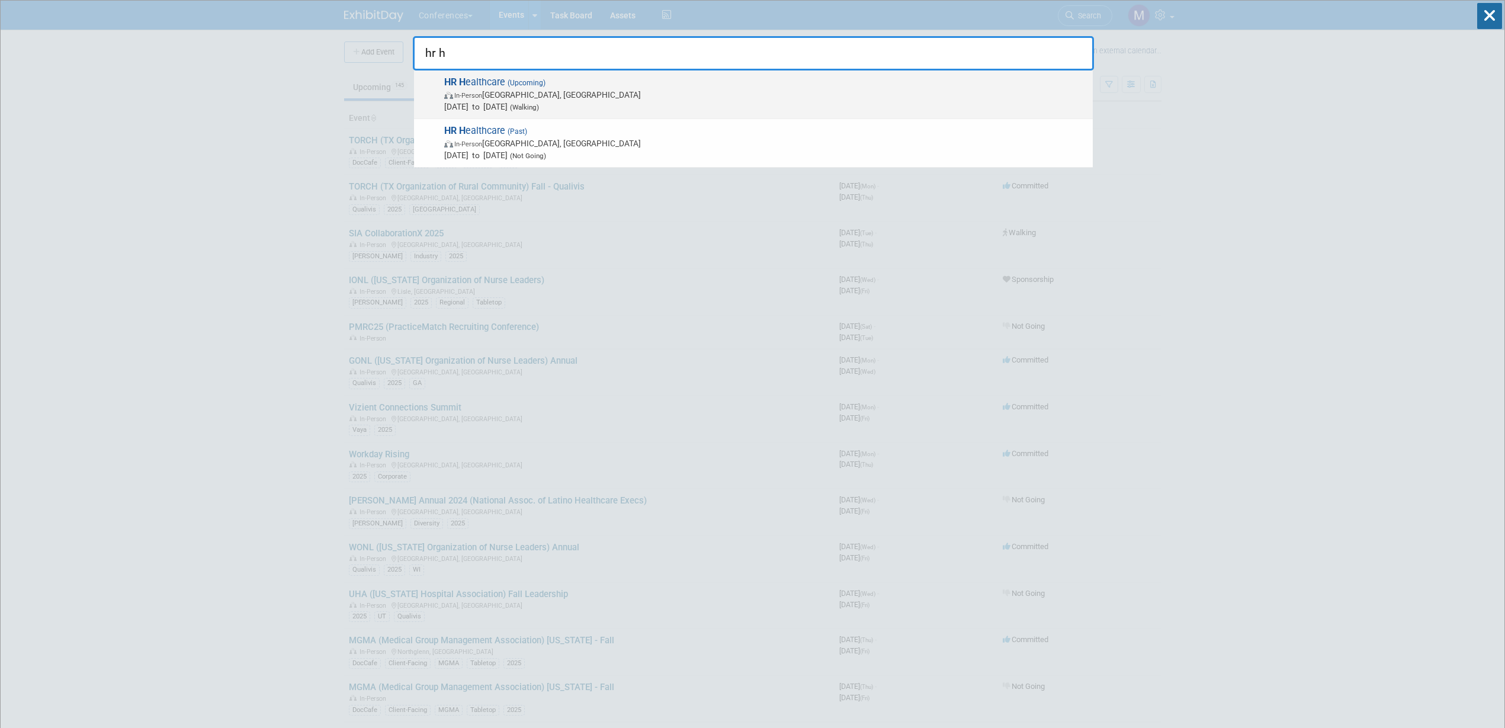
type input "hr h"
click at [517, 96] on span "In-Person [GEOGRAPHIC_DATA], [GEOGRAPHIC_DATA]" at bounding box center [765, 95] width 643 height 12
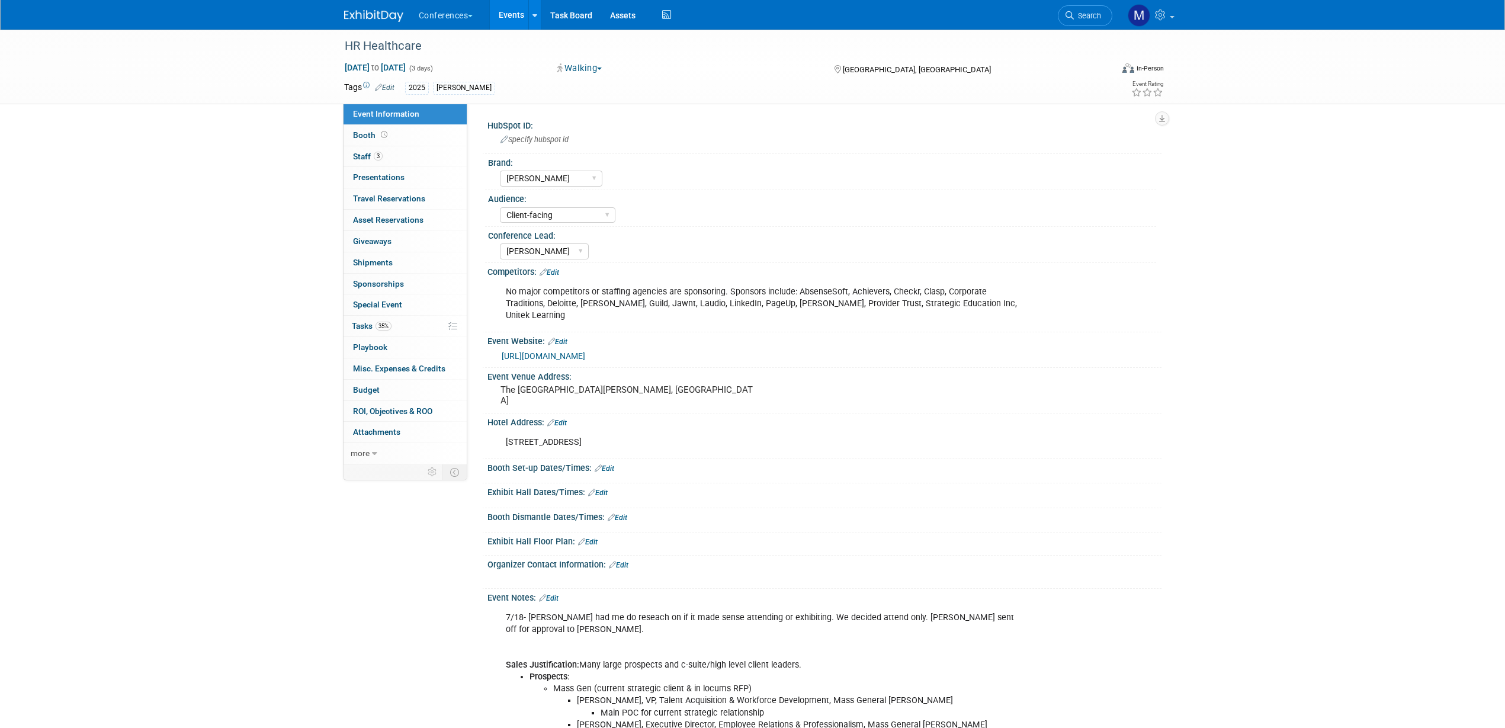
select select "[PERSON_NAME]"
select select "Client-facing"
select select "[PERSON_NAME]"
click at [406, 162] on link "3 Staff 3" at bounding box center [404, 156] width 123 height 21
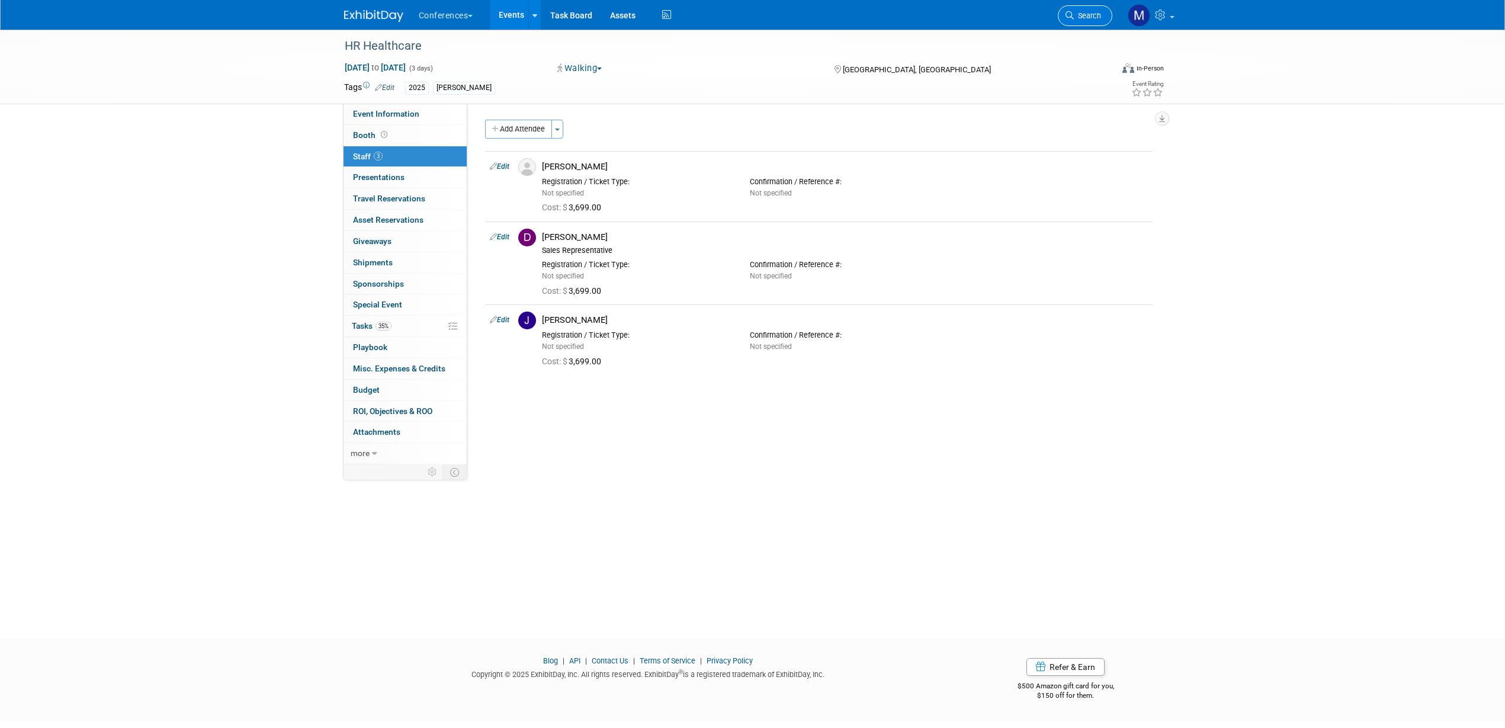
click at [1099, 15] on span "Search" at bounding box center [1087, 15] width 27 height 9
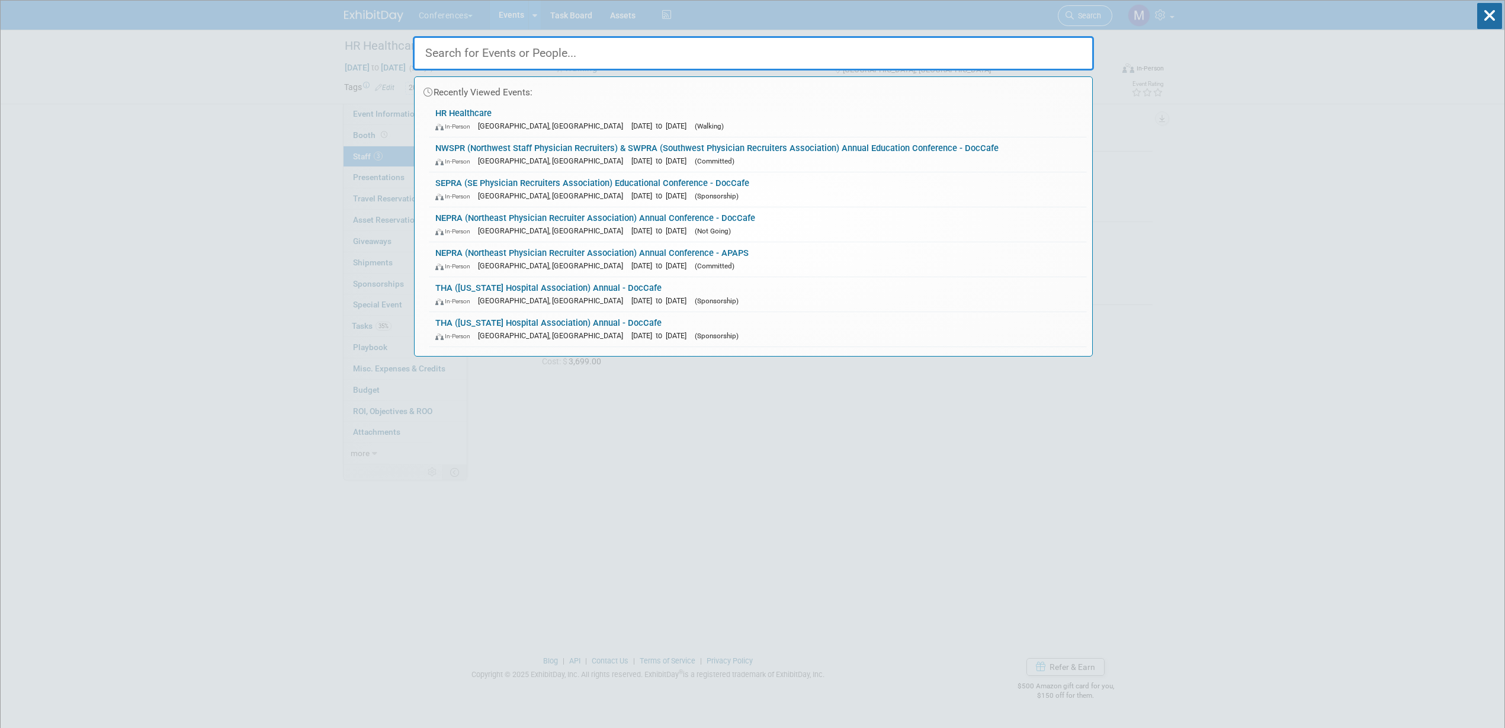
type input "O"
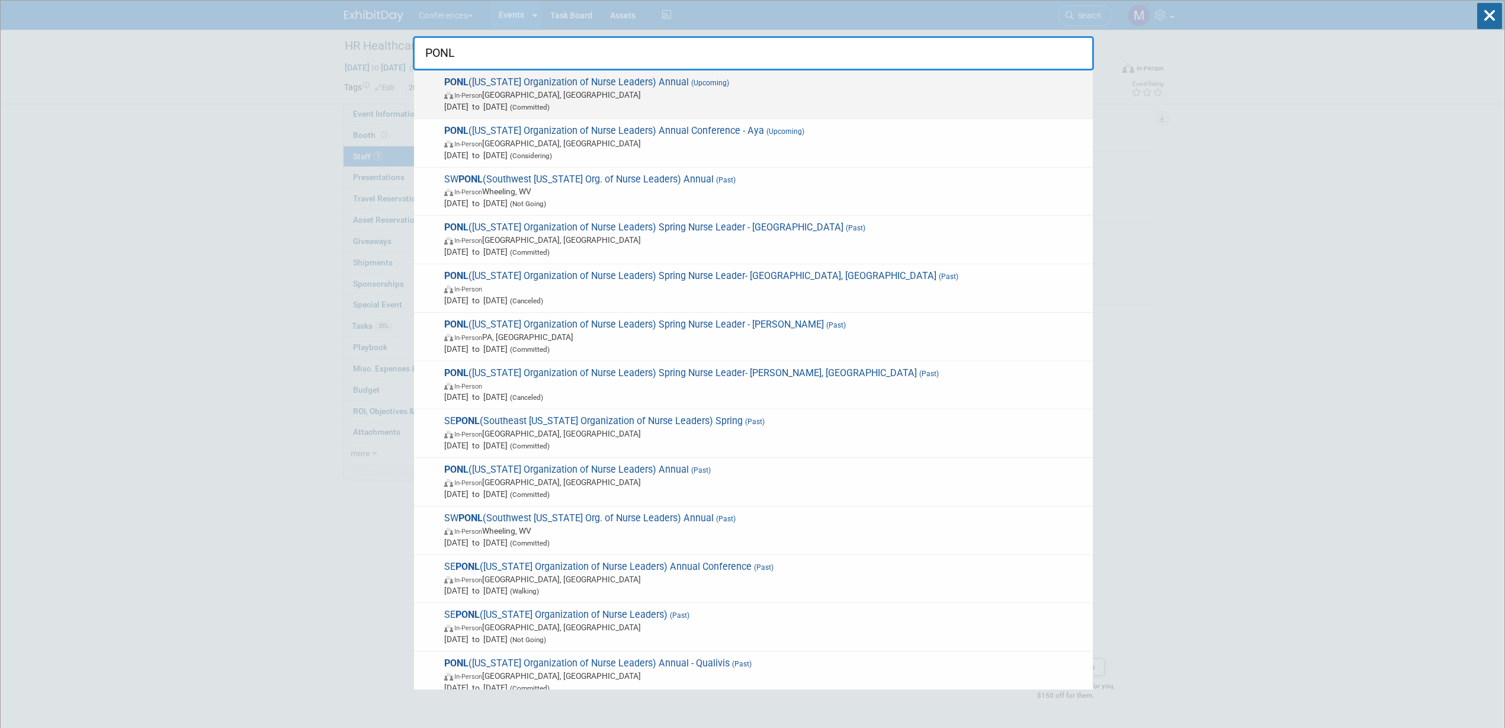
type input "PONL"
click at [739, 91] on span "In-Person [GEOGRAPHIC_DATA], [GEOGRAPHIC_DATA]" at bounding box center [765, 95] width 643 height 12
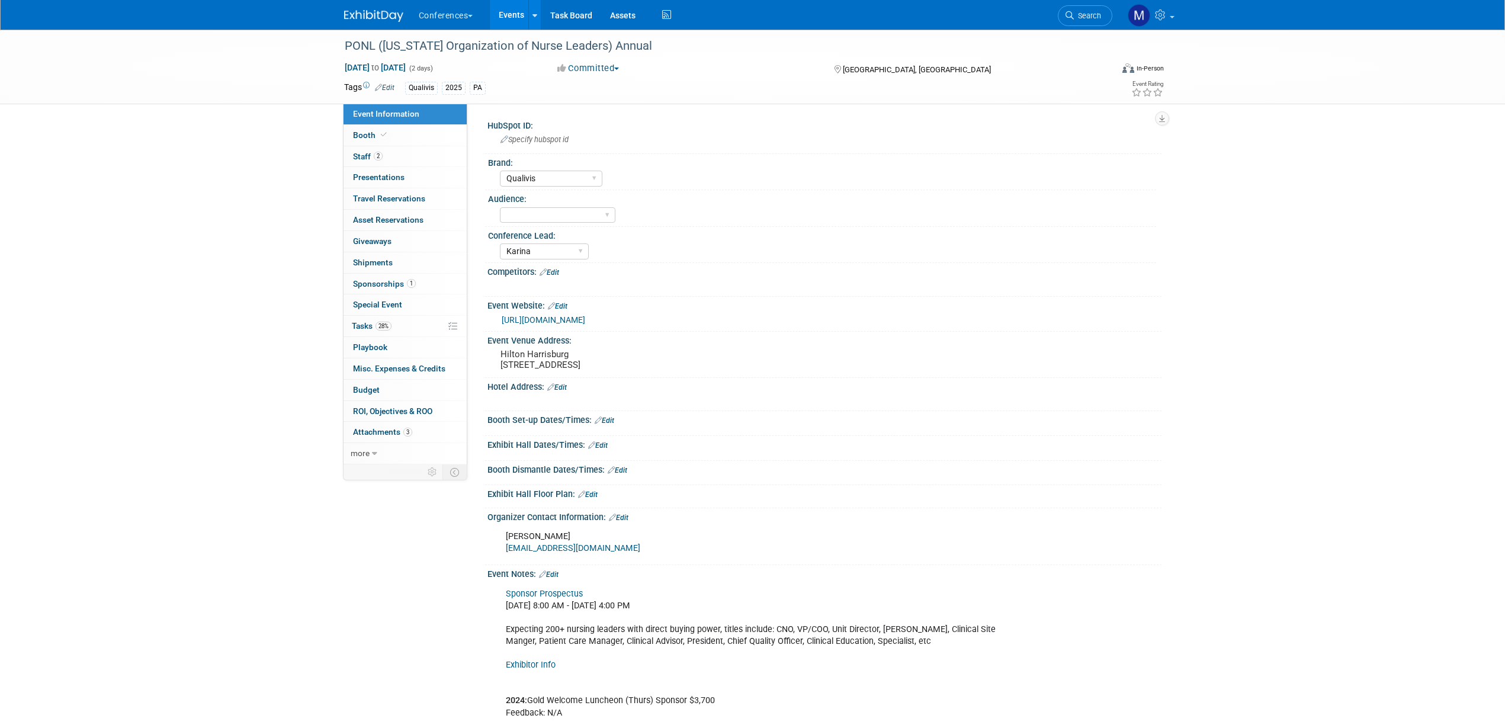
select select "Qualivis"
select select "Karina"
click at [1099, 18] on span "Search" at bounding box center [1087, 15] width 27 height 9
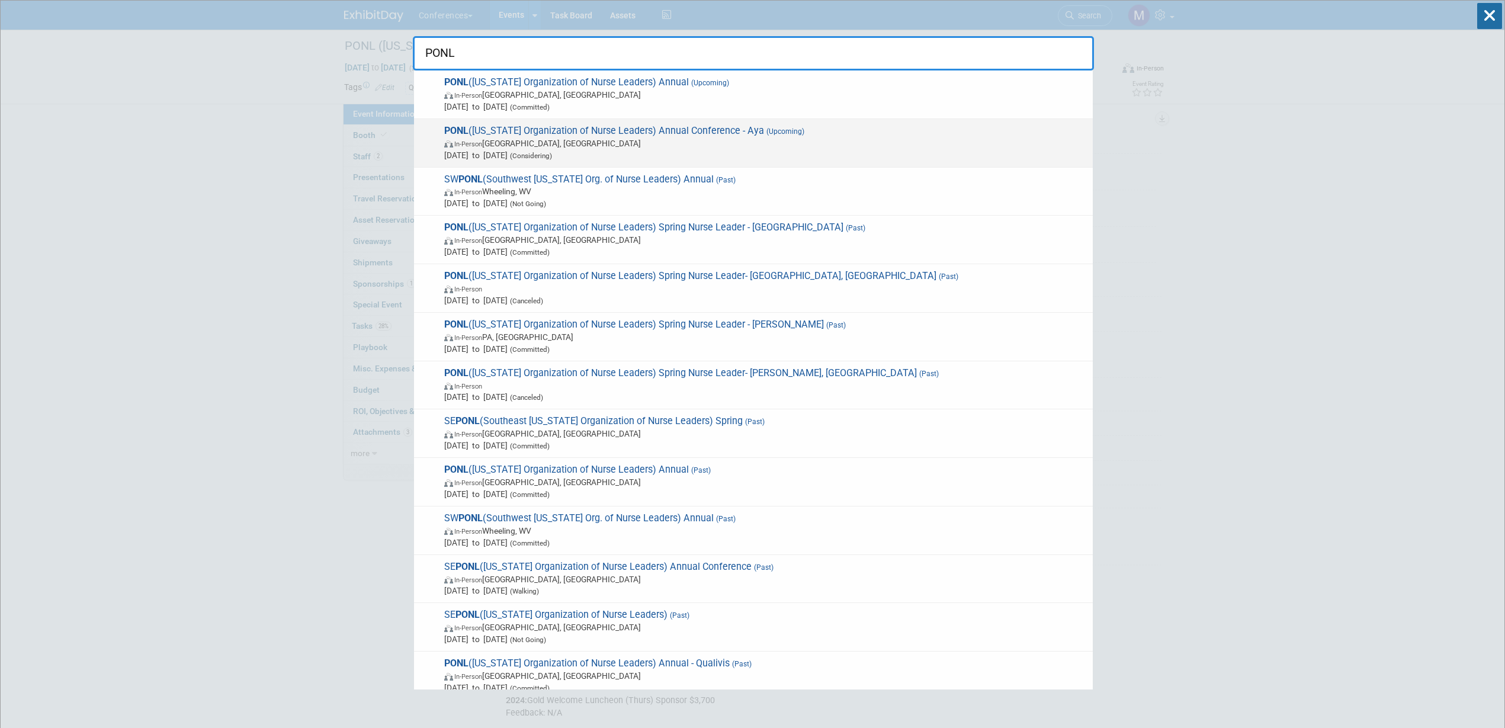
type input "PONL"
click at [847, 141] on span "In-Person [GEOGRAPHIC_DATA], [GEOGRAPHIC_DATA]" at bounding box center [765, 143] width 643 height 12
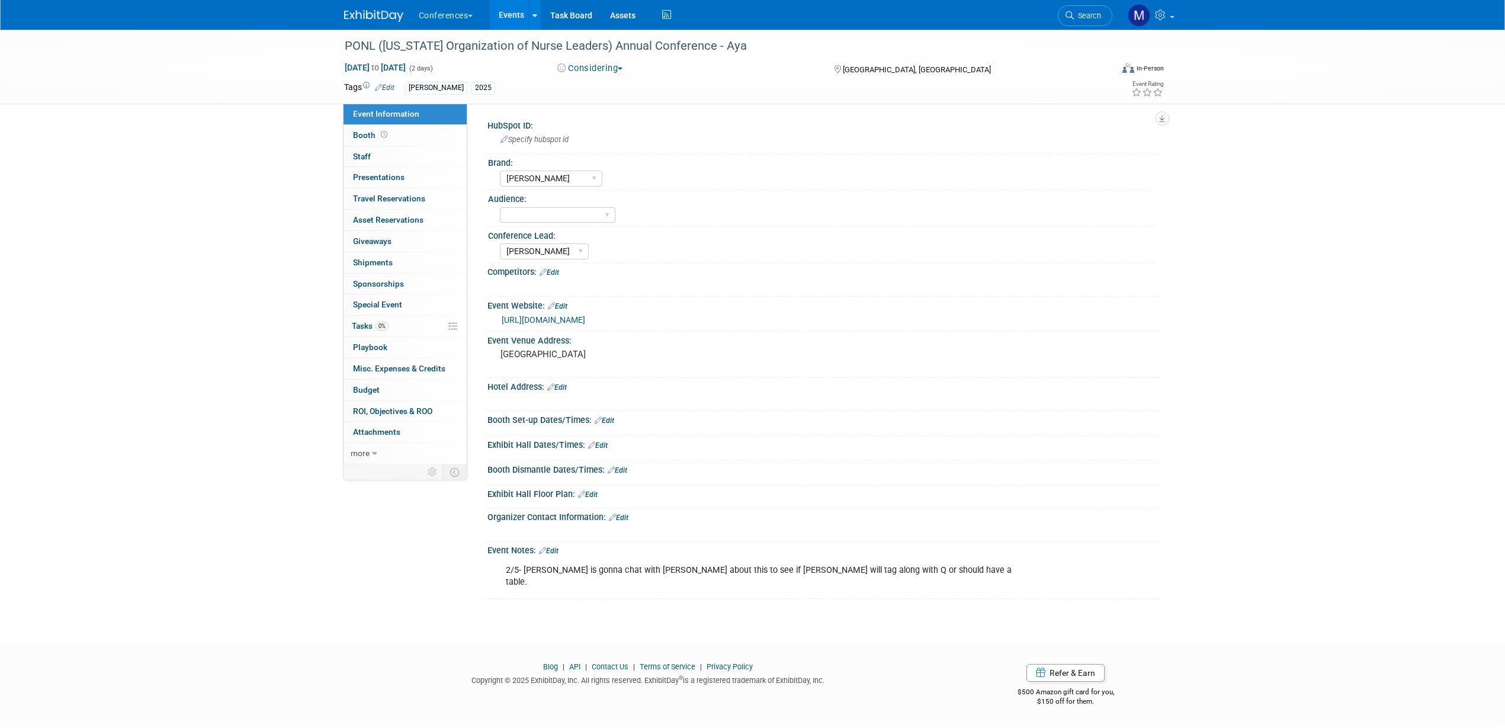
select select "[PERSON_NAME]"
click at [1071, 12] on icon at bounding box center [1069, 15] width 8 height 8
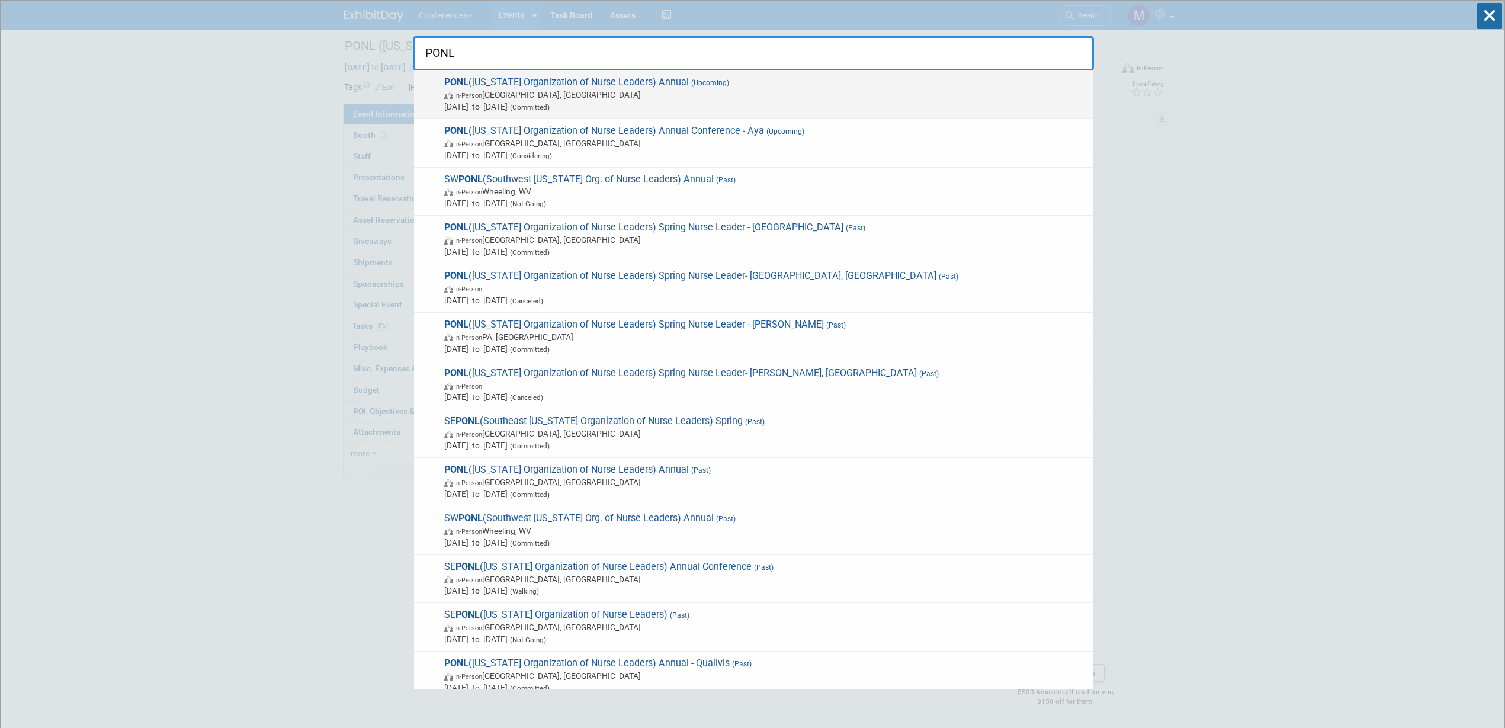
type input "PONL"
click at [581, 97] on span "In-Person [GEOGRAPHIC_DATA], [GEOGRAPHIC_DATA]" at bounding box center [765, 95] width 643 height 12
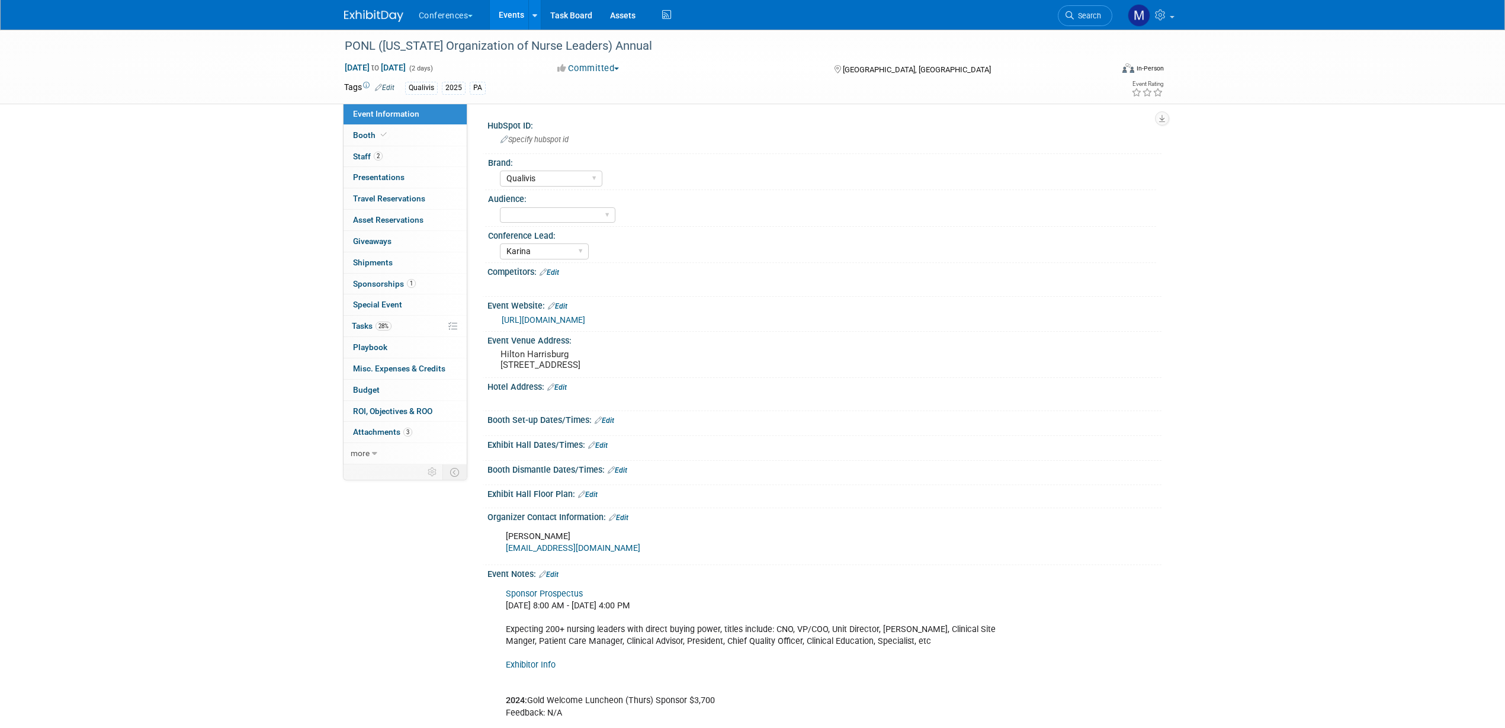
select select "Qualivis"
select select "Karina"
click at [384, 163] on link "2 Staff 2" at bounding box center [404, 156] width 123 height 21
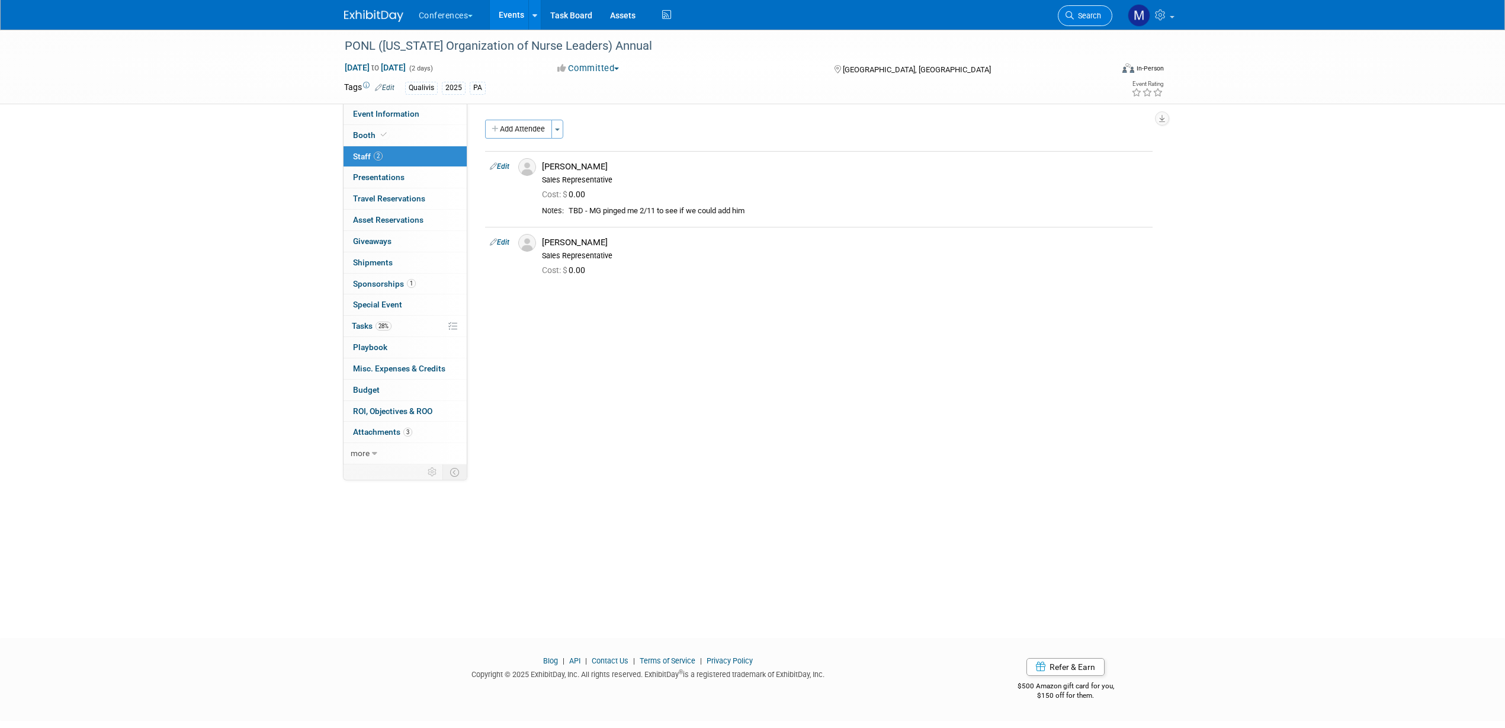
click at [1077, 16] on span "Search" at bounding box center [1087, 15] width 27 height 9
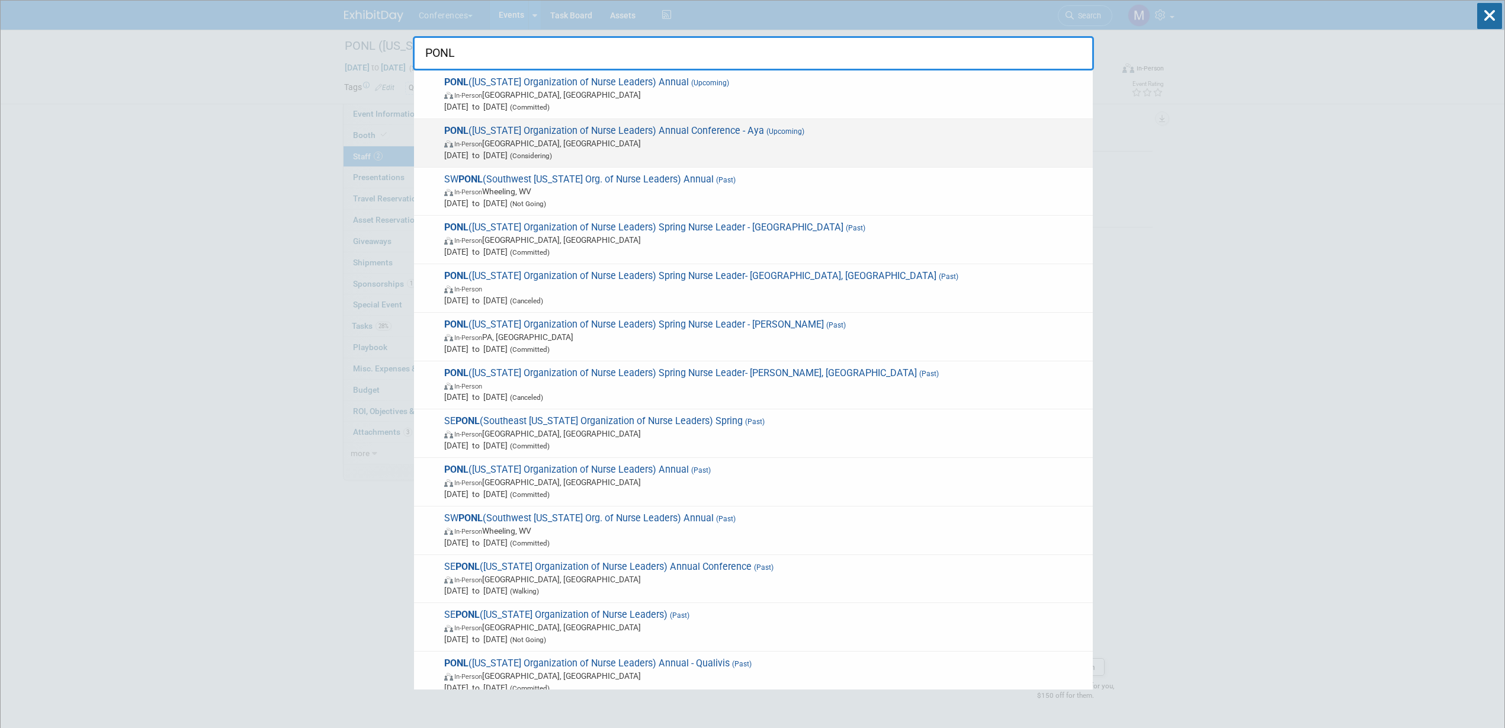
type input "PONL"
click at [526, 137] on span "In-Person Harrisburg, PA" at bounding box center [765, 143] width 643 height 12
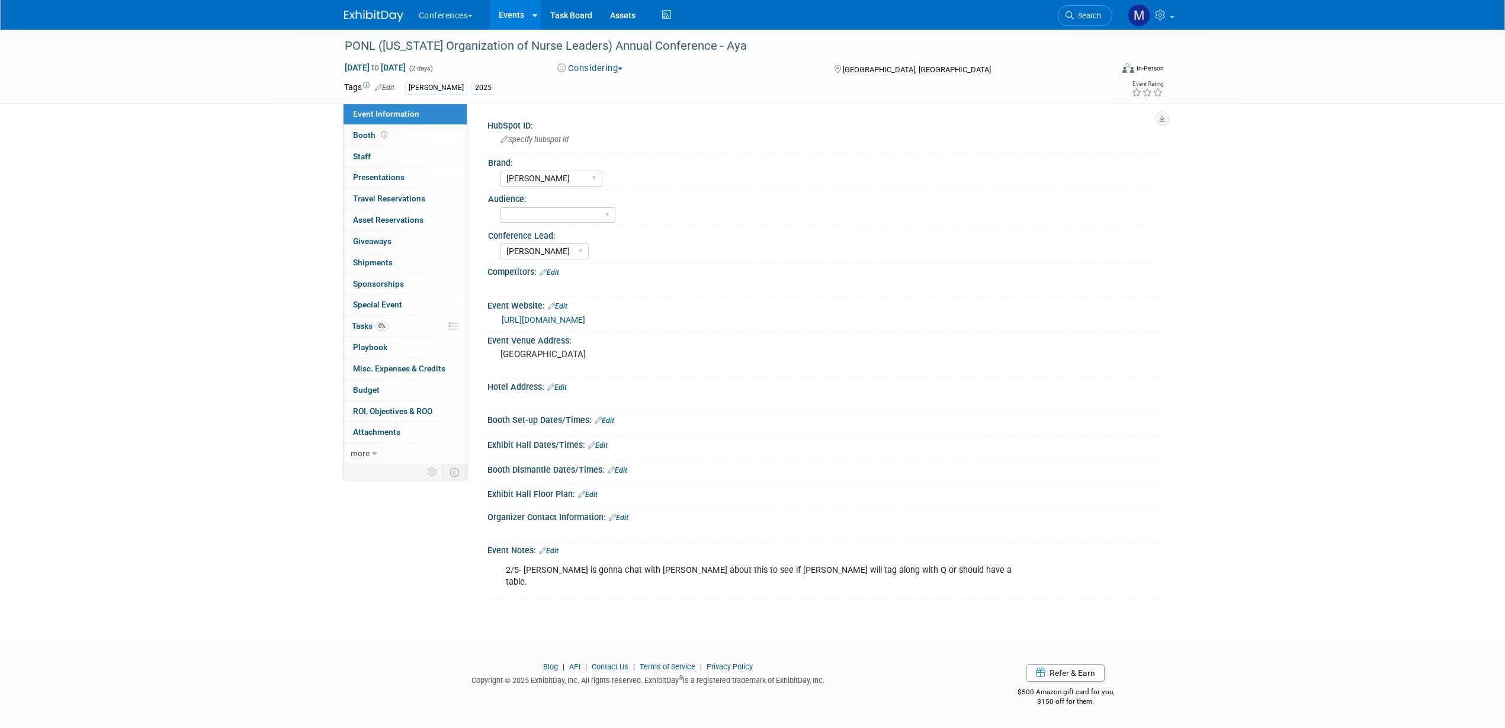
select select "[PERSON_NAME]"
click at [558, 548] on link "Edit" at bounding box center [549, 551] width 20 height 8
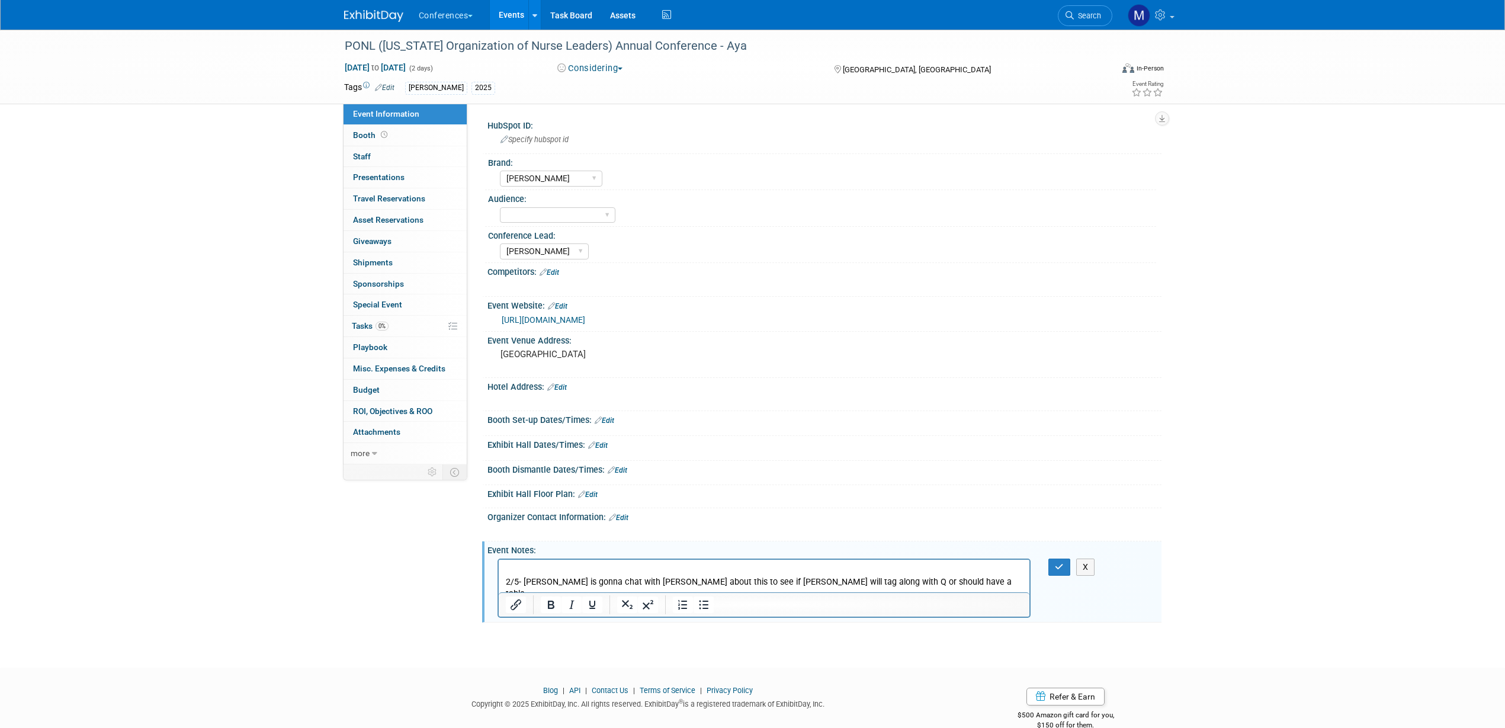
click at [508, 568] on p "Rich Text Area. Press ALT-0 for help." at bounding box center [764, 570] width 518 height 12
click at [1055, 560] on button "button" at bounding box center [1059, 566] width 22 height 17
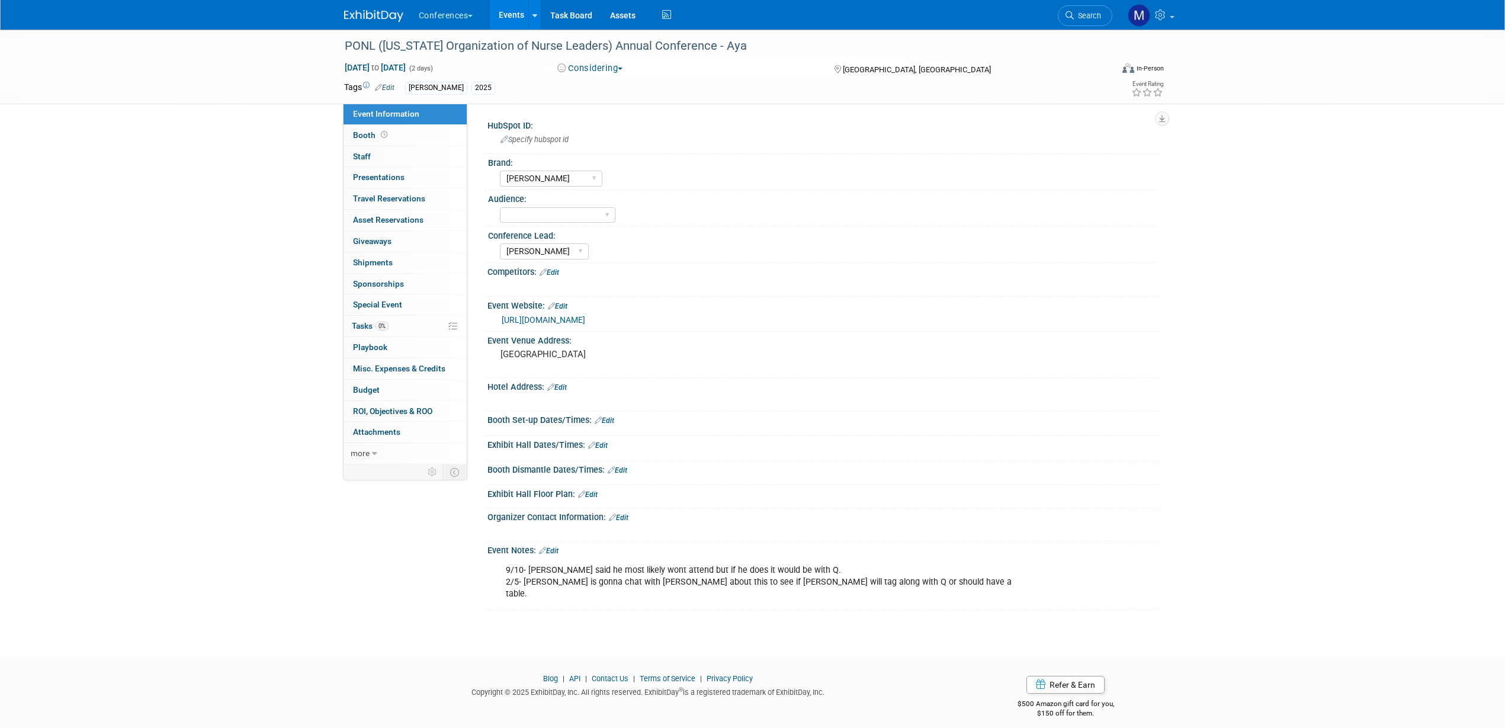
click at [583, 75] on div "[DATE] to [DATE] (2 days) [DATE] to [DATE] Considering Committed Considering No…" at bounding box center [754, 71] width 838 height 18
click at [588, 69] on button "Considering" at bounding box center [590, 68] width 74 height 12
drag, startPoint x: 252, startPoint y: 130, endPoint x: 279, endPoint y: 33, distance: 101.3
click at [252, 130] on div "PONL ([US_STATE] Organization of Nurse Leaders) Annual Conference - Aya [DATE] …" at bounding box center [752, 332] width 1505 height 605
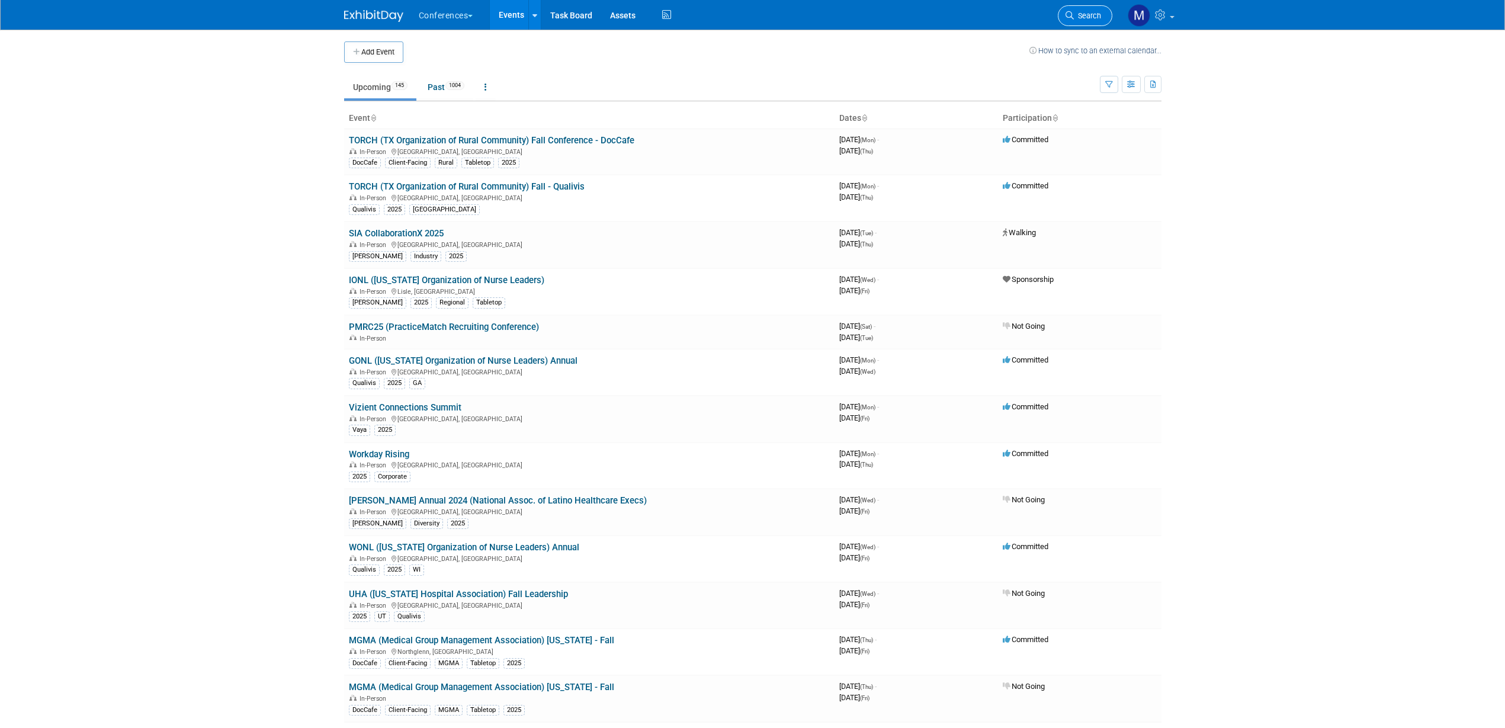
click at [1086, 14] on span "Search" at bounding box center [1087, 15] width 27 height 9
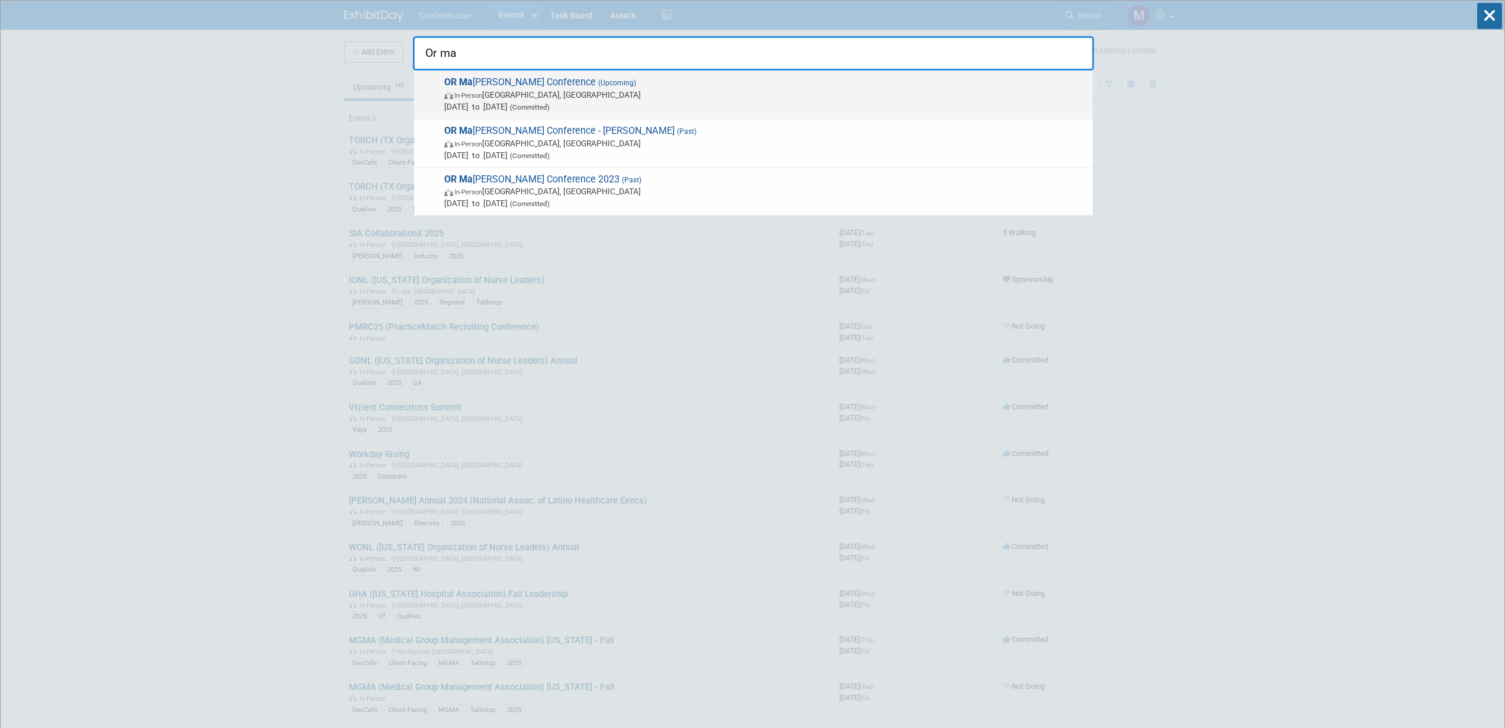
type input "Or ma"
click at [508, 107] on span "[DATE] to [DATE] (Committed)" at bounding box center [765, 107] width 643 height 12
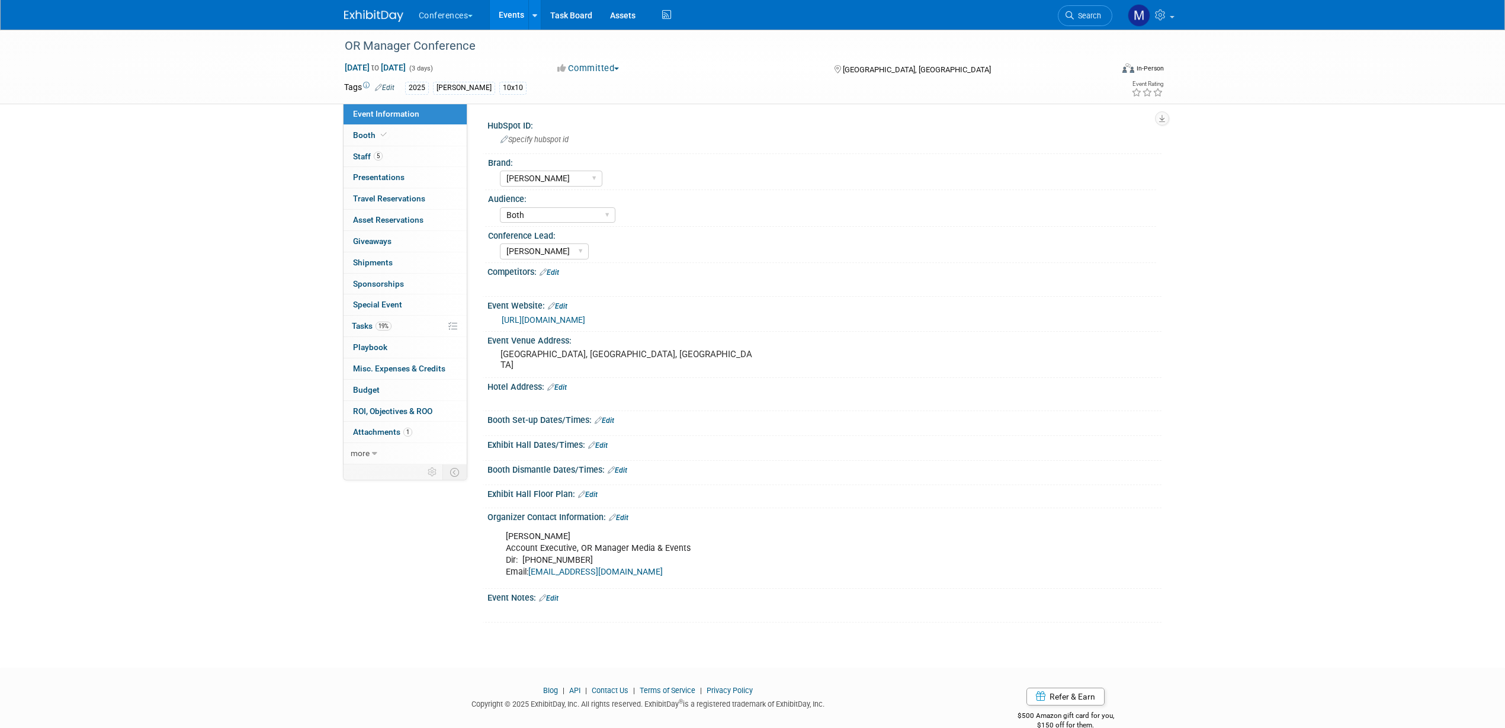
select select "[PERSON_NAME]"
select select "Both"
select select "[PERSON_NAME]"
click at [396, 326] on link "19% Tasks 19%" at bounding box center [404, 326] width 123 height 21
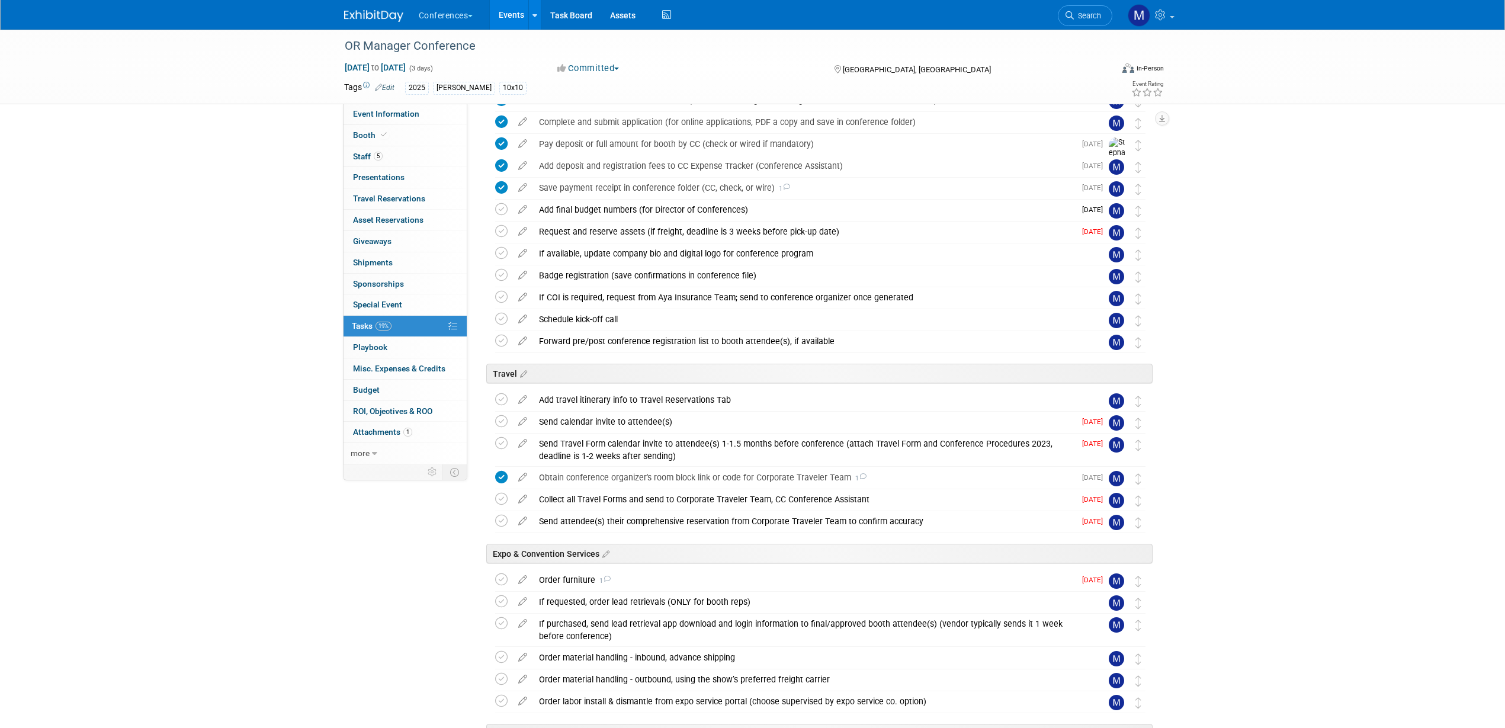
scroll to position [148, 0]
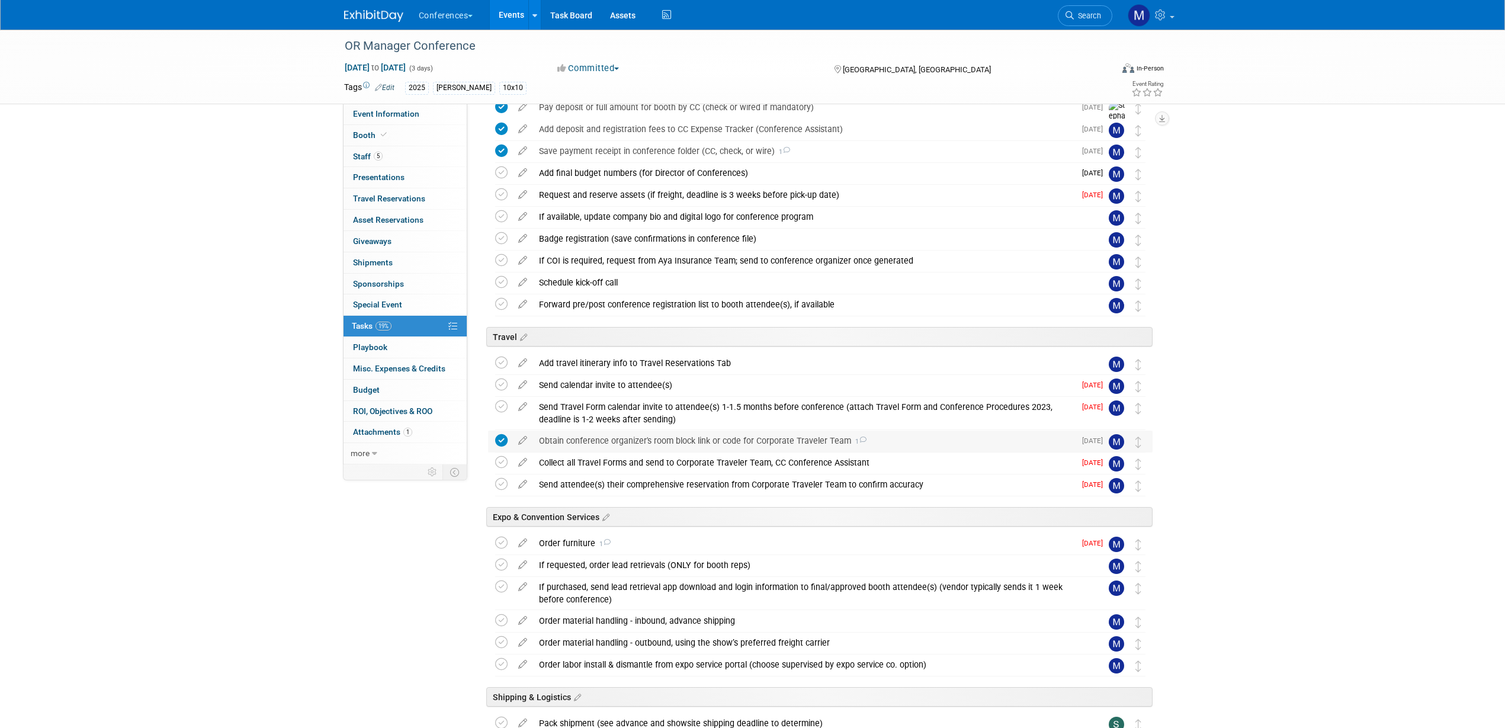
click at [585, 442] on div "Obtain conference organizer's room block link or code for Corporate Traveler Te…" at bounding box center [804, 441] width 542 height 20
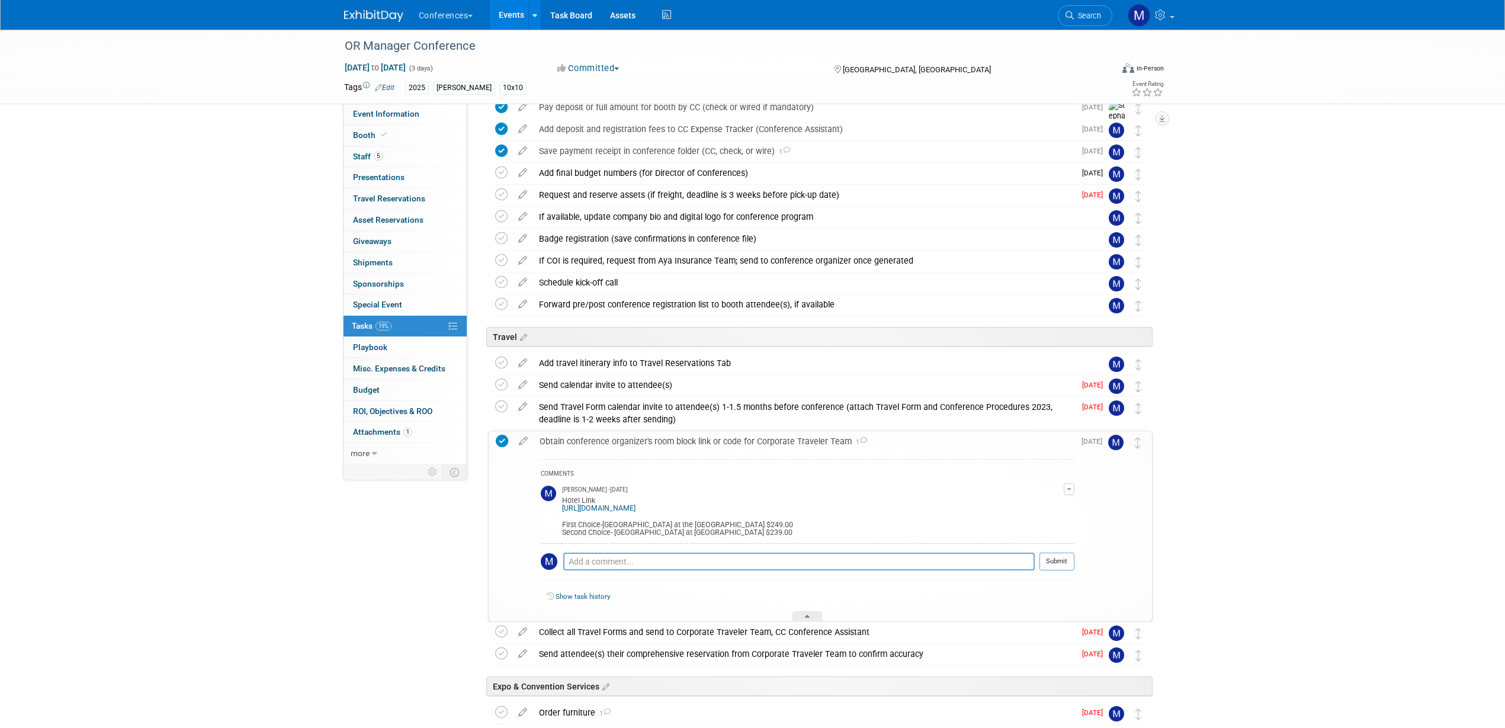
click at [585, 442] on div "Obtain conference organizer's room block link or code for Corporate Traveler Te…" at bounding box center [804, 441] width 541 height 20
